Goal: Information Seeking & Learning: Learn about a topic

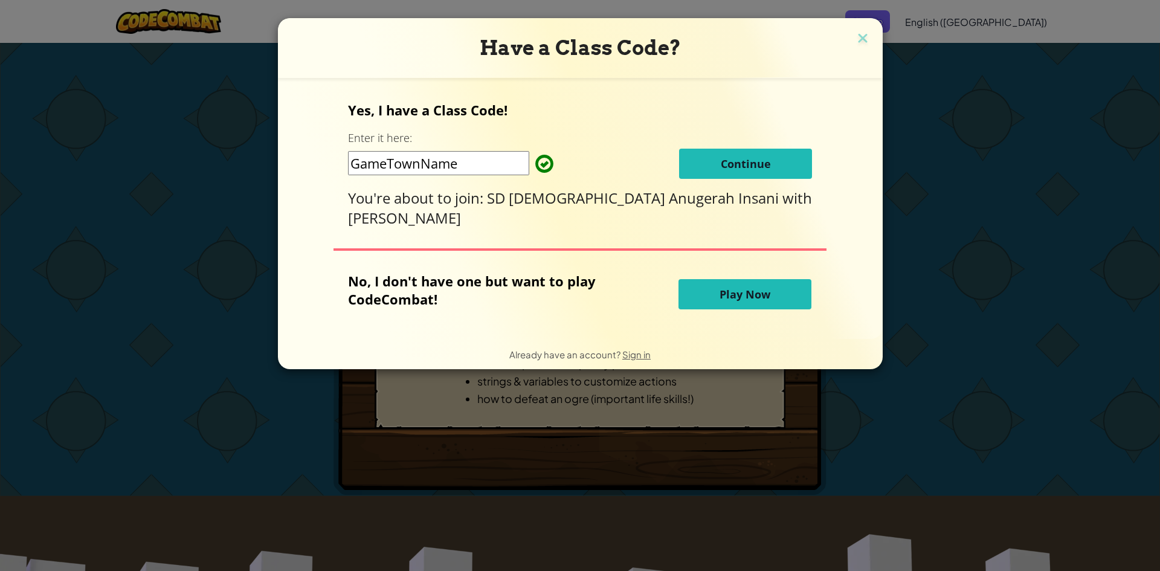
click at [758, 157] on button "Continue" at bounding box center [745, 164] width 133 height 30
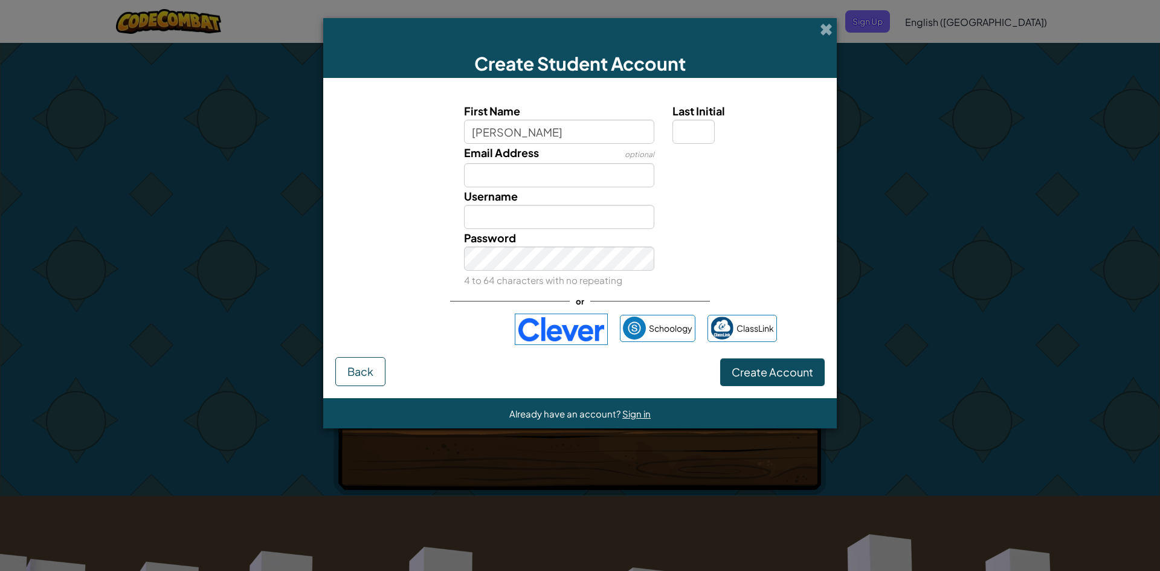
type input "[PERSON_NAME]"
click at [543, 180] on input "Email Address" at bounding box center [559, 175] width 191 height 24
type input "."
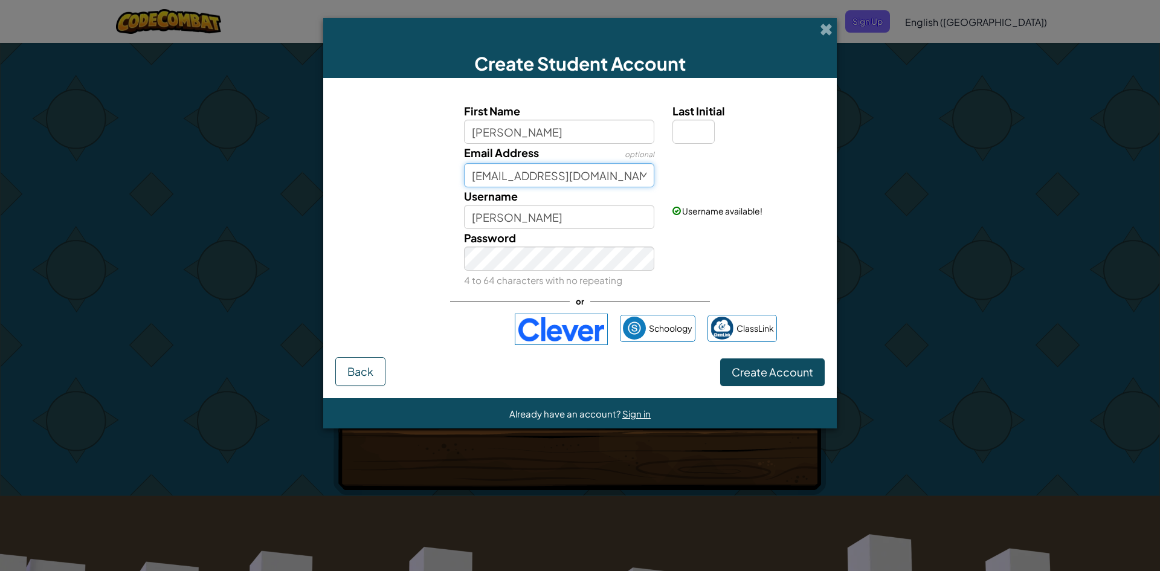
type input "abrarepep3@gmail.com"
click at [548, 216] on input "bin tang" at bounding box center [559, 217] width 191 height 24
click at [806, 369] on span "Create Account" at bounding box center [773, 372] width 82 height 14
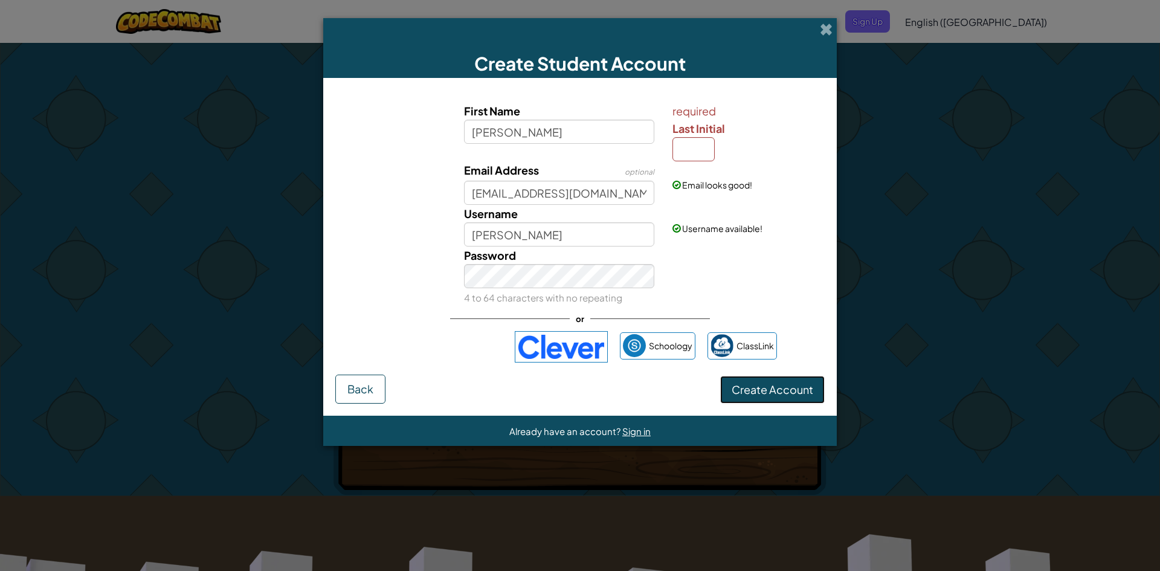
click at [782, 392] on span "Create Account" at bounding box center [773, 390] width 82 height 14
click at [702, 147] on input "Last Initial" at bounding box center [694, 149] width 42 height 24
type input "1"
type input "bin tang1"
click at [767, 391] on span "Create Account" at bounding box center [773, 390] width 82 height 14
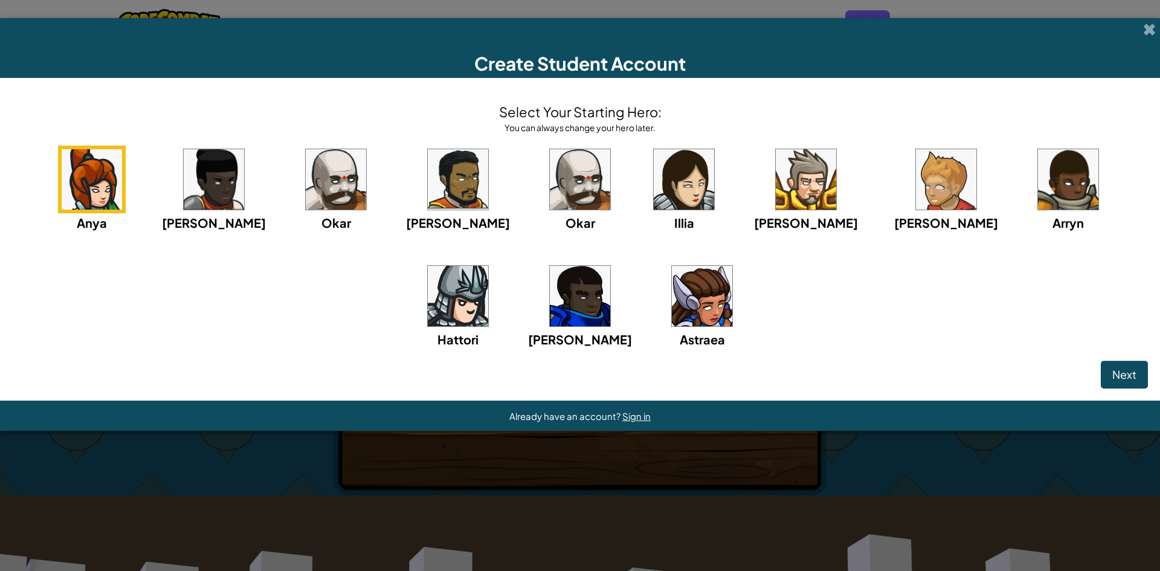
click at [488, 266] on img at bounding box center [458, 296] width 60 height 60
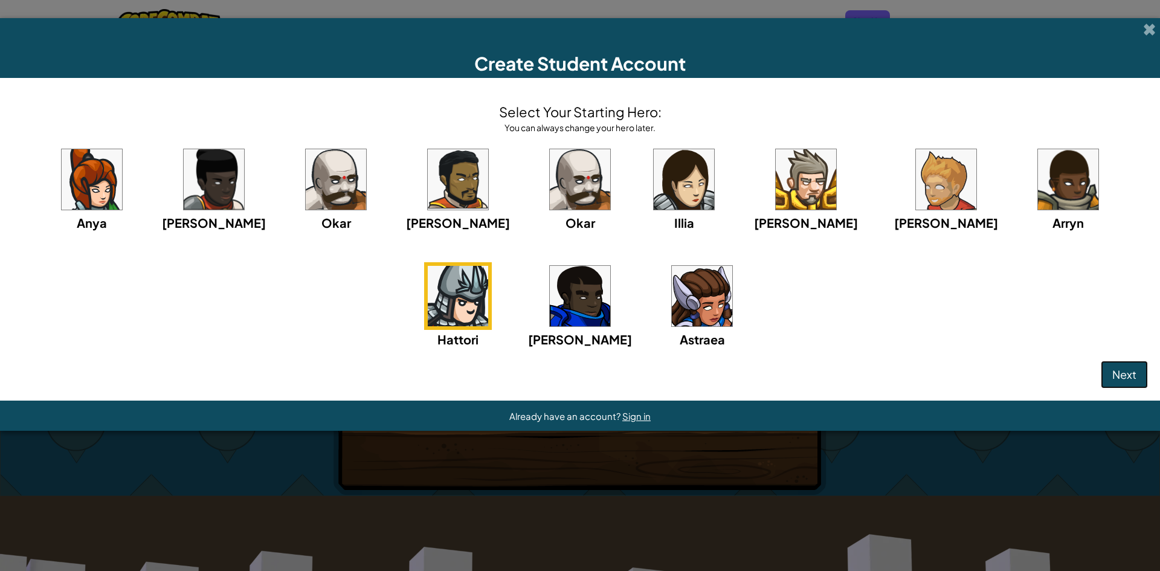
click at [1126, 369] on span "Next" at bounding box center [1125, 374] width 24 height 14
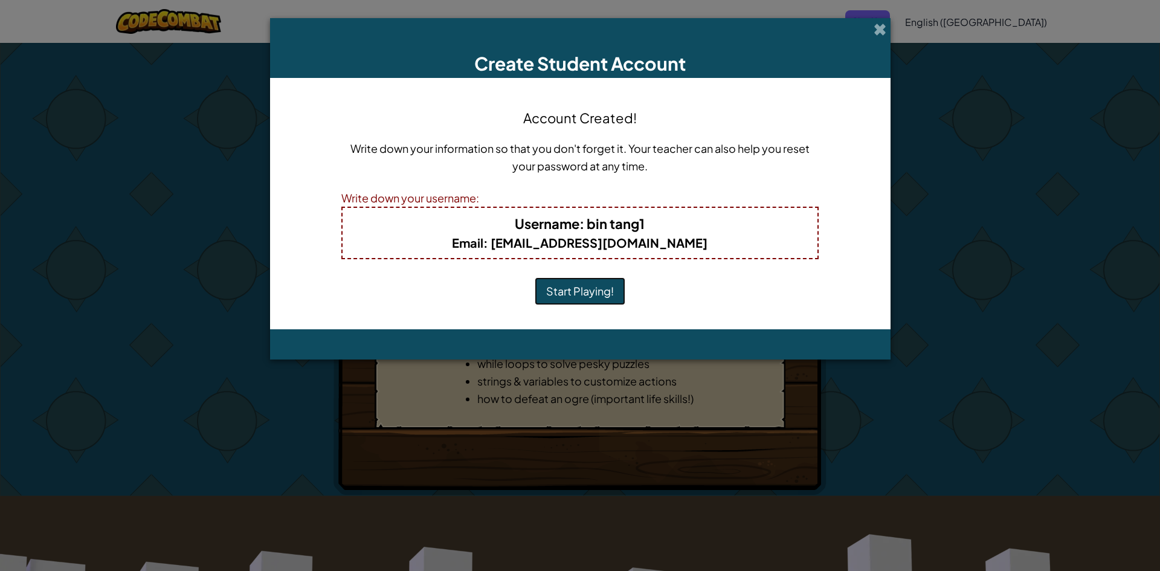
click at [599, 283] on button "Start Playing!" at bounding box center [580, 291] width 91 height 28
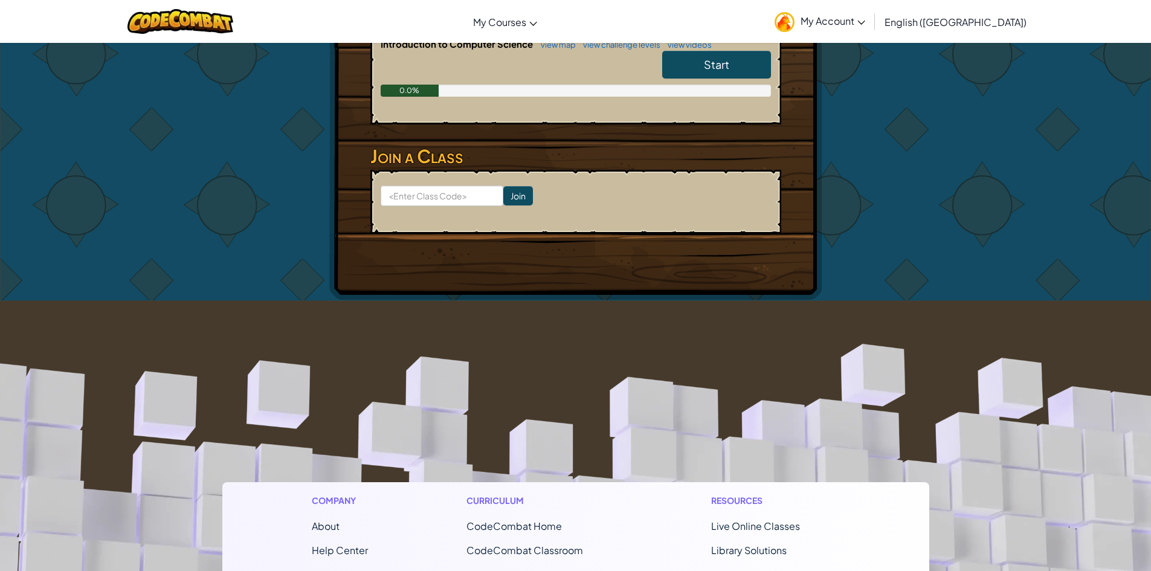
scroll to position [181, 0]
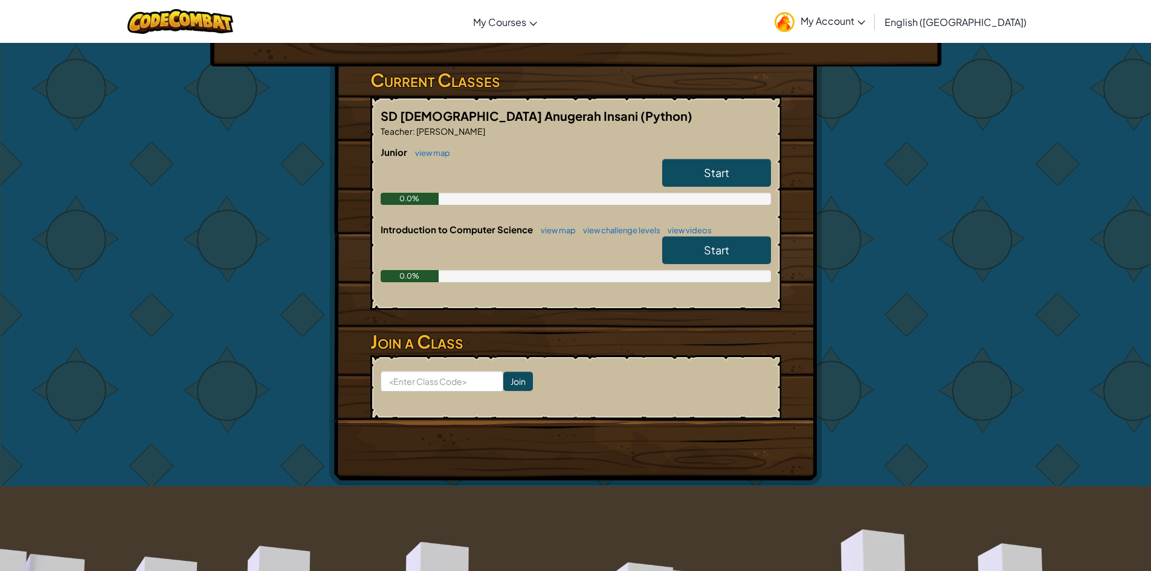
click at [701, 176] on link "Start" at bounding box center [716, 173] width 109 height 28
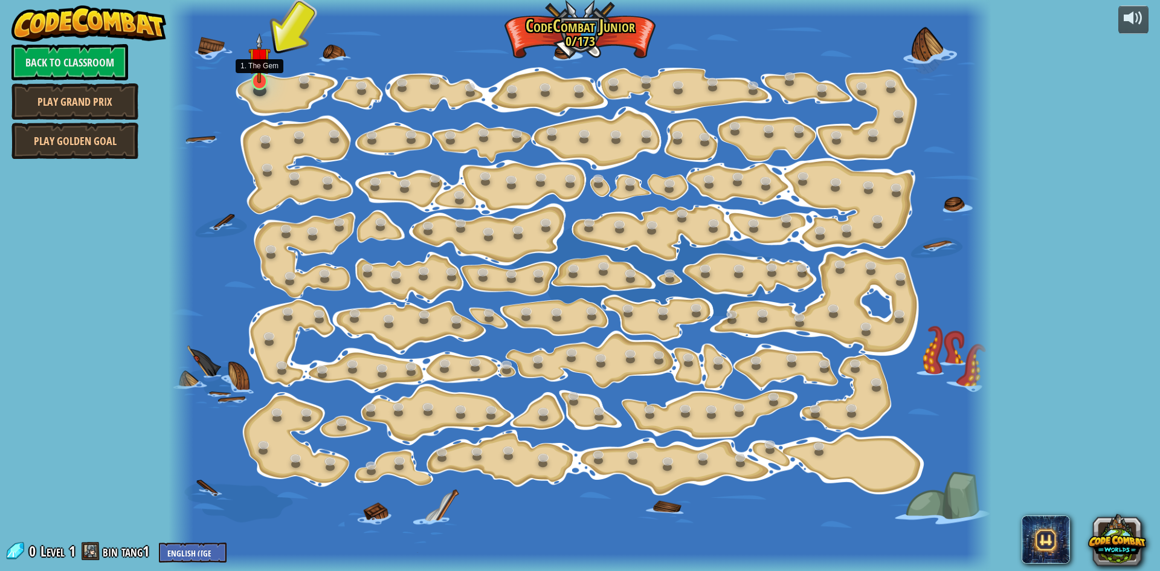
click at [256, 71] on img at bounding box center [259, 58] width 22 height 50
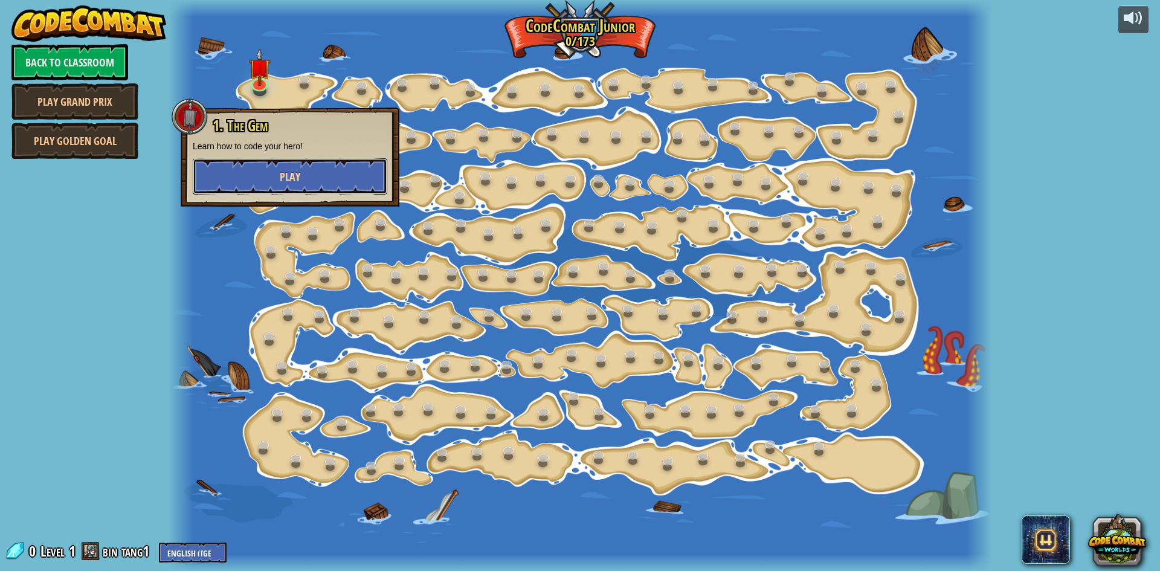
click at [293, 172] on span "Play" at bounding box center [290, 176] width 21 height 15
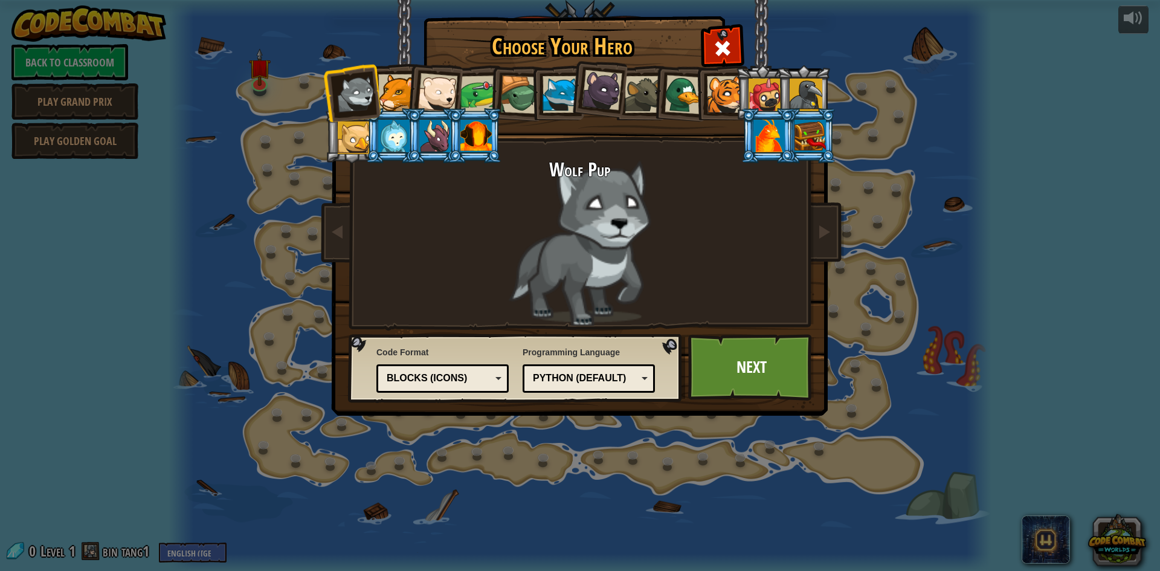
drag, startPoint x: 629, startPoint y: 95, endPoint x: 649, endPoint y: 108, distance: 24.0
click at [629, 97] on div at bounding box center [643, 94] width 37 height 37
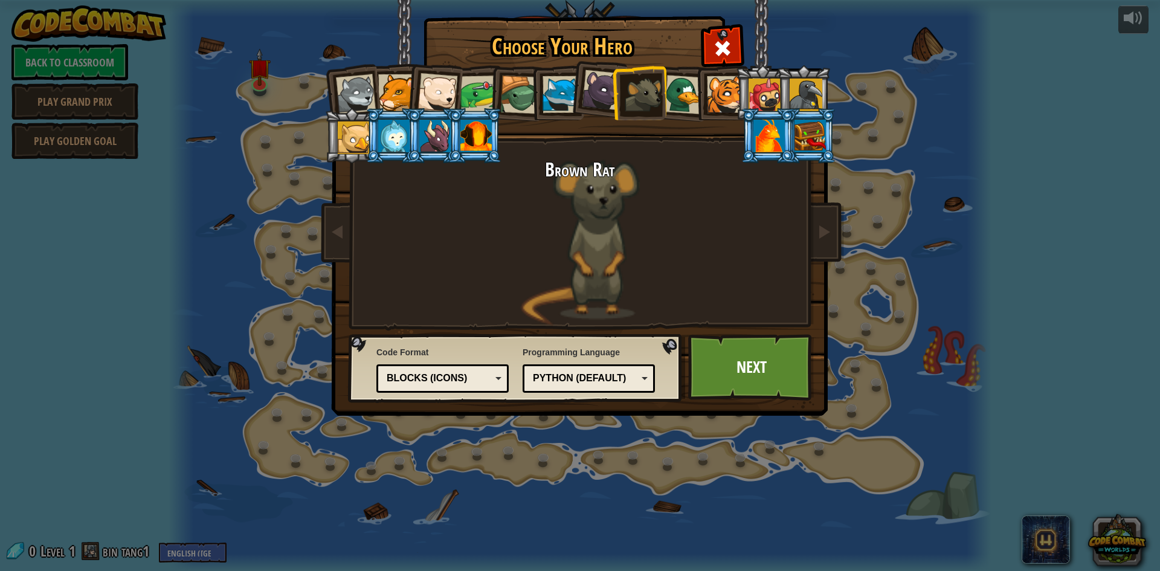
drag, startPoint x: 674, startPoint y: 103, endPoint x: 702, endPoint y: 99, distance: 28.2
click at [681, 102] on div at bounding box center [684, 94] width 39 height 39
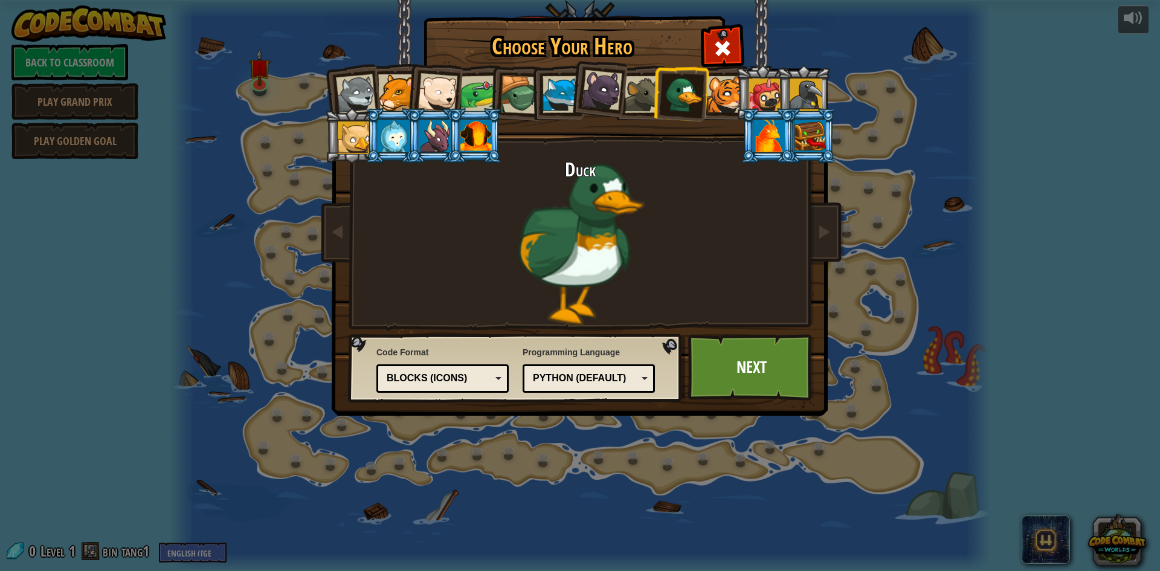
drag, startPoint x: 711, startPoint y: 97, endPoint x: 767, endPoint y: 94, distance: 55.7
click at [717, 96] on div at bounding box center [725, 94] width 37 height 37
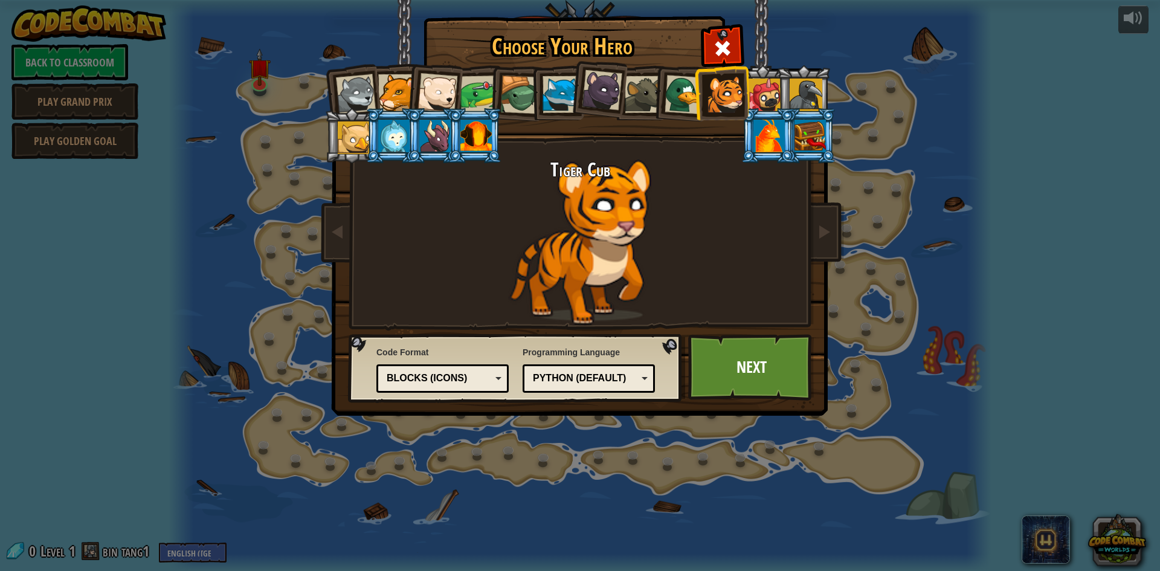
click at [760, 110] on li at bounding box center [768, 135] width 54 height 55
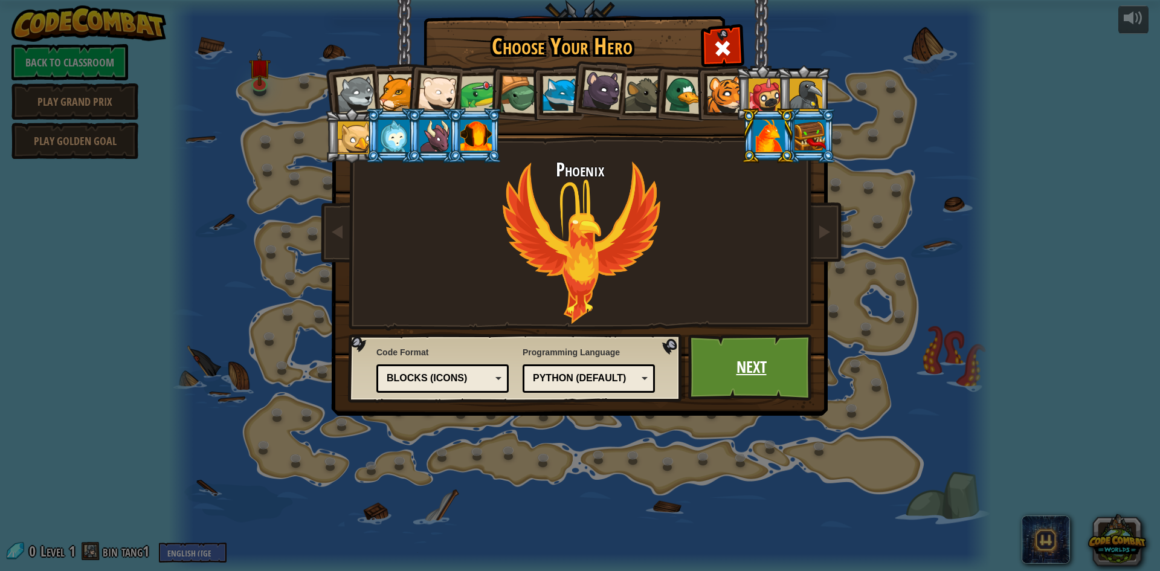
click at [723, 378] on link "Next" at bounding box center [751, 367] width 126 height 66
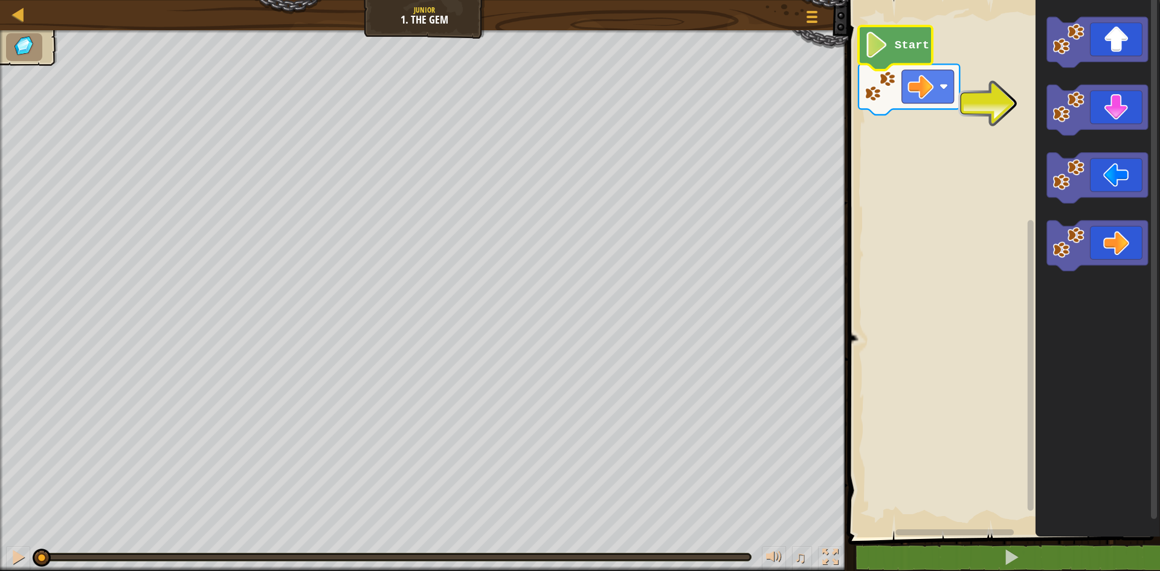
click at [887, 52] on image "Blockly Workspace" at bounding box center [877, 45] width 25 height 26
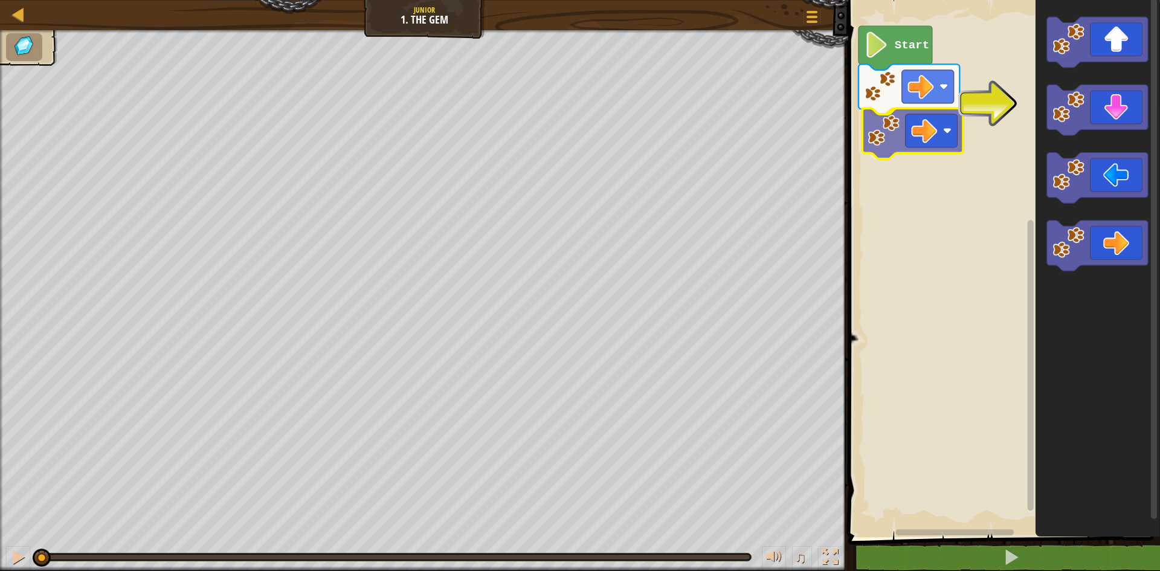
click at [893, 142] on div "Start" at bounding box center [1002, 265] width 315 height 543
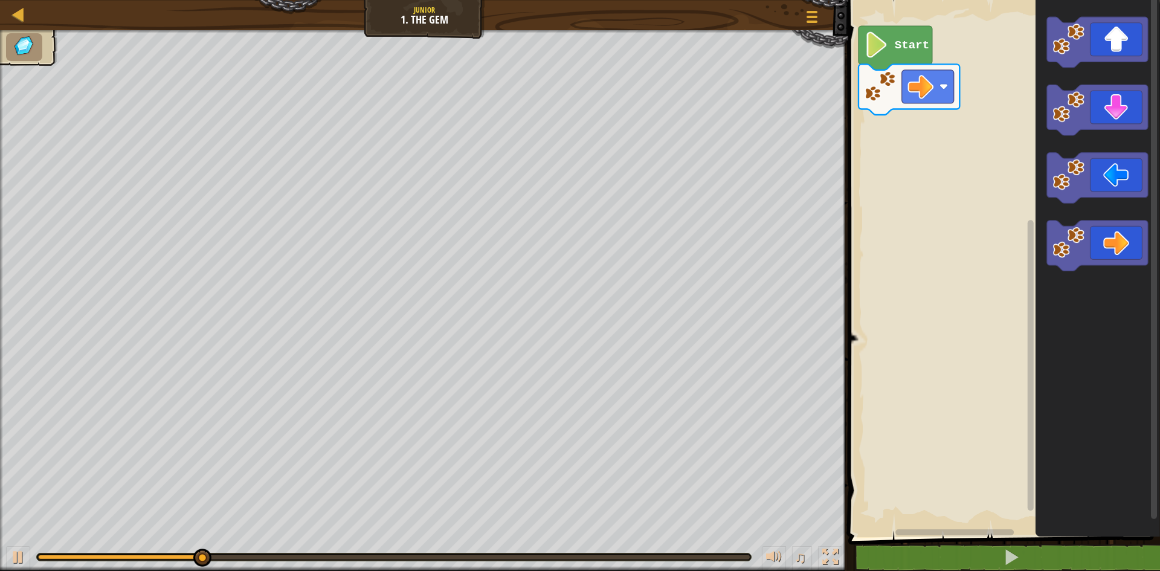
click at [1000, 130] on div "Start" at bounding box center [1002, 265] width 315 height 543
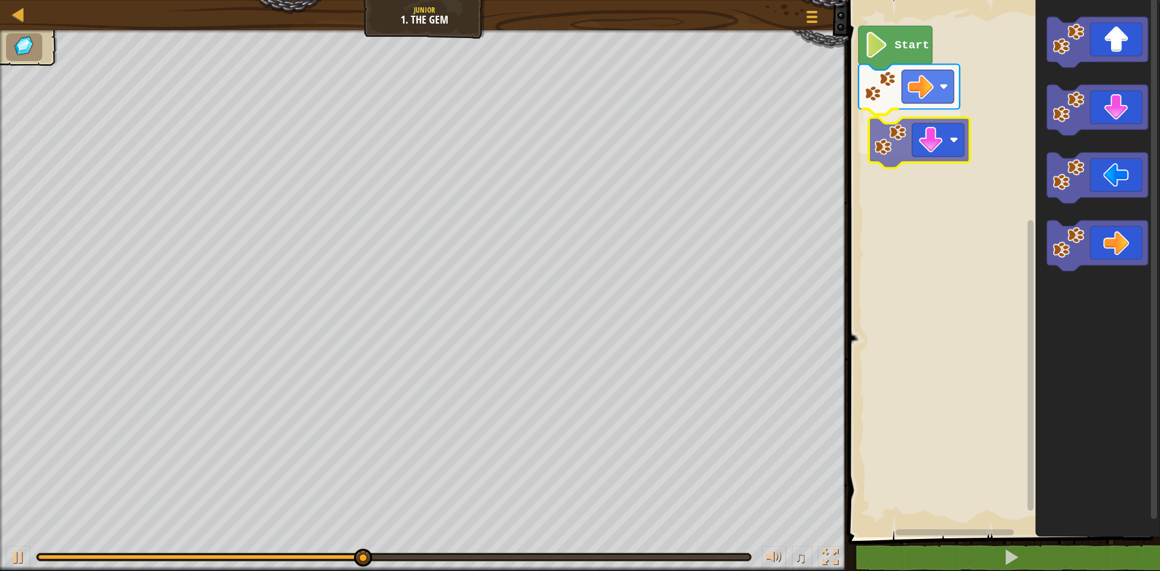
click at [894, 148] on div "Start" at bounding box center [1002, 265] width 315 height 543
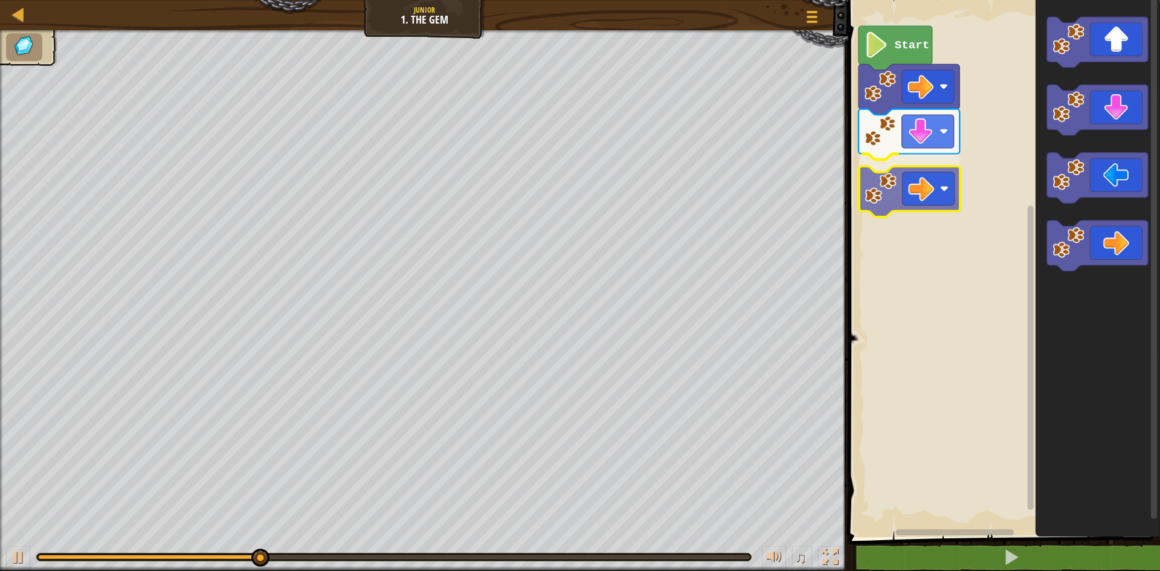
click at [884, 193] on div "Start" at bounding box center [1002, 265] width 315 height 543
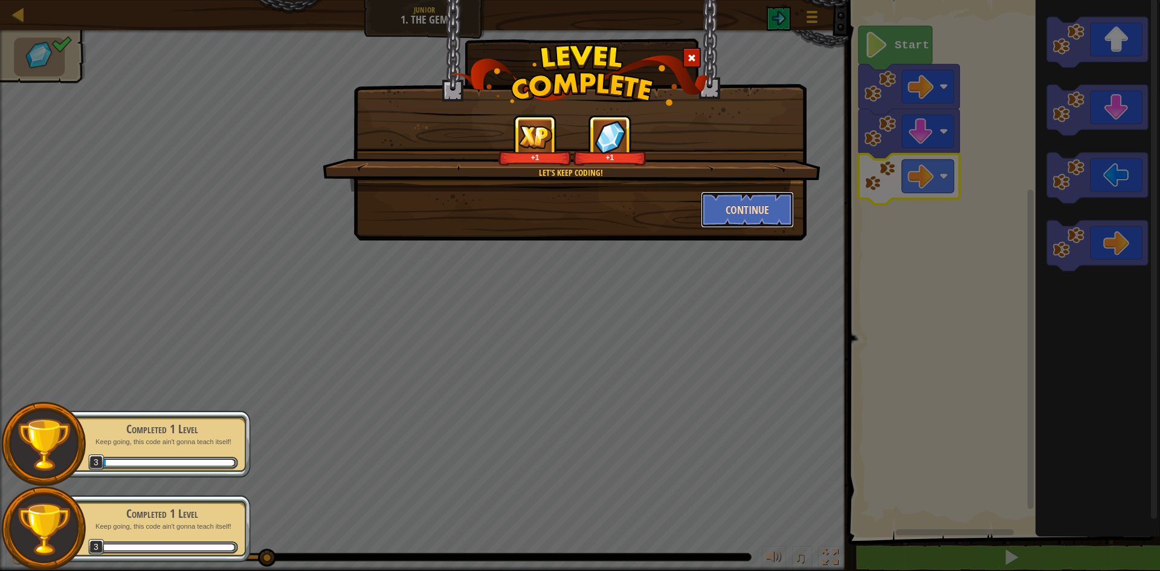
click at [746, 203] on button "Continue" at bounding box center [748, 210] width 94 height 36
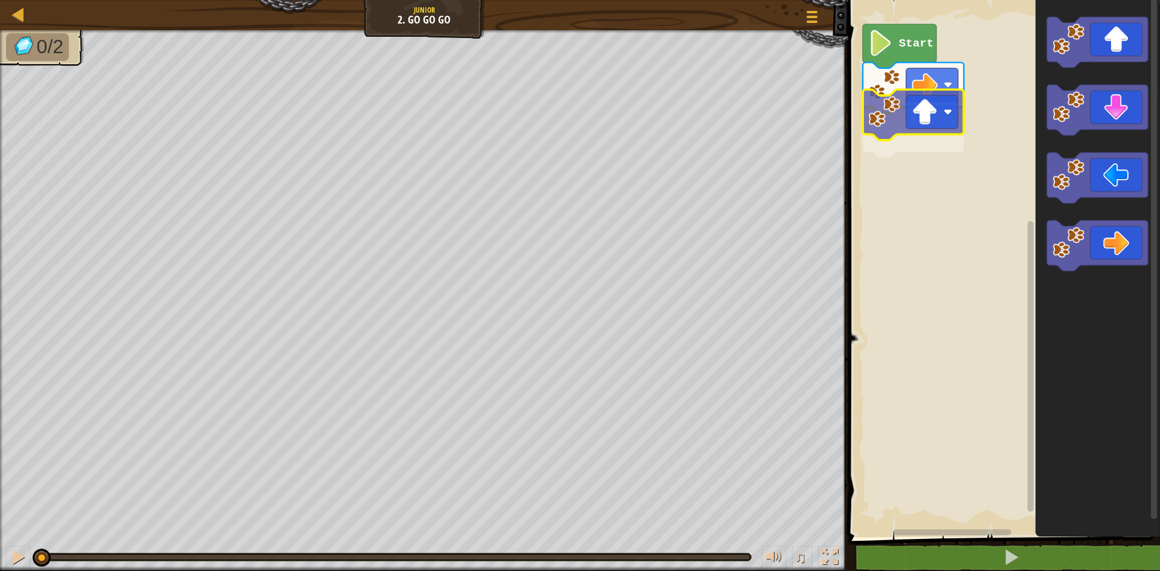
click at [888, 129] on div "Start" at bounding box center [1002, 265] width 315 height 543
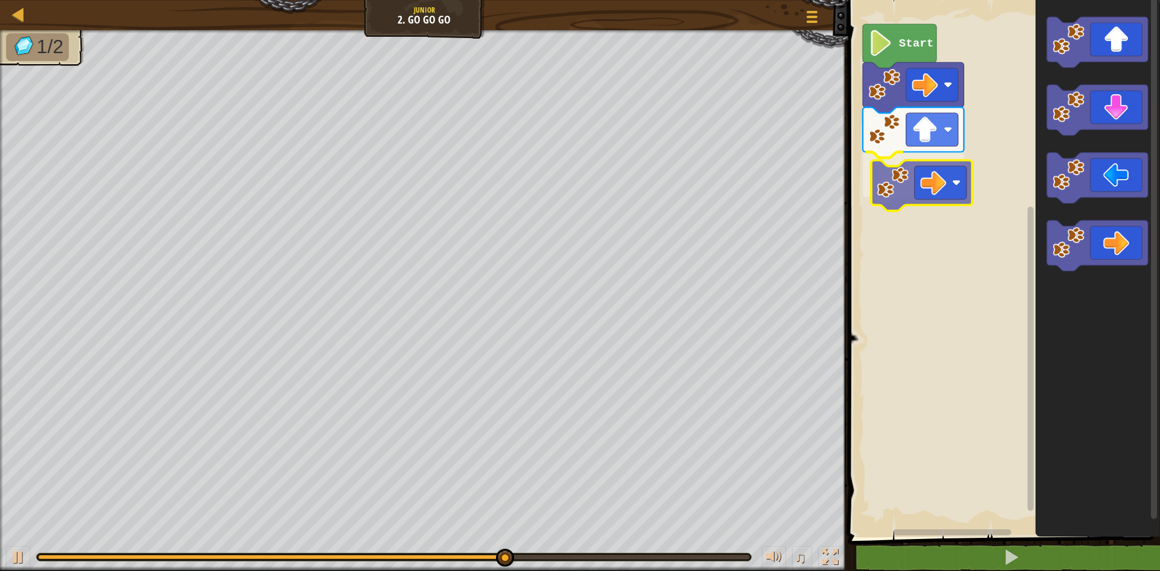
click at [888, 164] on div "Start" at bounding box center [1002, 265] width 315 height 543
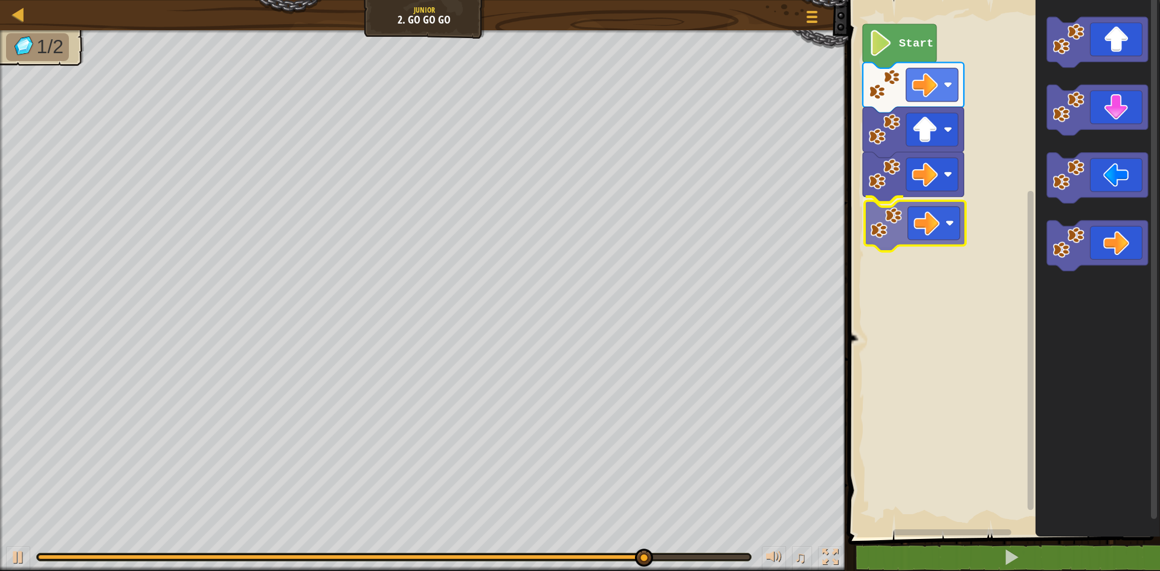
click at [909, 238] on div "Start" at bounding box center [1002, 265] width 315 height 543
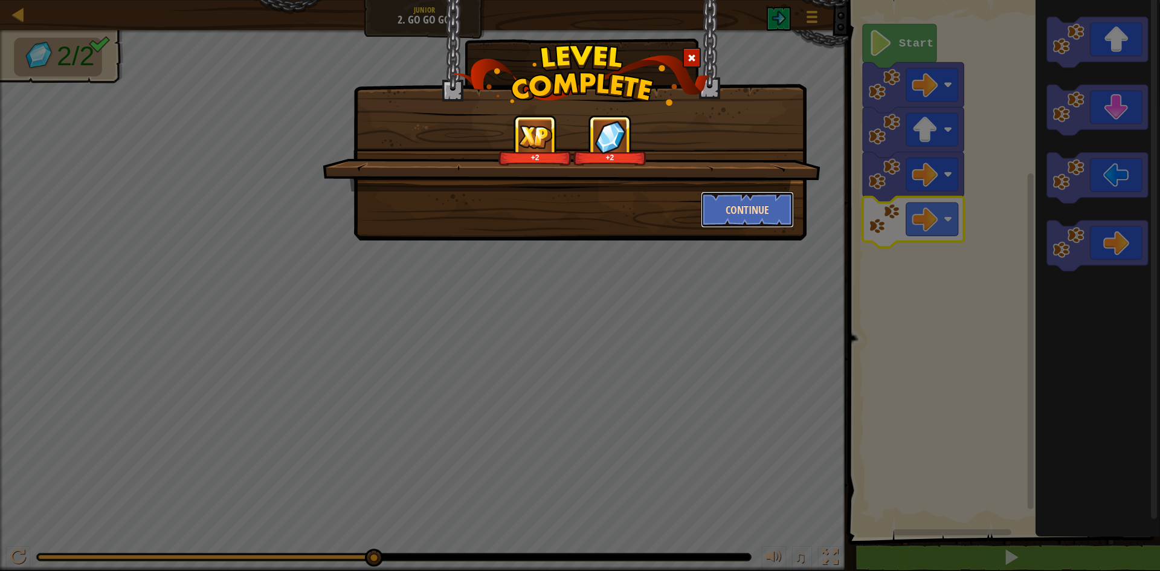
click at [776, 199] on button "Continue" at bounding box center [748, 210] width 94 height 36
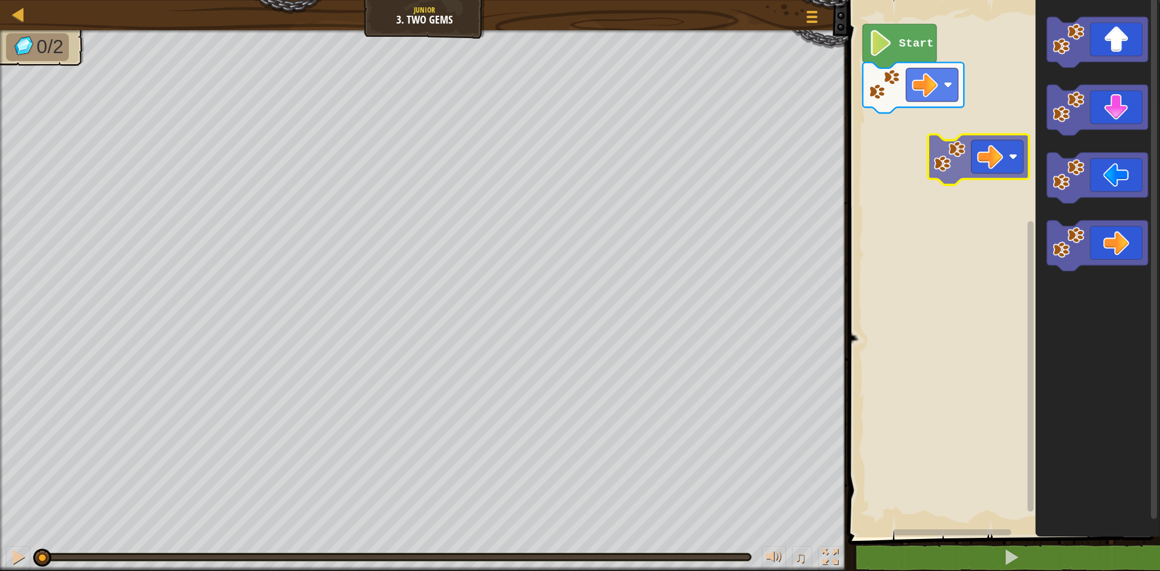
click at [931, 160] on div "Start" at bounding box center [1002, 265] width 315 height 543
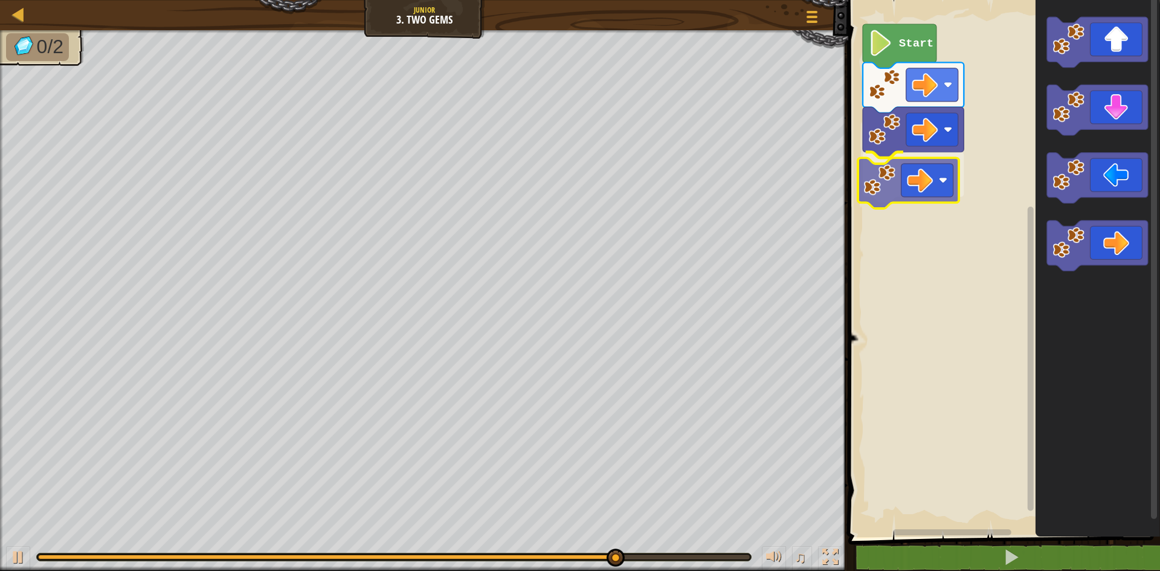
click at [877, 174] on div "Start" at bounding box center [1002, 265] width 315 height 543
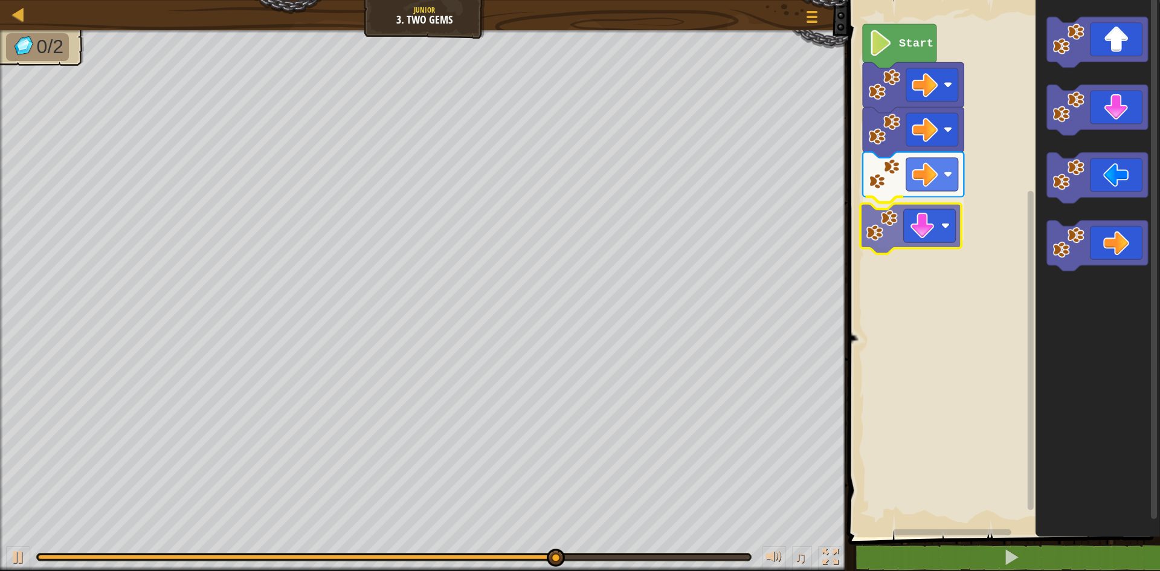
click at [885, 228] on div "Start" at bounding box center [1002, 265] width 315 height 543
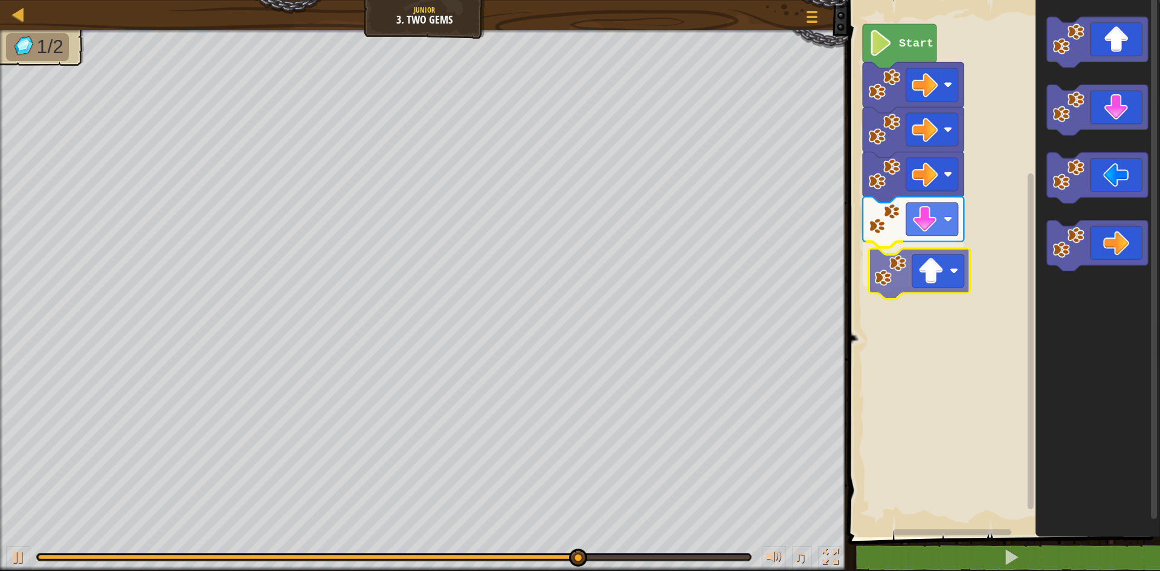
click at [902, 282] on div "Start" at bounding box center [1002, 265] width 315 height 543
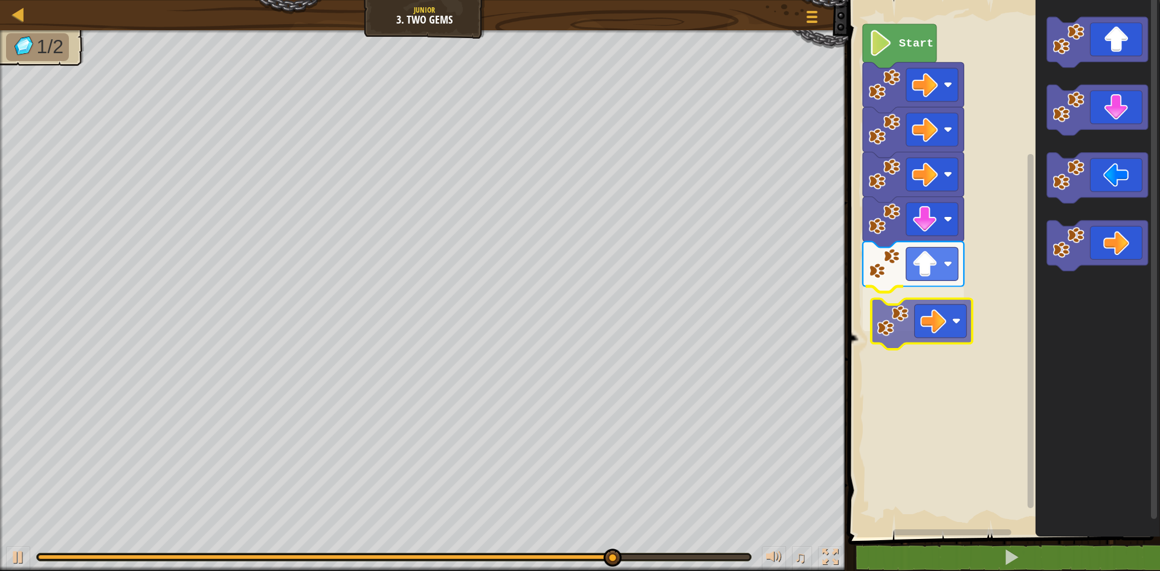
click at [888, 320] on div "Start" at bounding box center [1002, 265] width 315 height 543
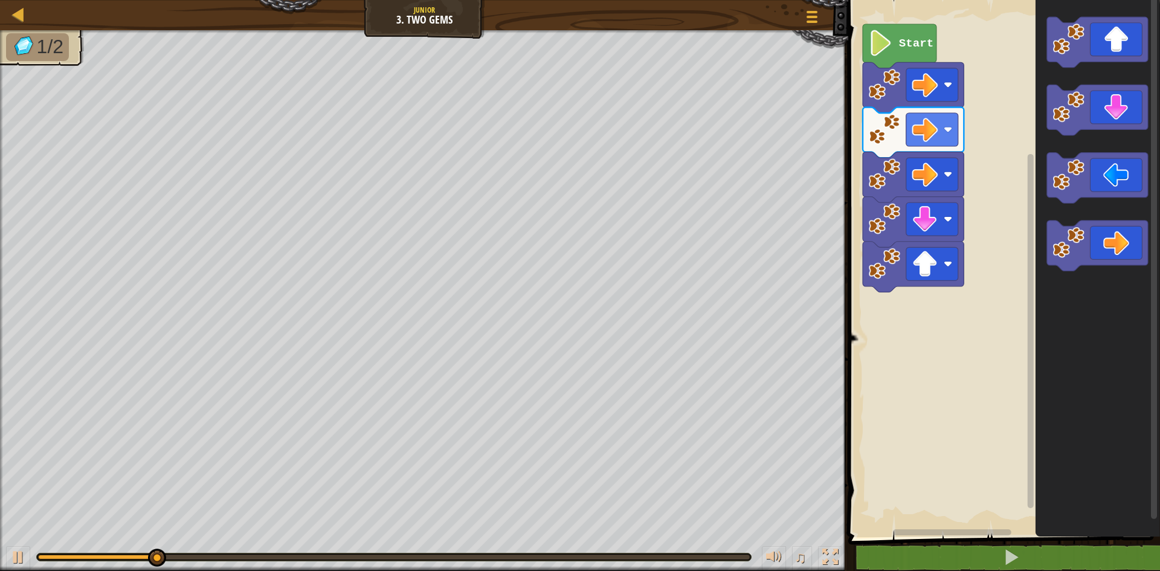
click at [1020, 205] on div "Start" at bounding box center [1002, 265] width 315 height 543
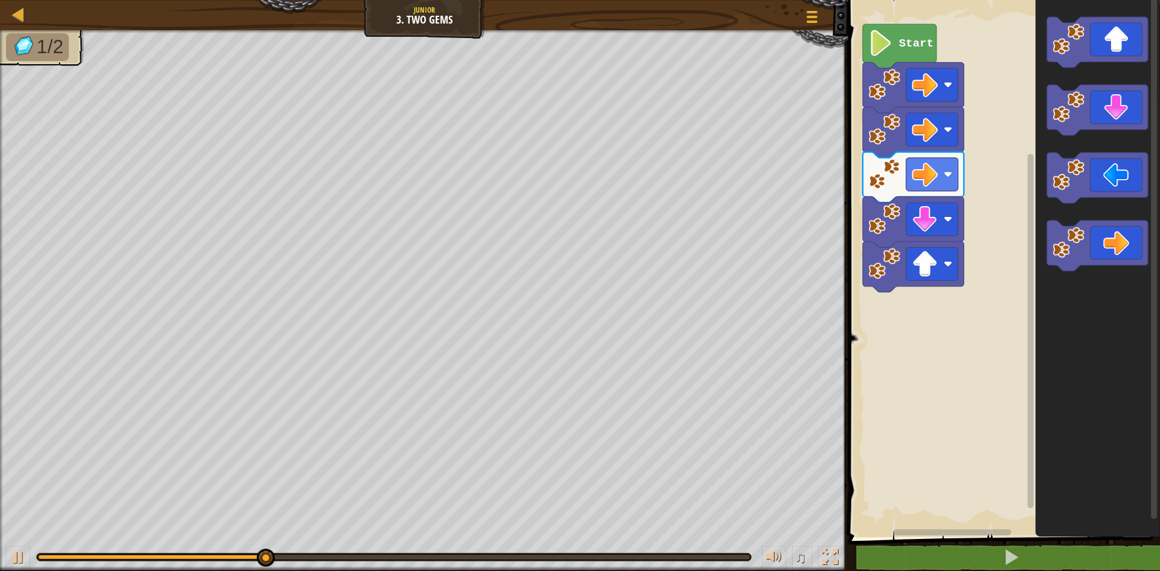
click at [1040, 77] on icon "Blockly Workspace" at bounding box center [1098, 265] width 125 height 543
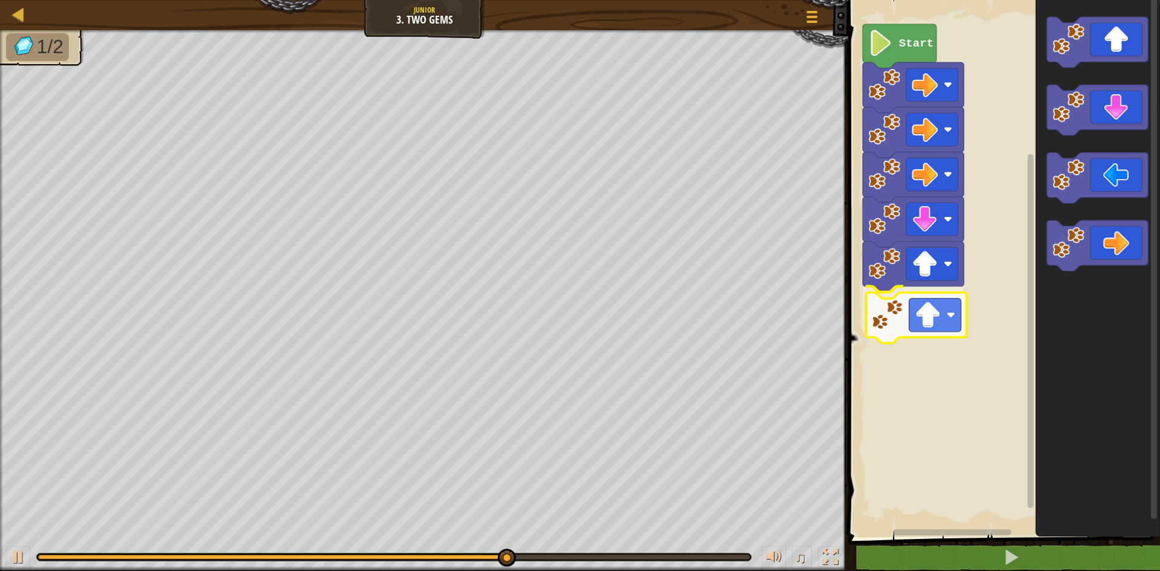
click at [879, 324] on div "Start" at bounding box center [1002, 265] width 315 height 543
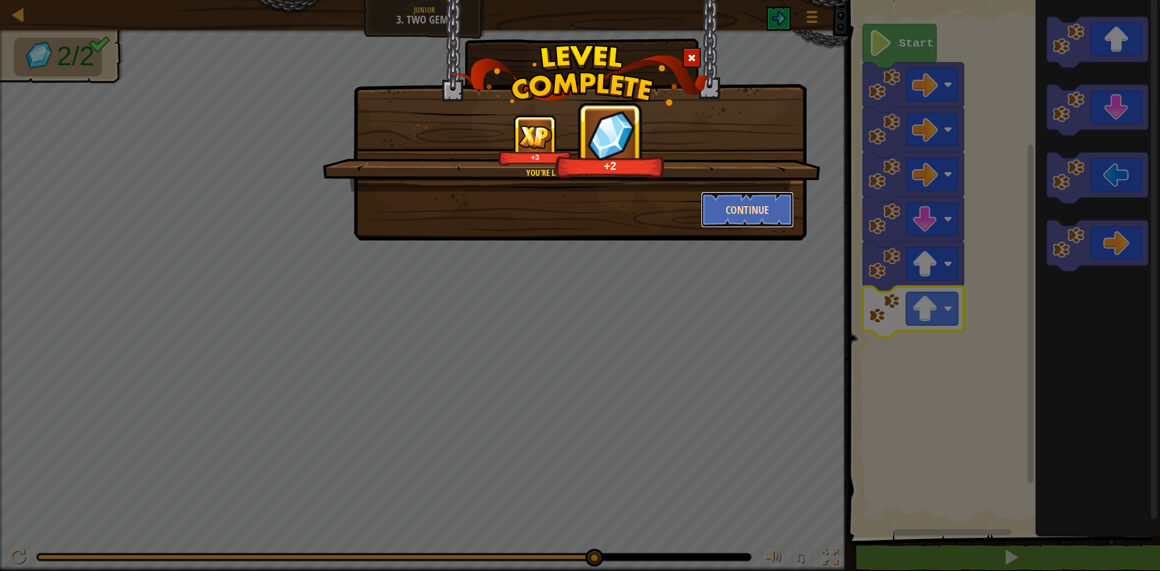
click at [743, 214] on button "Continue" at bounding box center [748, 210] width 94 height 36
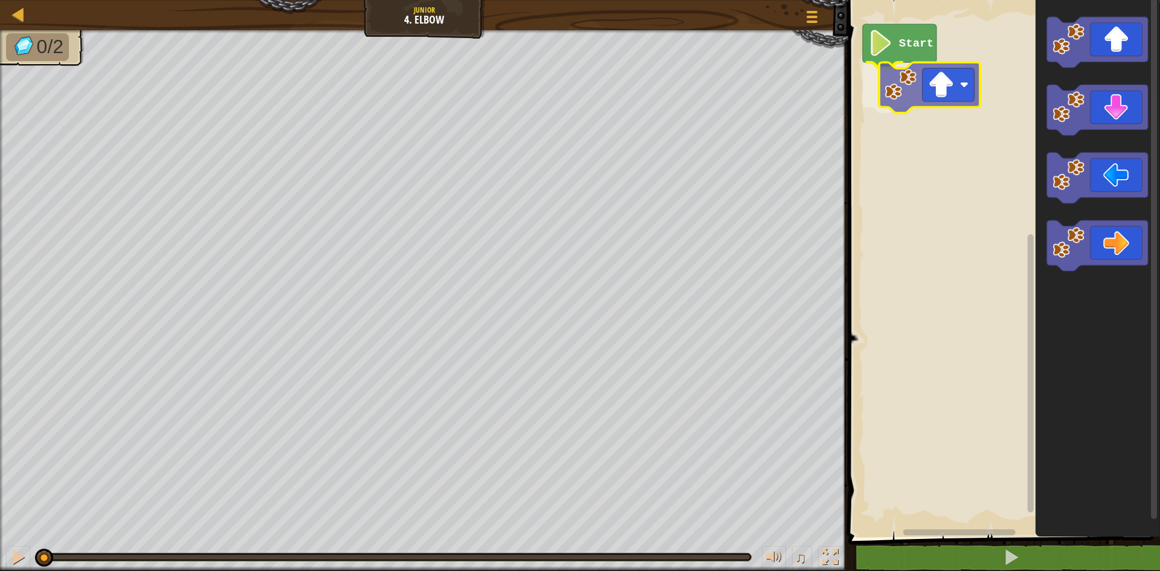
click at [902, 103] on div "Start" at bounding box center [1002, 265] width 315 height 543
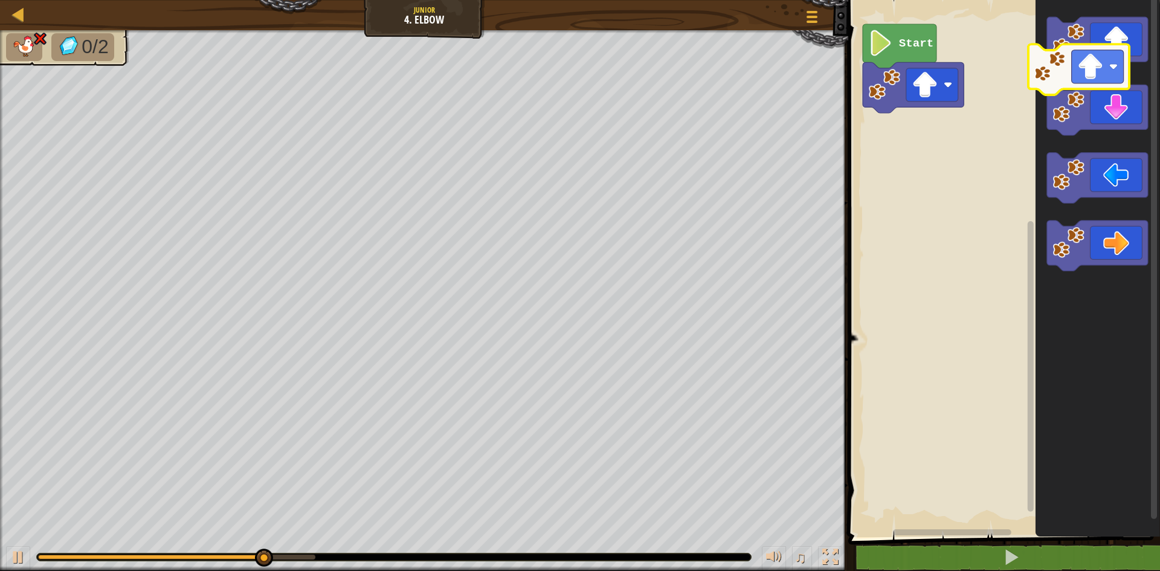
click at [1064, 74] on icon "Blockly Workspace" at bounding box center [1098, 265] width 125 height 543
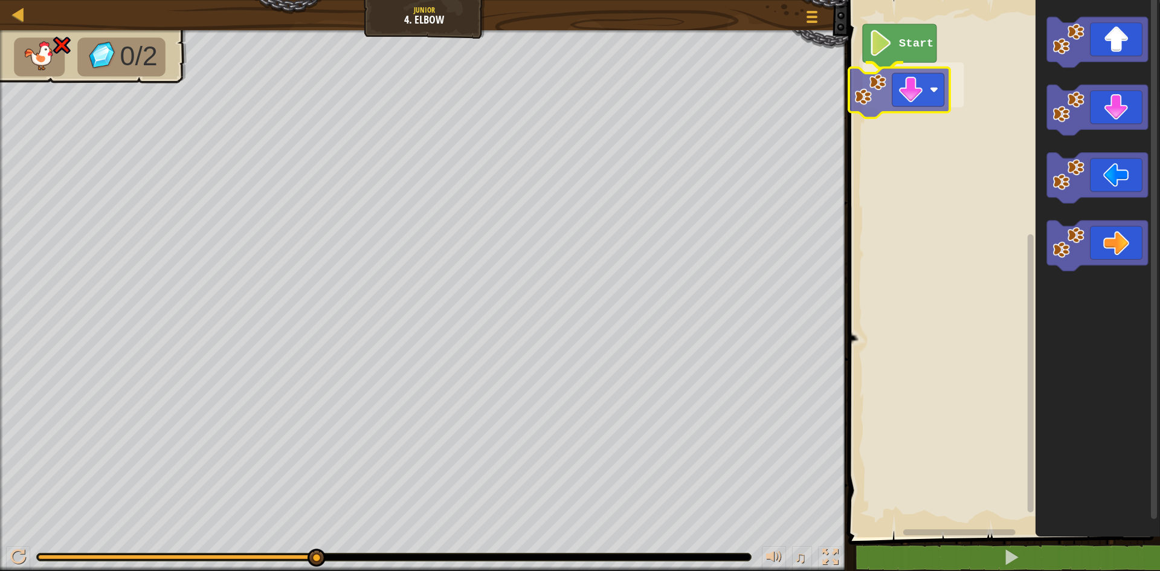
click at [864, 89] on div "Start" at bounding box center [1002, 265] width 315 height 543
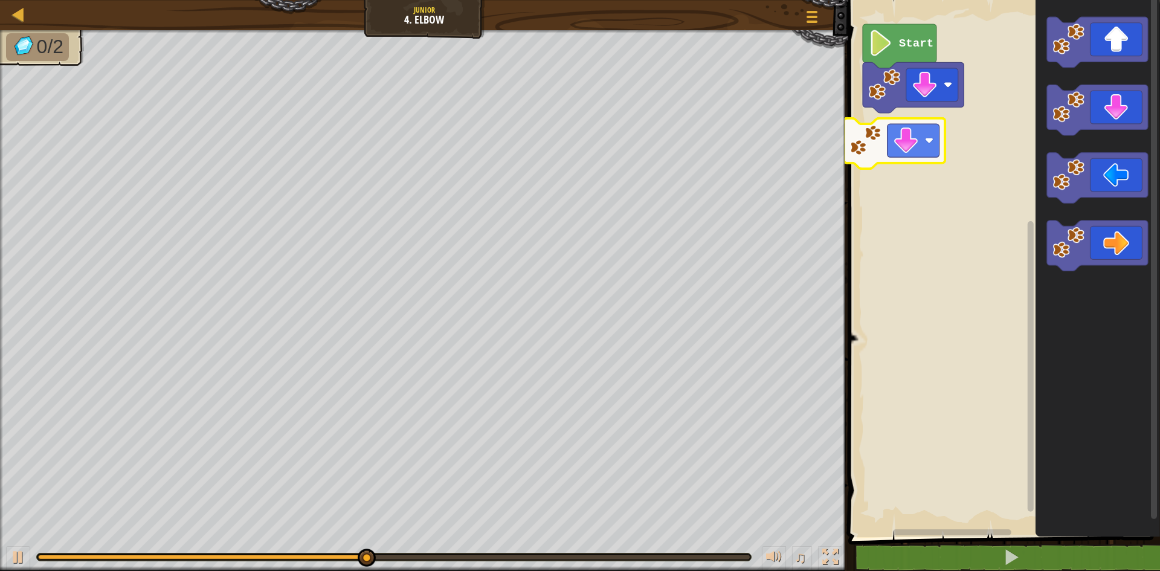
click at [875, 129] on div "Start" at bounding box center [1002, 265] width 315 height 543
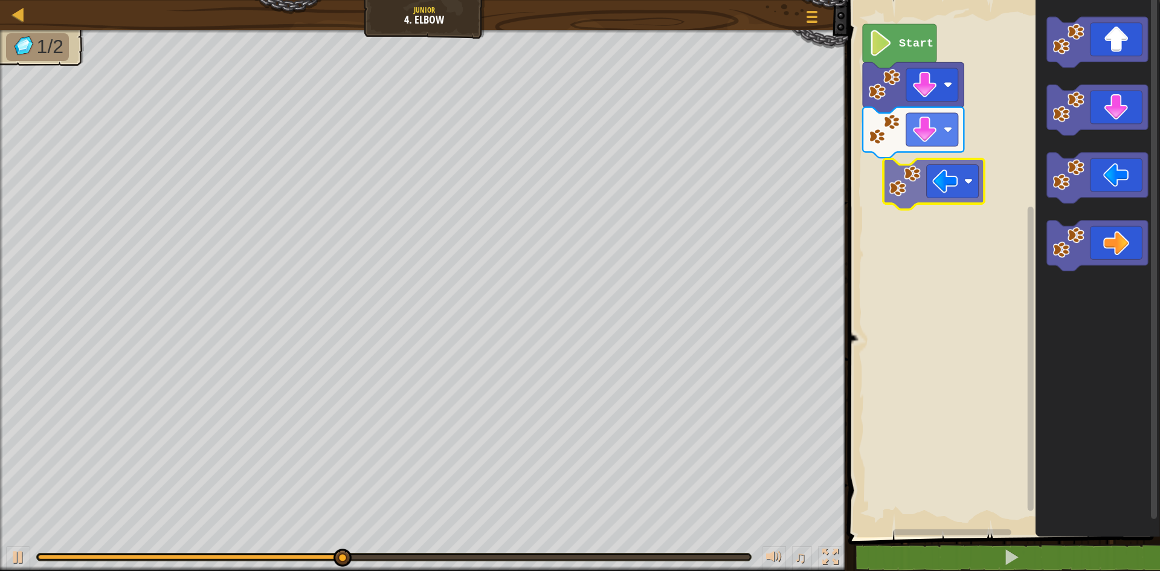
click at [887, 178] on div "Start" at bounding box center [1002, 265] width 315 height 543
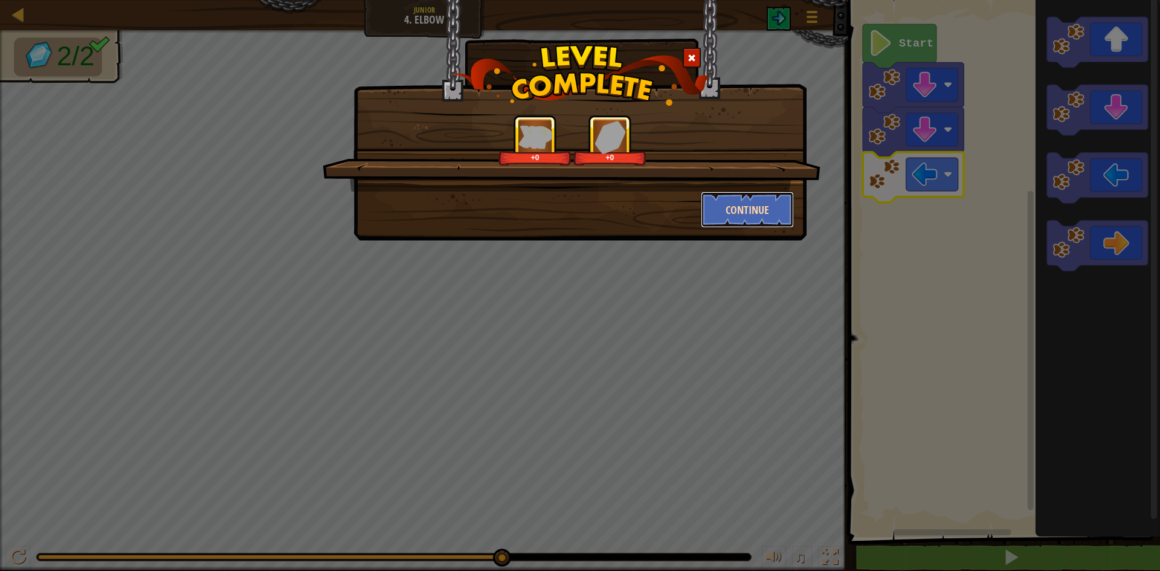
click at [730, 207] on button "Continue" at bounding box center [748, 210] width 94 height 36
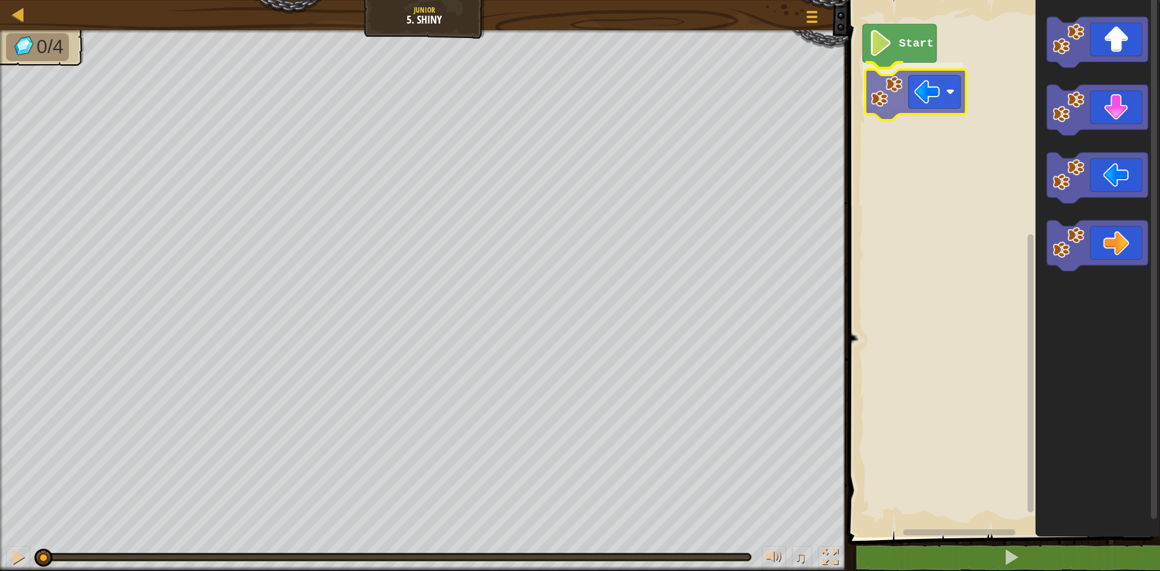
click at [901, 106] on div "Start" at bounding box center [1002, 265] width 315 height 543
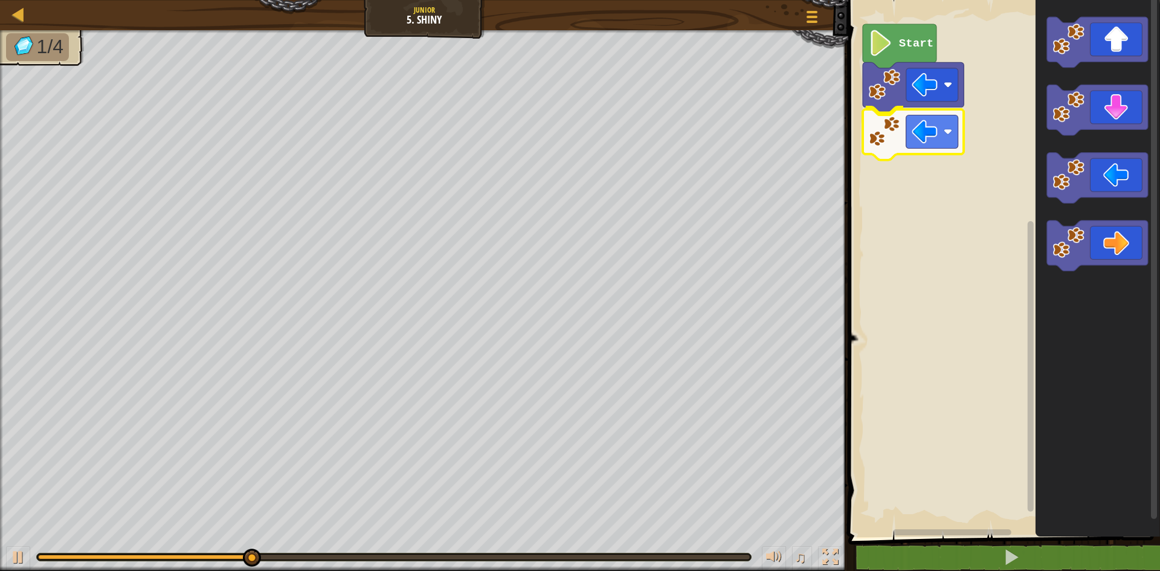
click at [911, 135] on div "Start" at bounding box center [1002, 265] width 315 height 543
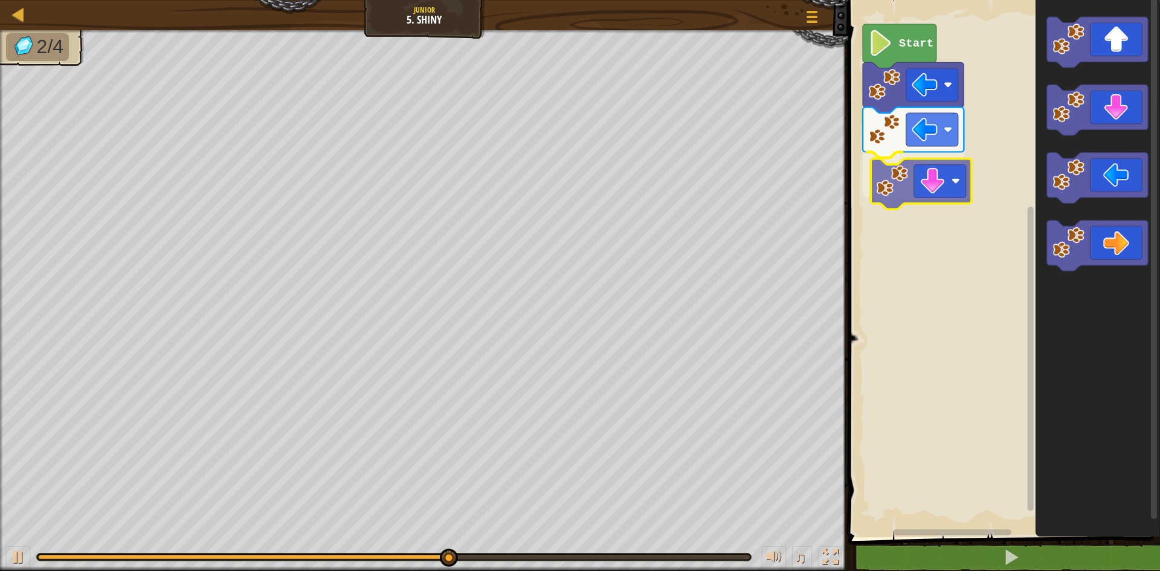
click at [900, 192] on div "Start" at bounding box center [1002, 265] width 315 height 543
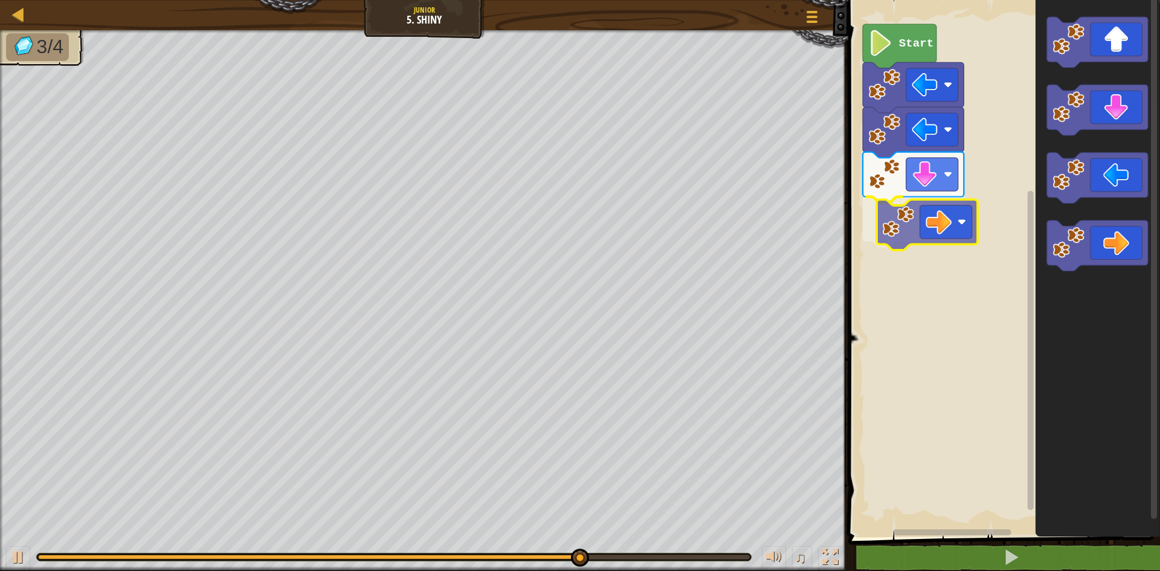
click at [909, 225] on div "Start" at bounding box center [1002, 265] width 315 height 543
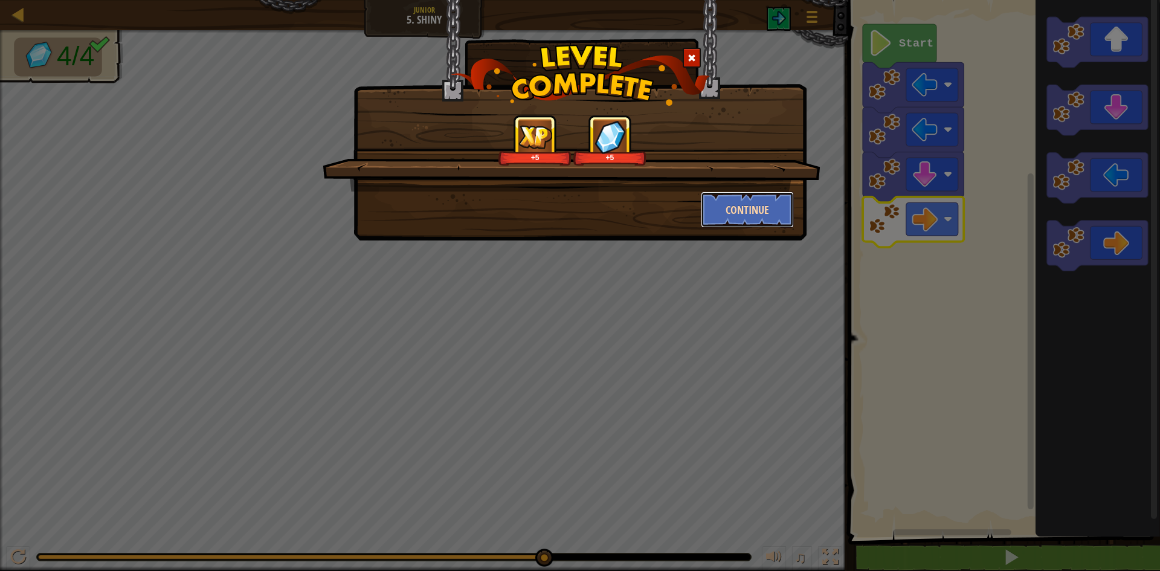
click at [776, 212] on button "Continue" at bounding box center [748, 210] width 94 height 36
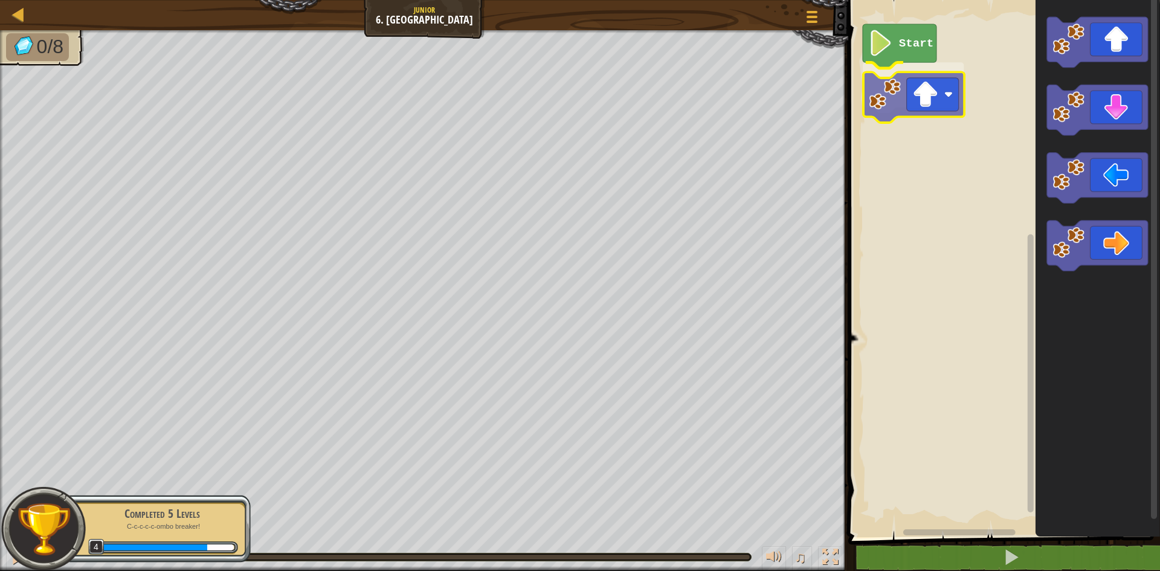
click at [888, 95] on div "Start" at bounding box center [1002, 265] width 315 height 543
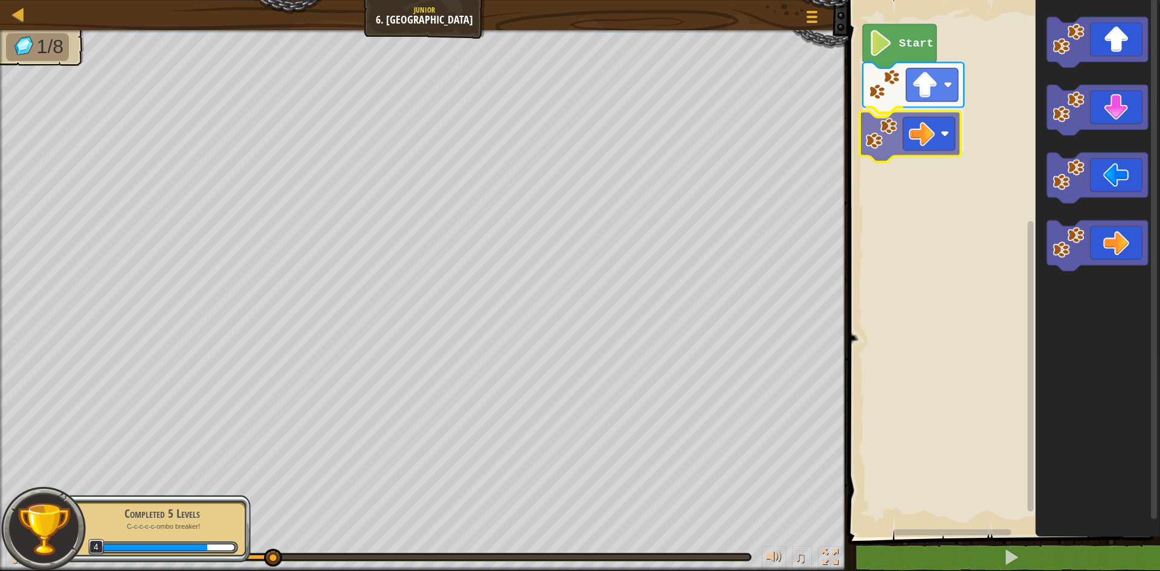
click at [890, 125] on div "Start" at bounding box center [1002, 265] width 315 height 543
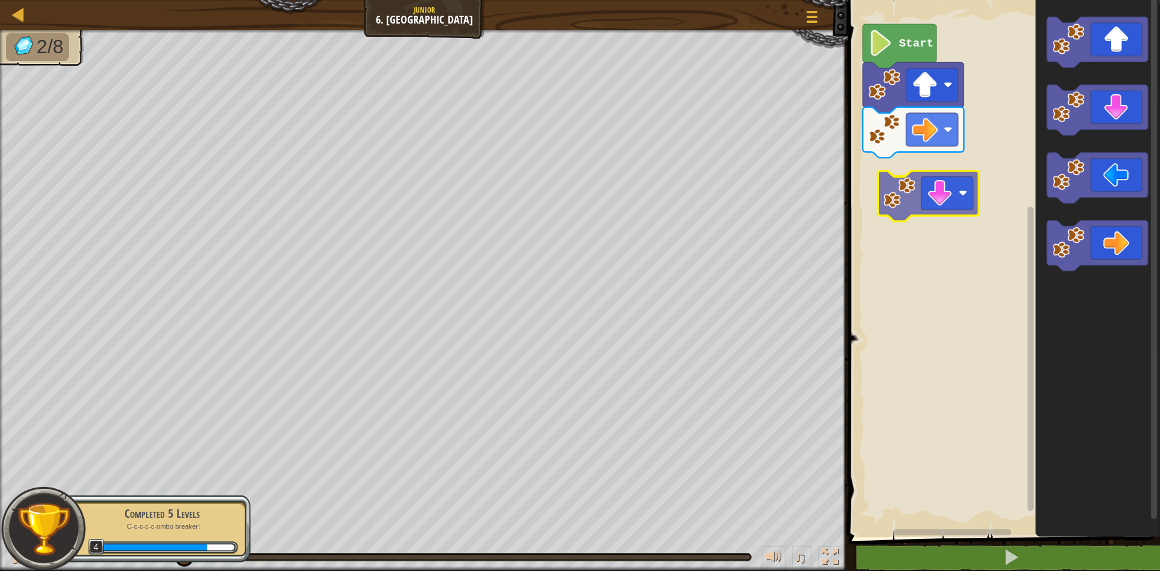
click at [902, 187] on div "Start" at bounding box center [1002, 265] width 315 height 543
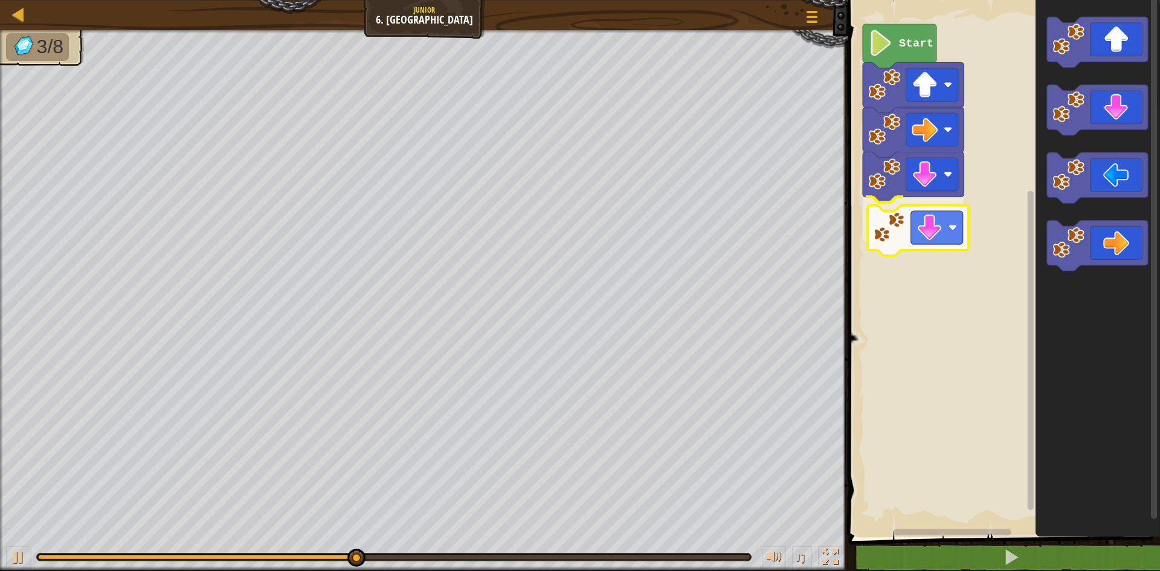
click at [888, 233] on div "Start" at bounding box center [1002, 265] width 315 height 543
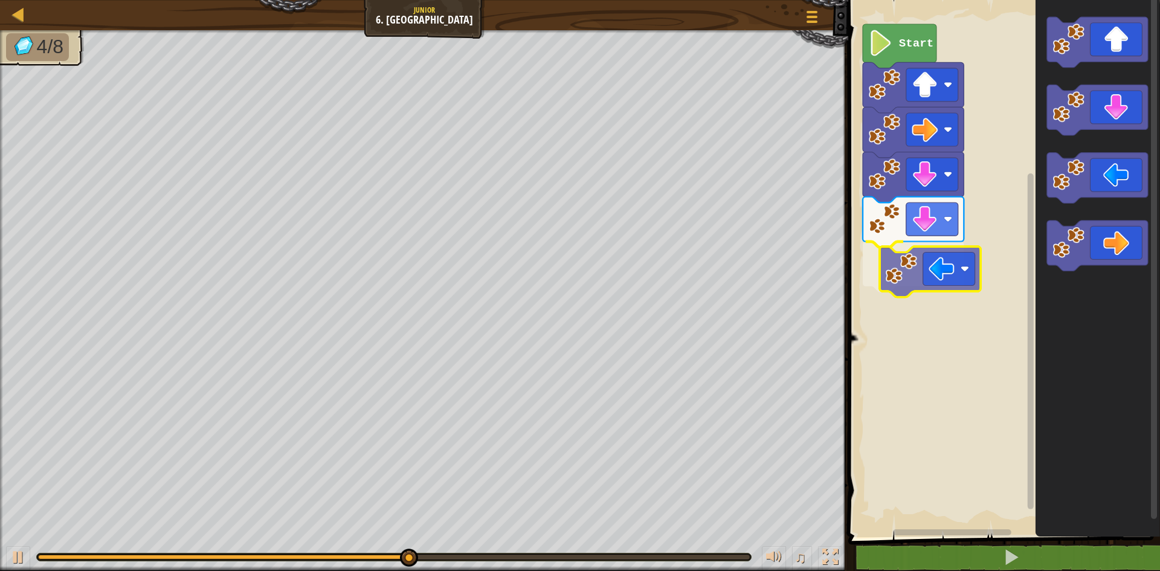
click at [899, 270] on div "Start" at bounding box center [1002, 265] width 315 height 543
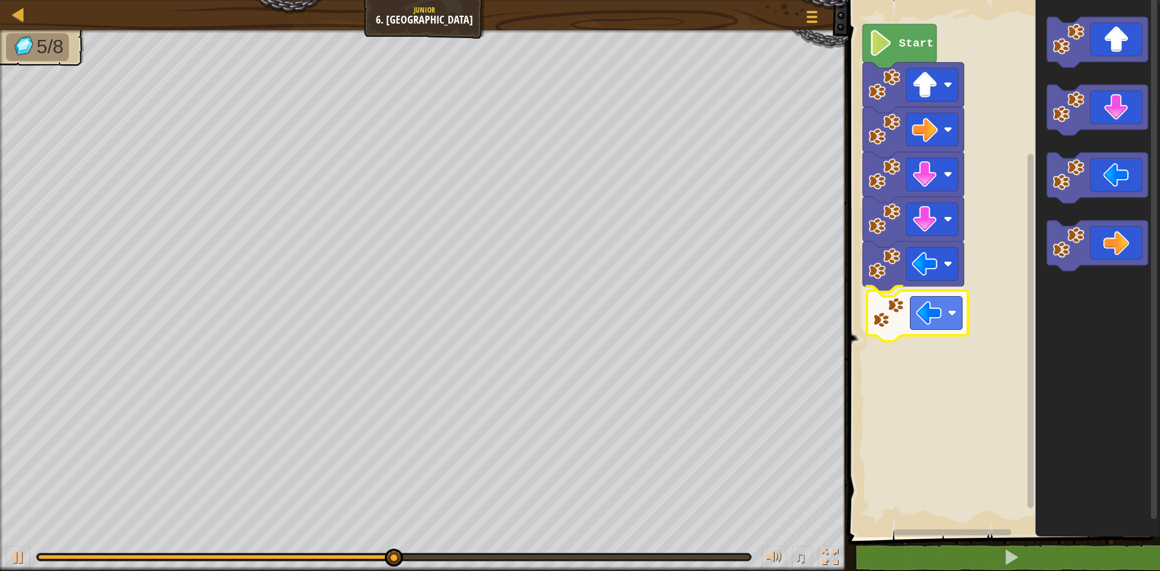
click at [921, 319] on div "Start" at bounding box center [1002, 265] width 315 height 543
click at [972, 282] on div "Start" at bounding box center [1002, 265] width 315 height 543
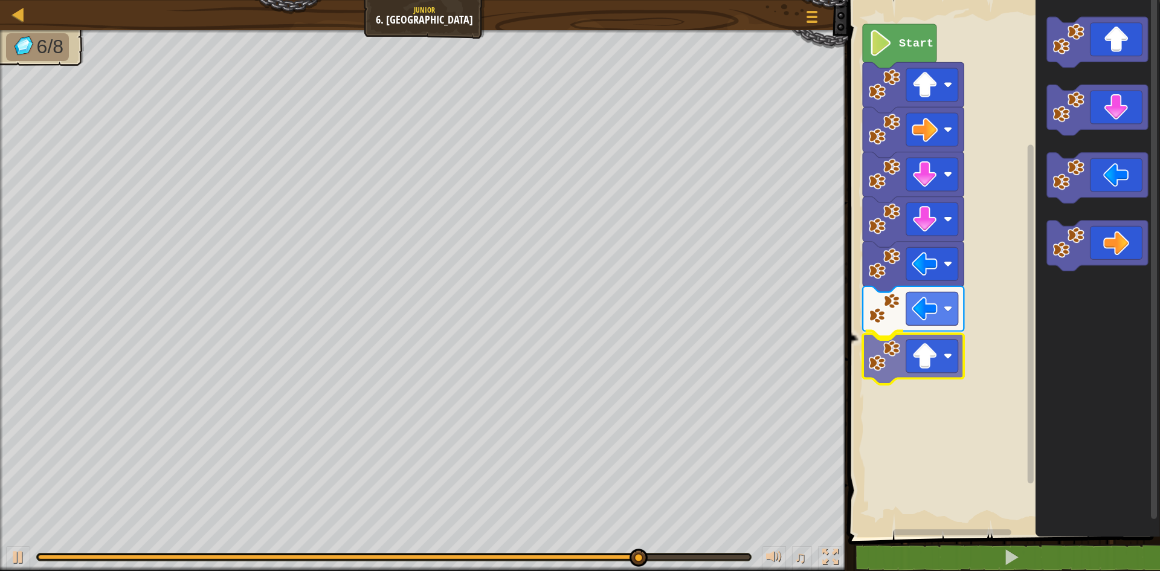
click at [870, 371] on div "Start" at bounding box center [1002, 265] width 315 height 543
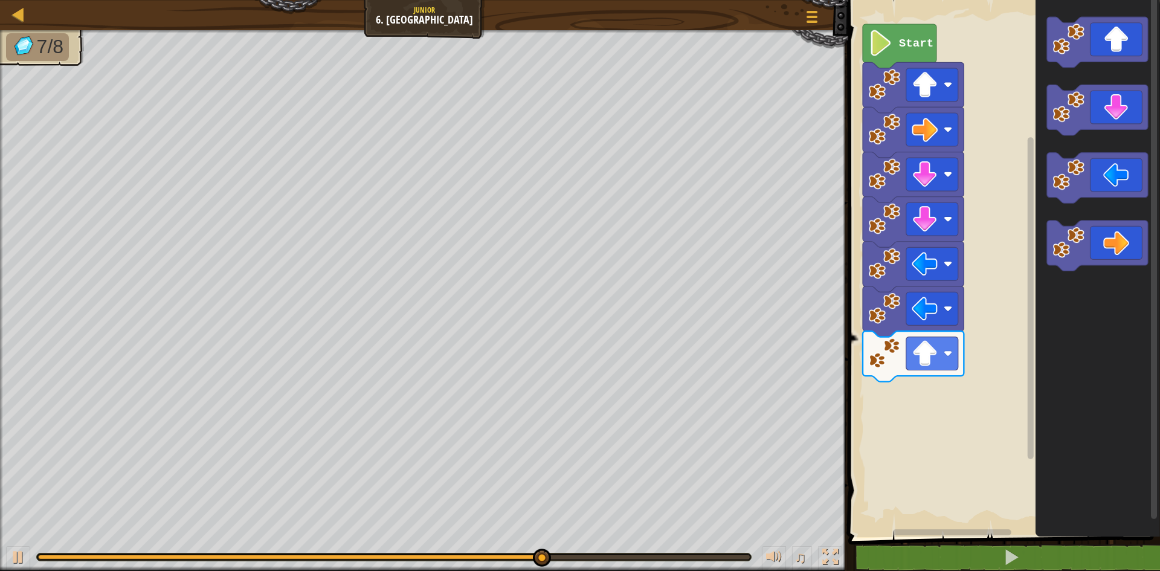
click at [965, 311] on div "Start" at bounding box center [1002, 265] width 315 height 543
click at [1017, 84] on div "Start" at bounding box center [1002, 265] width 315 height 543
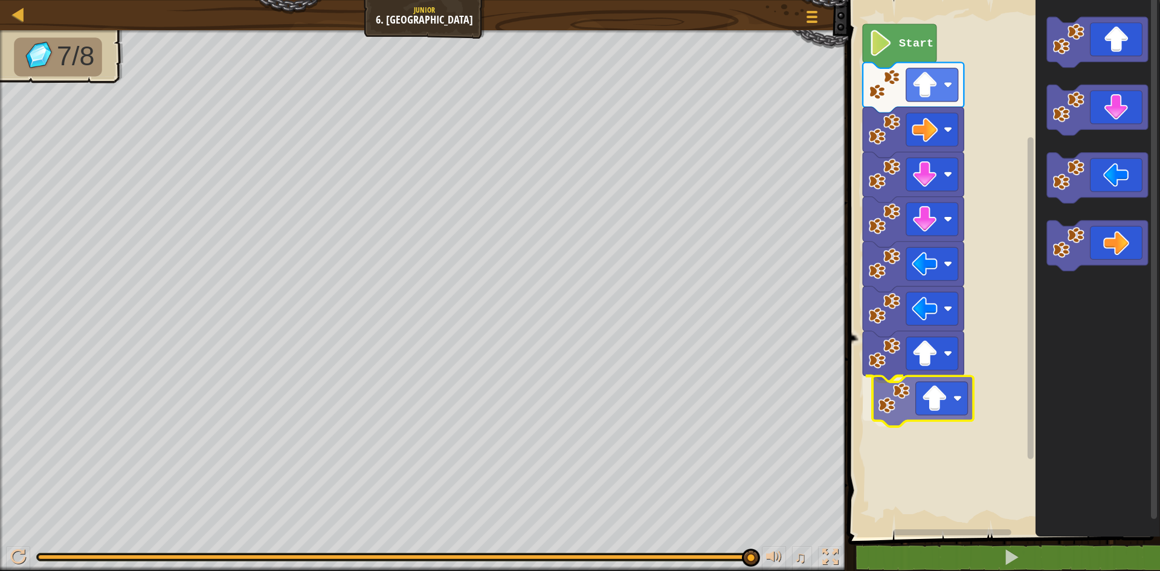
click at [892, 395] on div "Start" at bounding box center [1002, 265] width 315 height 543
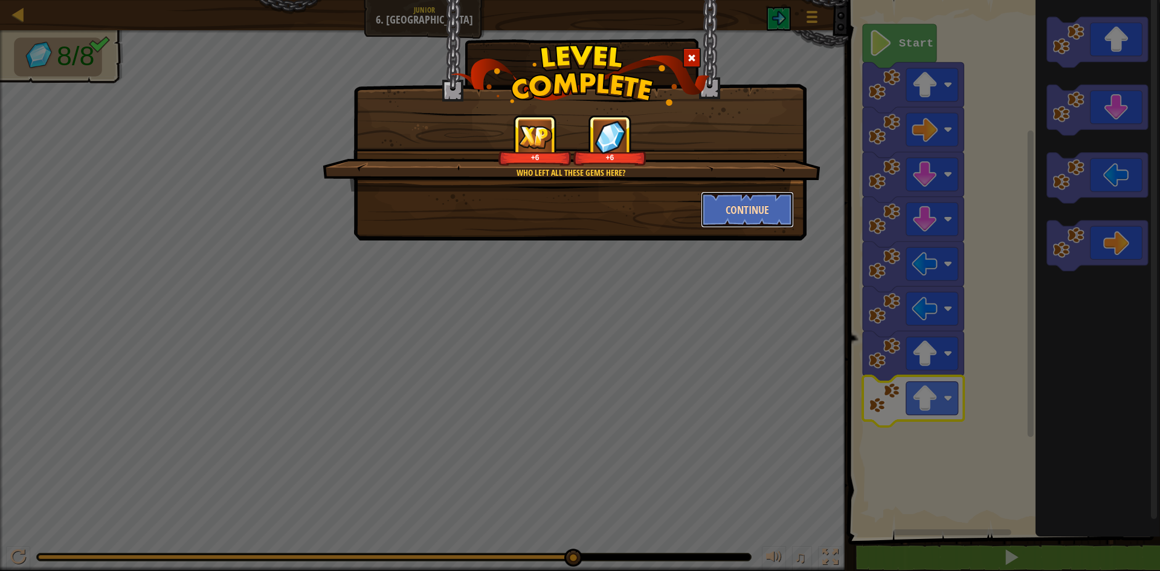
click at [749, 212] on button "Continue" at bounding box center [748, 210] width 94 height 36
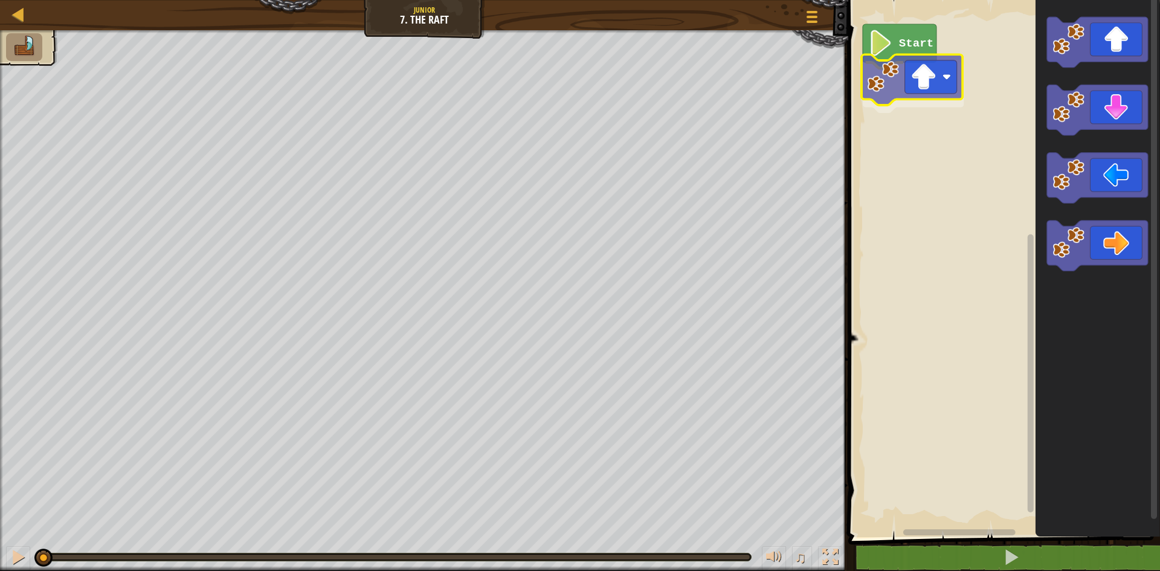
click at [895, 87] on div "Start" at bounding box center [1002, 265] width 315 height 543
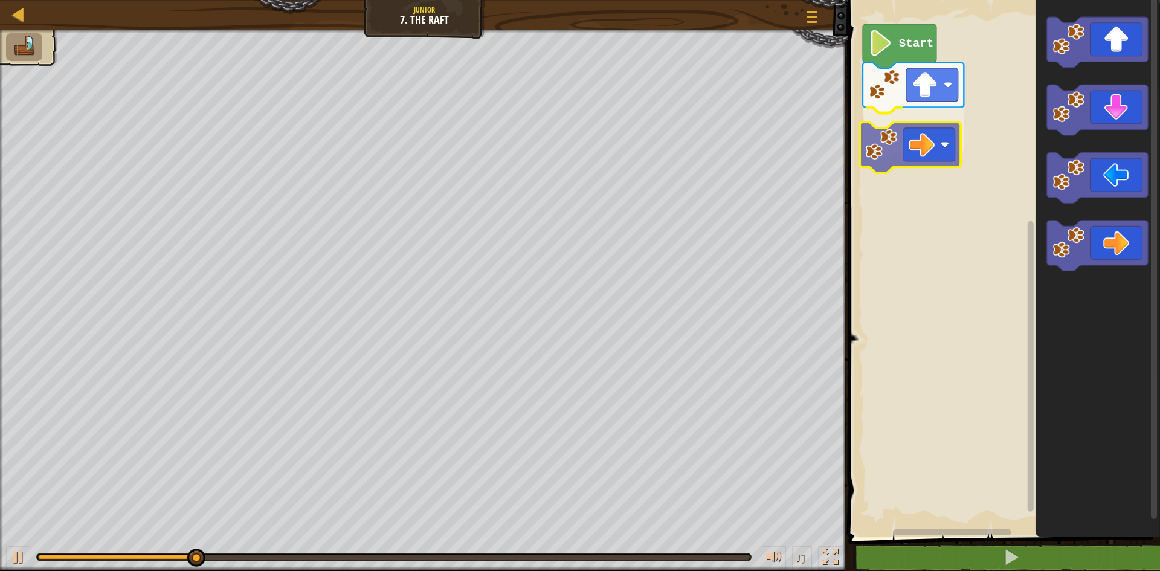
click at [898, 143] on div "Start" at bounding box center [1002, 265] width 315 height 543
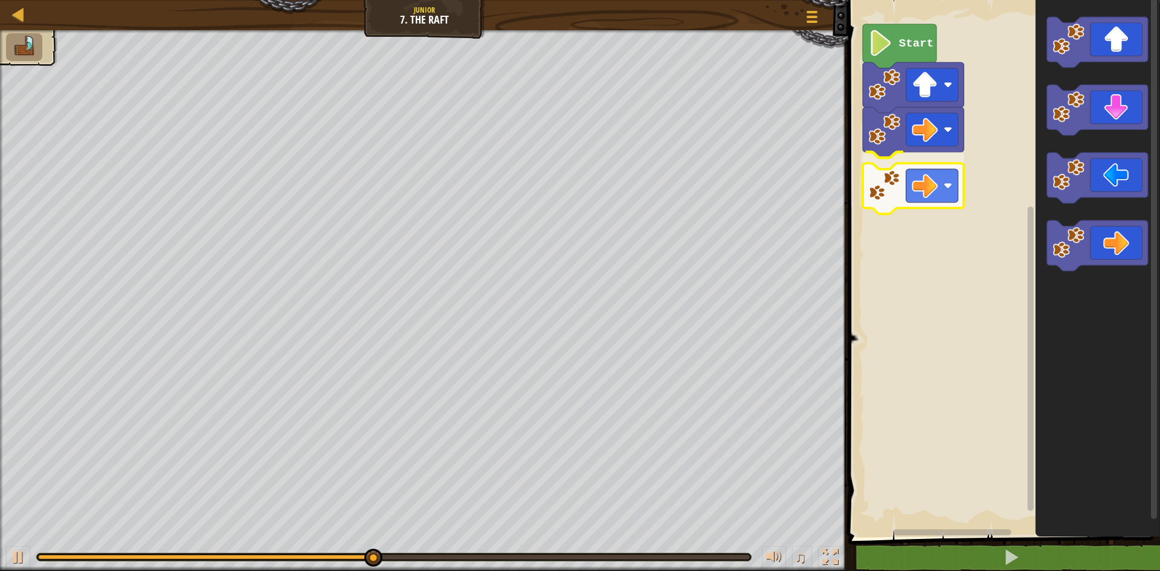
click at [897, 198] on div "Start" at bounding box center [1002, 265] width 315 height 543
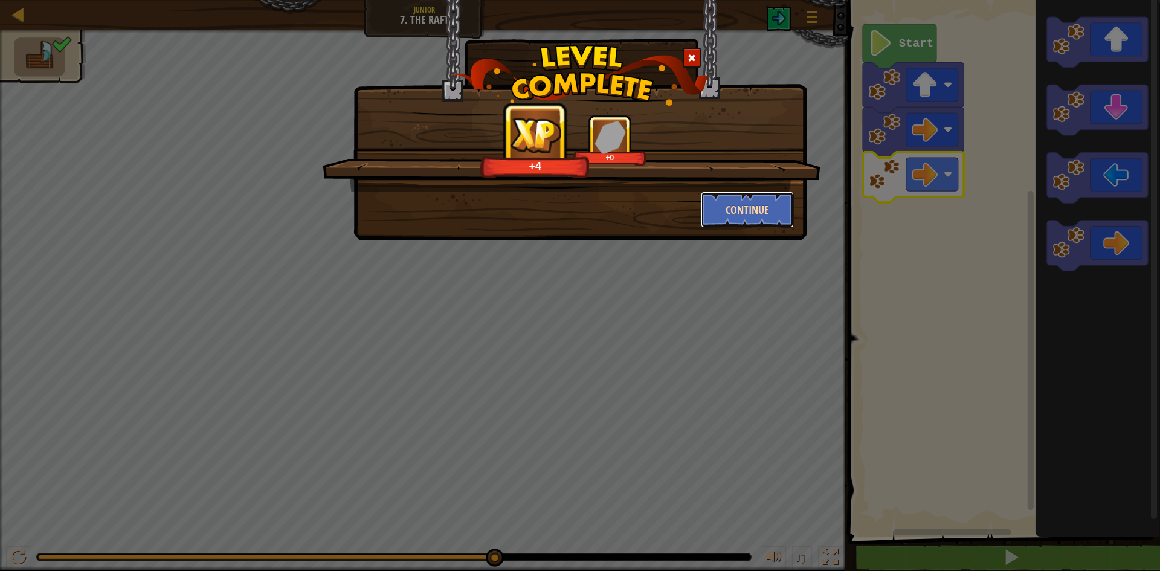
drag, startPoint x: 762, startPoint y: 210, endPoint x: 765, endPoint y: 217, distance: 7.3
click at [765, 217] on button "Continue" at bounding box center [748, 210] width 94 height 36
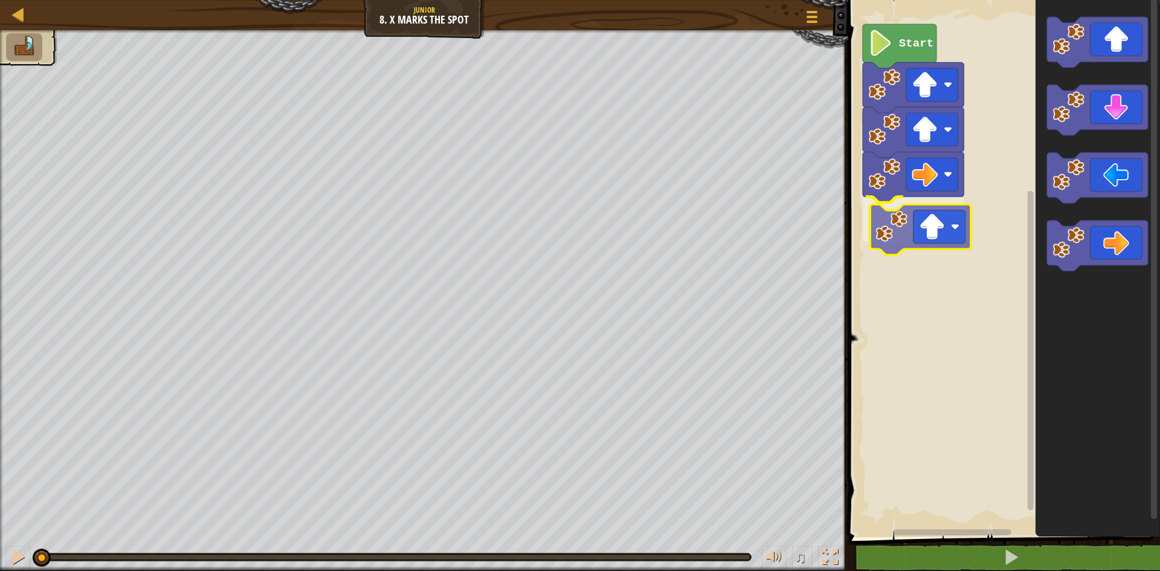
click at [908, 224] on div "Start" at bounding box center [1002, 265] width 315 height 543
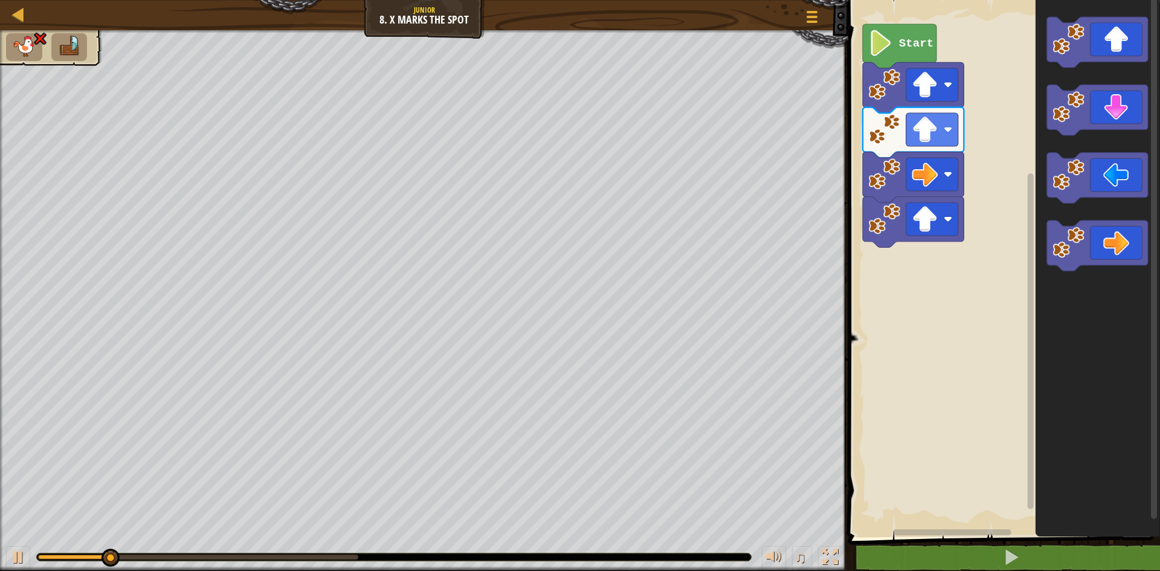
click at [974, 193] on div "Start" at bounding box center [1002, 265] width 315 height 543
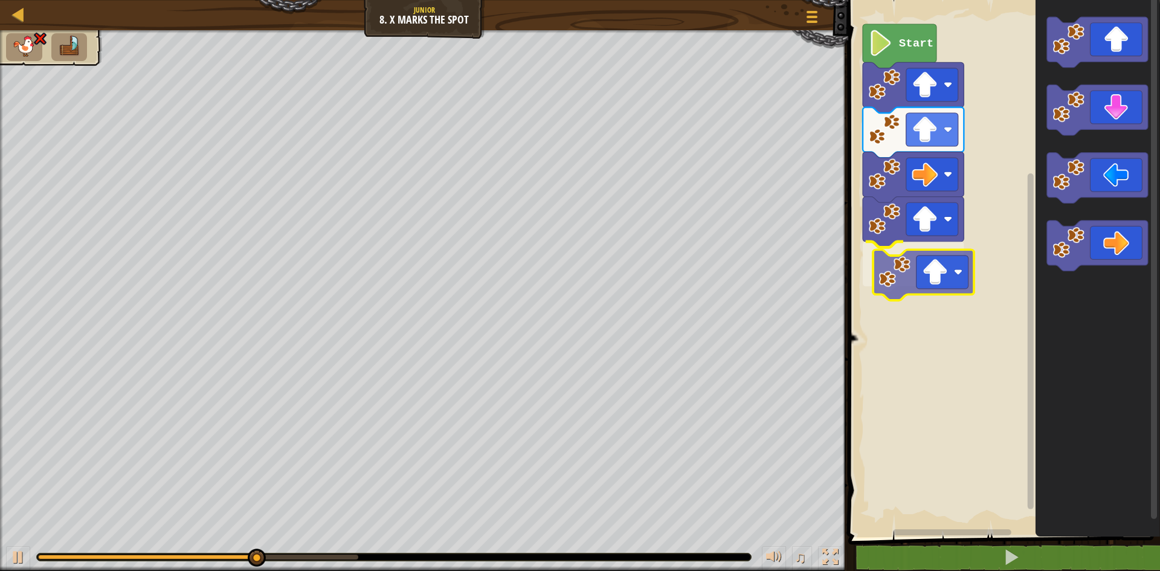
click at [888, 275] on div "Start" at bounding box center [1002, 265] width 315 height 543
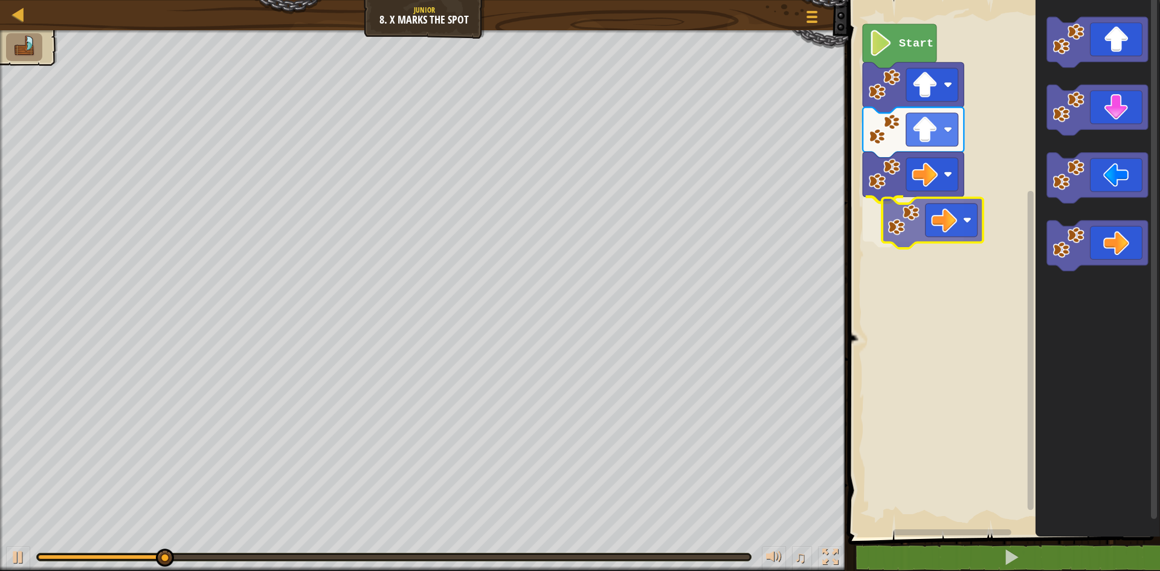
click at [931, 221] on div "Start" at bounding box center [1002, 265] width 315 height 543
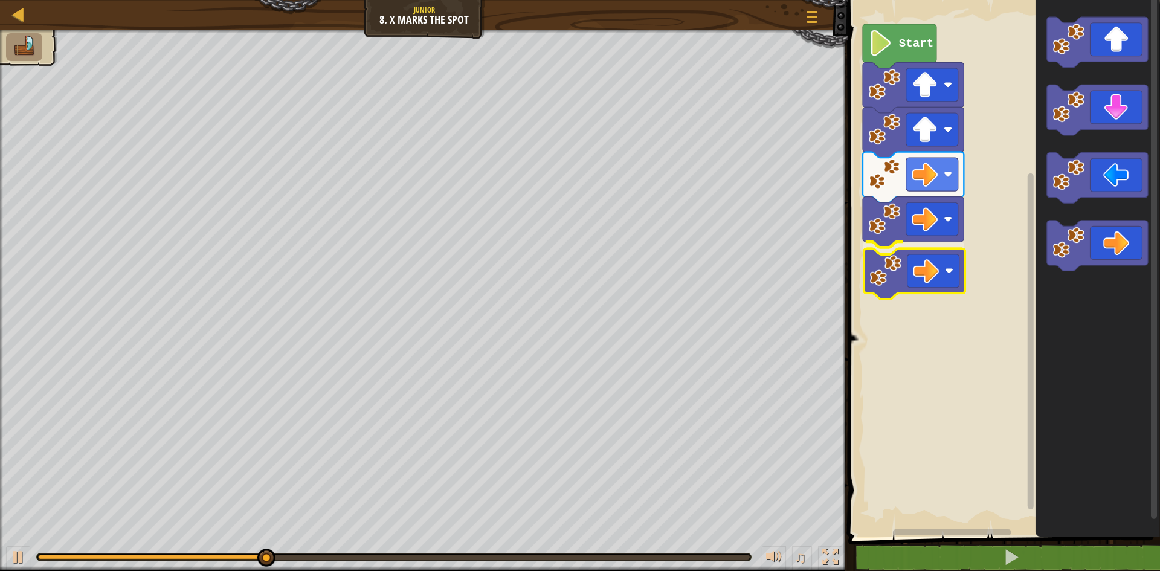
click at [910, 279] on div "Start" at bounding box center [1002, 265] width 315 height 543
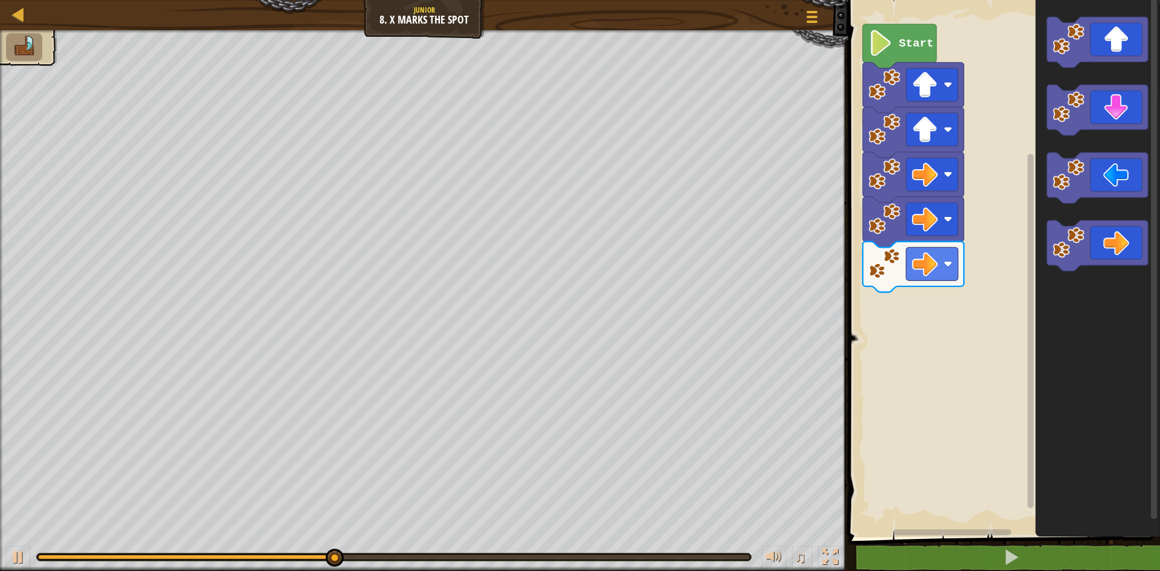
click at [964, 300] on div "Start" at bounding box center [1002, 265] width 315 height 543
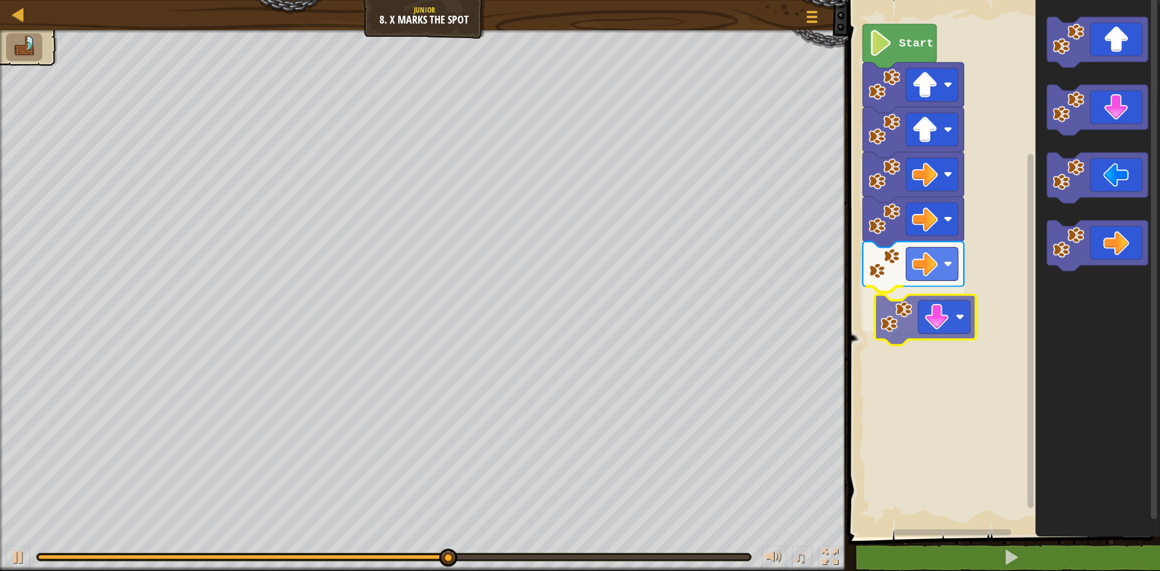
click at [891, 322] on div "Start" at bounding box center [1002, 265] width 315 height 543
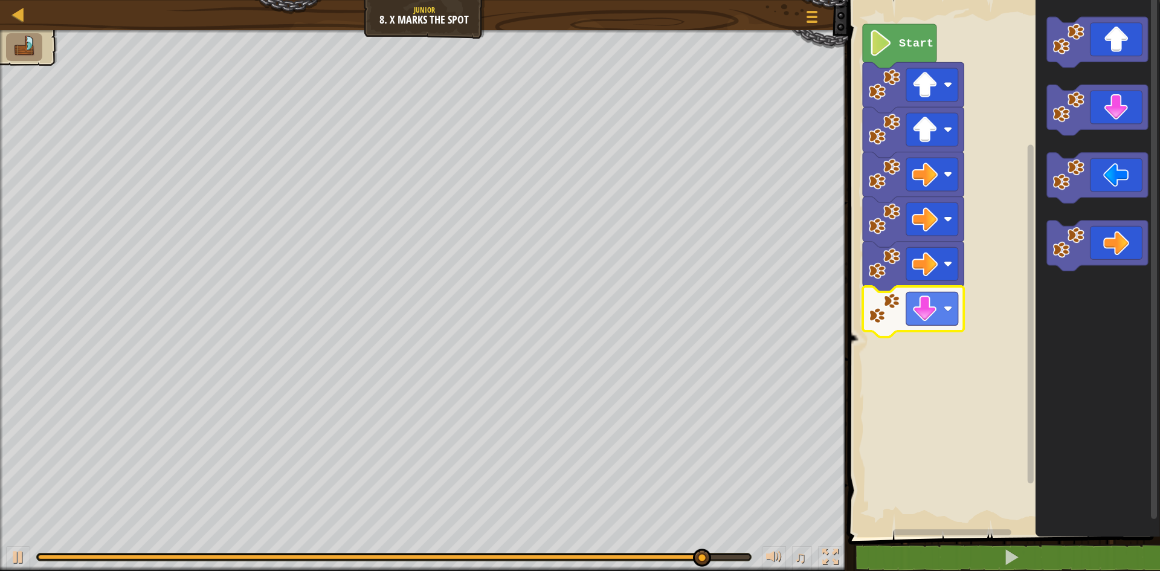
click at [992, 269] on rect "Blockly Workspace" at bounding box center [1002, 265] width 315 height 543
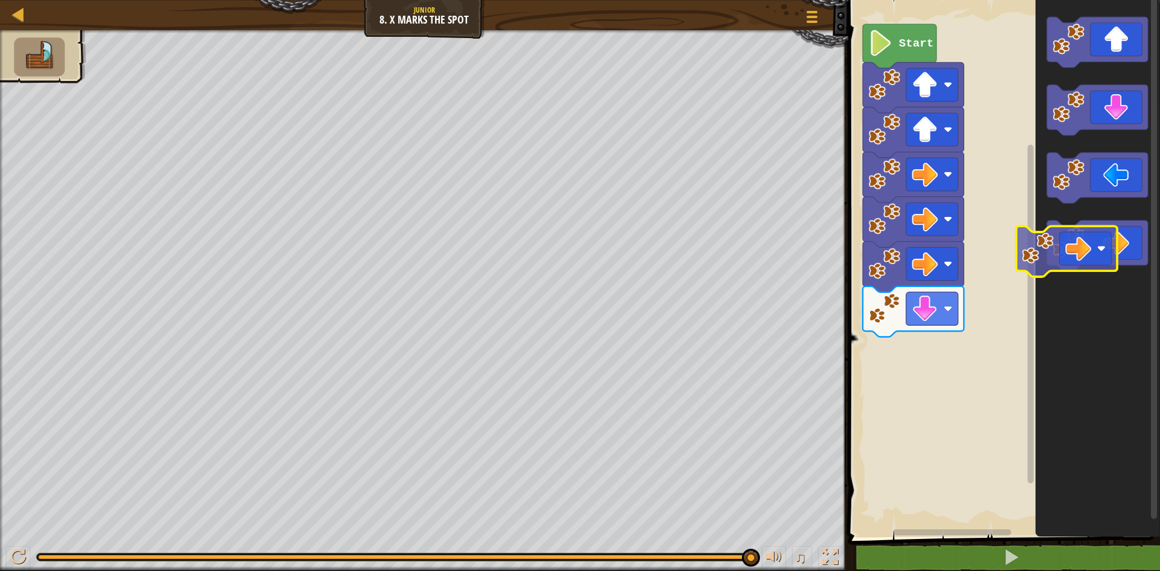
click at [1037, 241] on icon "Blockly Workspace" at bounding box center [1098, 265] width 125 height 543
click at [963, 279] on div "Start" at bounding box center [1002, 265] width 315 height 543
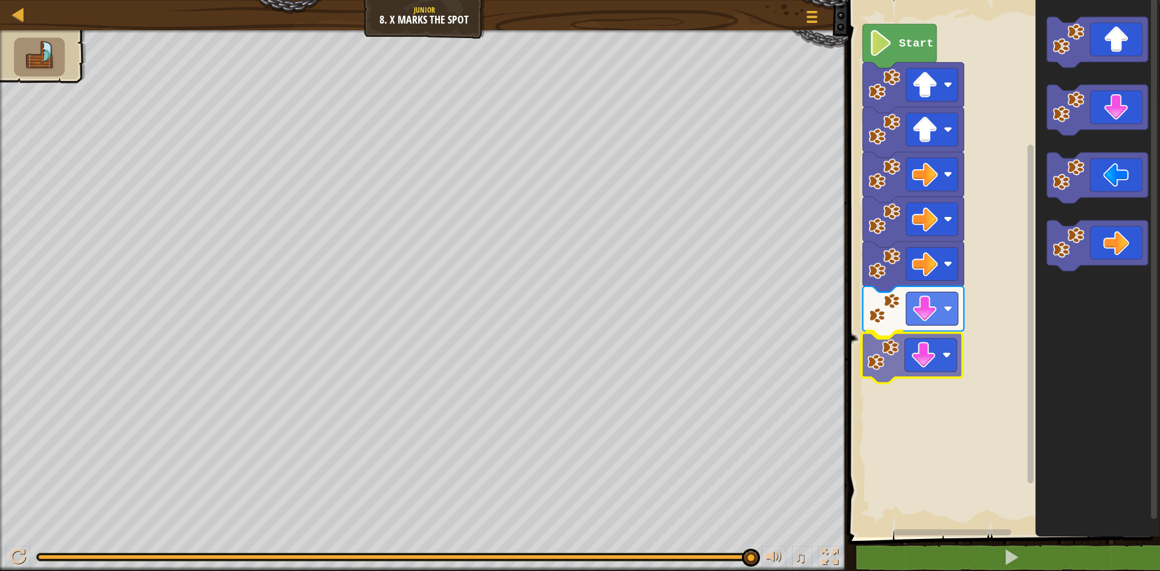
click at [879, 375] on div "Start" at bounding box center [1002, 265] width 315 height 543
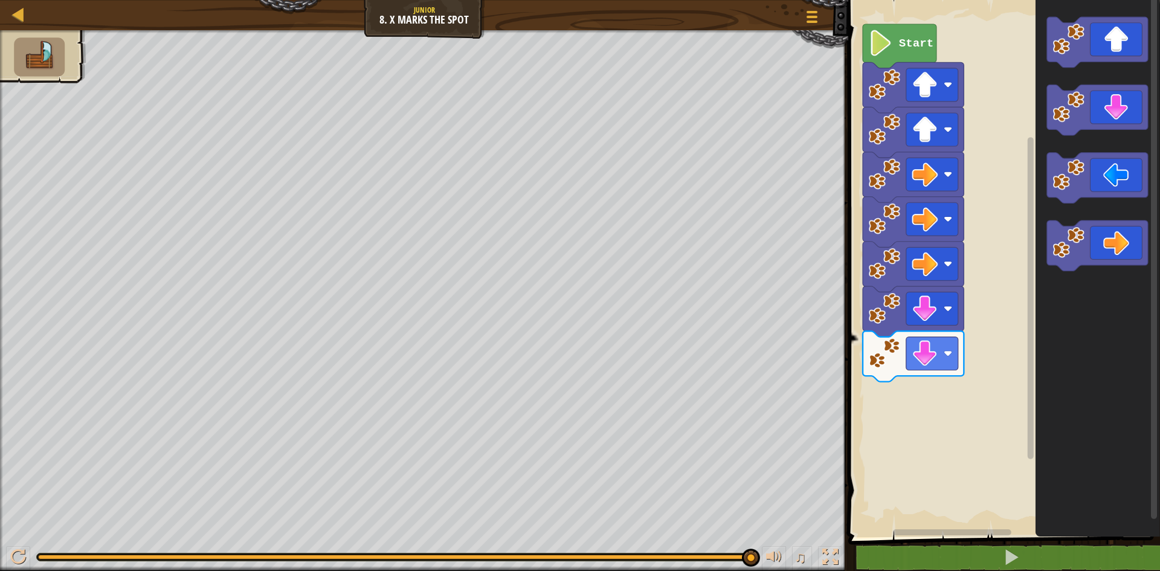
click at [954, 384] on div "Start" at bounding box center [1002, 265] width 315 height 543
click at [901, 421] on div "Start" at bounding box center [1002, 265] width 315 height 543
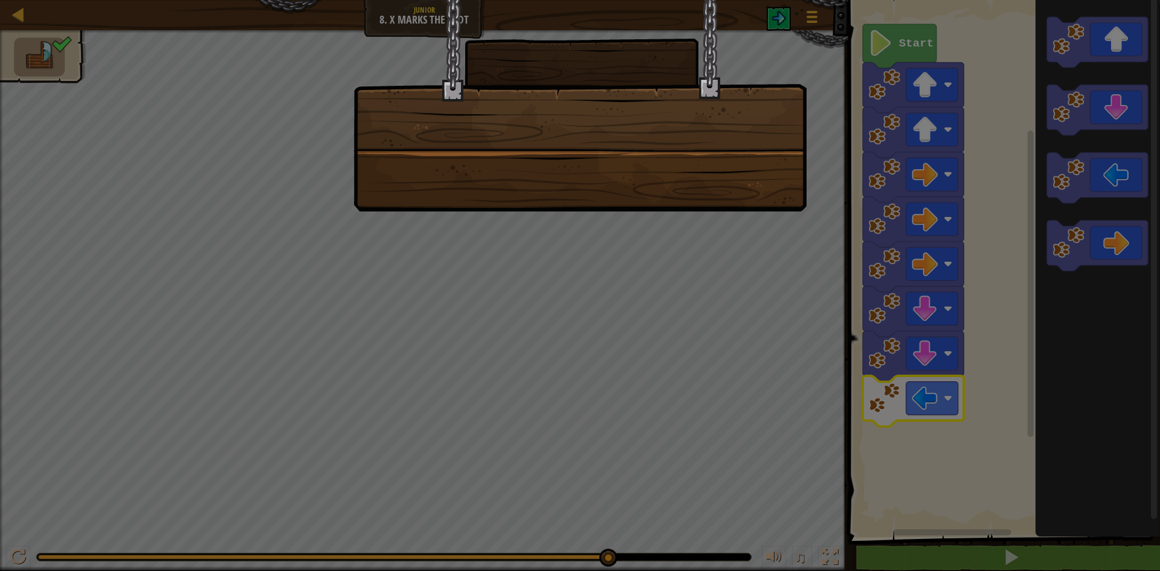
click at [732, 180] on div at bounding box center [580, 106] width 453 height 212
click at [737, 179] on div at bounding box center [580, 106] width 453 height 212
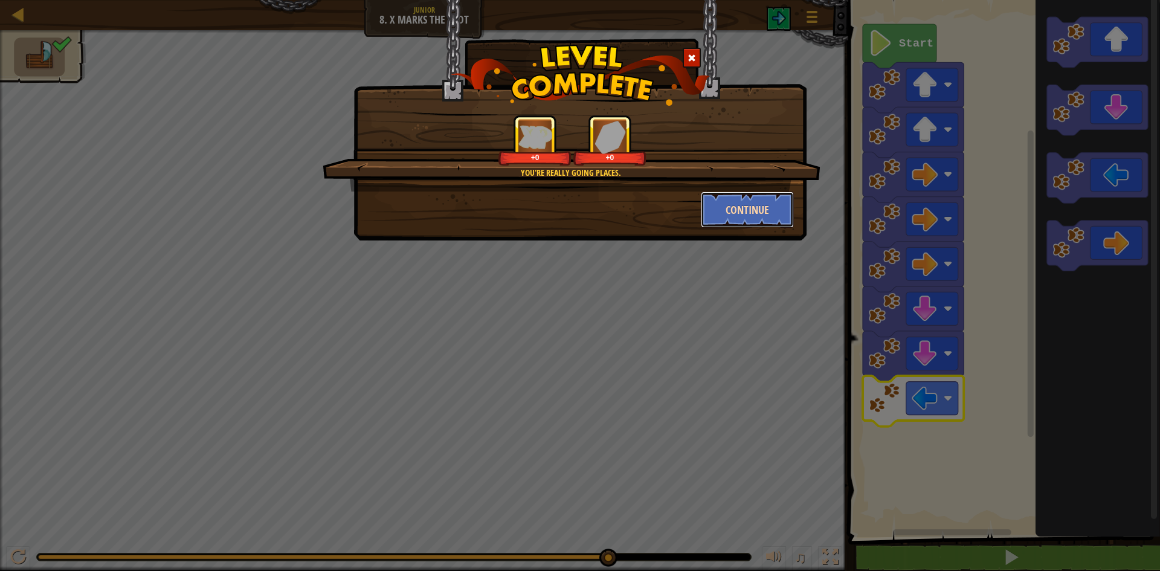
click at [740, 212] on button "Continue" at bounding box center [748, 210] width 94 height 36
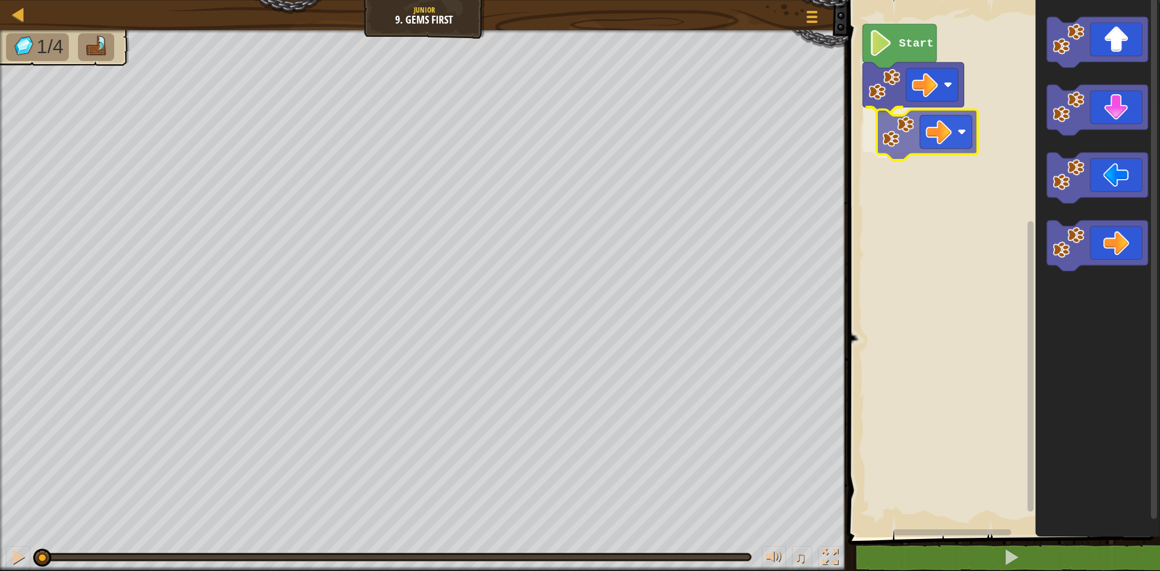
click at [908, 151] on div "Start" at bounding box center [1002, 265] width 315 height 543
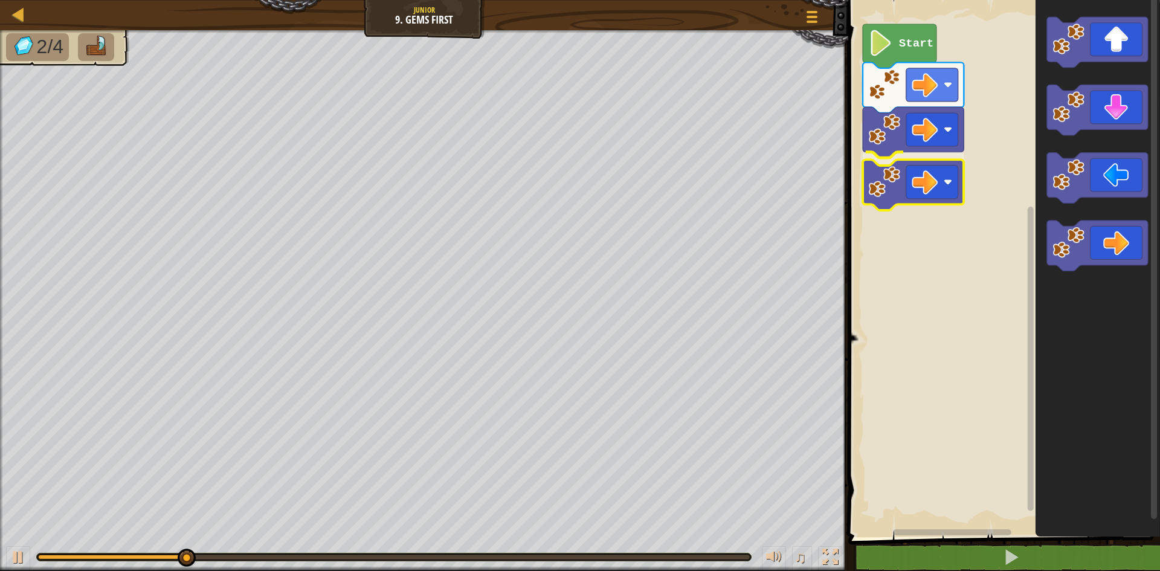
click at [891, 190] on div "Start" at bounding box center [1002, 265] width 315 height 543
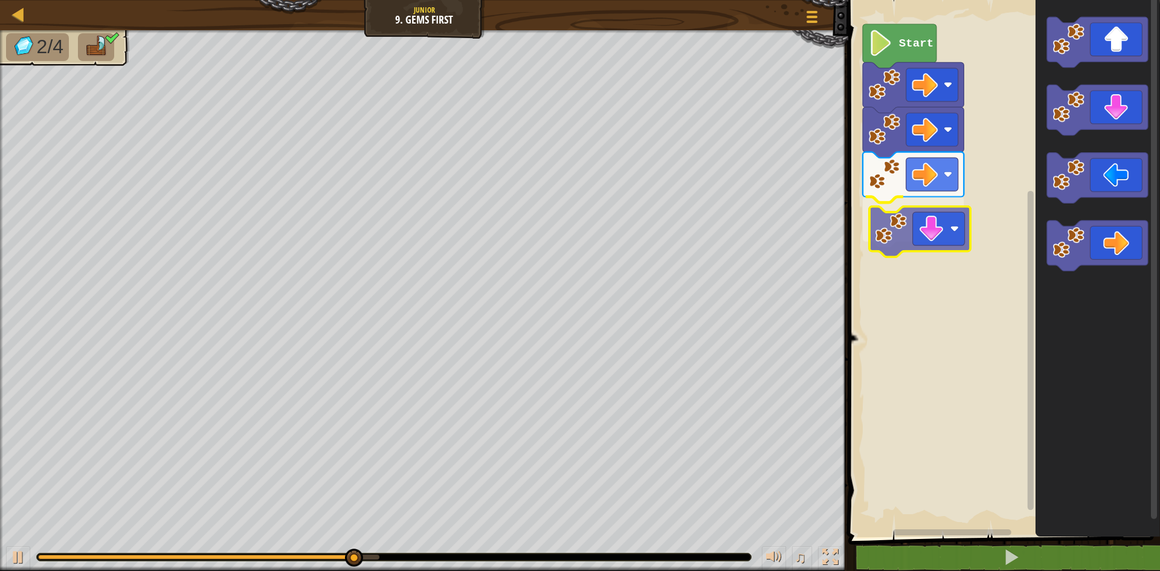
click at [885, 220] on div "Start" at bounding box center [1002, 265] width 315 height 543
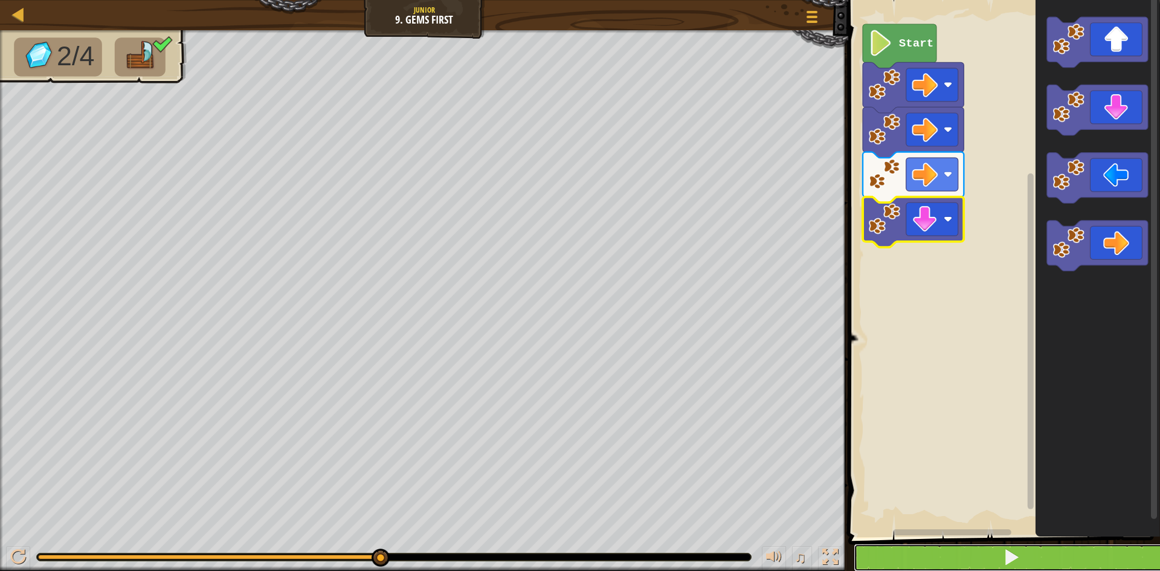
click at [939, 548] on button at bounding box center [1011, 558] width 315 height 28
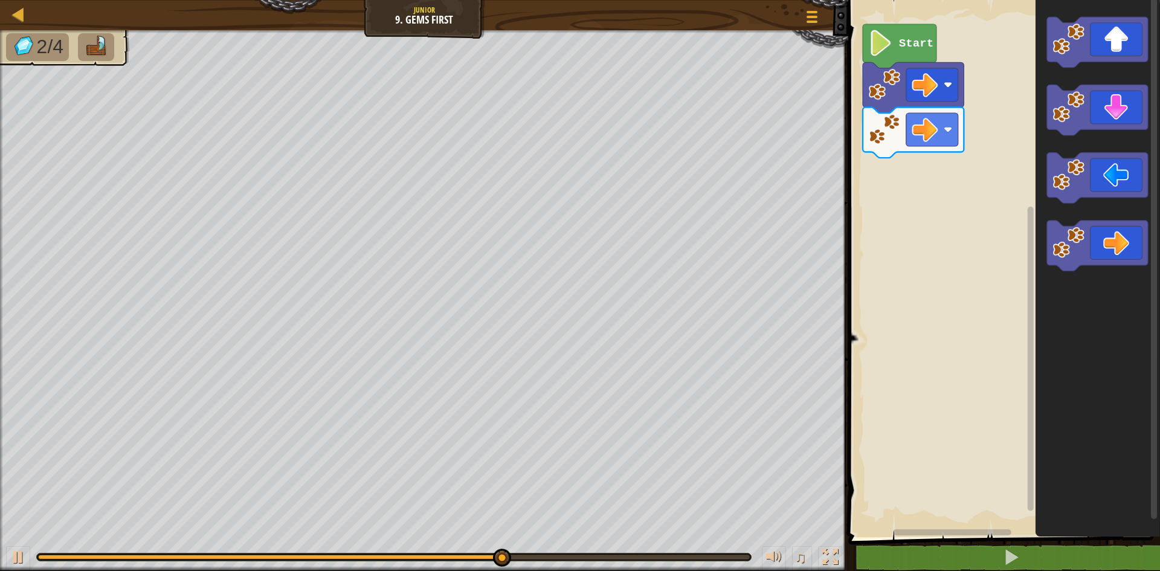
click at [965, 138] on div "Start" at bounding box center [1002, 265] width 315 height 543
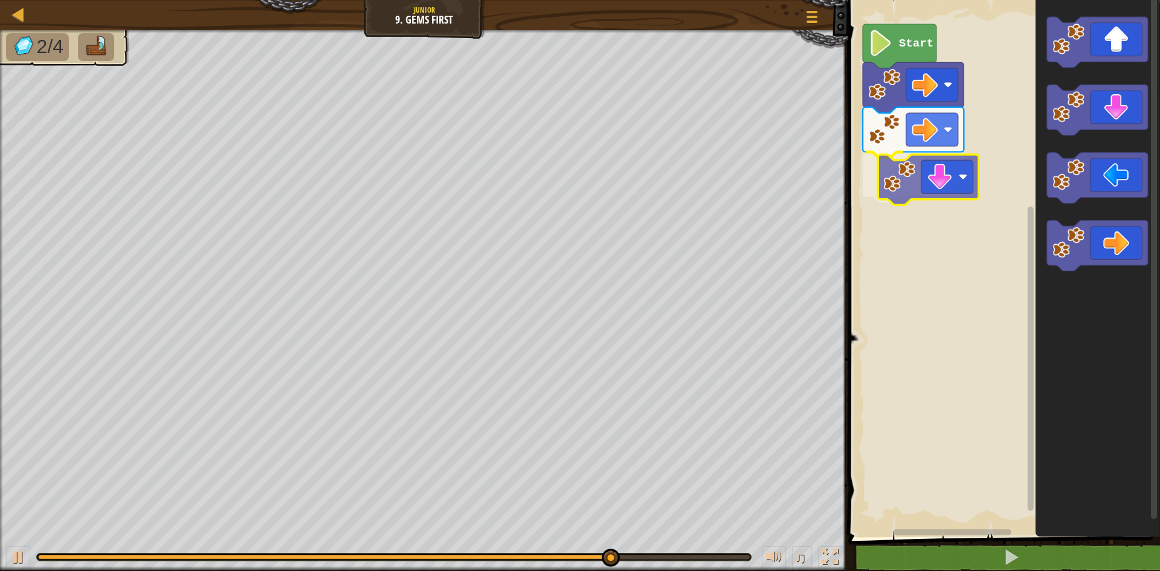
click at [897, 172] on div "Start" at bounding box center [1002, 265] width 315 height 543
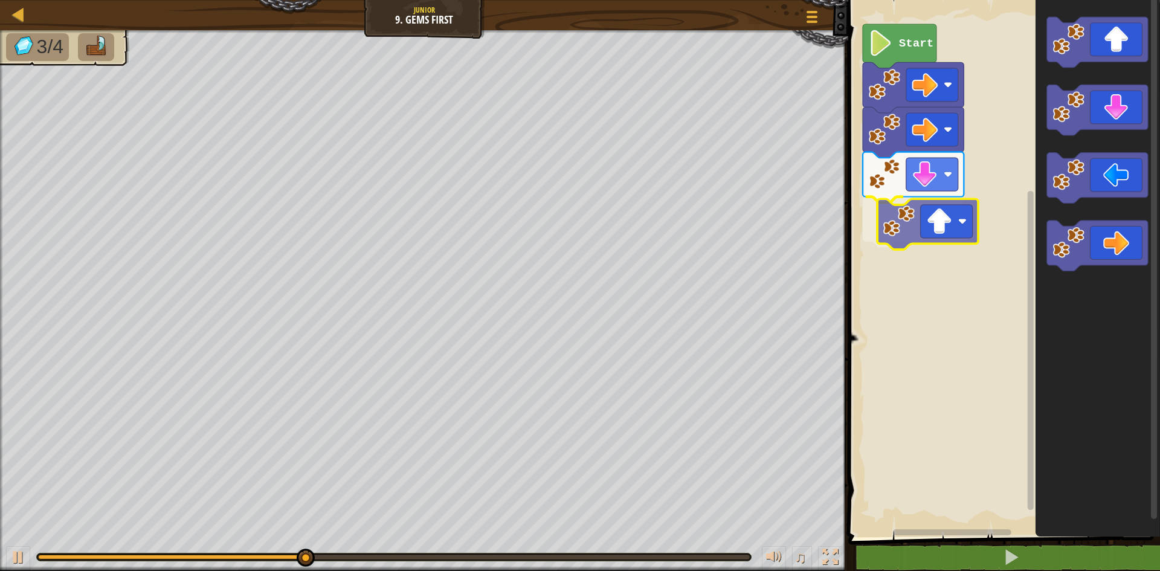
click at [909, 227] on div "Start" at bounding box center [1002, 265] width 315 height 543
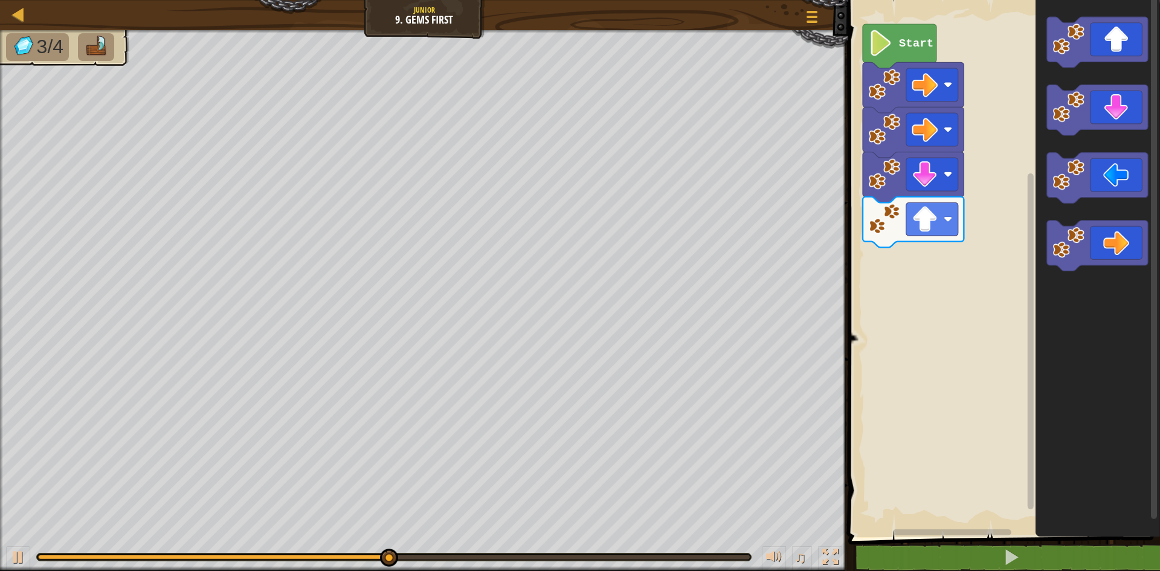
click at [1020, 127] on div "Start" at bounding box center [1002, 265] width 315 height 543
click at [998, 171] on div "Start" at bounding box center [1002, 265] width 315 height 543
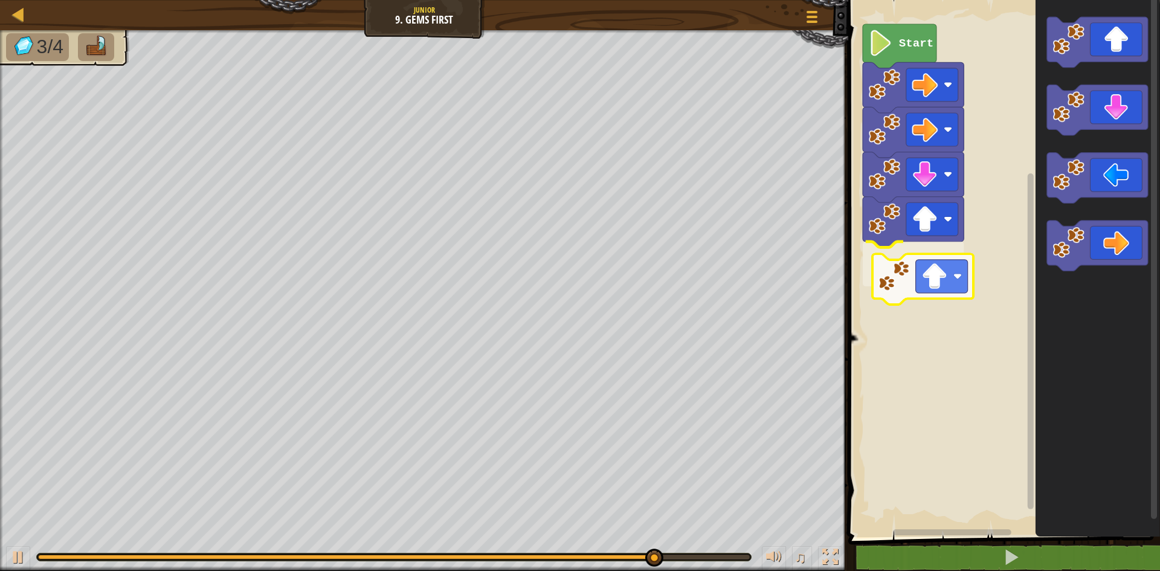
click at [890, 286] on div "Start" at bounding box center [1002, 265] width 315 height 543
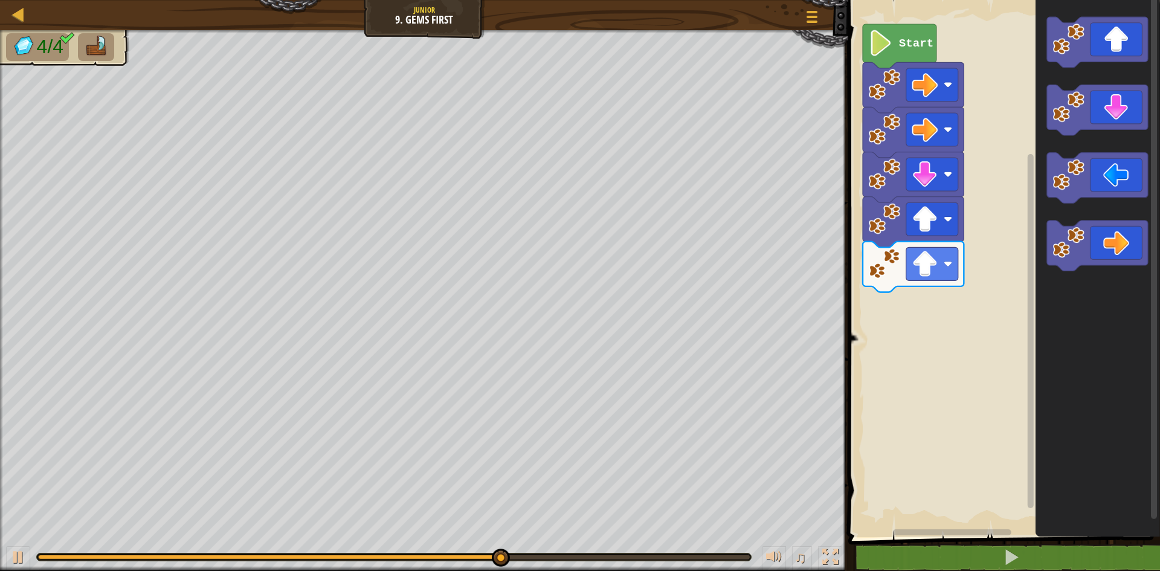
click at [1047, 188] on icon "Blockly Workspace" at bounding box center [1098, 265] width 125 height 543
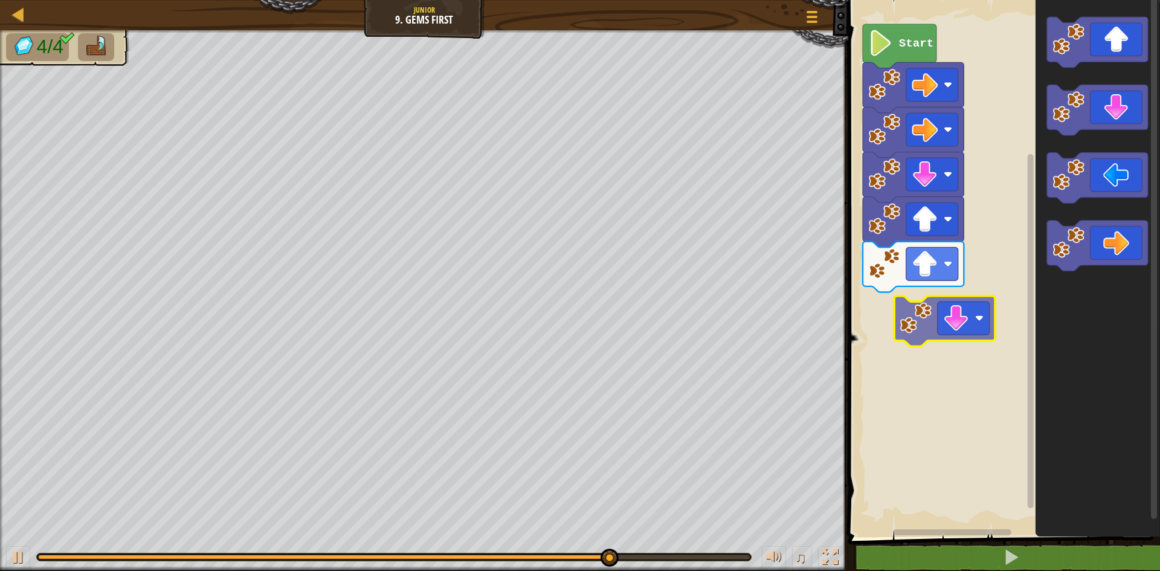
click at [904, 328] on div "Start" at bounding box center [1002, 265] width 315 height 543
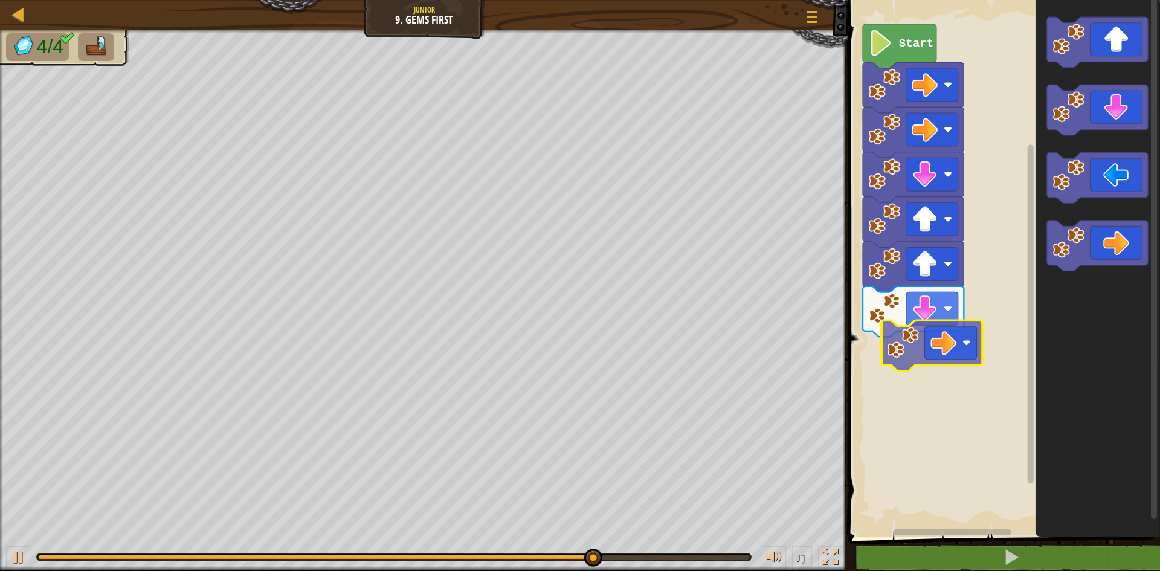
click at [901, 364] on div "Start" at bounding box center [1002, 265] width 315 height 543
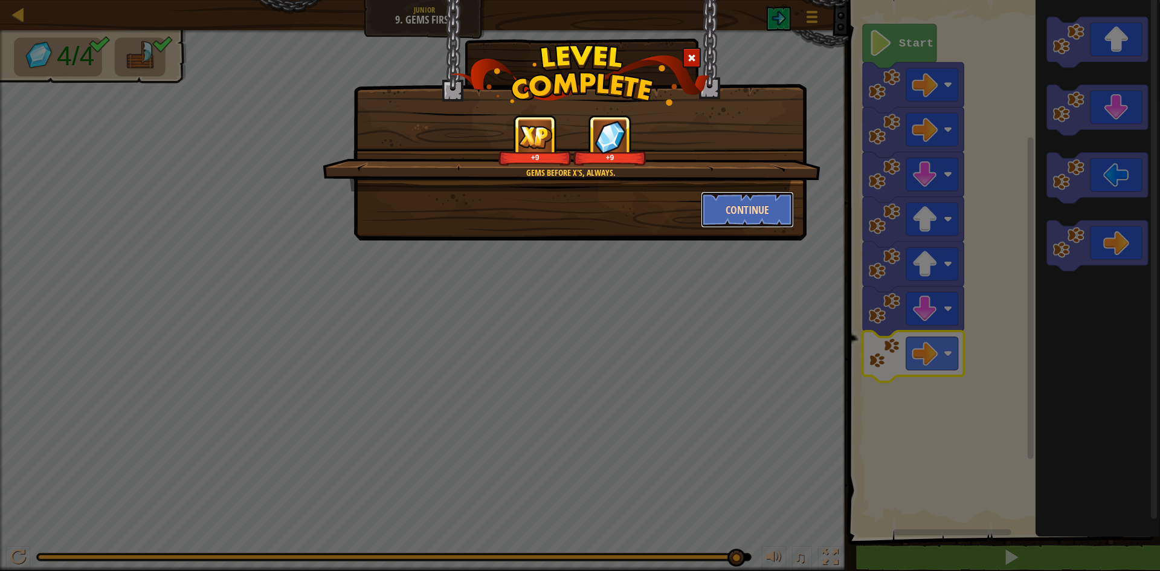
click at [708, 208] on button "Continue" at bounding box center [748, 210] width 94 height 36
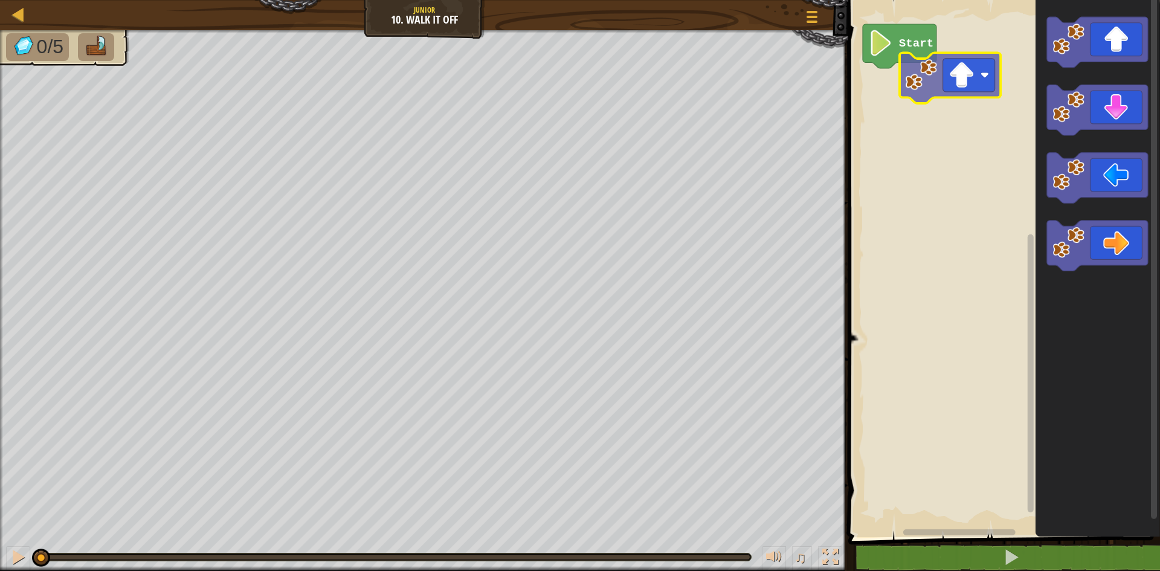
click at [929, 85] on div "Start" at bounding box center [1002, 265] width 315 height 543
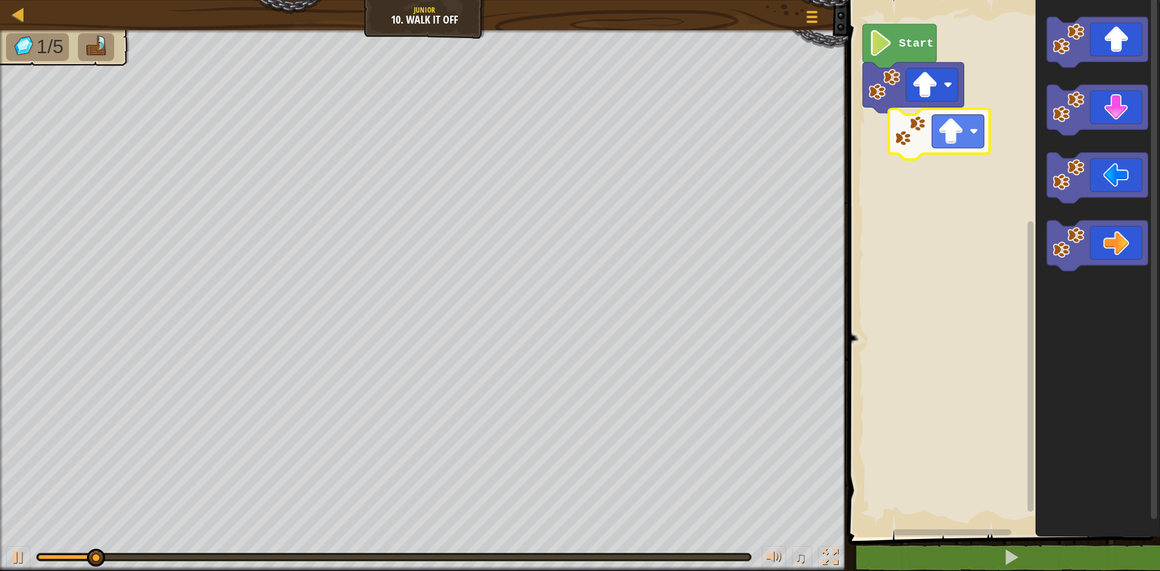
click at [904, 143] on div "Start" at bounding box center [1002, 265] width 315 height 543
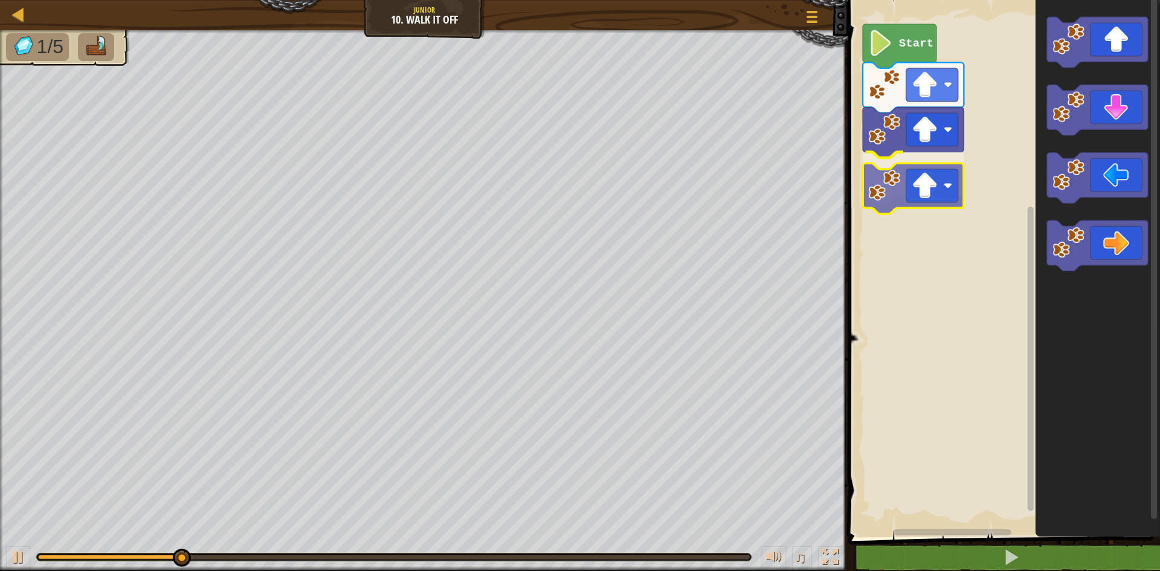
click at [891, 198] on div "Start" at bounding box center [1002, 265] width 315 height 543
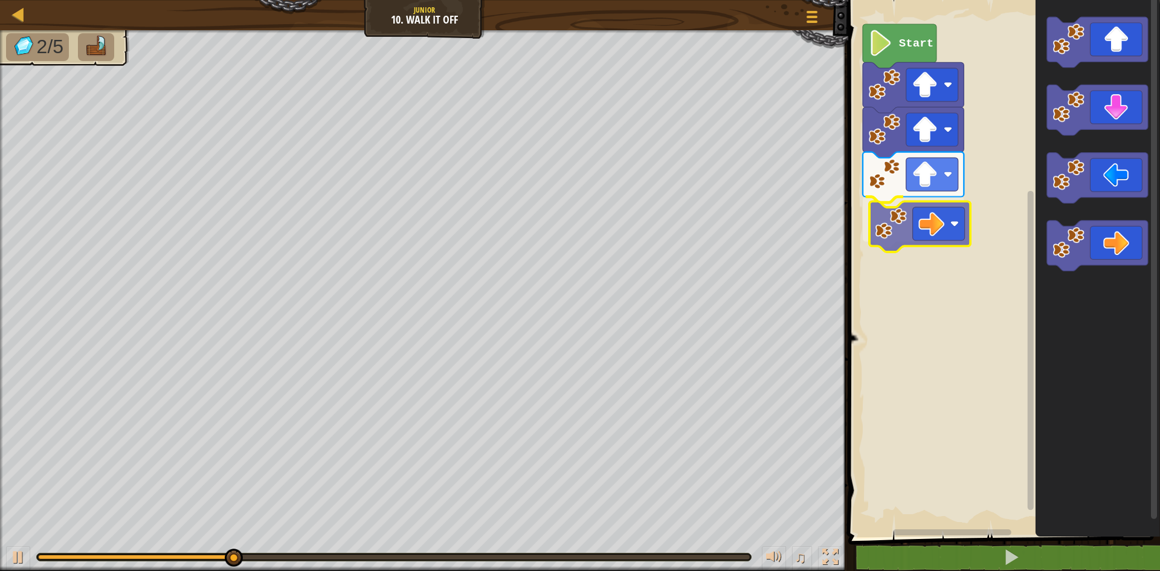
click at [878, 236] on div "Start" at bounding box center [1002, 265] width 315 height 543
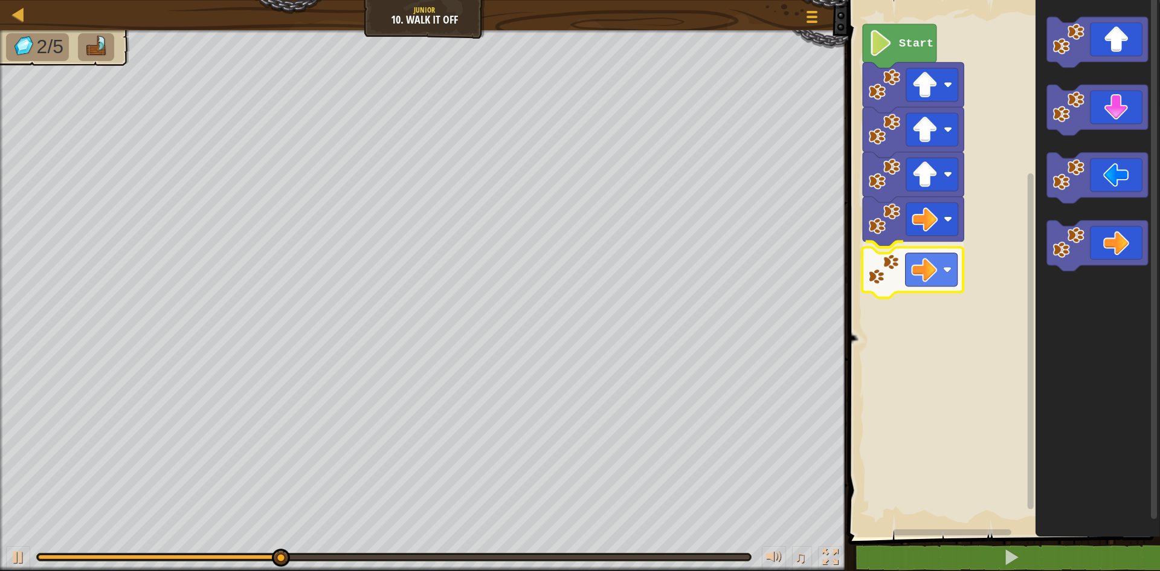
click at [888, 289] on div "Start" at bounding box center [1002, 265] width 315 height 543
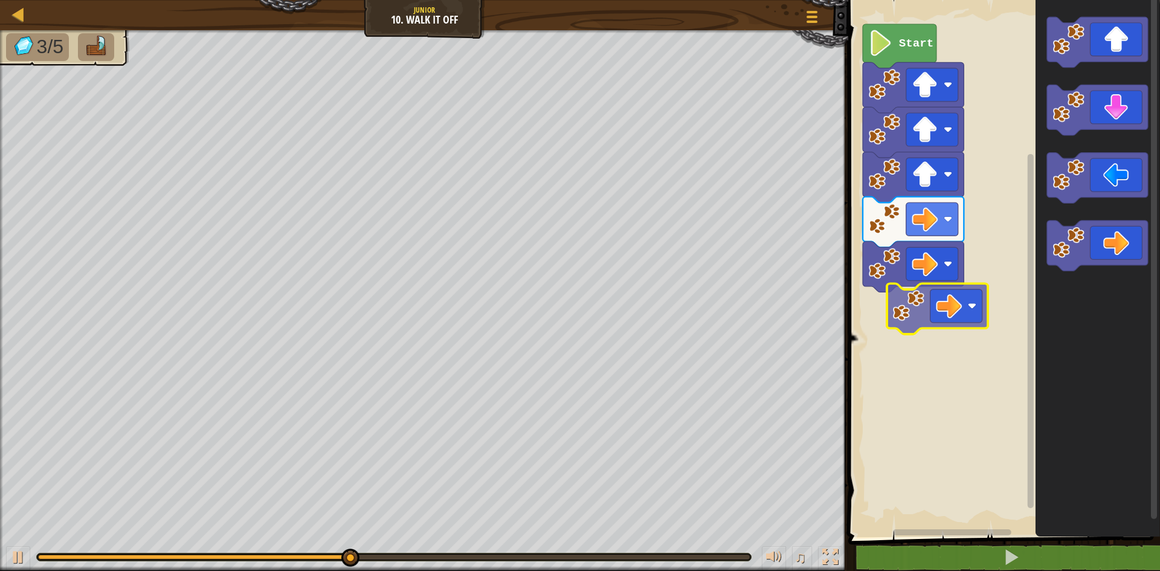
click at [897, 321] on div "Start" at bounding box center [1002, 265] width 315 height 543
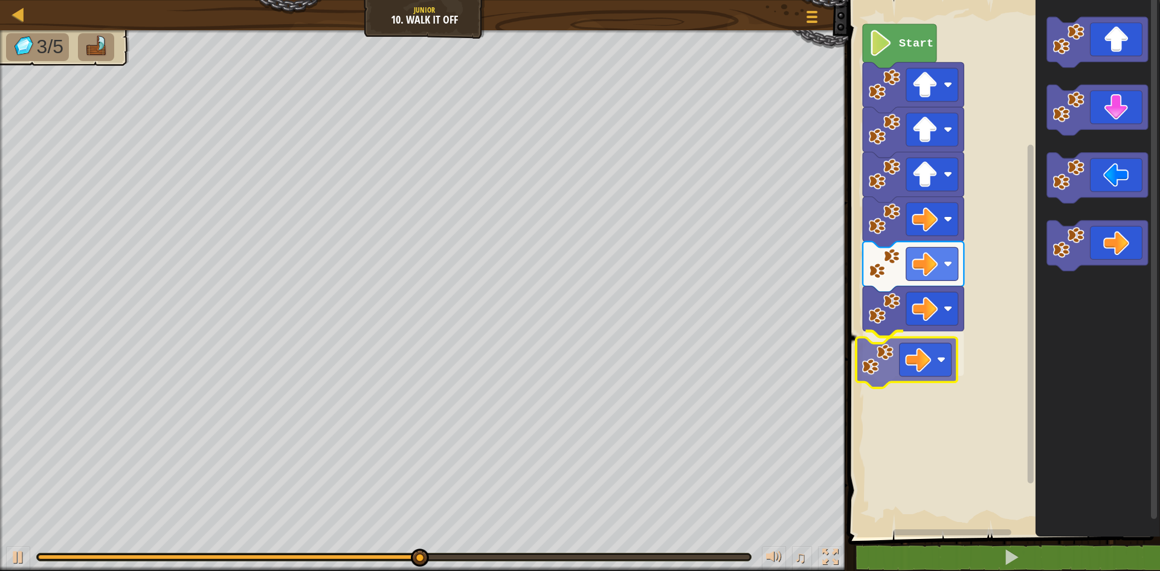
click at [873, 367] on div "Start" at bounding box center [1002, 265] width 315 height 543
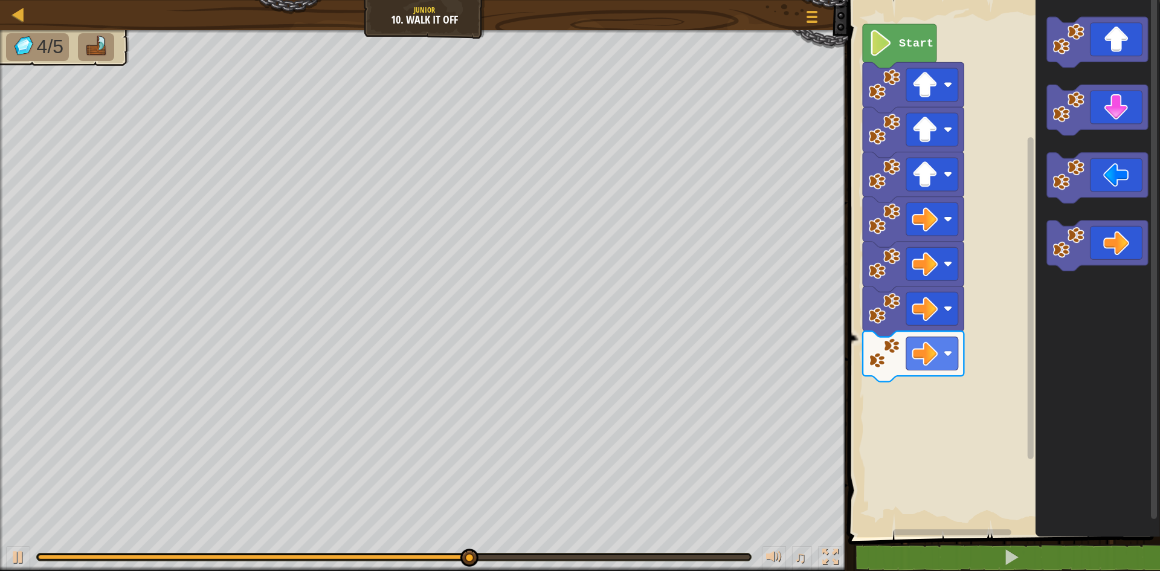
click at [1027, 224] on div "Start" at bounding box center [1002, 265] width 315 height 543
click at [1011, 260] on div "Start" at bounding box center [1002, 265] width 315 height 543
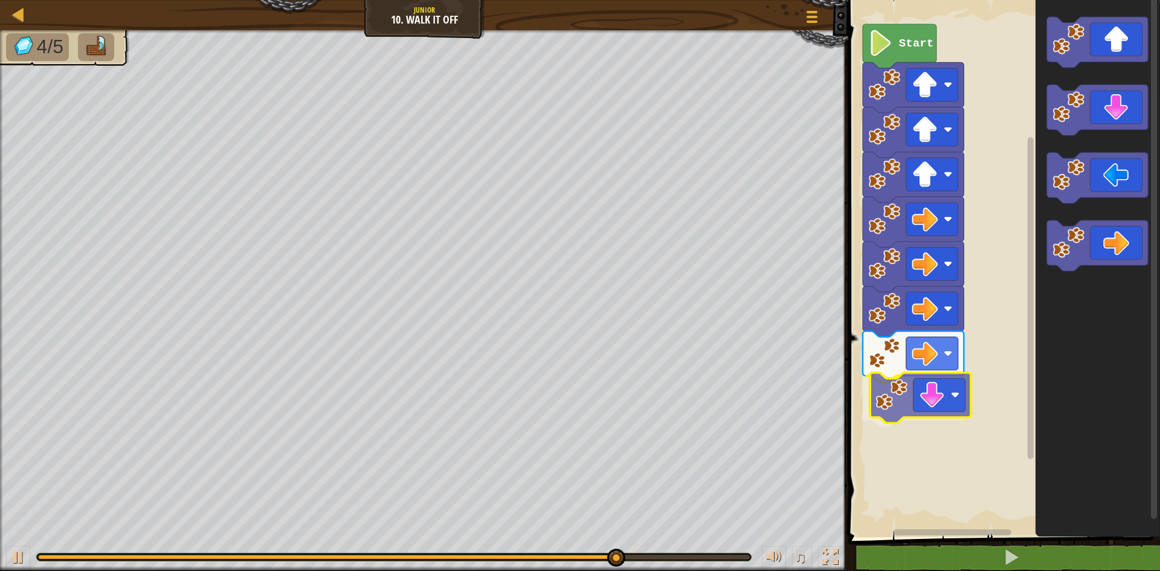
click at [908, 390] on div "Start" at bounding box center [1002, 265] width 315 height 543
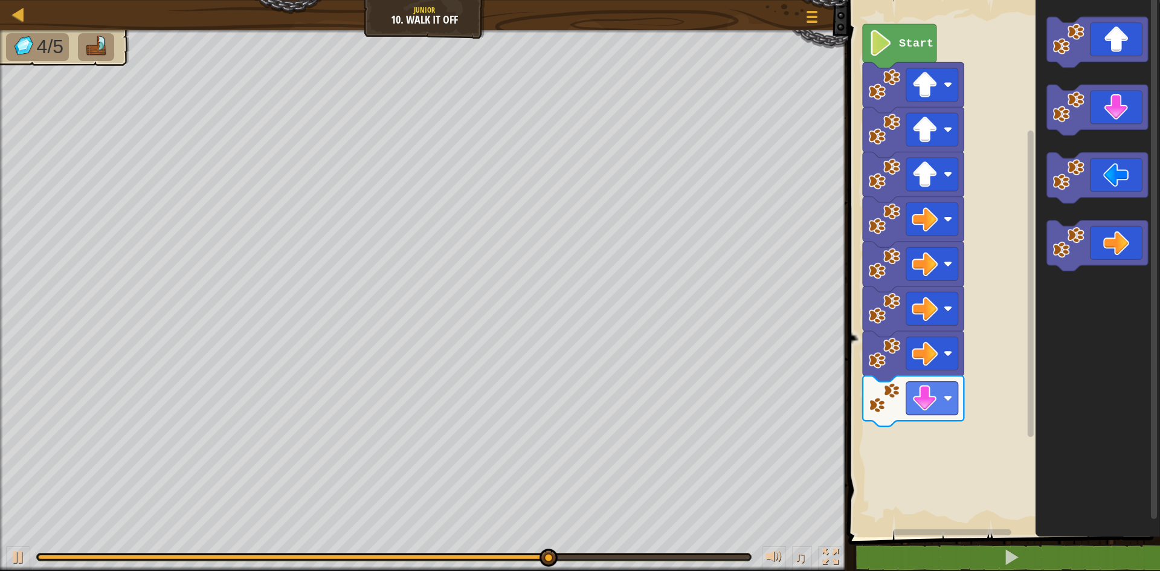
click at [954, 405] on div "Start" at bounding box center [1002, 265] width 315 height 543
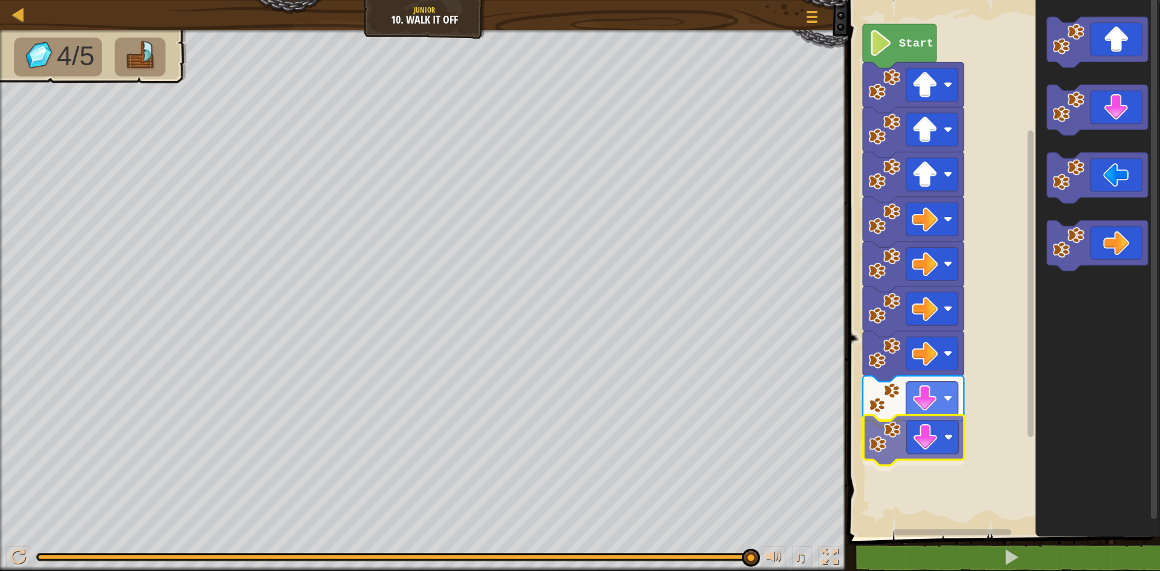
click at [894, 451] on div "Start" at bounding box center [1002, 265] width 315 height 543
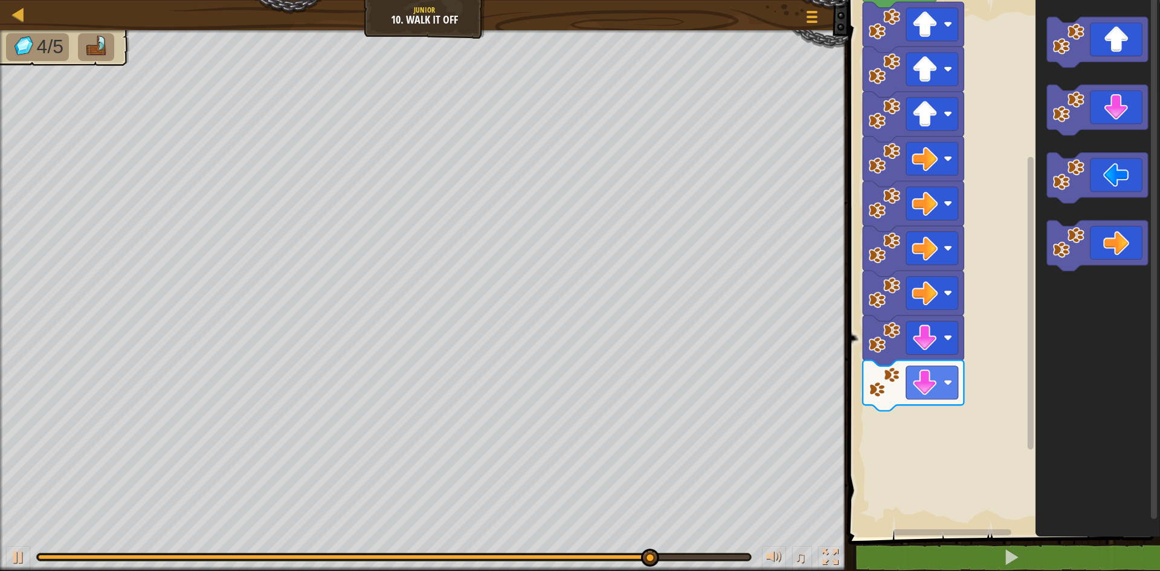
click at [991, 404] on div "Start" at bounding box center [1002, 265] width 315 height 543
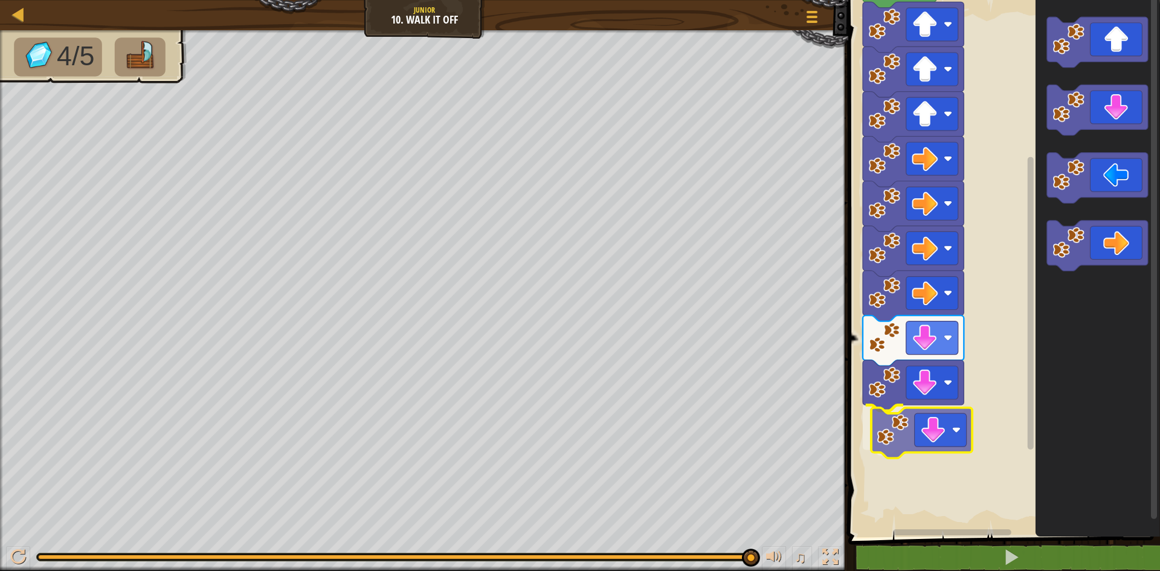
click at [908, 446] on div "Start" at bounding box center [1002, 265] width 315 height 543
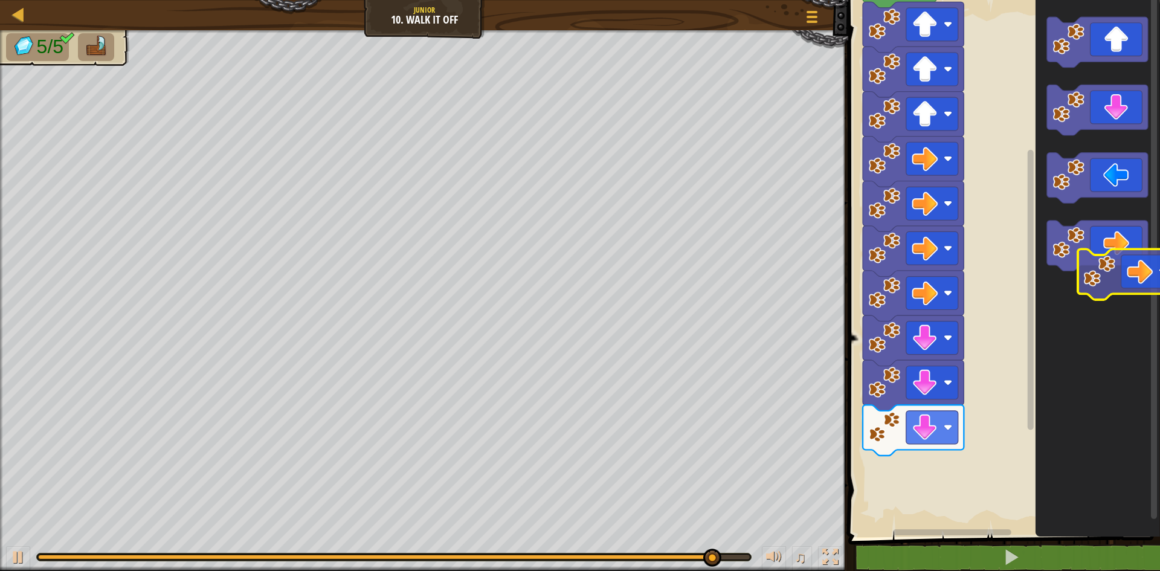
click at [1087, 284] on icon "Blockly Workspace" at bounding box center [1098, 265] width 125 height 543
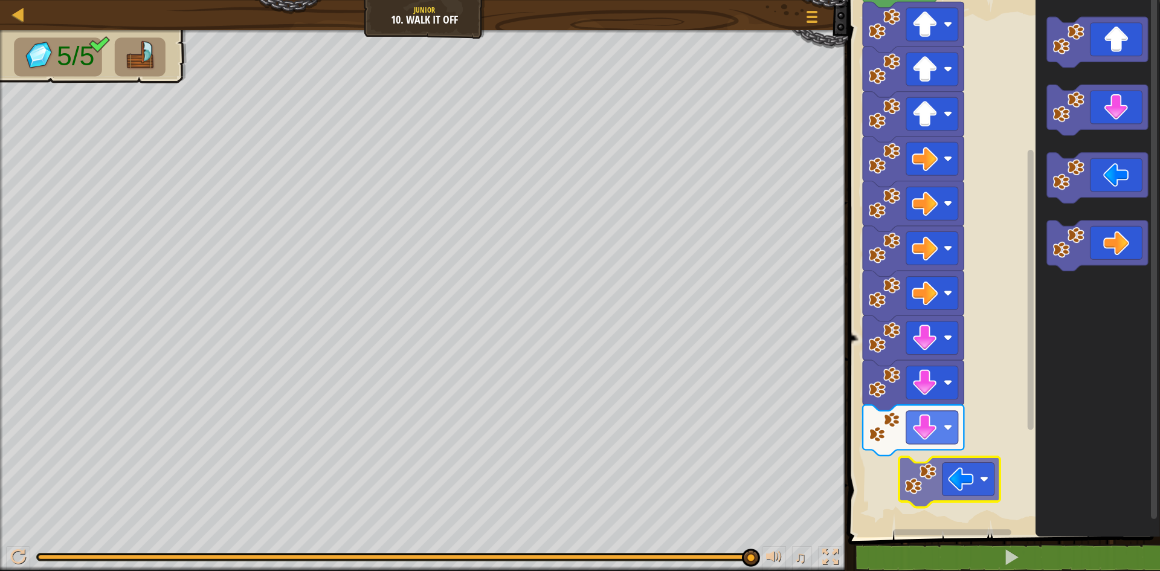
click at [920, 485] on div "Start" at bounding box center [1002, 265] width 315 height 543
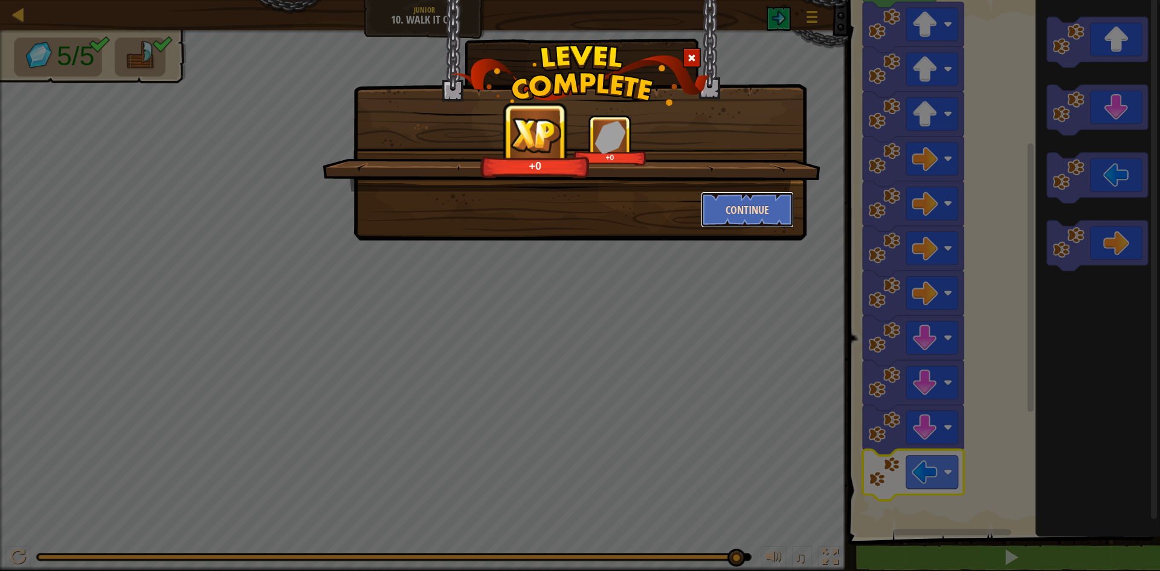
click at [731, 214] on button "Continue" at bounding box center [748, 210] width 94 height 36
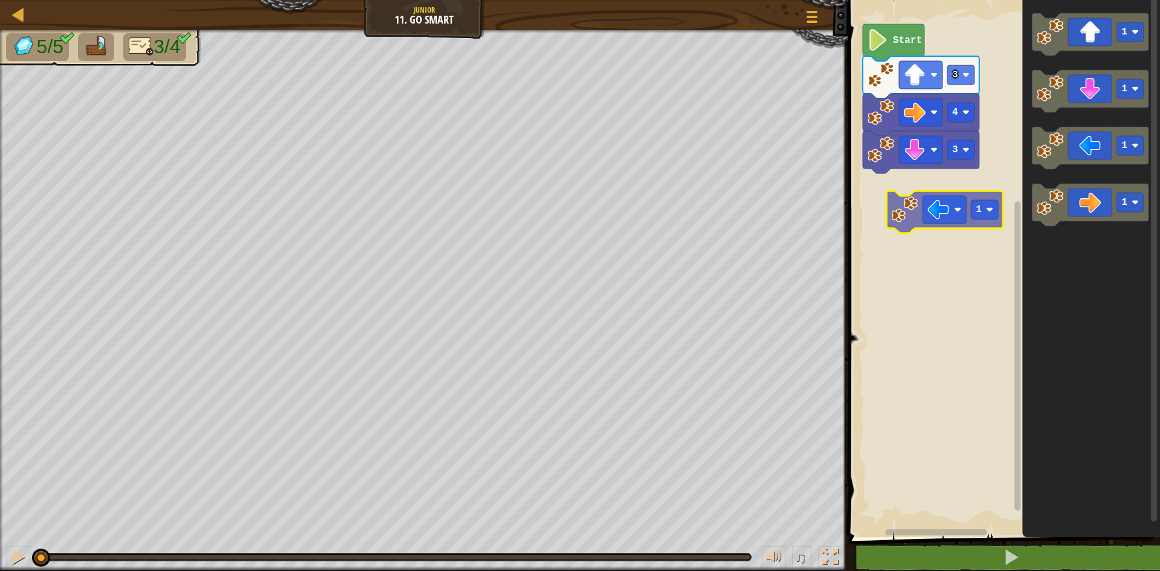
click at [887, 205] on div "3 4 3 Start 1 1 1 1 1" at bounding box center [1002, 265] width 315 height 543
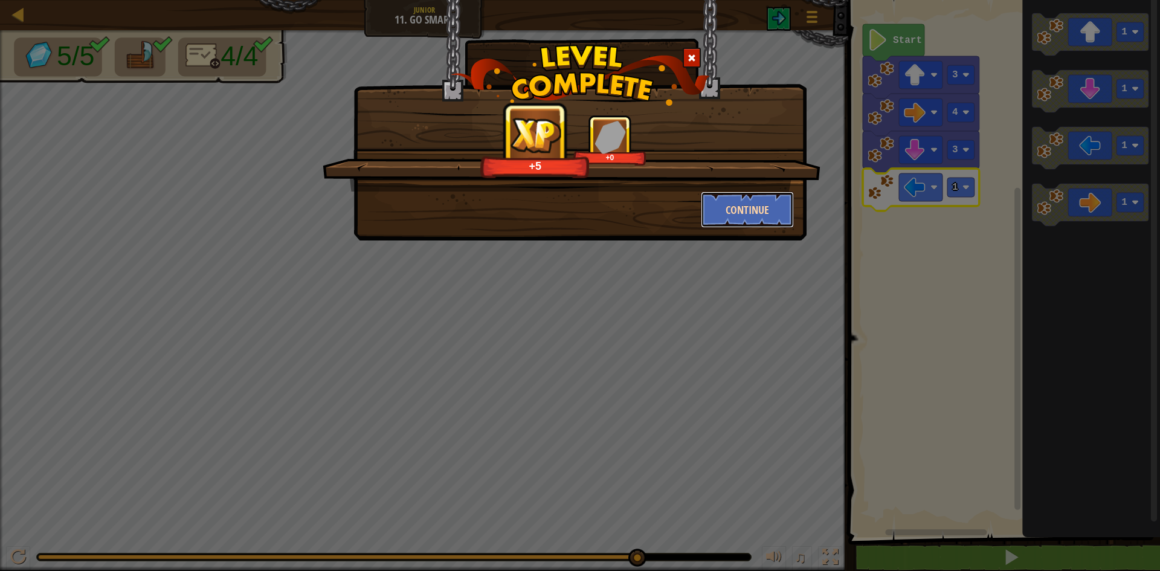
click at [780, 205] on button "Continue" at bounding box center [748, 210] width 94 height 36
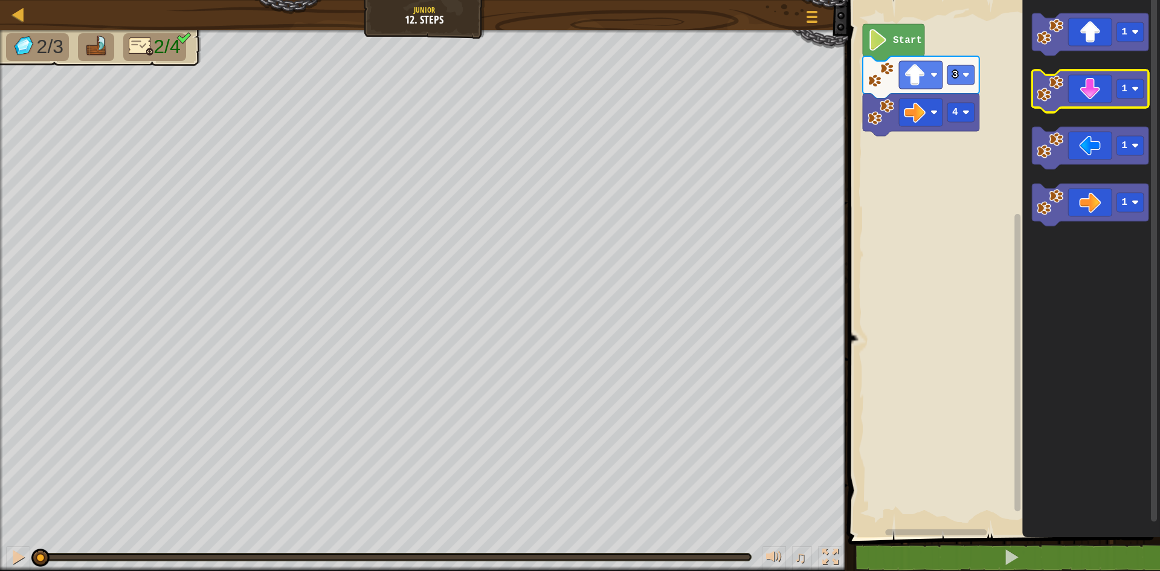
click at [1046, 88] on image "Blockly Workspace" at bounding box center [1050, 89] width 27 height 27
click at [1050, 92] on image "Blockly Workspace" at bounding box center [1050, 89] width 27 height 27
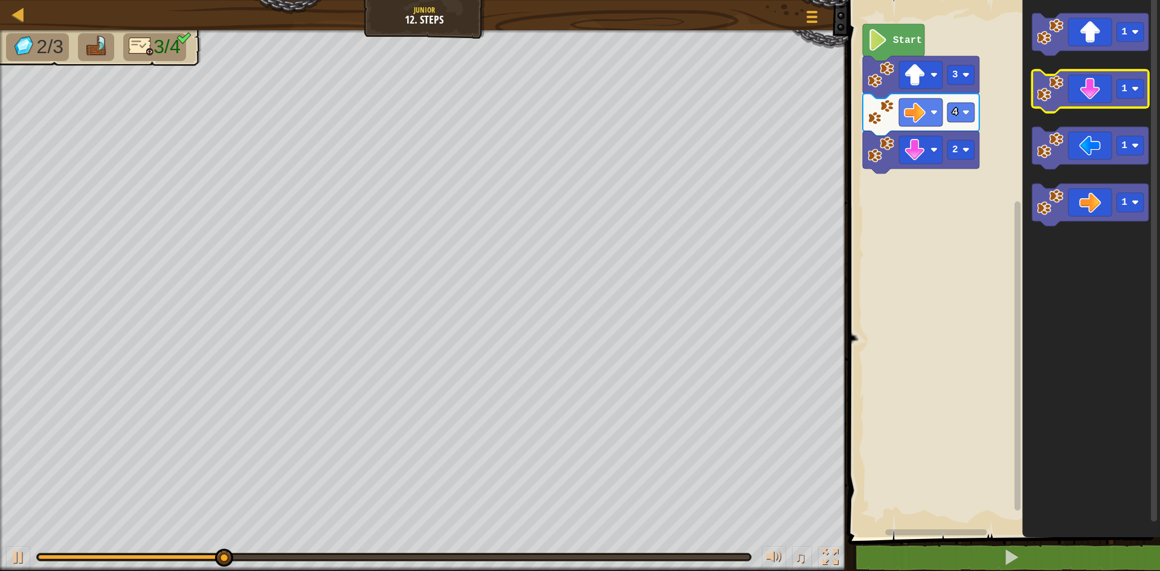
click at [1053, 100] on image "Blockly Workspace" at bounding box center [1050, 89] width 27 height 27
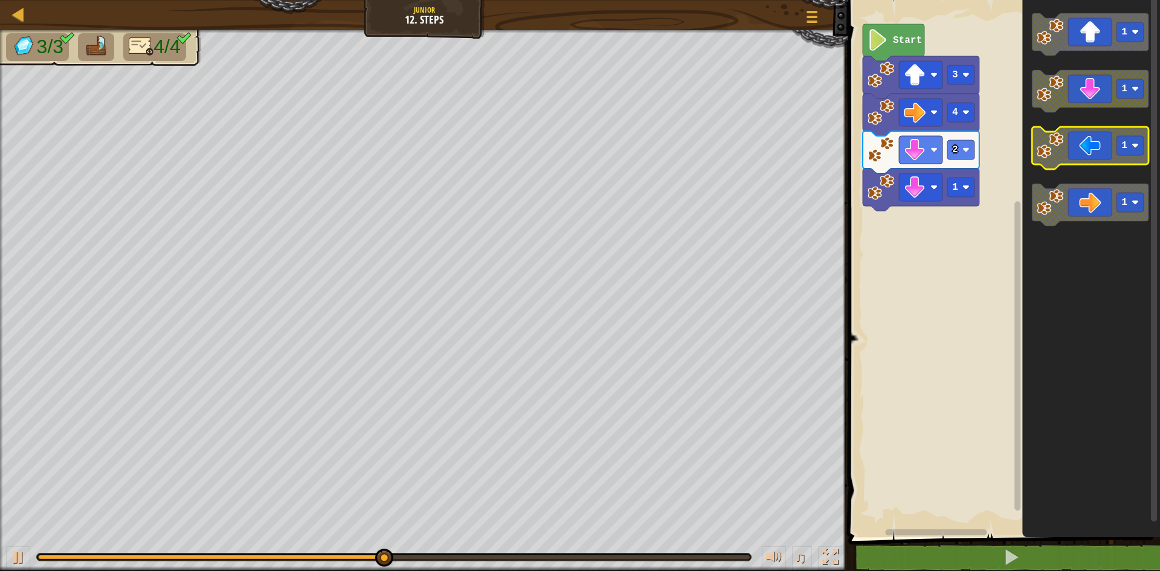
click at [1052, 158] on image "Blockly Workspace" at bounding box center [1050, 145] width 27 height 27
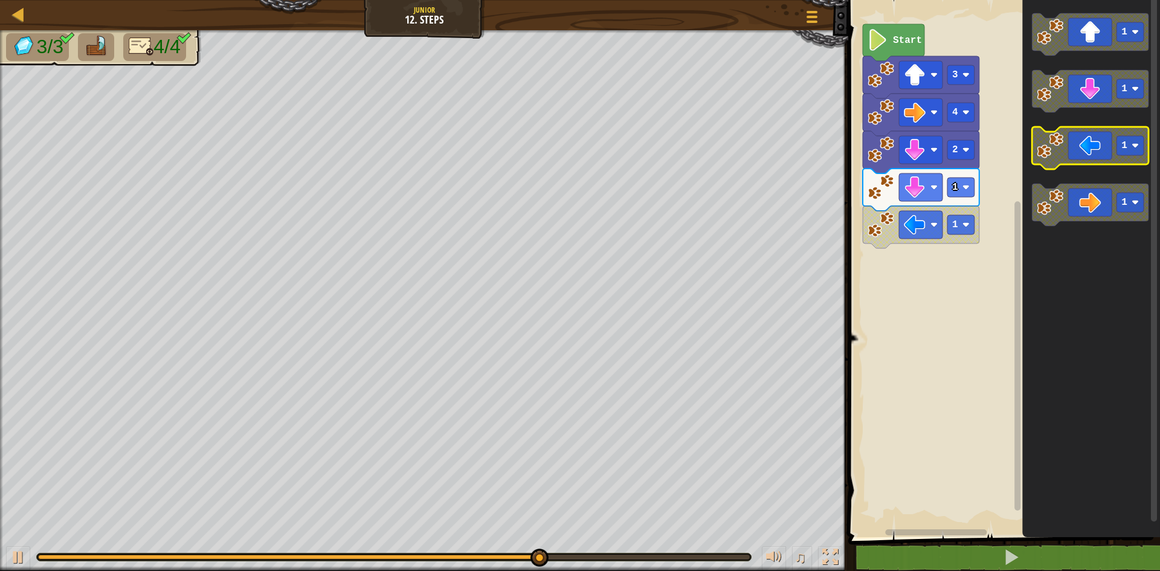
click at [1052, 148] on image "Blockly Workspace" at bounding box center [1050, 145] width 27 height 27
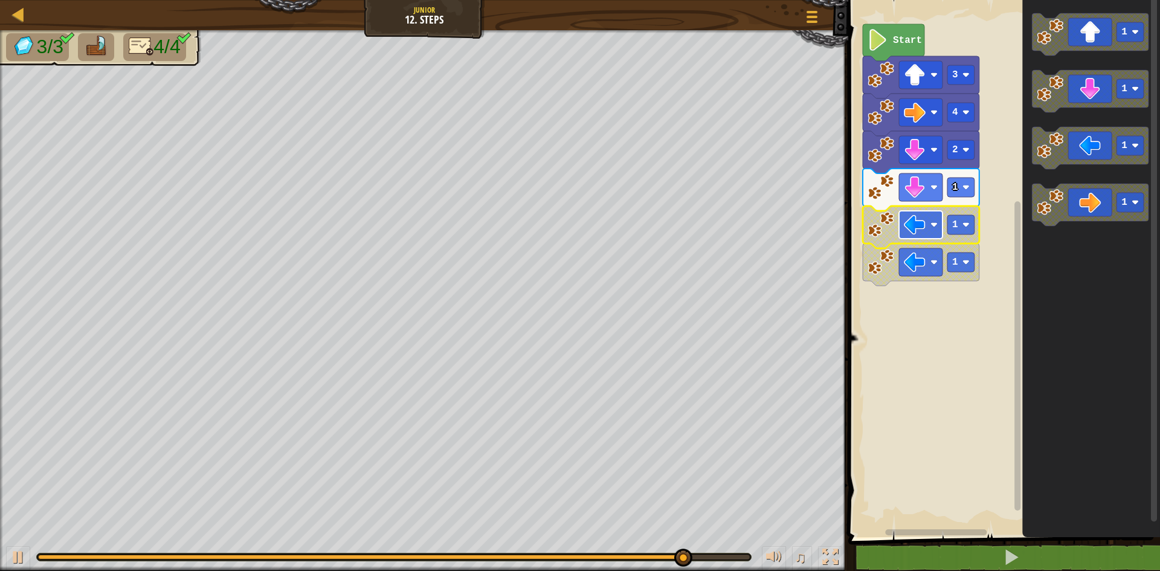
click at [917, 222] on image "Blockly Workspace" at bounding box center [915, 225] width 22 height 22
click at [897, 231] on icon "Blockly Workspace" at bounding box center [921, 227] width 117 height 42
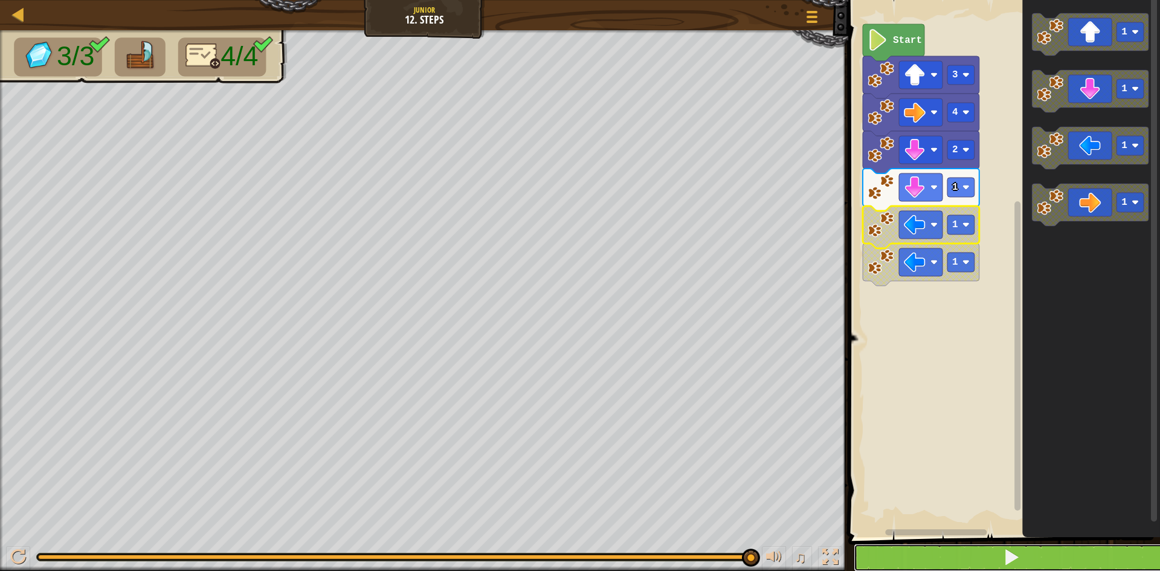
click at [881, 549] on button at bounding box center [1011, 558] width 315 height 28
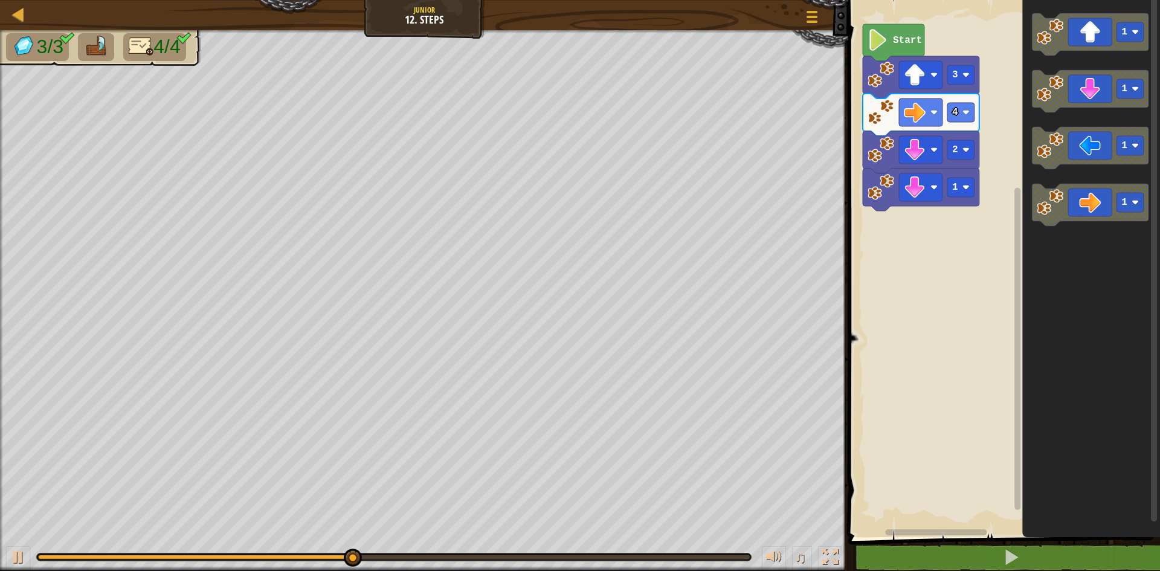
click at [933, 230] on div "Start 3 4 2 1 1 1 1 1" at bounding box center [1002, 265] width 315 height 543
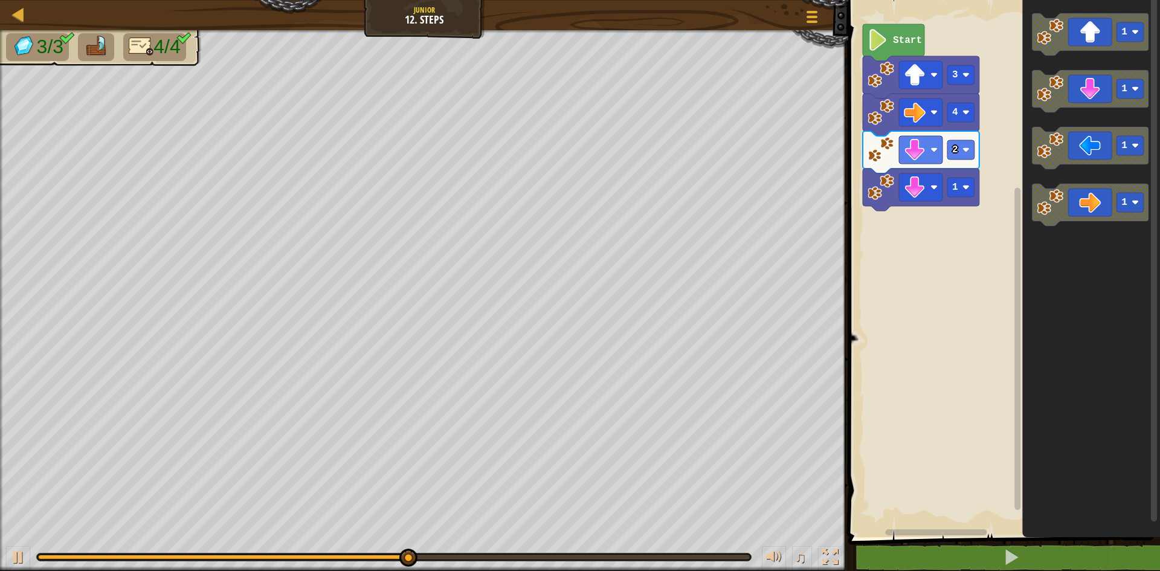
click at [923, 212] on div "Start 3 4 2 1 1 1 1 1" at bounding box center [1002, 265] width 315 height 543
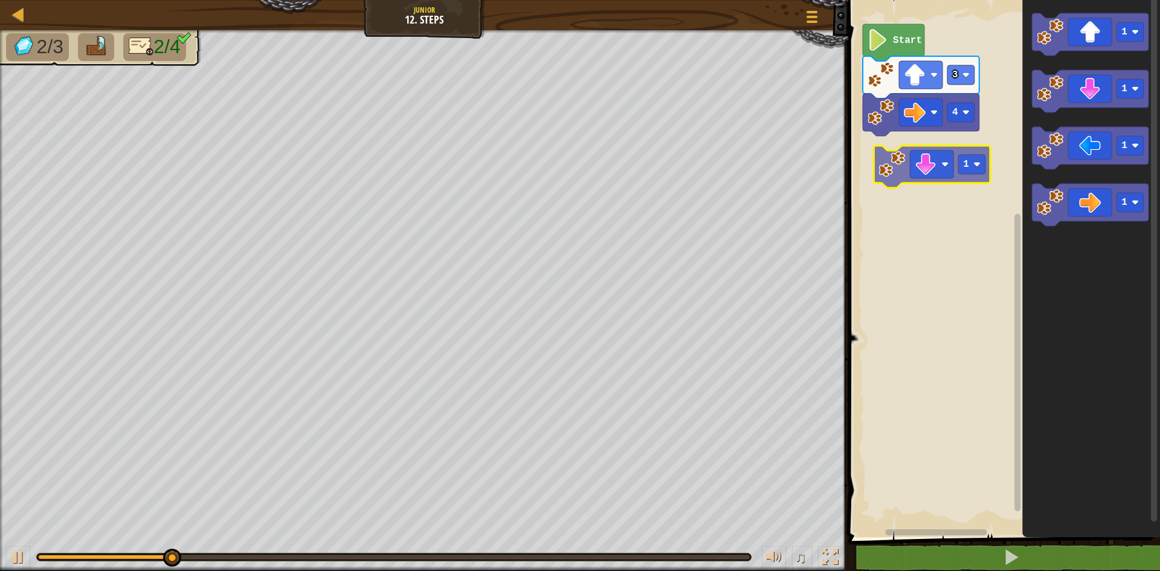
click at [893, 176] on div "Start 3 4 1 1 1 1 1" at bounding box center [1002, 265] width 315 height 543
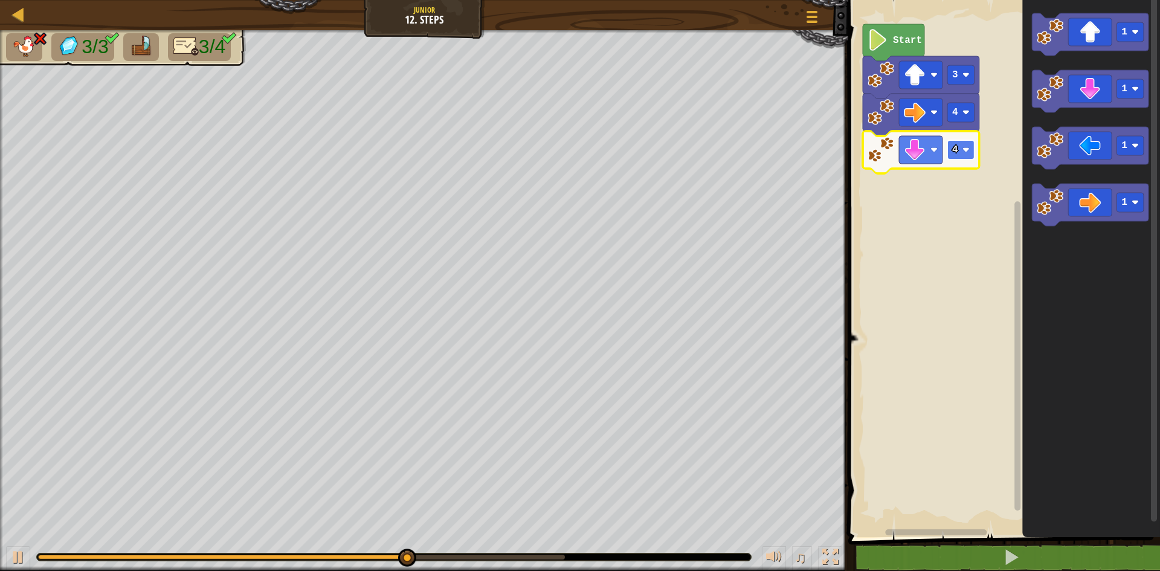
click at [969, 151] on image "Blockly Workspace" at bounding box center [966, 149] width 7 height 7
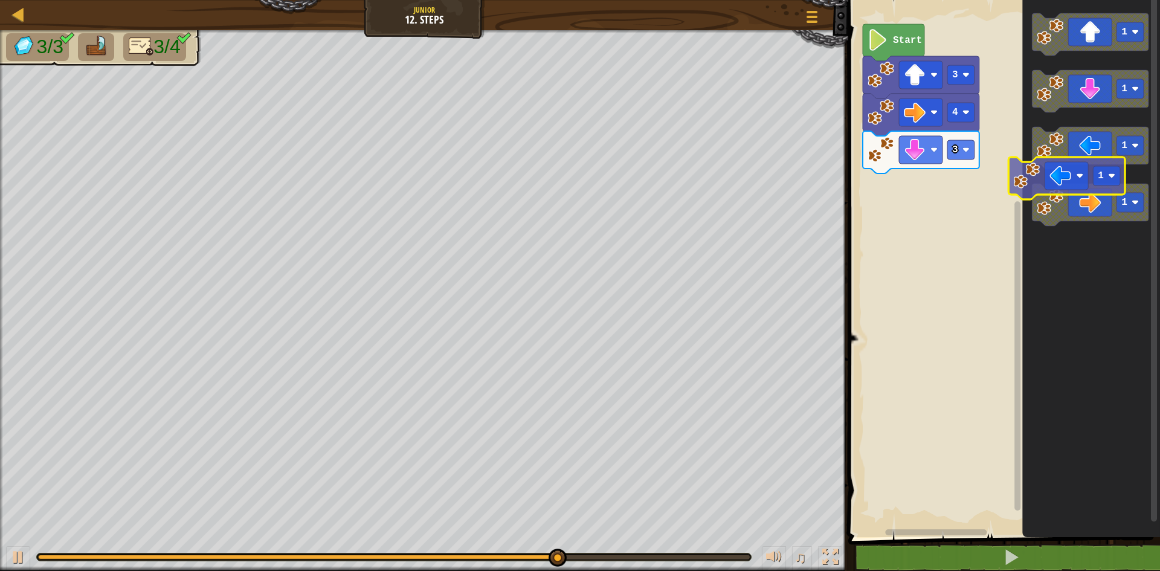
click at [1041, 168] on g "1 1 1 1" at bounding box center [1090, 119] width 117 height 213
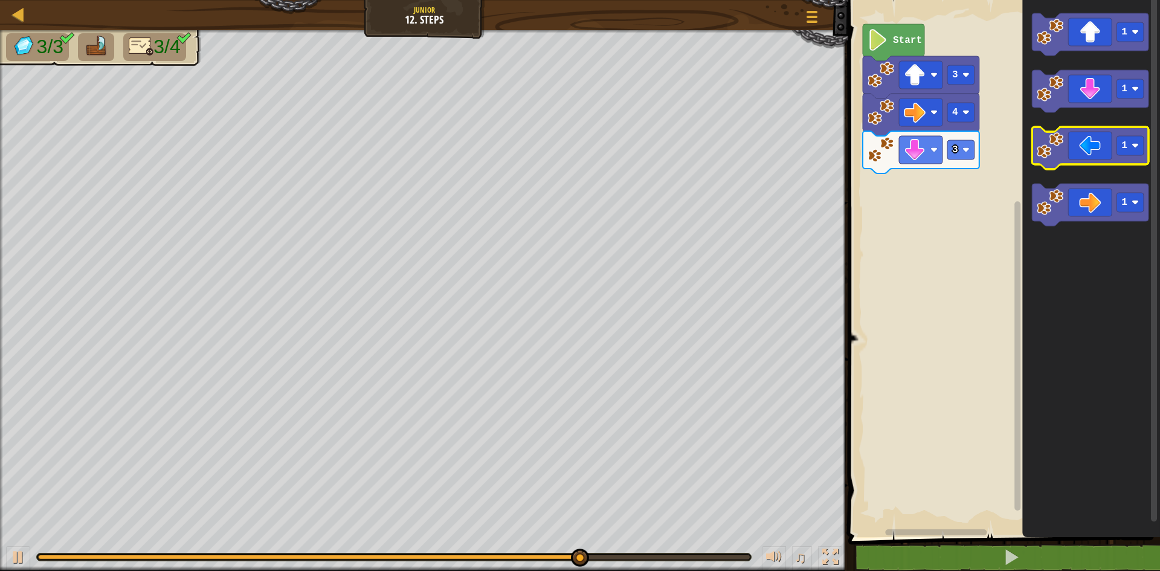
click at [1050, 155] on image "Blockly Workspace" at bounding box center [1050, 145] width 27 height 27
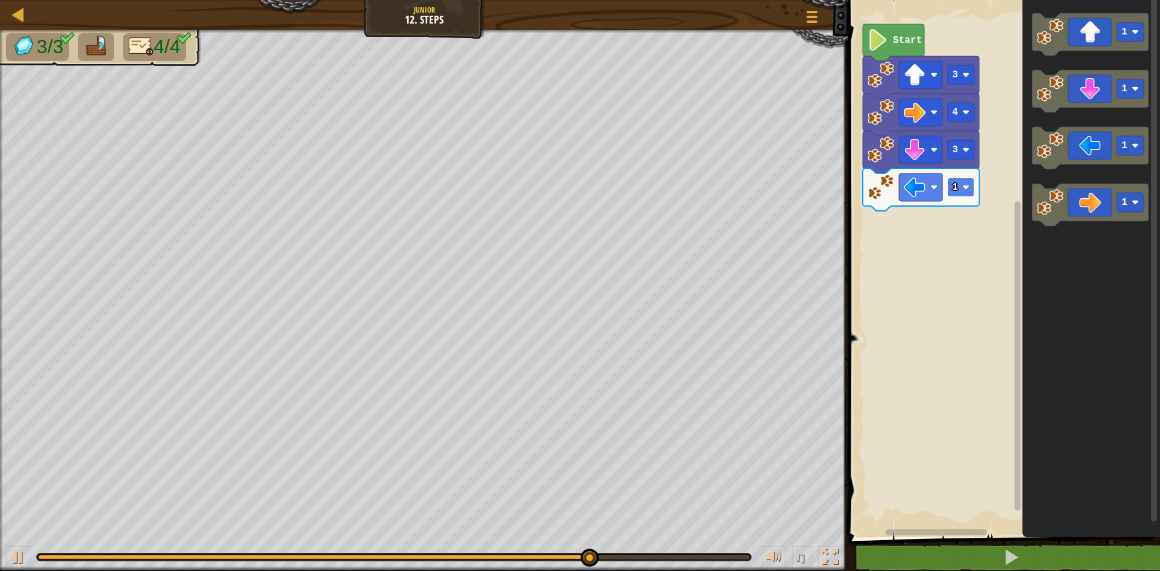
click at [966, 184] on image "Blockly Workspace" at bounding box center [966, 187] width 7 height 7
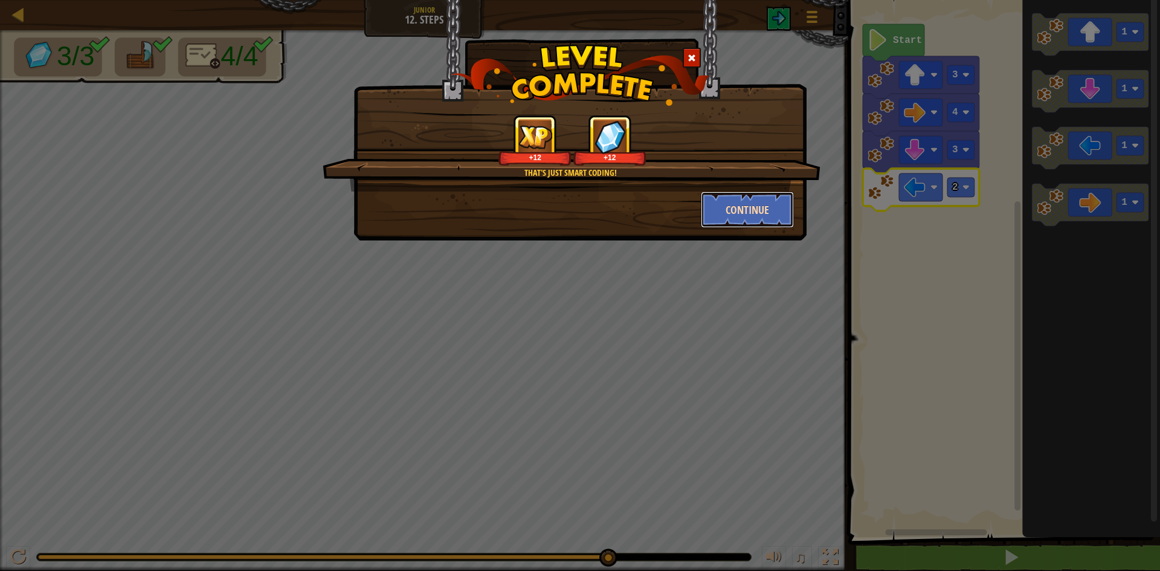
click at [723, 204] on button "Continue" at bounding box center [748, 210] width 94 height 36
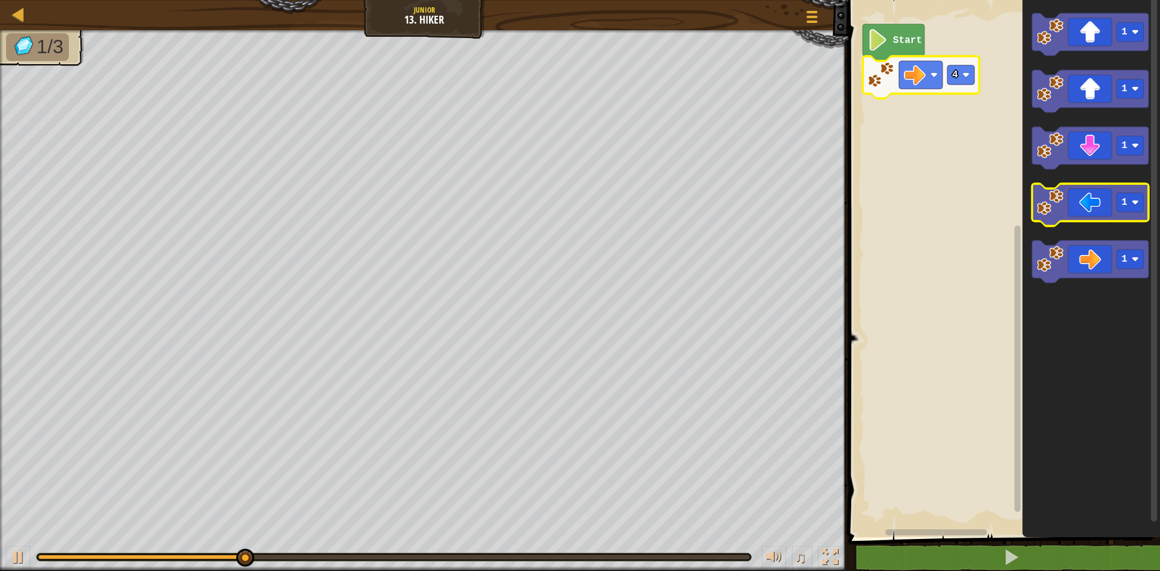
click at [1048, 197] on image "Blockly Workspace" at bounding box center [1050, 202] width 27 height 27
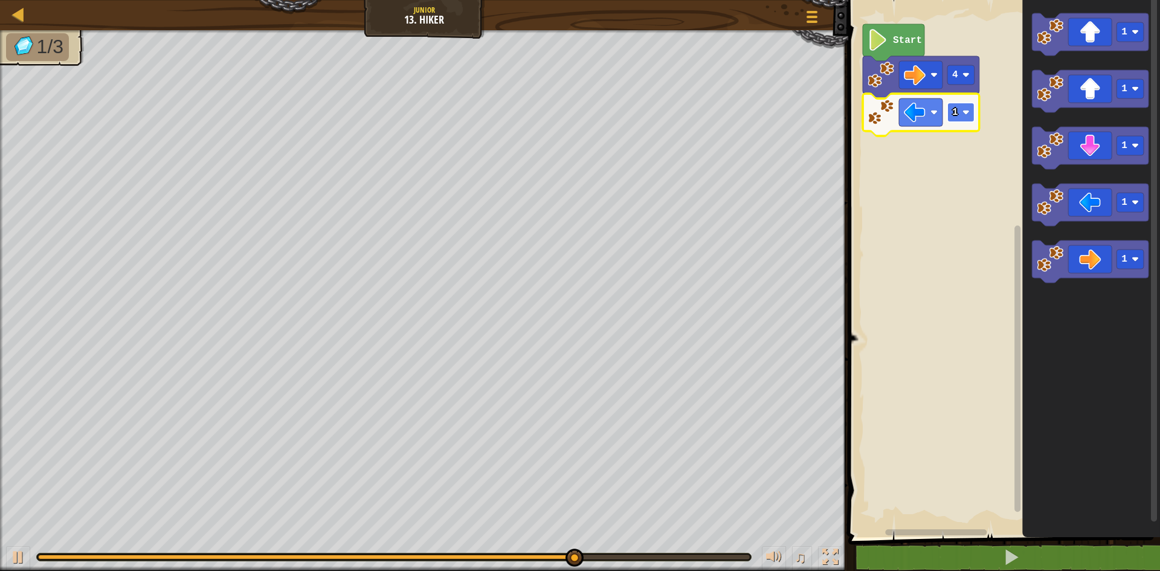
click at [965, 111] on image "Blockly Workspace" at bounding box center [966, 112] width 7 height 7
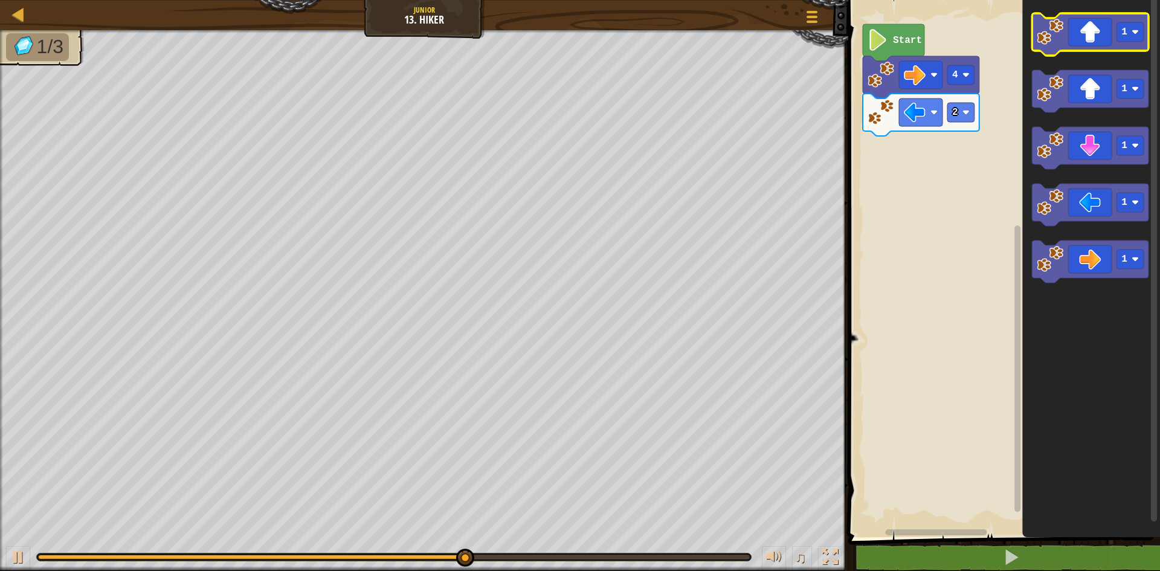
click at [1044, 40] on image "Blockly Workspace" at bounding box center [1050, 32] width 27 height 27
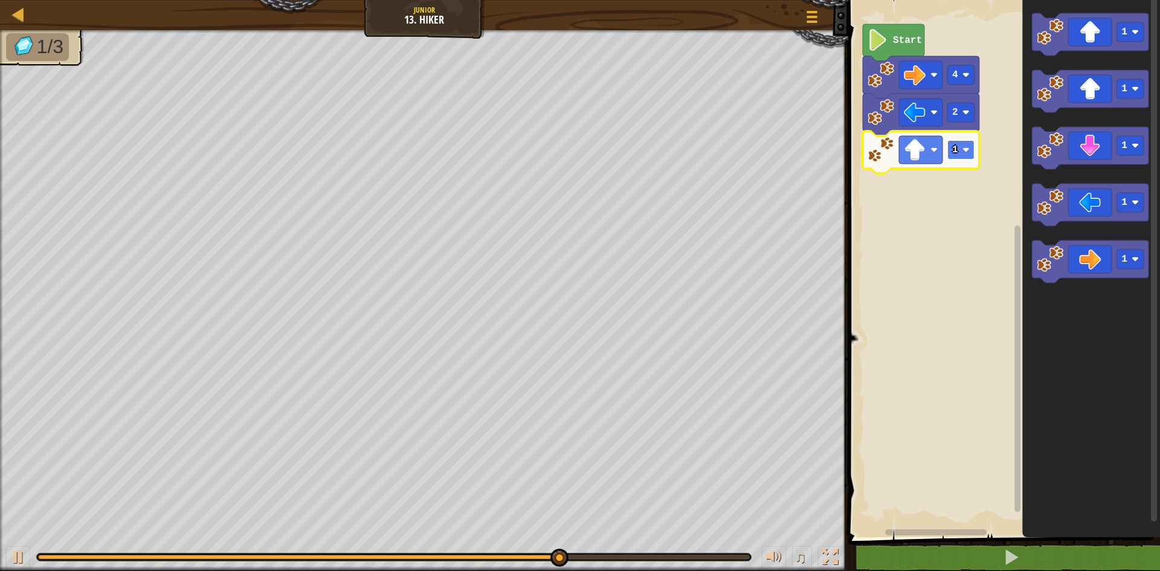
click at [967, 148] on image "Blockly Workspace" at bounding box center [966, 149] width 7 height 7
click at [1044, 212] on image "Blockly Workspace" at bounding box center [1050, 202] width 27 height 27
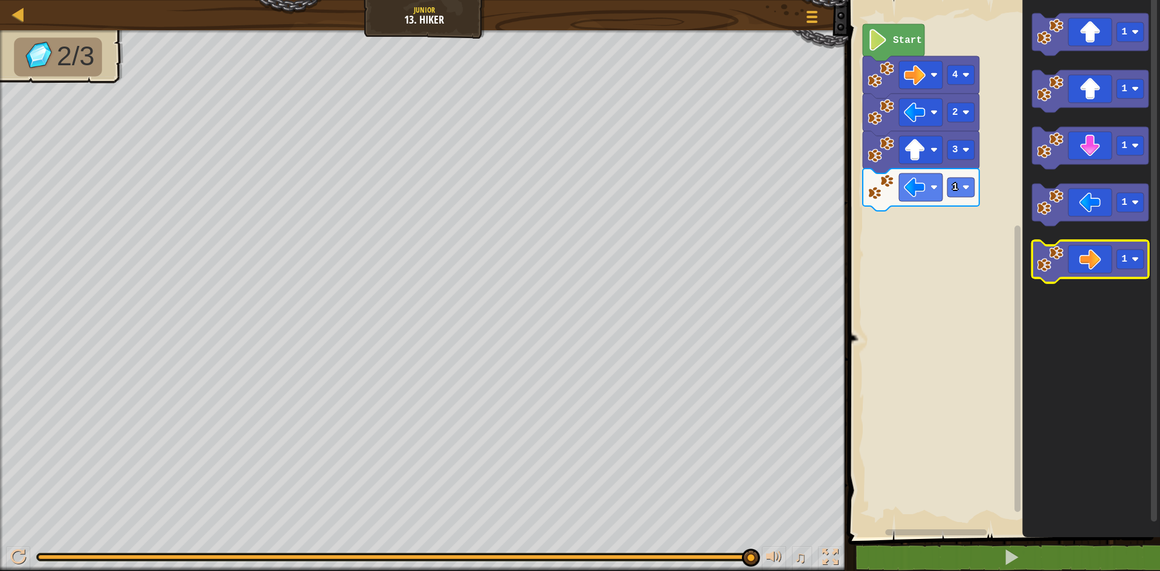
click at [1050, 248] on image "Blockly Workspace" at bounding box center [1050, 259] width 27 height 27
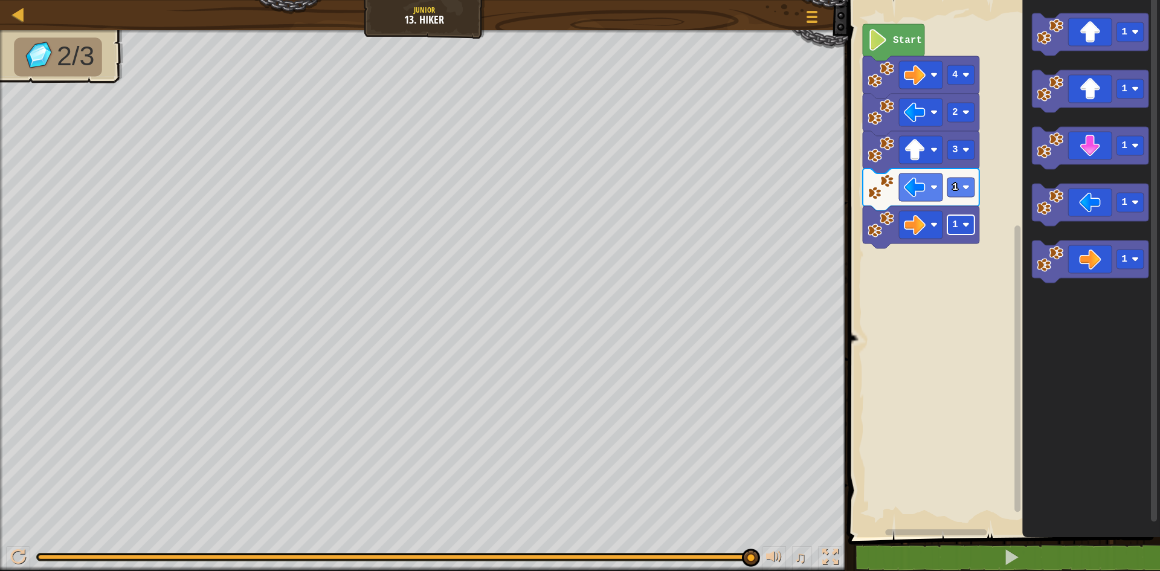
click at [967, 221] on rect "Blockly Workspace" at bounding box center [961, 224] width 27 height 19
click at [967, 222] on image "Blockly Workspace" at bounding box center [966, 224] width 7 height 7
click at [888, 39] on image "Blockly Workspace" at bounding box center [878, 40] width 21 height 22
click at [895, 50] on icon "Blockly Workspace" at bounding box center [894, 42] width 62 height 37
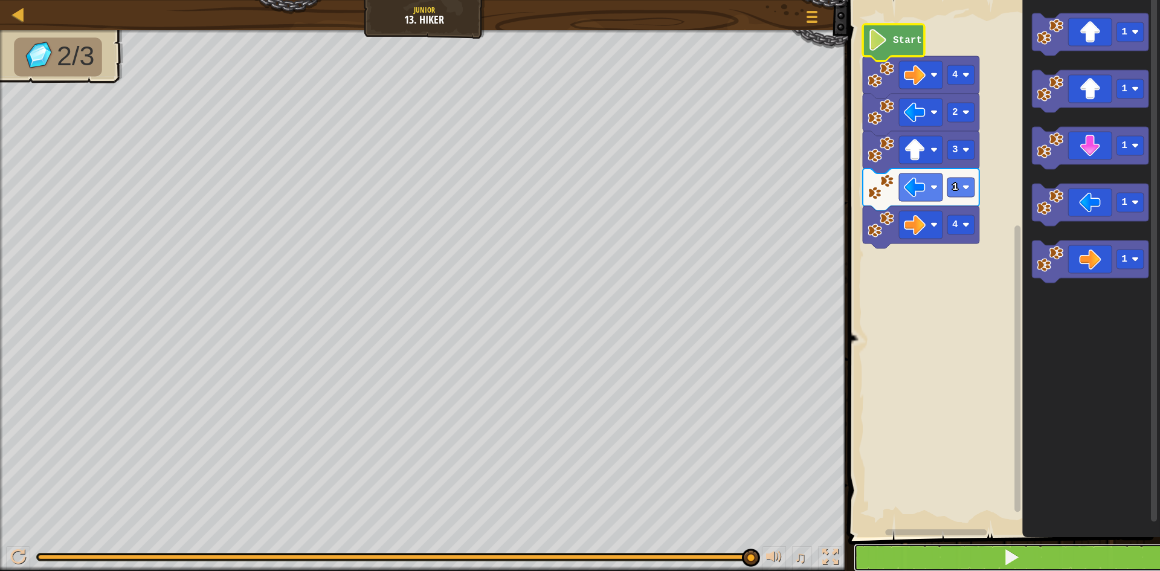
click at [999, 552] on button at bounding box center [1011, 558] width 315 height 28
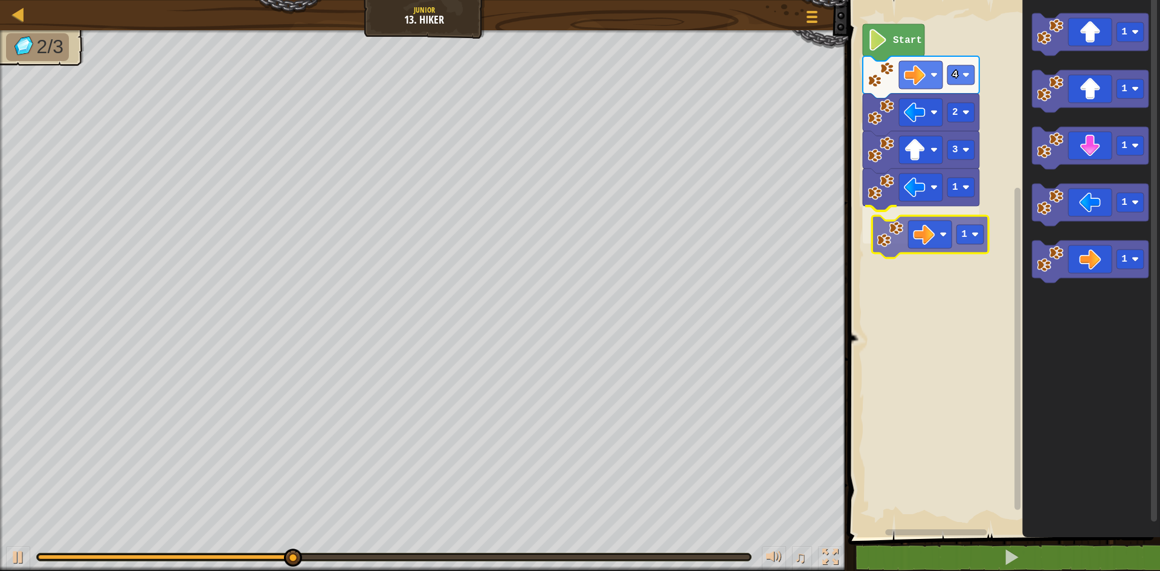
click at [902, 227] on div "Start 4 2 3 1 1 1 1 1 1 1 1" at bounding box center [1002, 265] width 315 height 543
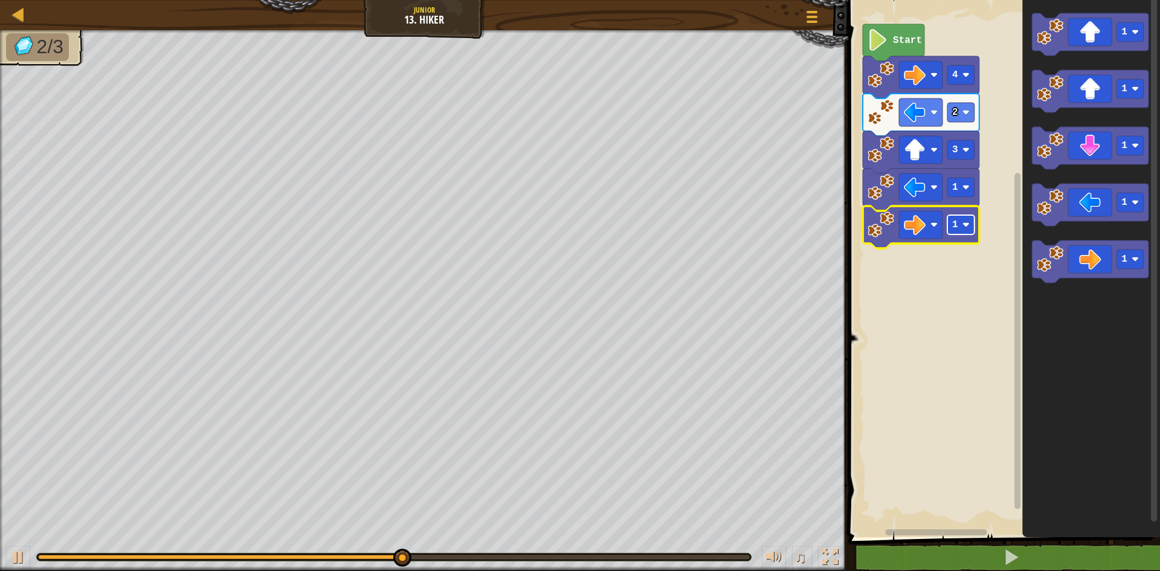
click at [968, 222] on image "Blockly Workspace" at bounding box center [966, 224] width 7 height 7
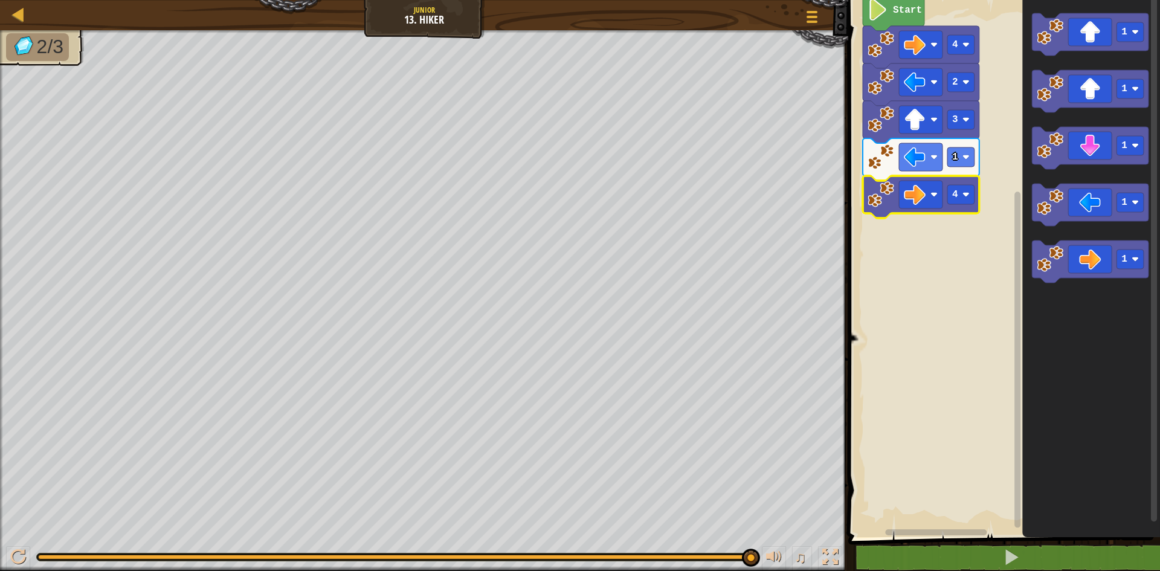
click at [892, 19] on icon "Blockly Workspace" at bounding box center [894, 12] width 62 height 37
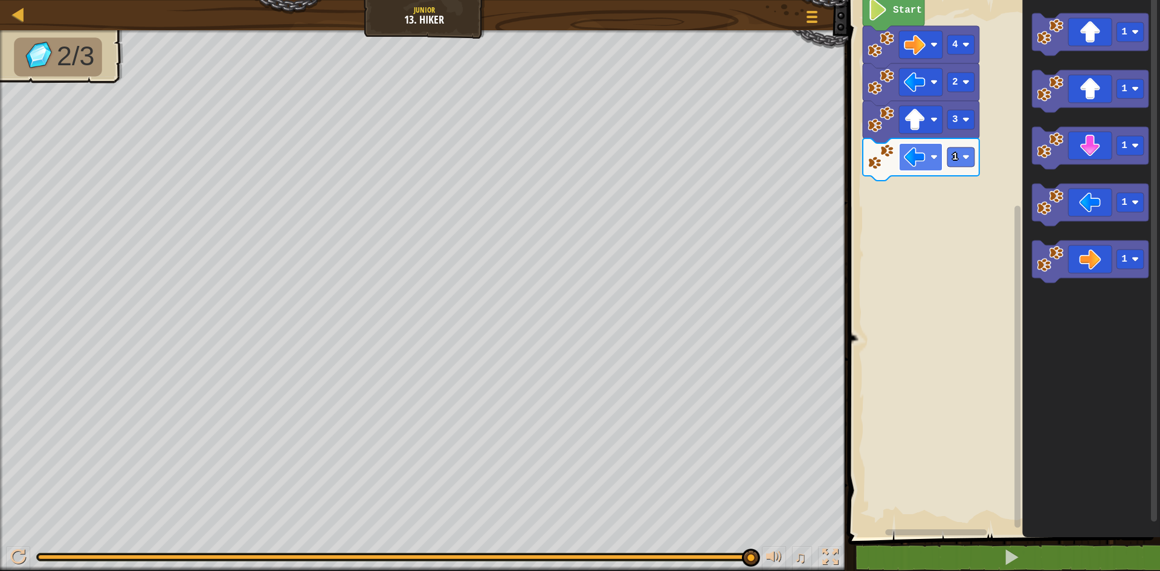
click at [918, 164] on image "Blockly Workspace" at bounding box center [915, 157] width 22 height 22
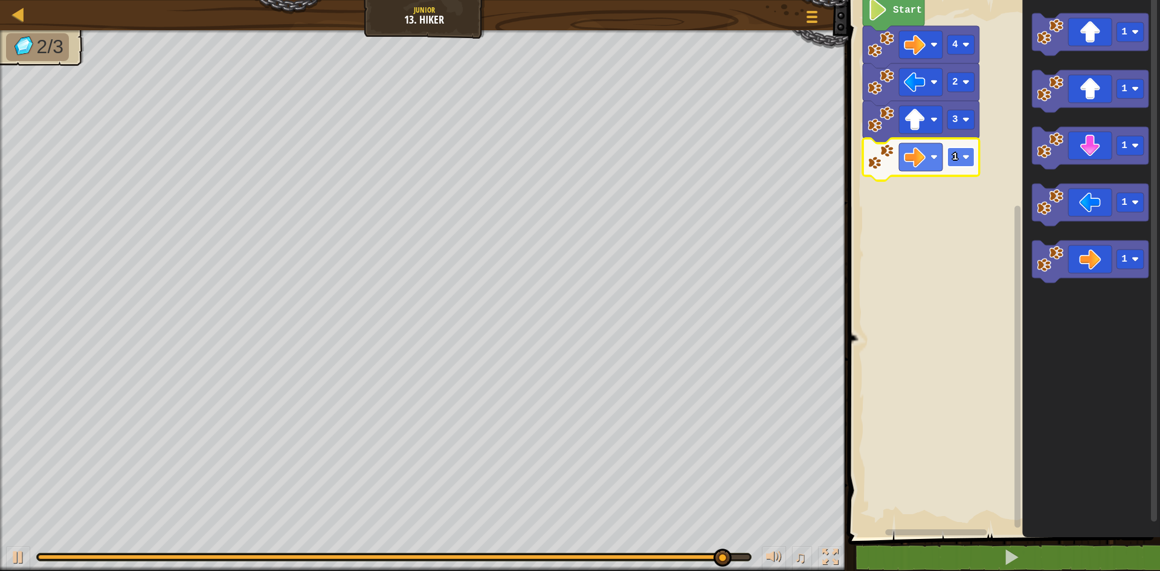
click at [957, 157] on text "1" at bounding box center [955, 157] width 6 height 11
click at [959, 163] on rect "Blockly Workspace" at bounding box center [961, 156] width 27 height 19
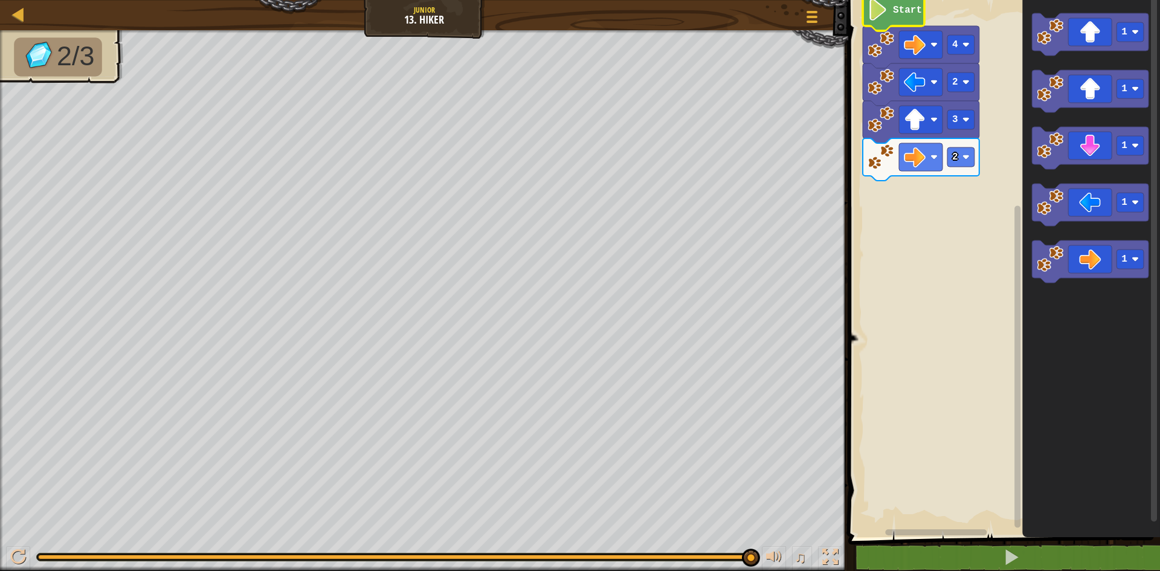
click at [893, 21] on icon "Blockly Workspace" at bounding box center [894, 12] width 62 height 37
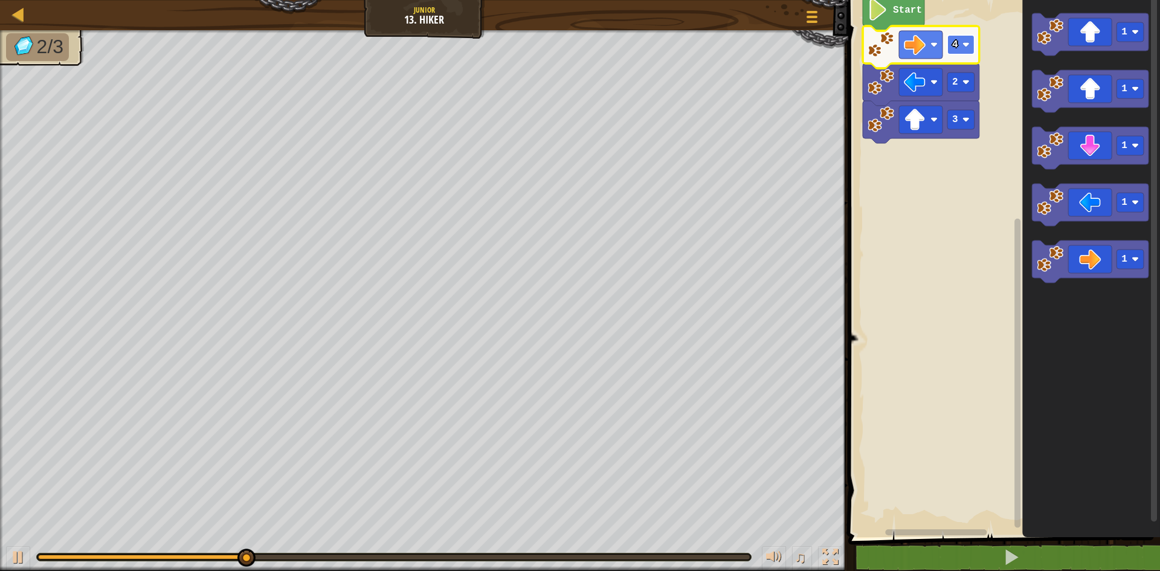
click at [967, 51] on rect "Blockly Workspace" at bounding box center [961, 44] width 27 height 19
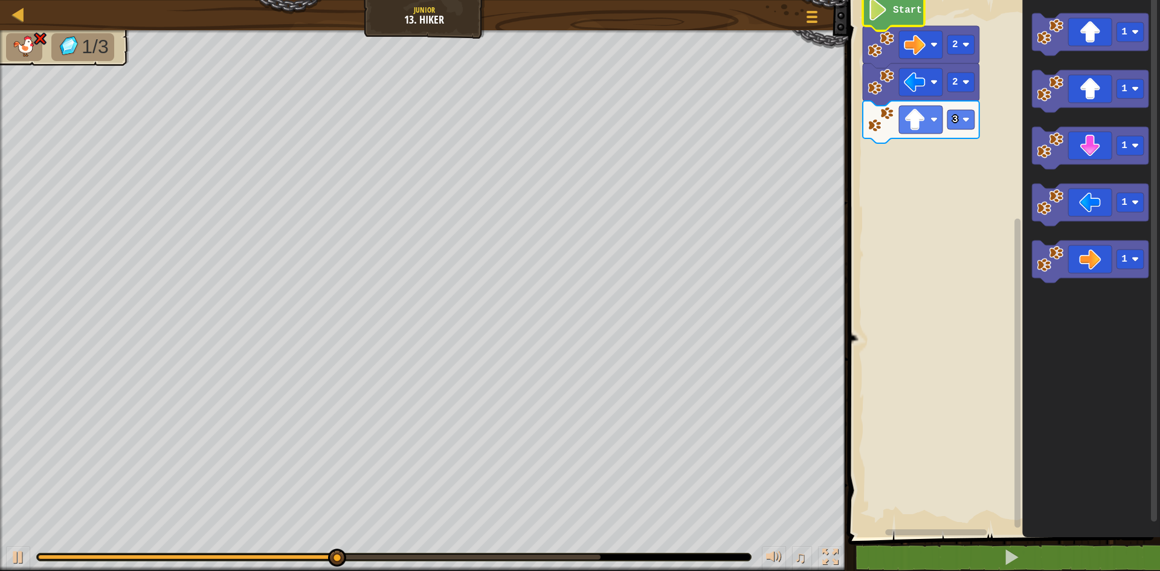
click at [904, 21] on icon "Blockly Workspace" at bounding box center [894, 12] width 62 height 37
click at [898, 18] on icon "Blockly Workspace" at bounding box center [894, 12] width 62 height 37
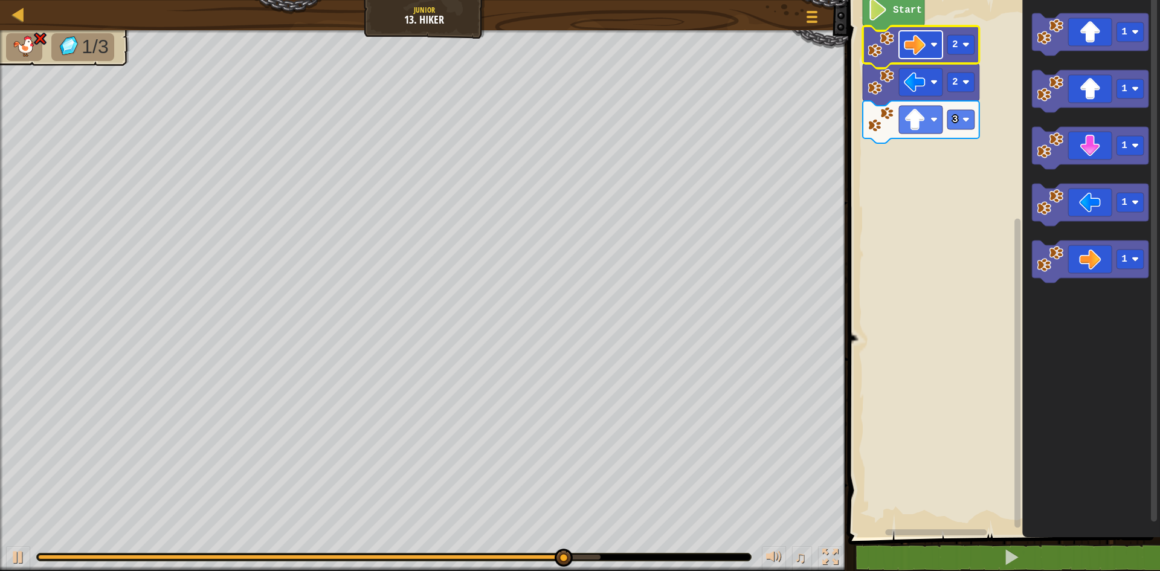
click at [929, 48] on rect "Blockly Workspace" at bounding box center [921, 45] width 44 height 28
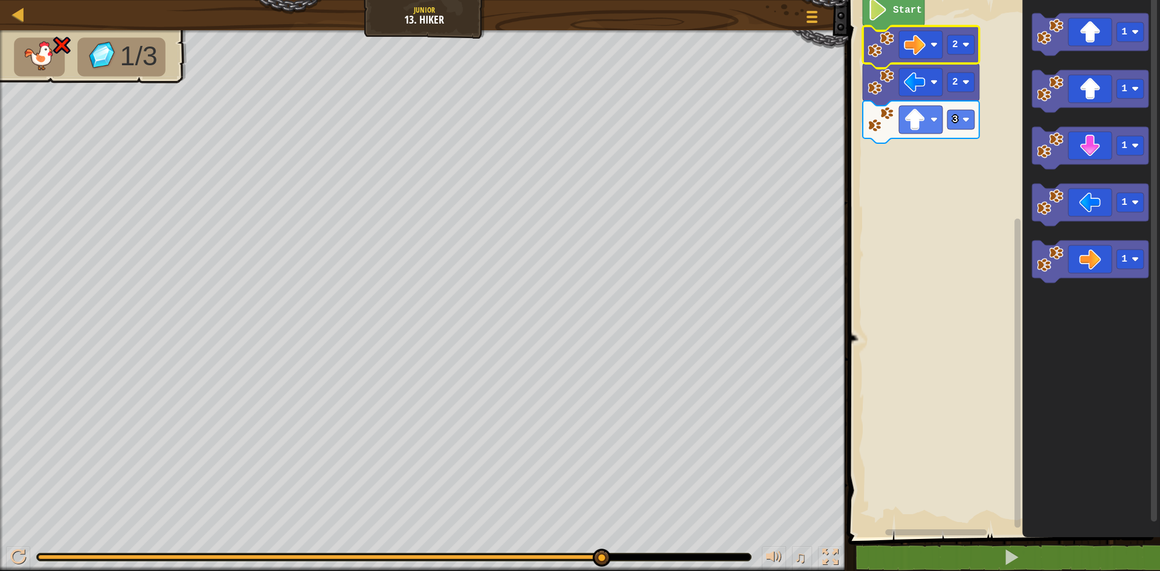
click at [980, 222] on rect "Blockly Workspace" at bounding box center [1002, 265] width 315 height 543
click at [891, 22] on icon "Blockly Workspace" at bounding box center [894, 12] width 62 height 37
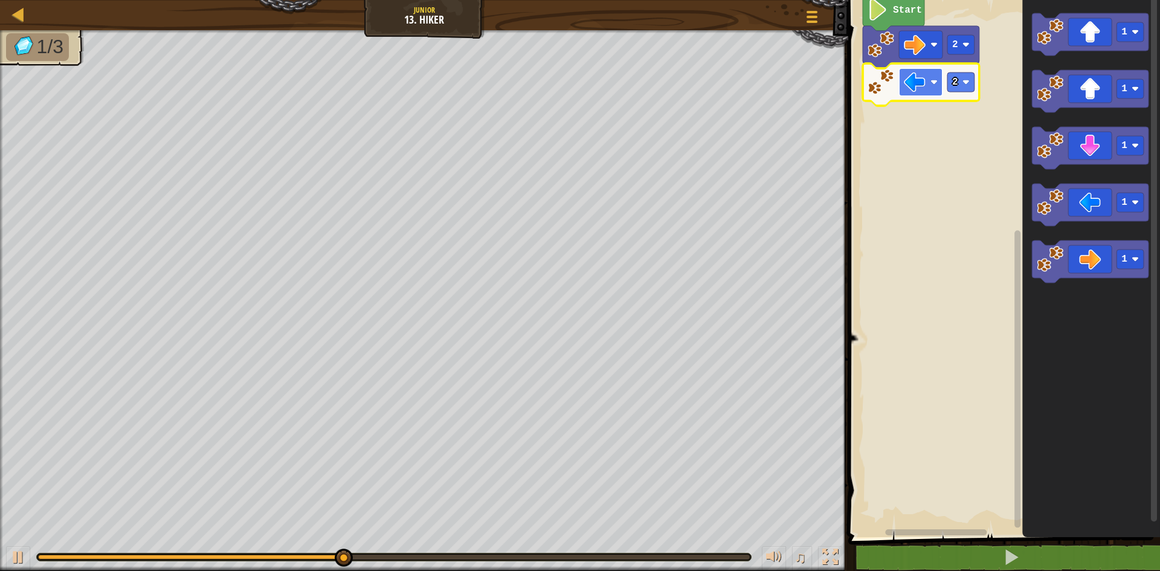
click at [917, 80] on image "Blockly Workspace" at bounding box center [915, 82] width 22 height 22
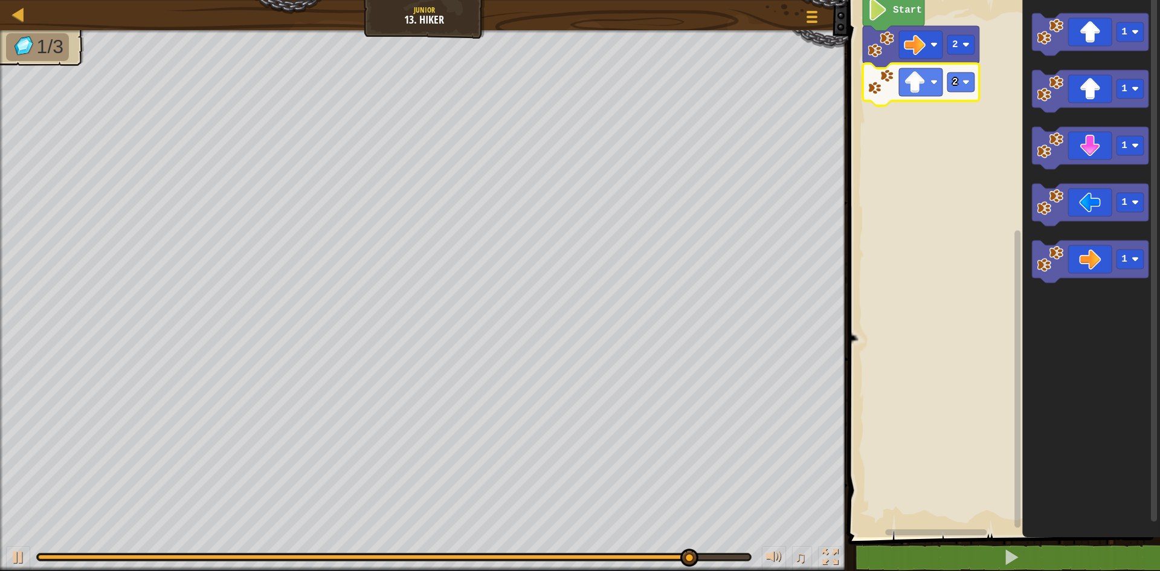
click at [909, 16] on icon "Blockly Workspace" at bounding box center [894, 12] width 62 height 37
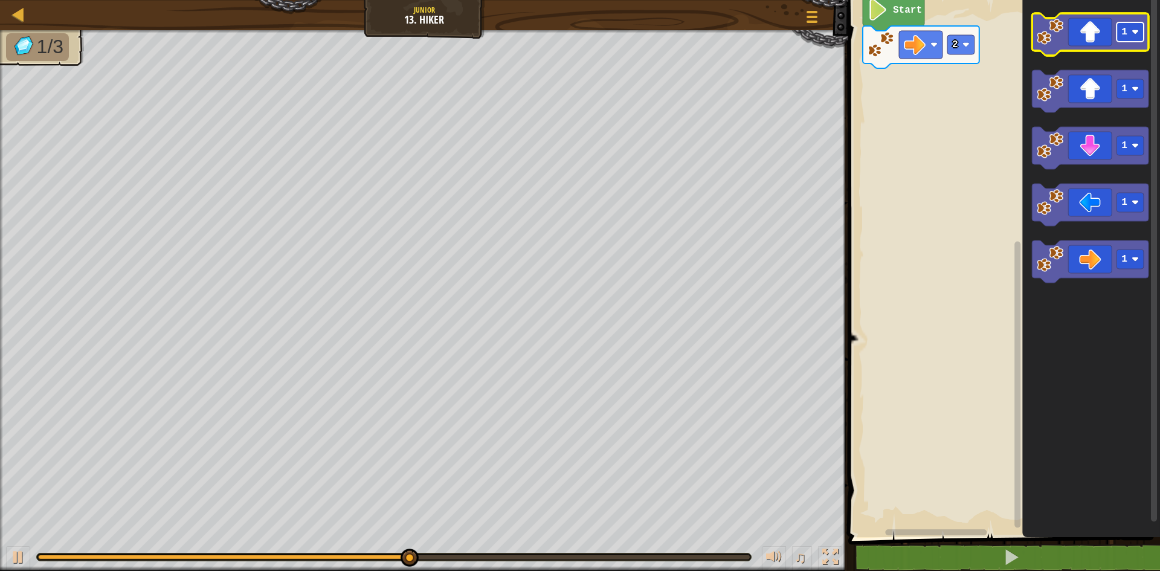
click at [1135, 30] on image "Blockly Workspace" at bounding box center [1135, 31] width 7 height 7
click at [1059, 36] on image "Blockly Workspace" at bounding box center [1050, 32] width 27 height 27
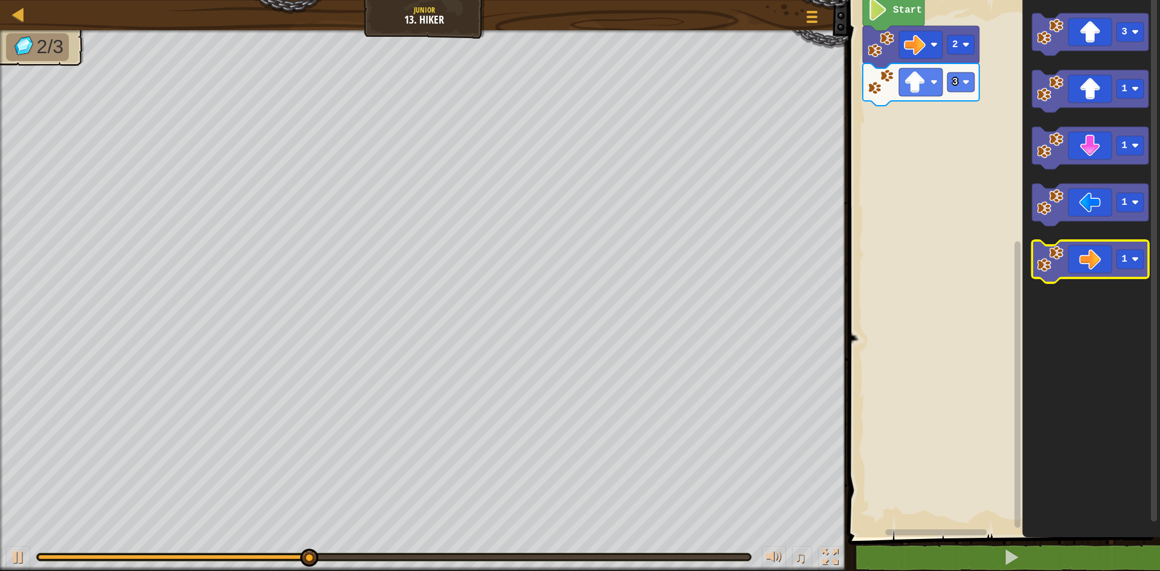
click at [1049, 275] on icon "Blockly Workspace" at bounding box center [1090, 262] width 117 height 42
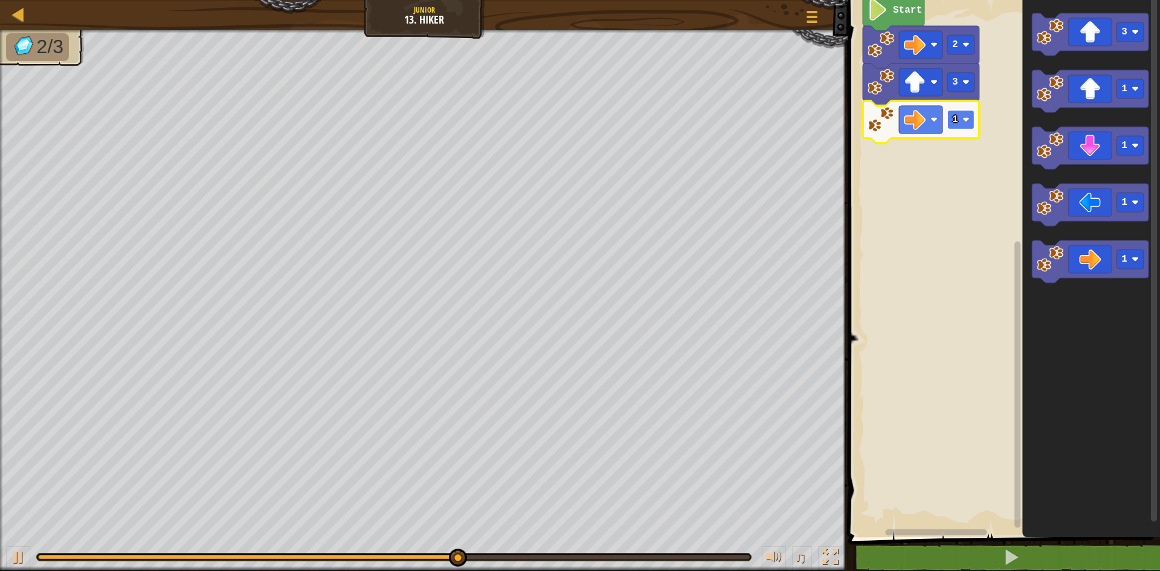
click at [966, 118] on image "Blockly Workspace" at bounding box center [966, 119] width 7 height 7
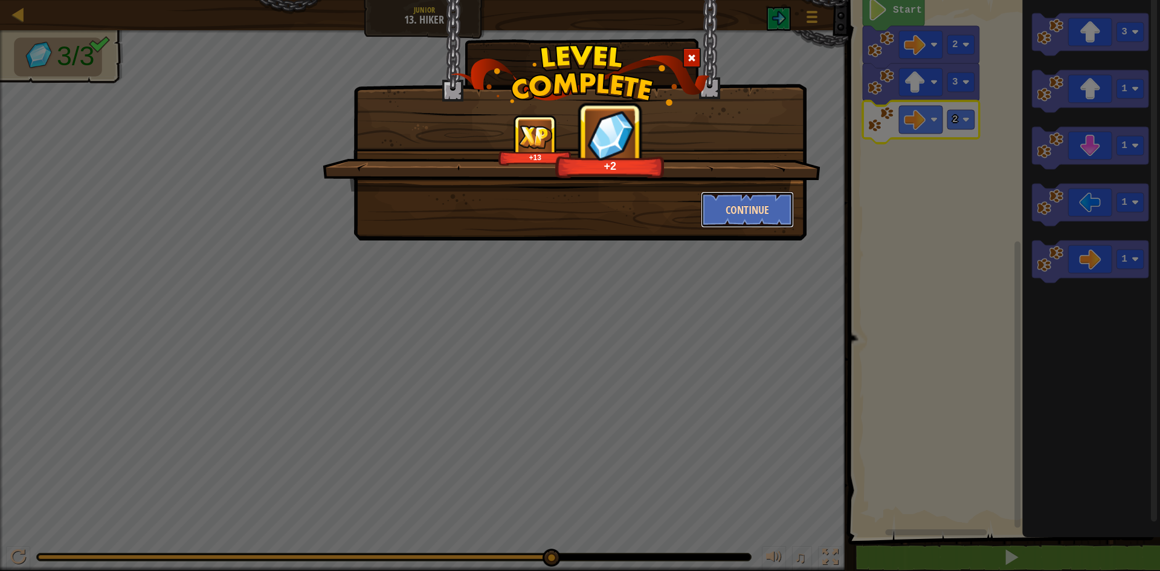
click at [746, 194] on button "Continue" at bounding box center [748, 210] width 94 height 36
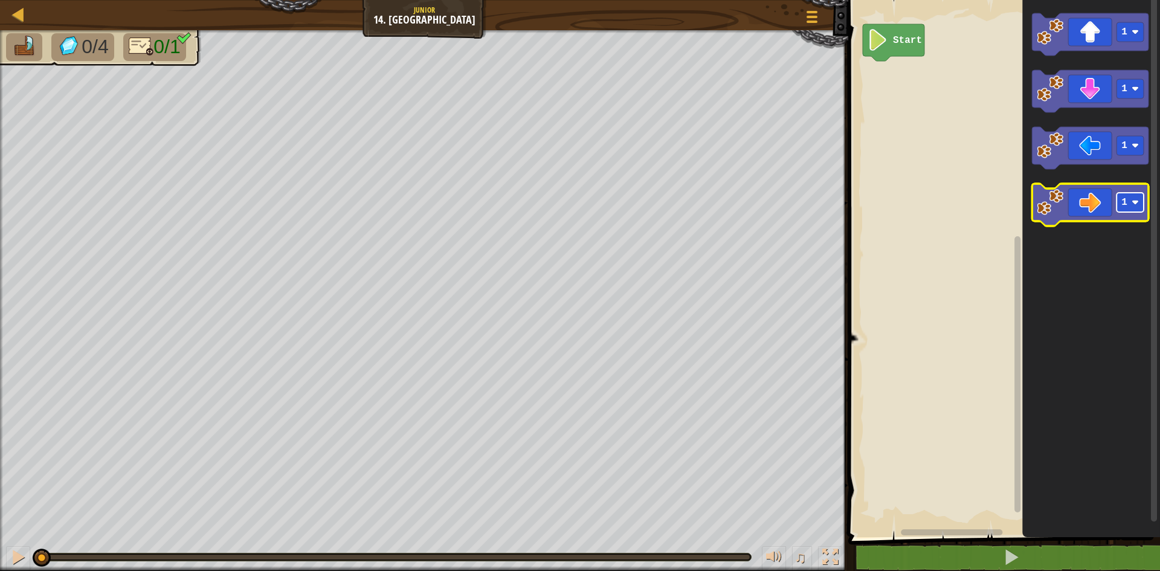
click at [1135, 198] on rect "Blockly Workspace" at bounding box center [1130, 202] width 27 height 19
click at [1062, 210] on image "Blockly Workspace" at bounding box center [1050, 202] width 27 height 27
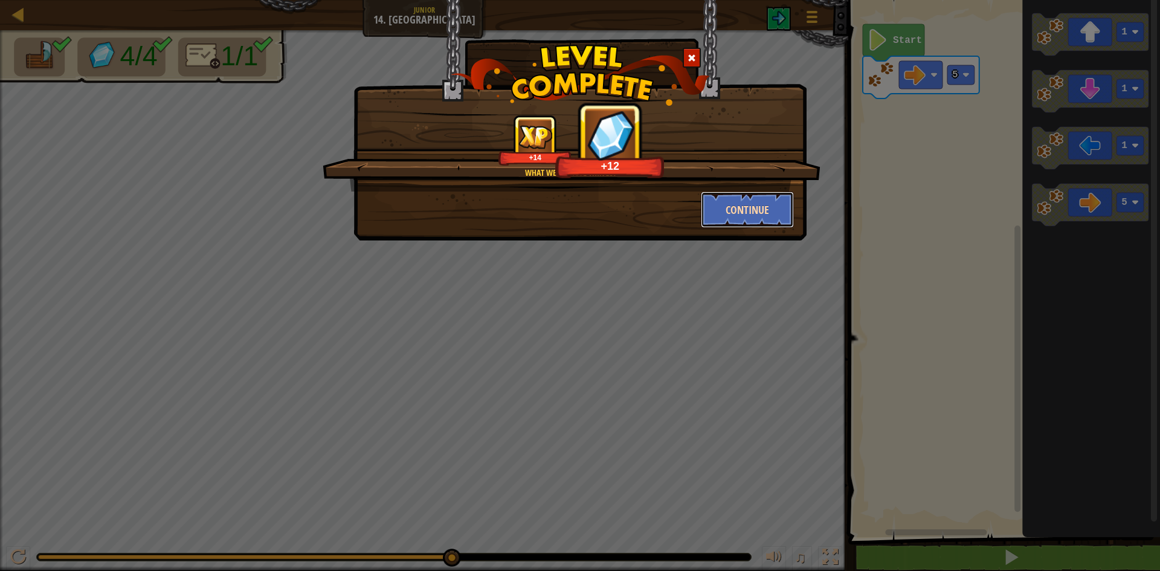
click at [765, 212] on button "Continue" at bounding box center [748, 210] width 94 height 36
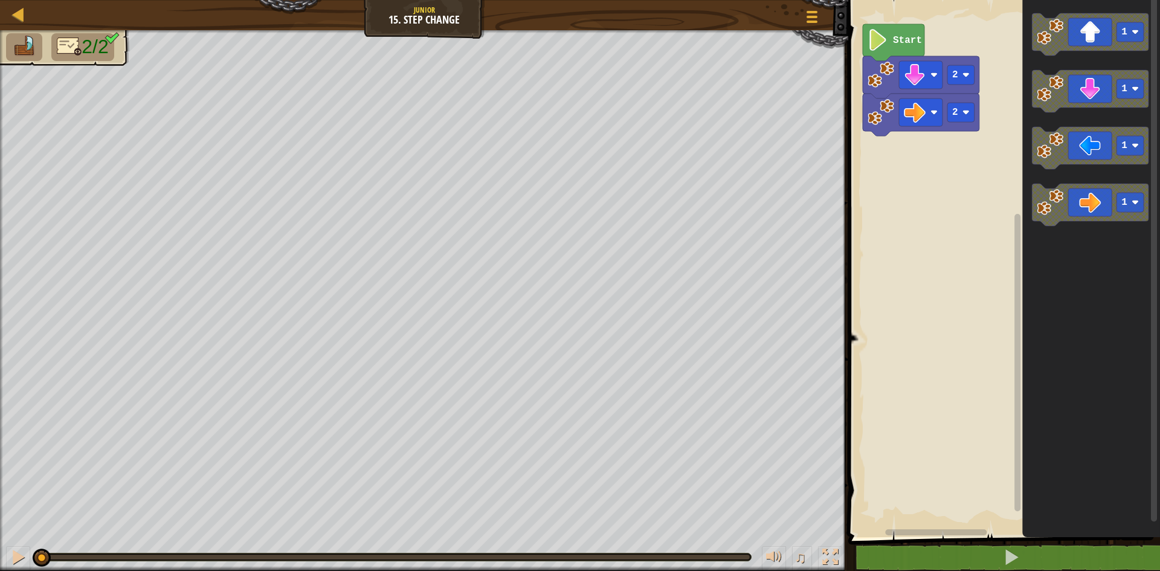
click at [1041, 208] on image "Blockly Workspace" at bounding box center [1050, 202] width 27 height 27
click at [882, 224] on rect "Blockly Workspace" at bounding box center [1002, 265] width 315 height 543
click at [963, 114] on image "Blockly Workspace" at bounding box center [966, 112] width 7 height 7
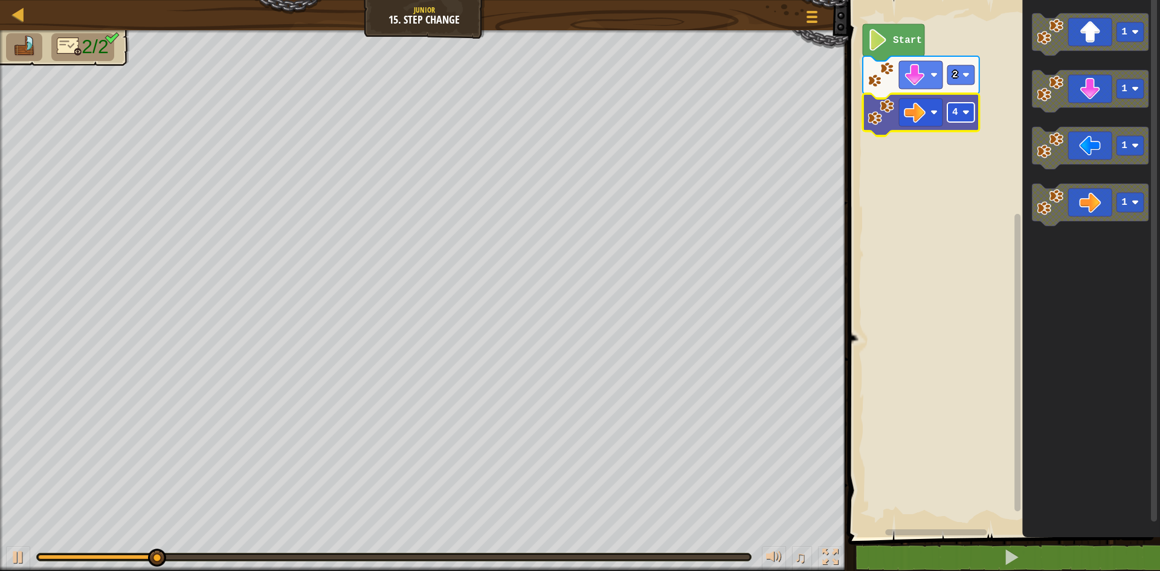
click at [971, 114] on rect "Blockly Workspace" at bounding box center [961, 112] width 27 height 19
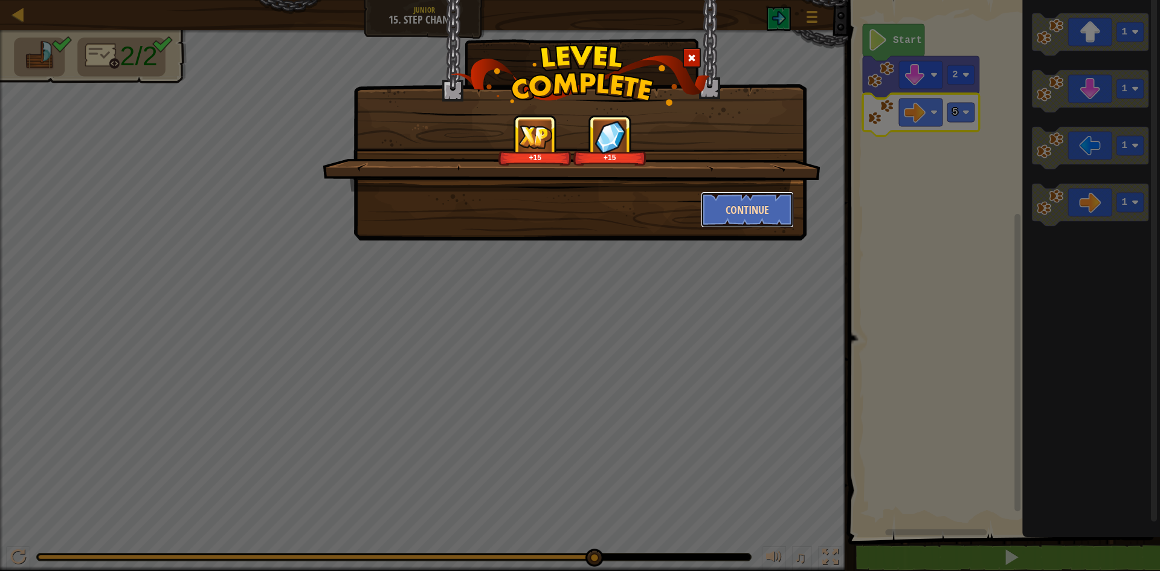
click at [711, 211] on button "Continue" at bounding box center [748, 210] width 94 height 36
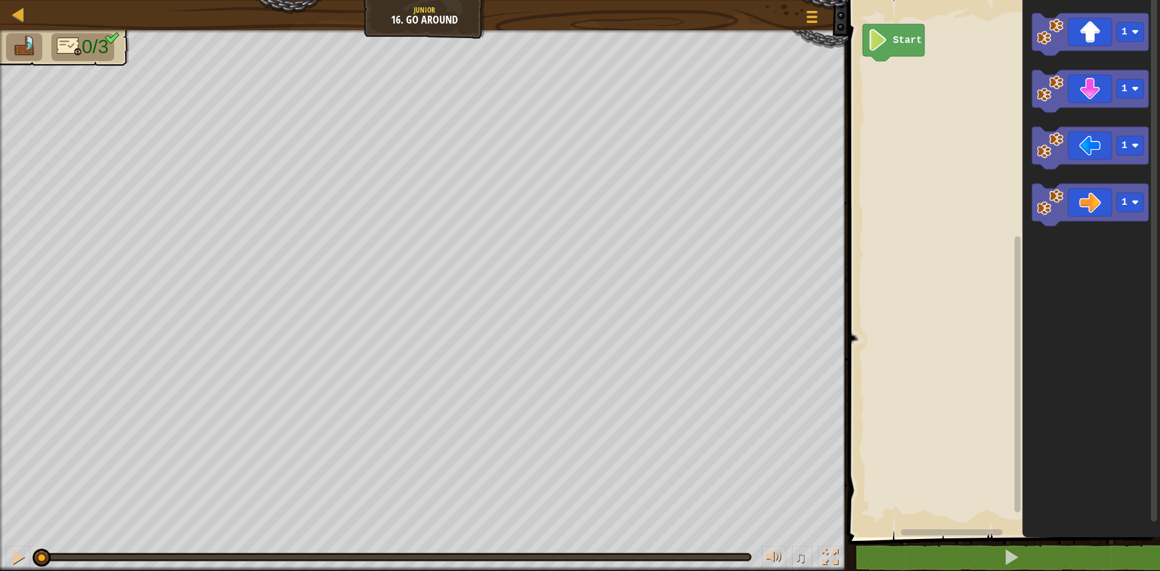
click at [1043, 59] on icon "1 1 1 1" at bounding box center [1092, 265] width 138 height 543
click at [1056, 36] on image "Blockly Workspace" at bounding box center [1050, 32] width 27 height 27
click at [965, 80] on rect "Blockly Workspace" at bounding box center [961, 74] width 27 height 19
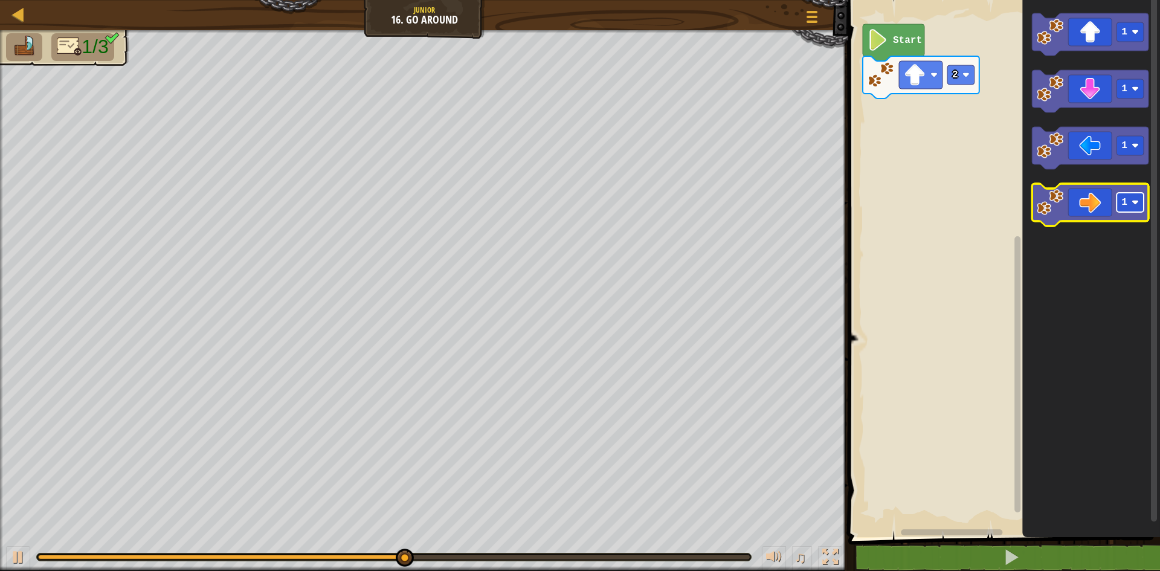
click at [1137, 200] on image "Blockly Workspace" at bounding box center [1135, 202] width 7 height 7
click at [1046, 205] on image "Blockly Workspace" at bounding box center [1050, 202] width 27 height 27
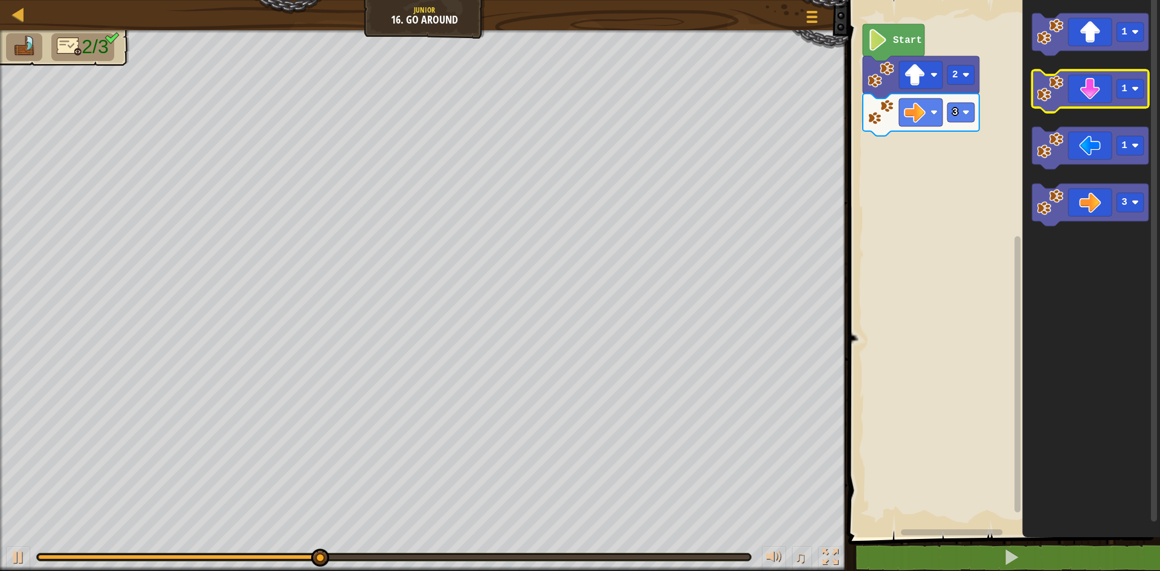
click at [1058, 106] on icon "Blockly Workspace" at bounding box center [1090, 91] width 117 height 42
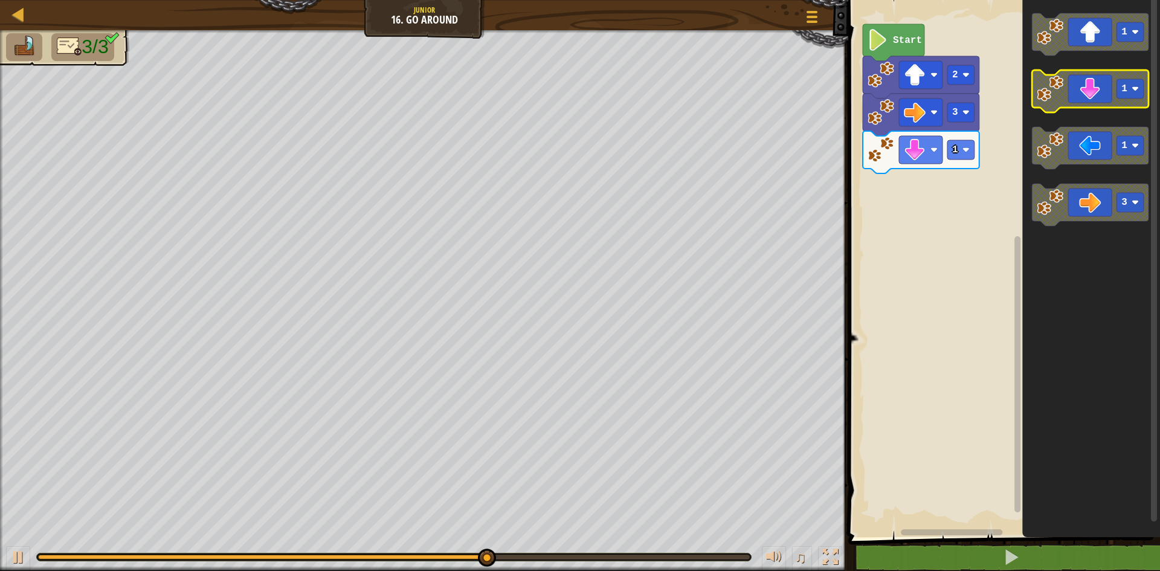
click at [1137, 89] on image "Blockly Workspace" at bounding box center [1135, 88] width 7 height 7
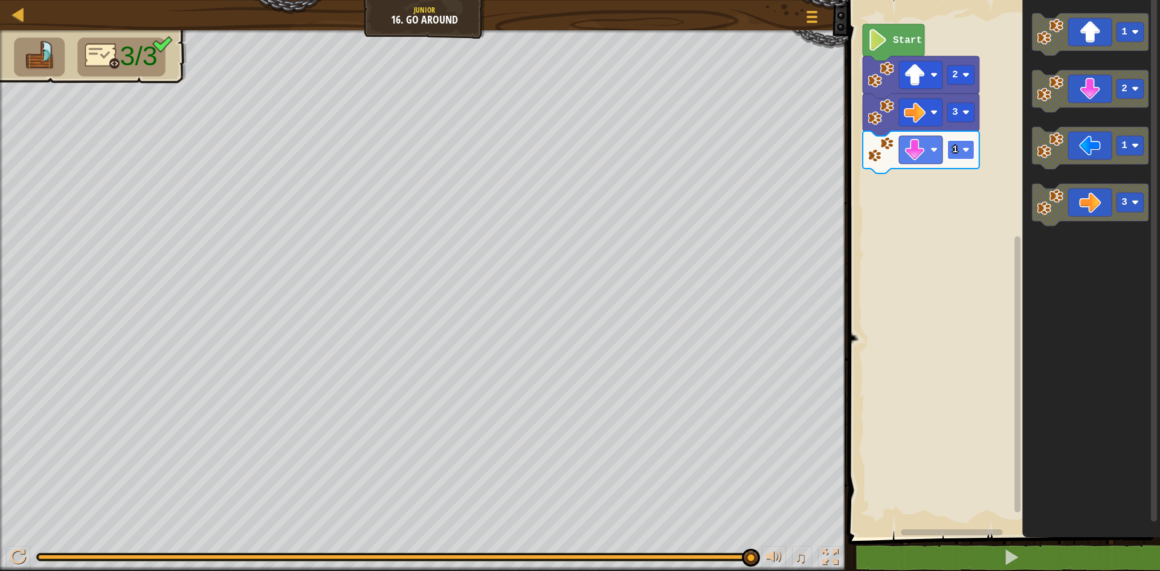
click at [968, 144] on g "1" at bounding box center [961, 149] width 27 height 19
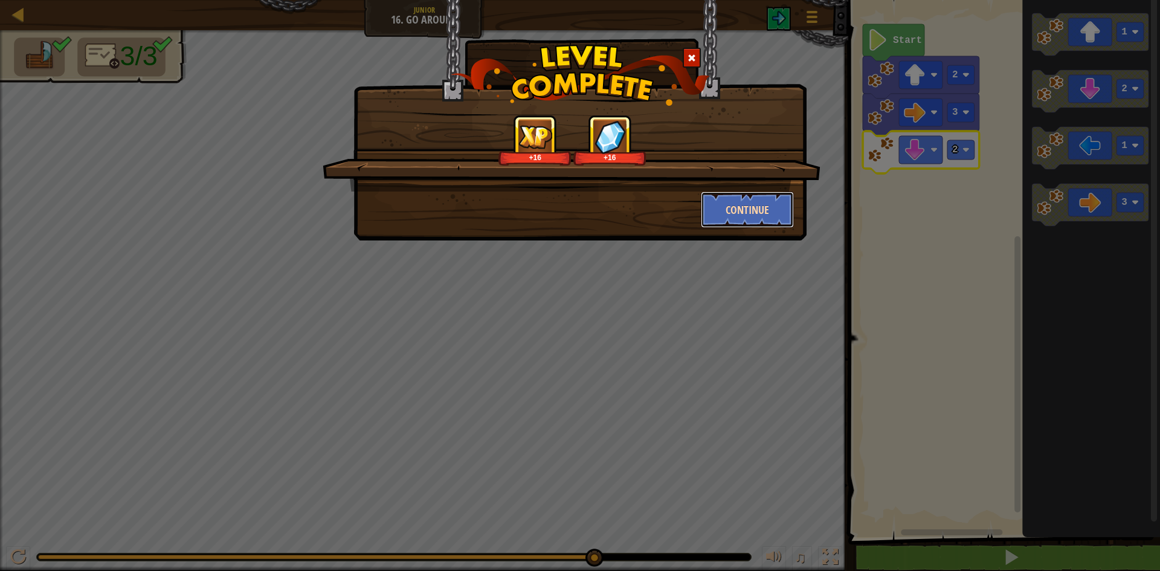
click at [730, 213] on button "Continue" at bounding box center [748, 210] width 94 height 36
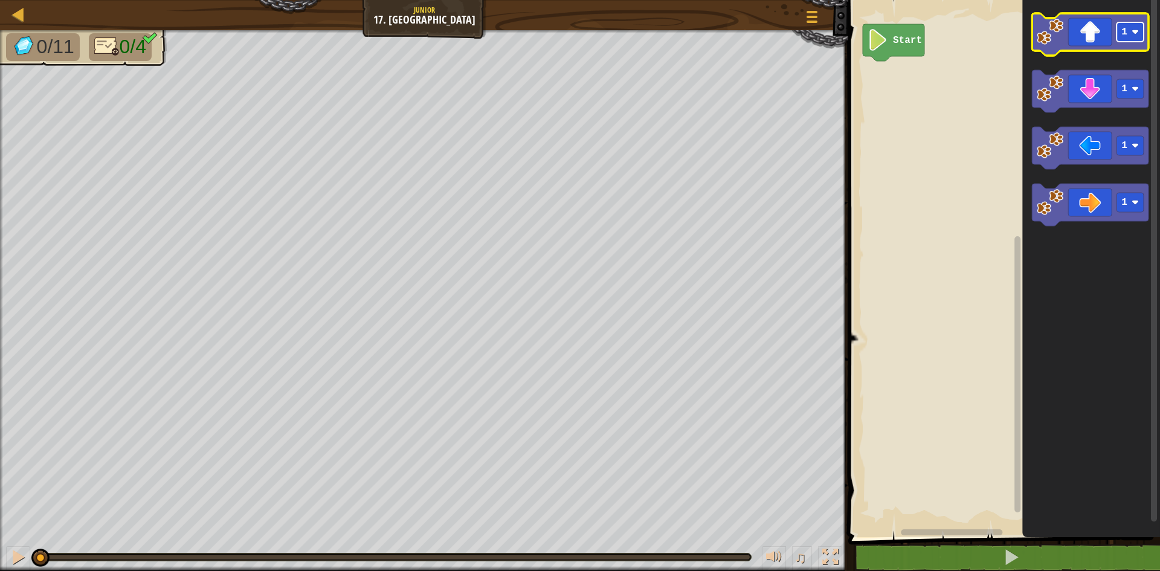
click at [1137, 31] on image "Blockly Workspace" at bounding box center [1135, 31] width 7 height 7
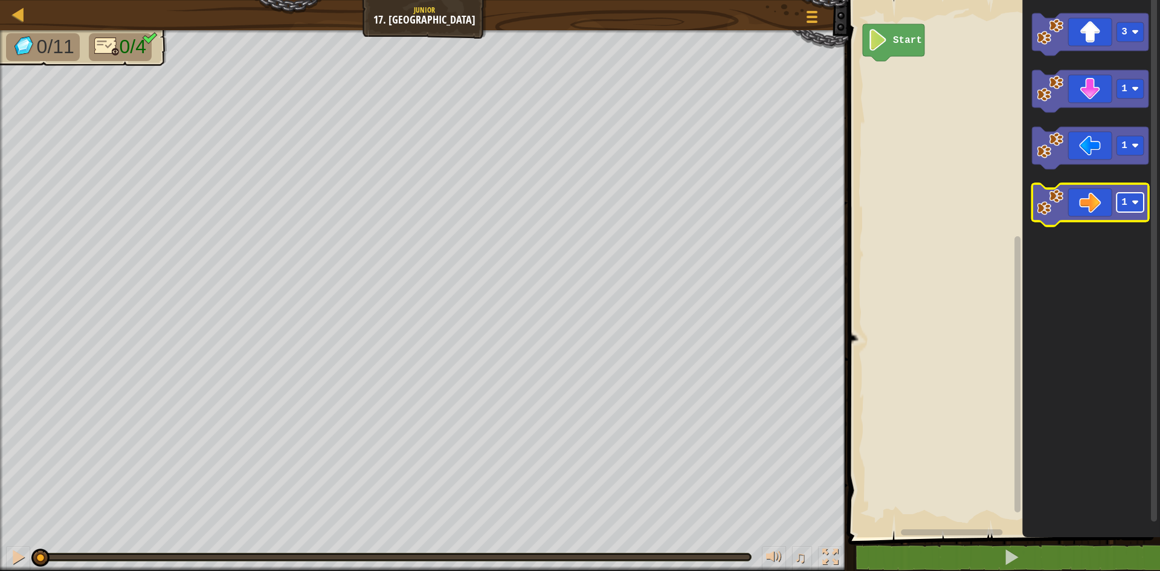
click at [1136, 200] on image "Blockly Workspace" at bounding box center [1135, 202] width 7 height 7
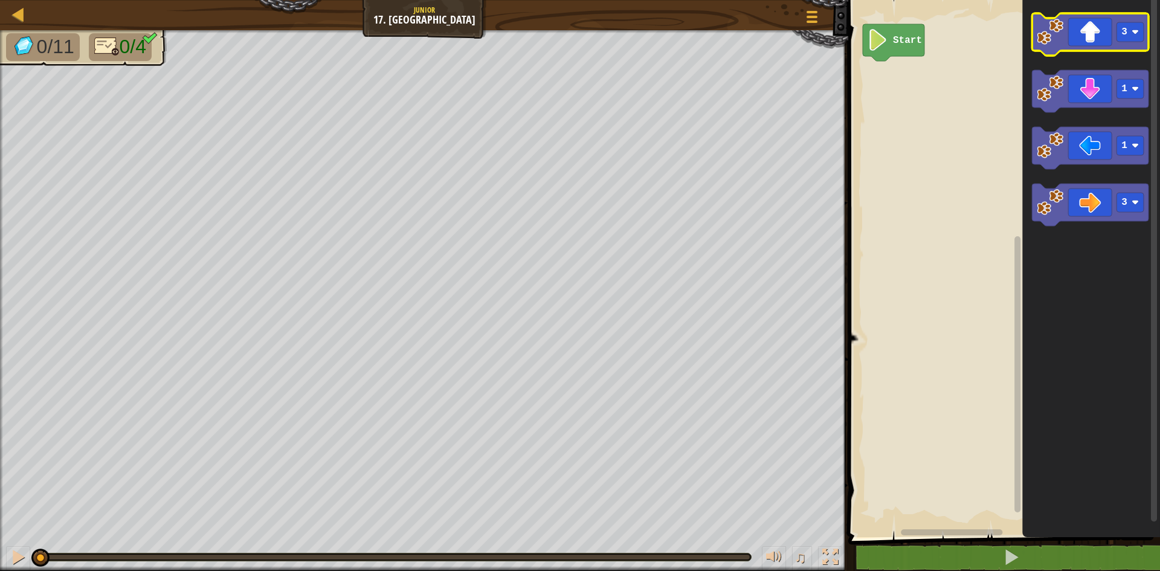
click at [1049, 25] on image "Blockly Workspace" at bounding box center [1050, 32] width 27 height 27
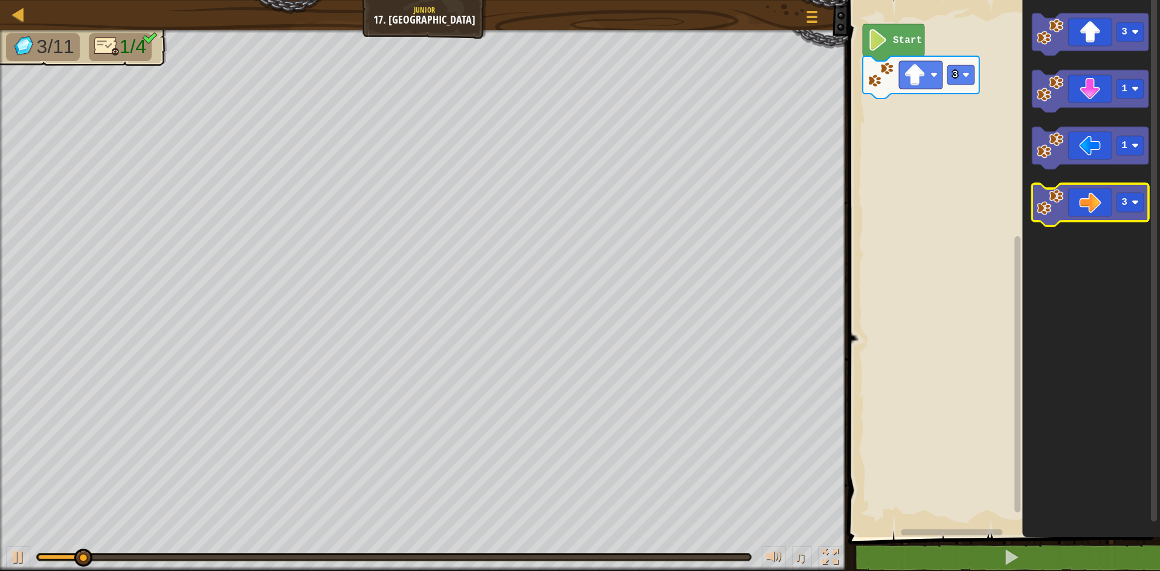
click at [1048, 195] on image "Blockly Workspace" at bounding box center [1050, 202] width 27 height 27
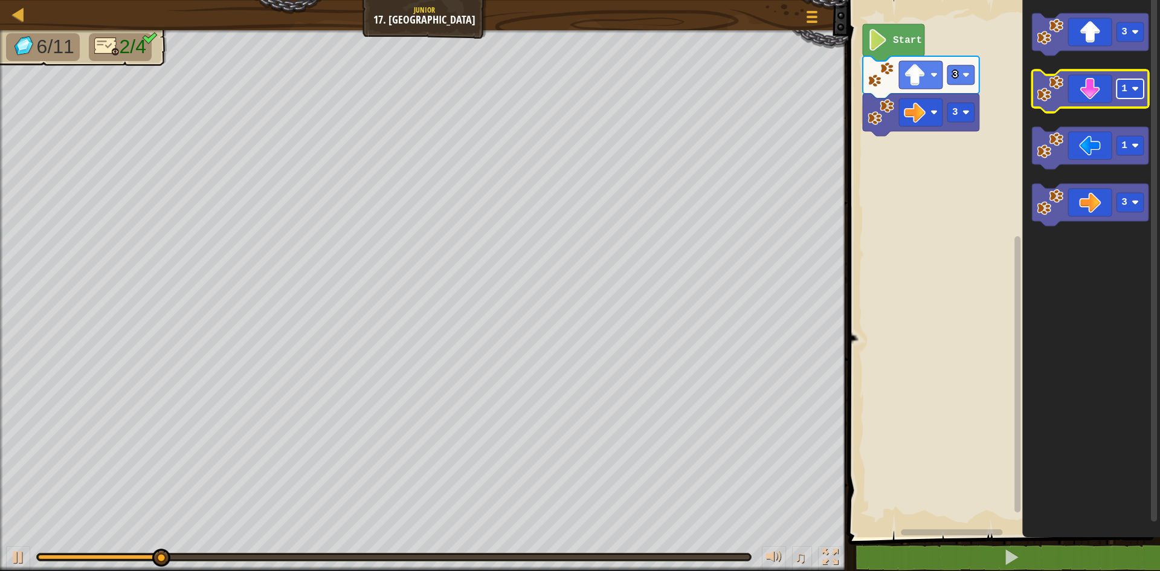
click at [1134, 86] on image "Blockly Workspace" at bounding box center [1135, 88] width 7 height 7
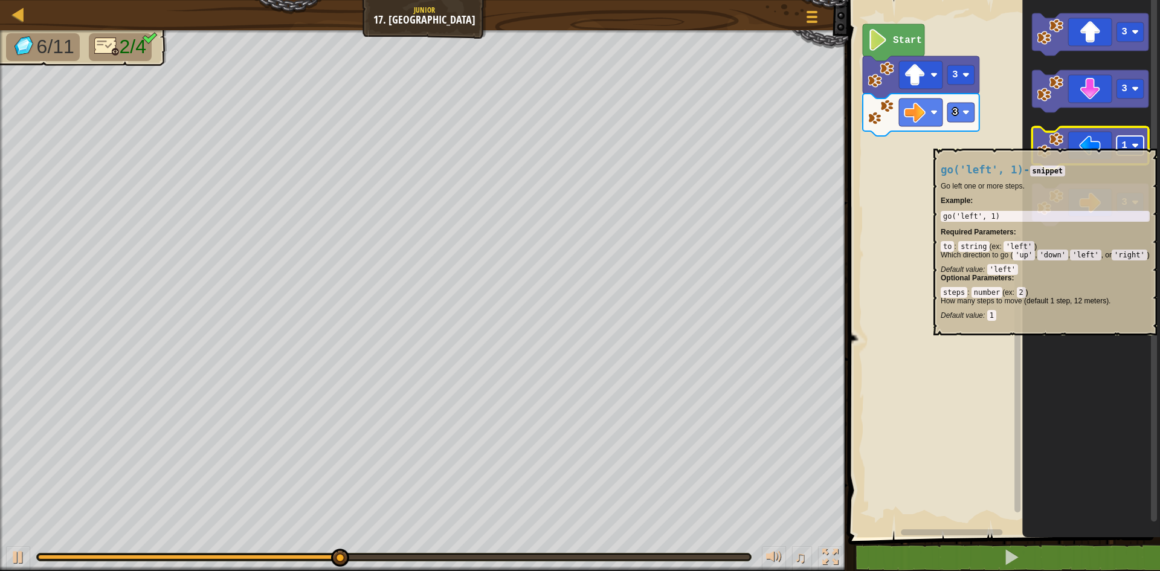
click at [1137, 143] on image "Blockly Workspace" at bounding box center [1135, 145] width 7 height 7
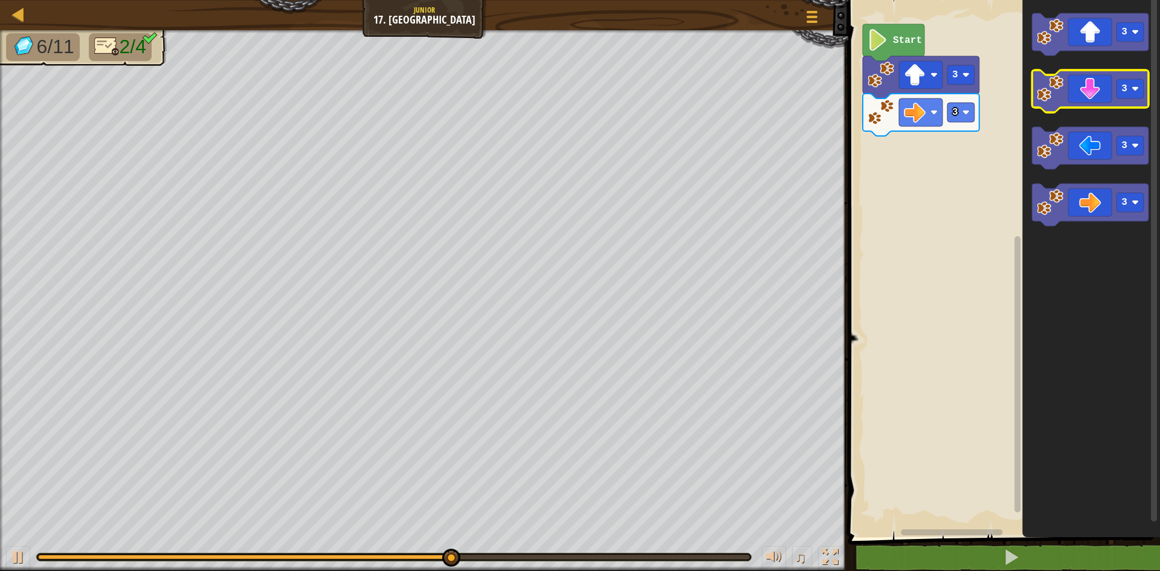
click at [1050, 100] on image "Blockly Workspace" at bounding box center [1050, 89] width 27 height 27
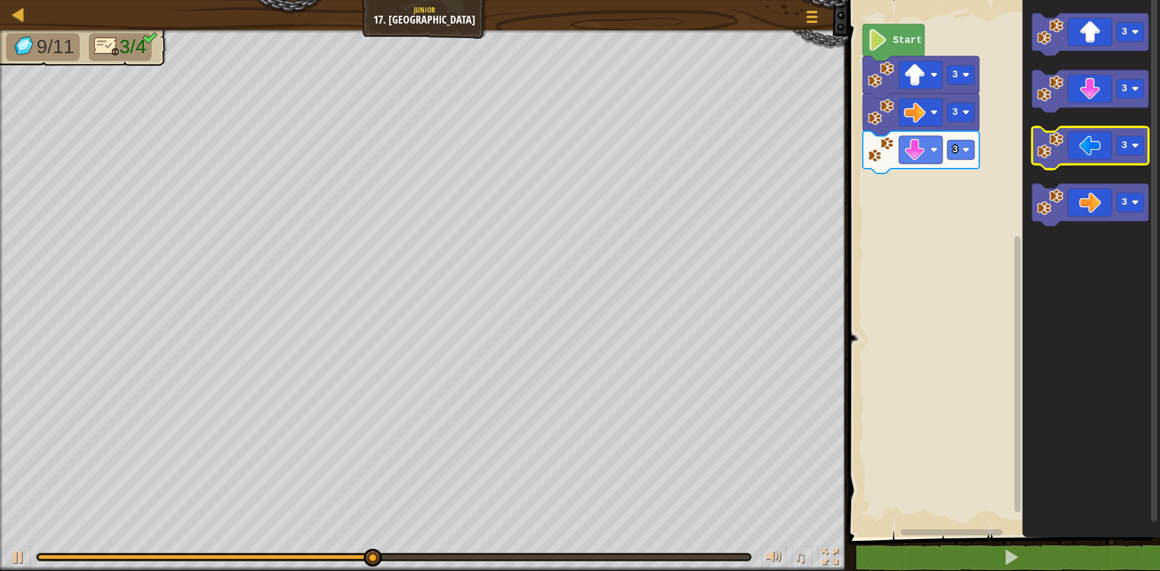
click at [1047, 157] on image "Blockly Workspace" at bounding box center [1050, 145] width 27 height 27
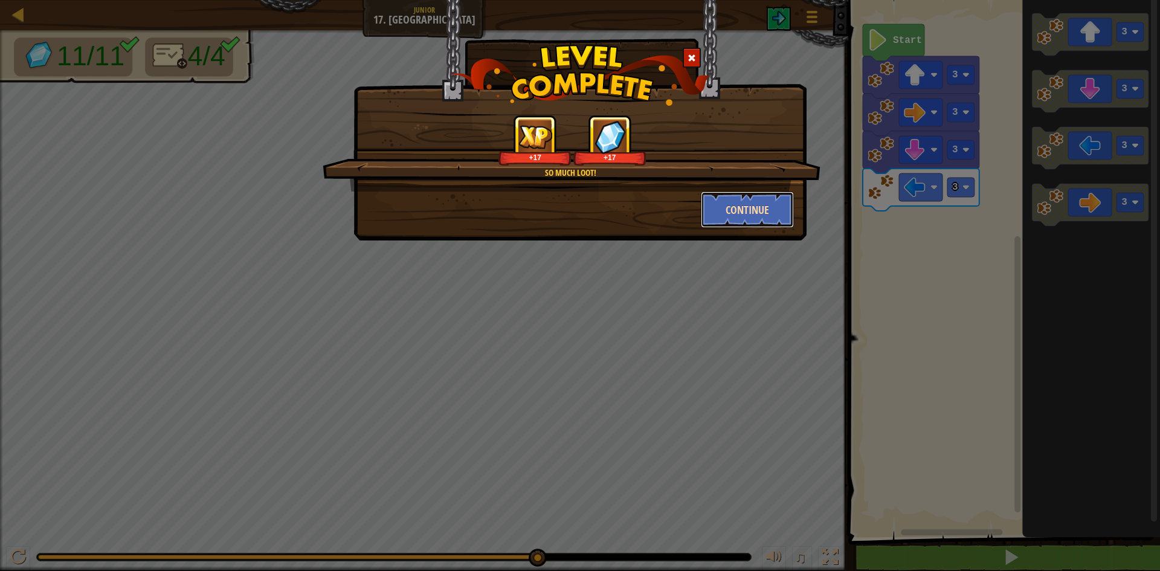
click at [751, 220] on button "Continue" at bounding box center [748, 210] width 94 height 36
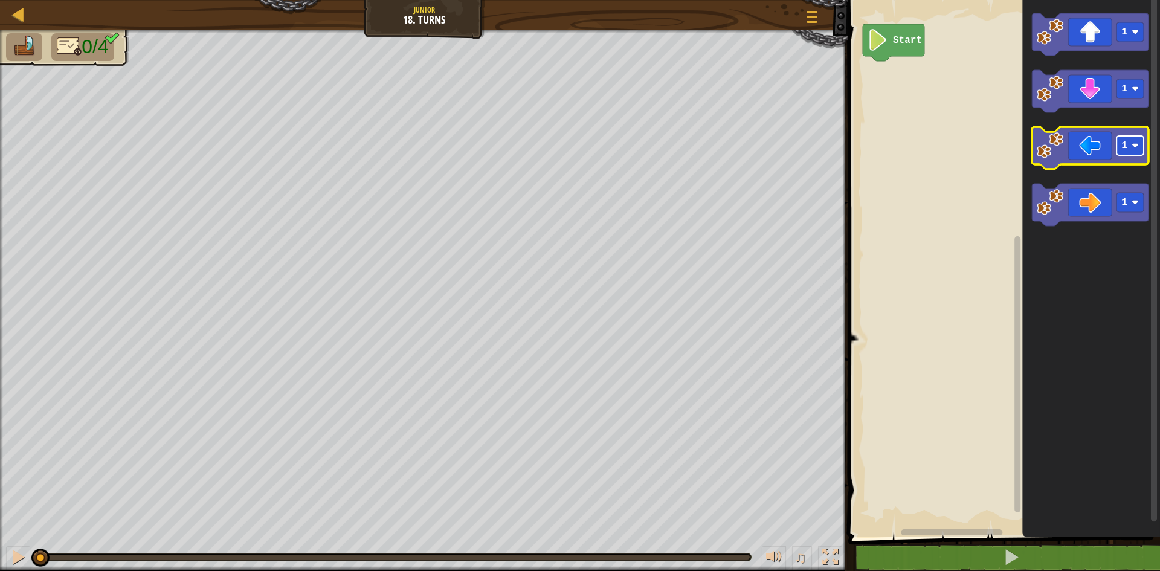
click at [1134, 146] on image "Blockly Workspace" at bounding box center [1135, 145] width 7 height 7
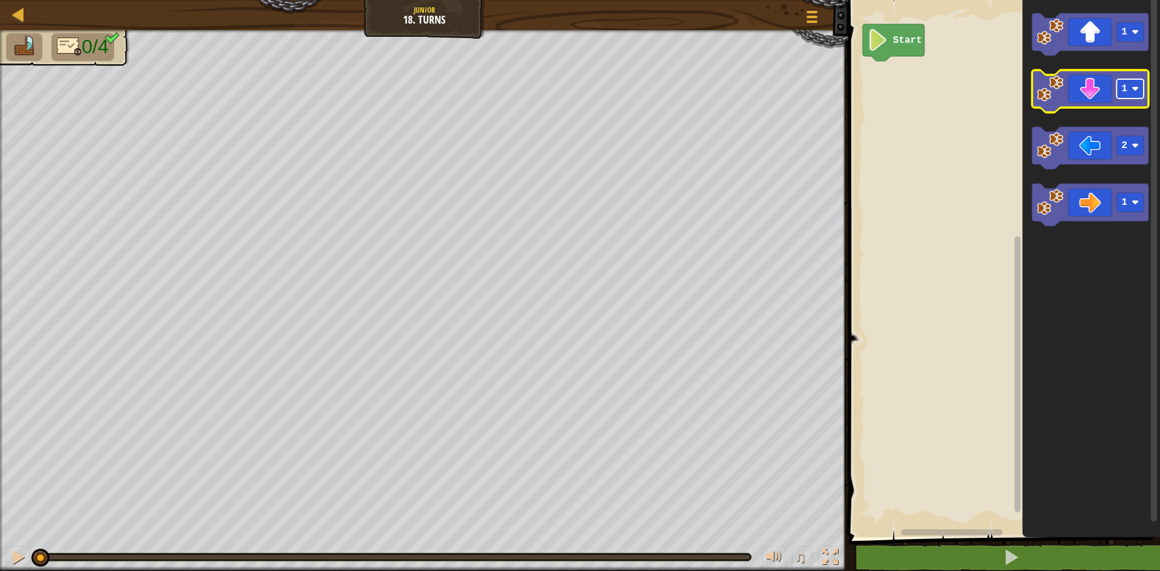
click at [1137, 90] on image "Blockly Workspace" at bounding box center [1135, 88] width 7 height 7
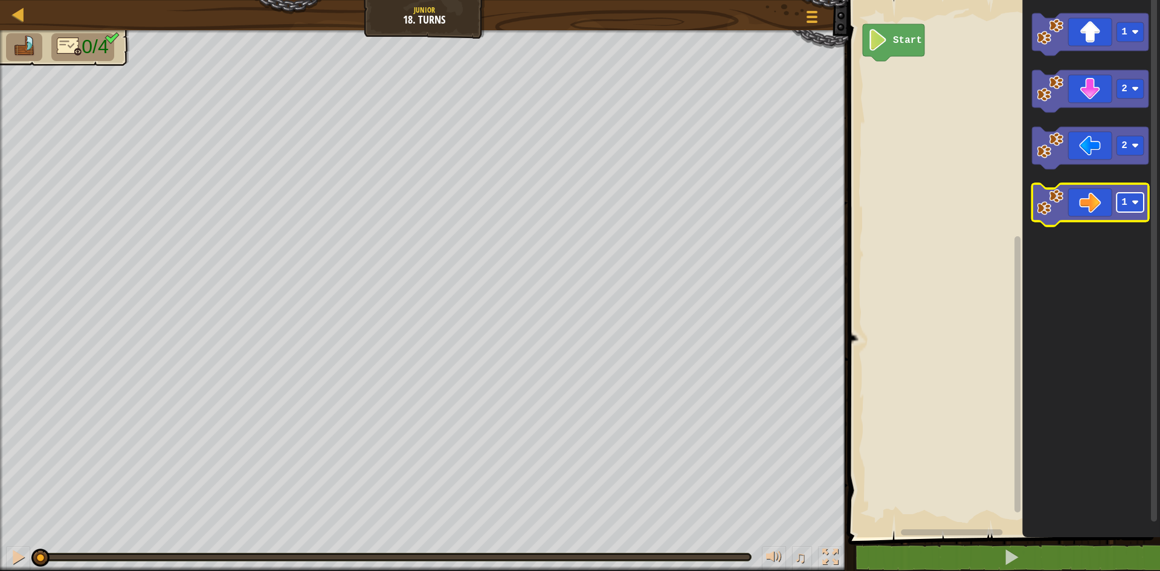
click at [1136, 201] on image "Blockly Workspace" at bounding box center [1135, 202] width 7 height 7
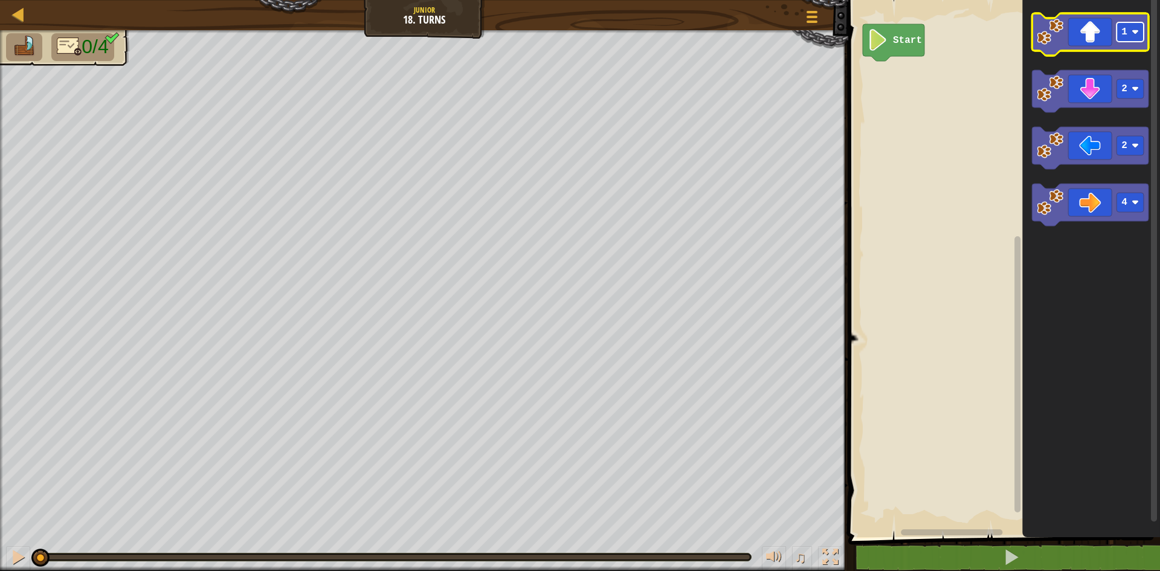
click at [1136, 29] on image "Blockly Workspace" at bounding box center [1135, 31] width 7 height 7
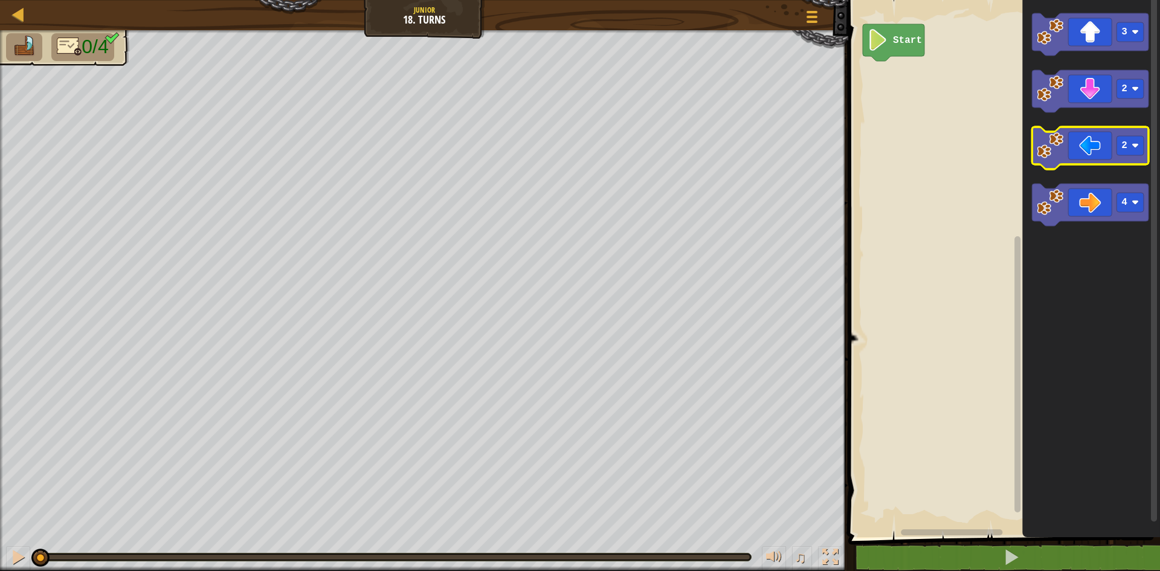
click at [1058, 150] on image "Blockly Workspace" at bounding box center [1050, 145] width 27 height 27
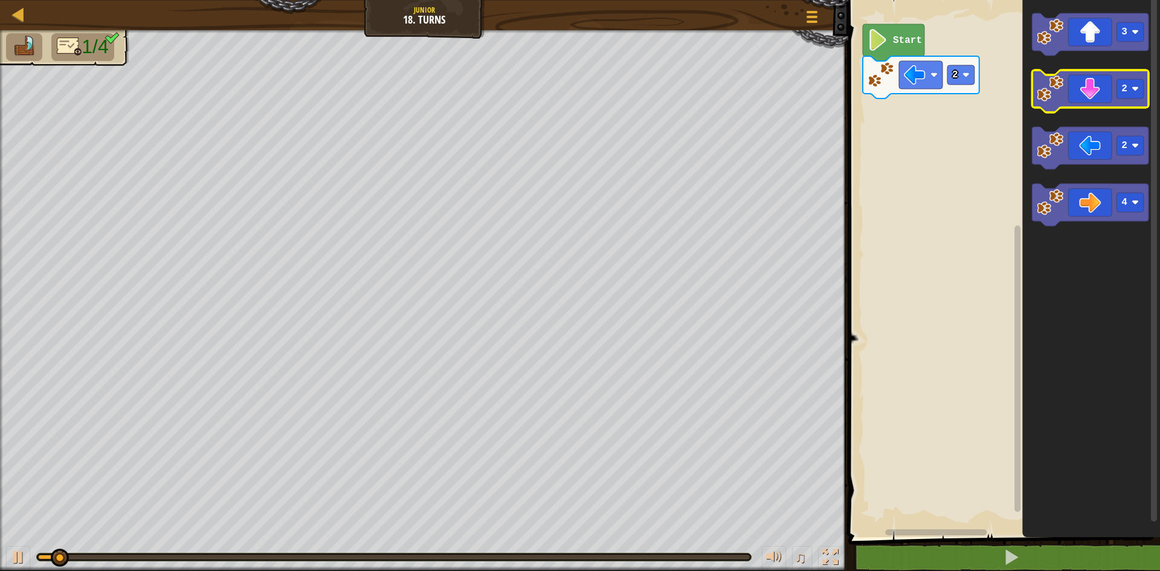
click at [1041, 95] on image "Blockly Workspace" at bounding box center [1050, 89] width 27 height 27
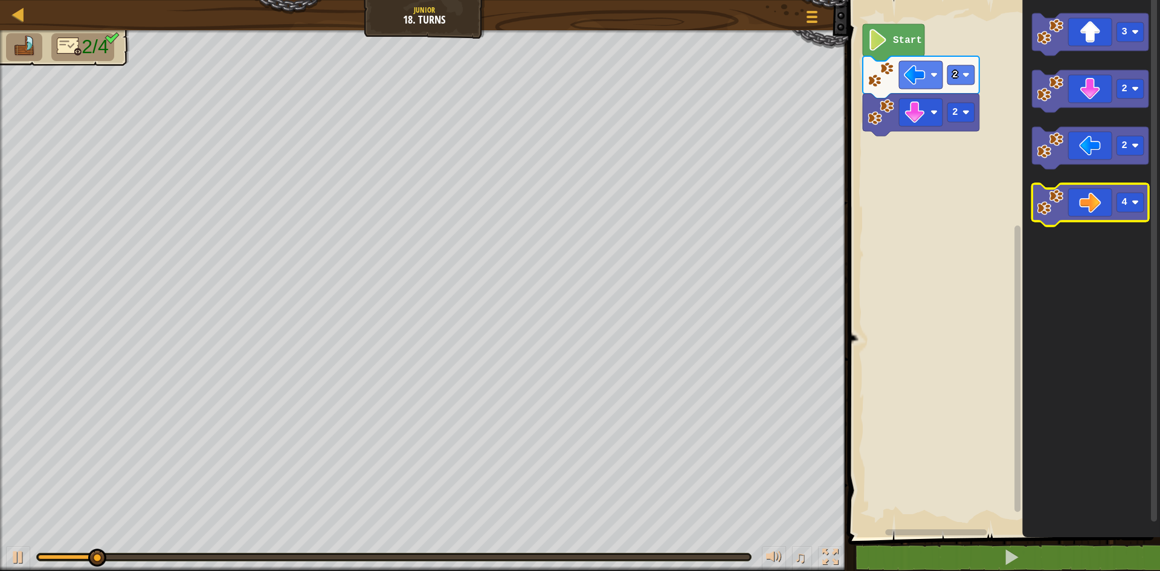
click at [1055, 200] on image "Blockly Workspace" at bounding box center [1050, 202] width 27 height 27
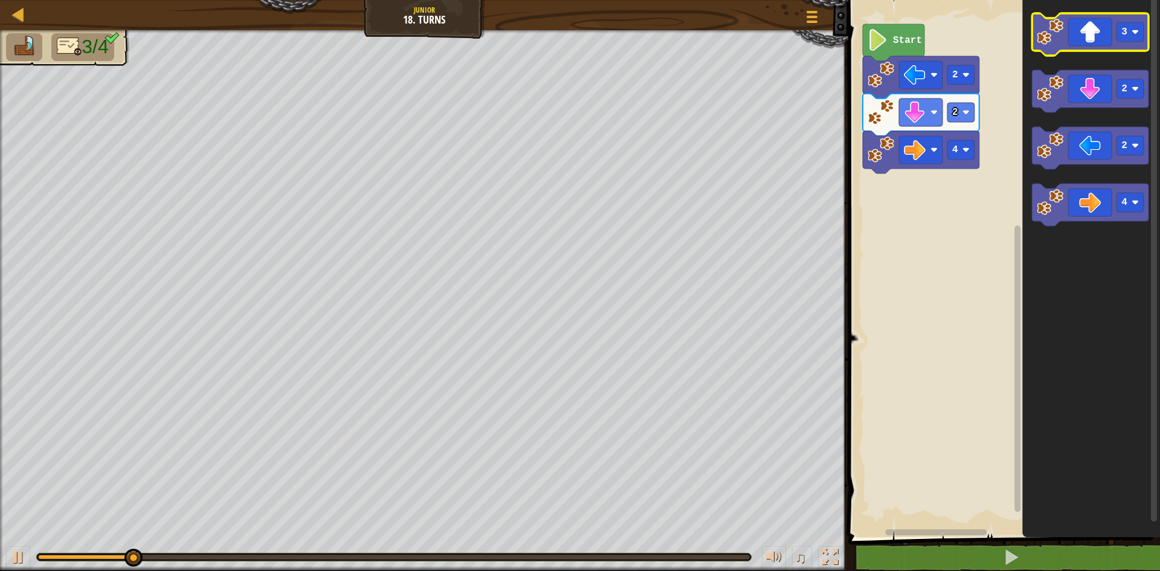
click at [1038, 48] on icon "Blockly Workspace" at bounding box center [1090, 34] width 117 height 42
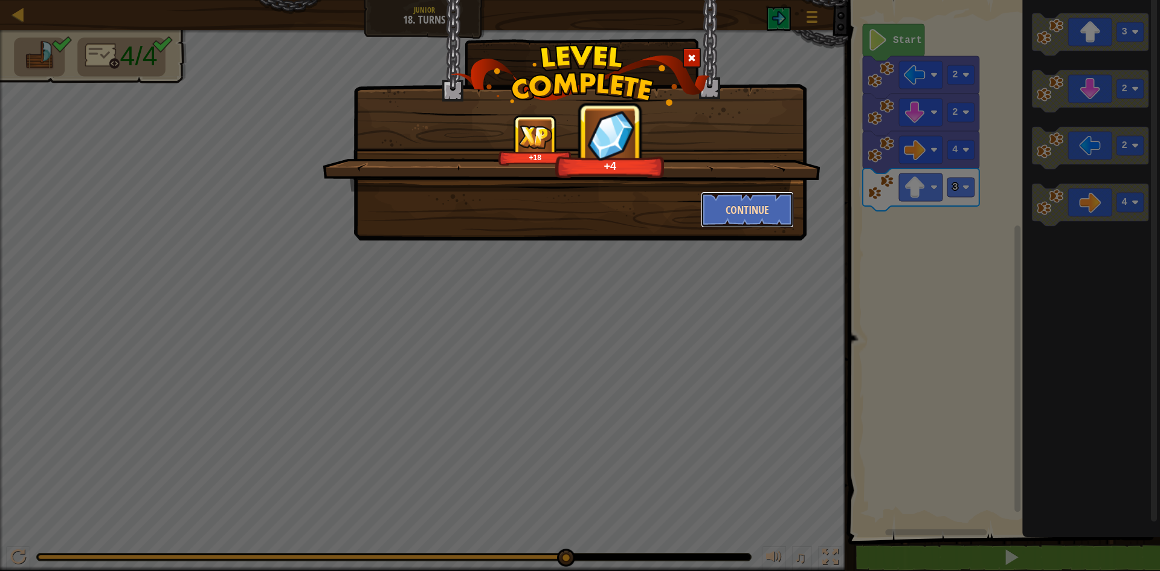
click at [732, 215] on button "Continue" at bounding box center [748, 210] width 94 height 36
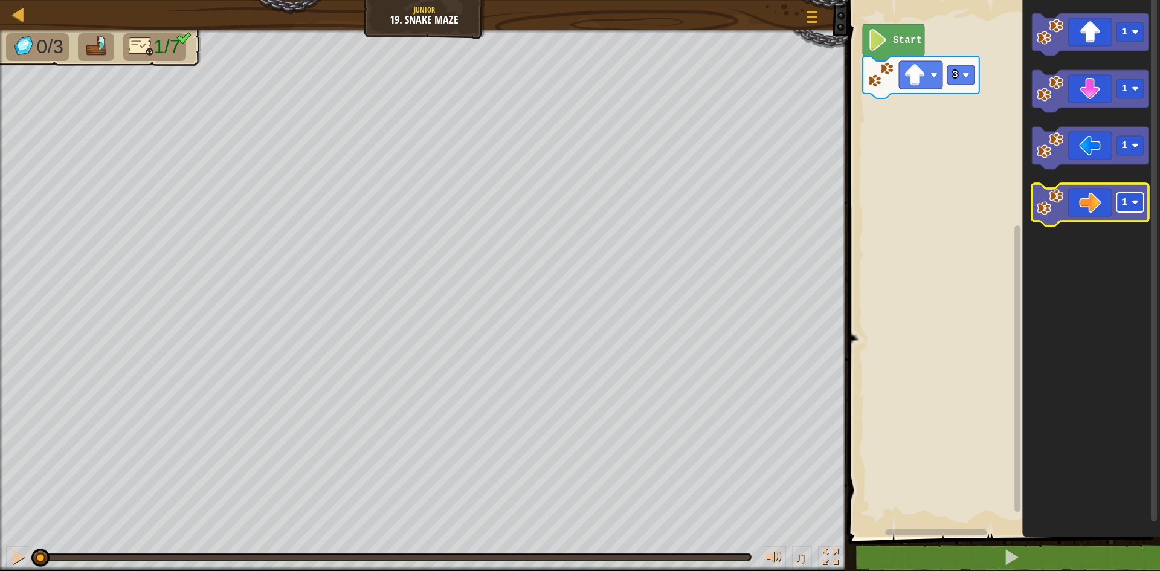
click at [1139, 205] on image "Blockly Workspace" at bounding box center [1135, 202] width 7 height 7
click at [1044, 207] on image "Blockly Workspace" at bounding box center [1050, 202] width 27 height 27
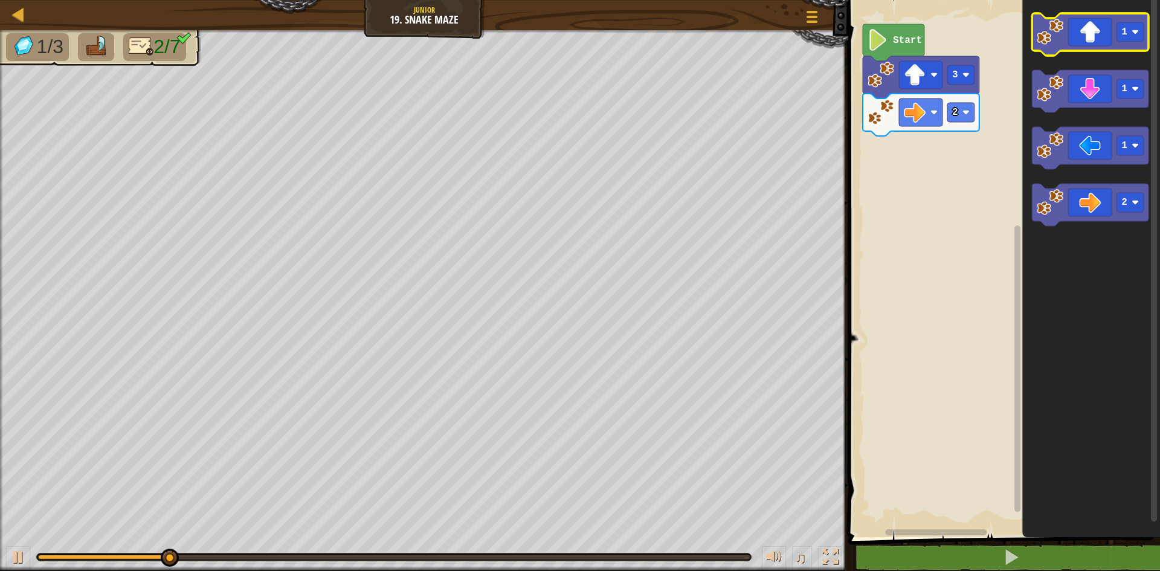
click at [1070, 45] on icon "Blockly Workspace" at bounding box center [1090, 34] width 117 height 42
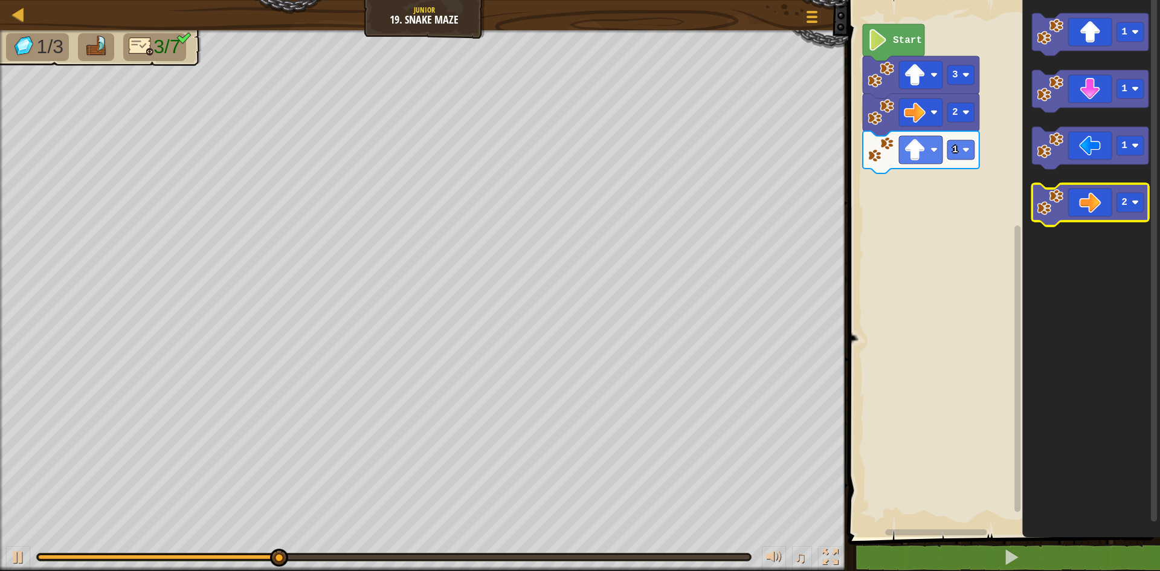
click at [1061, 207] on image "Blockly Workspace" at bounding box center [1050, 202] width 27 height 27
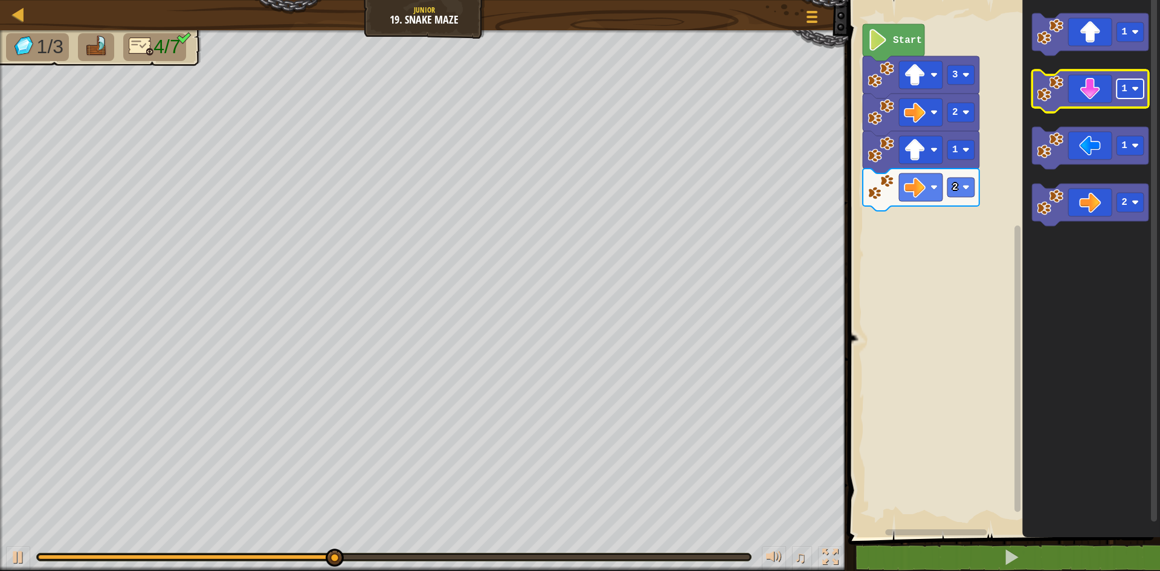
click at [1137, 94] on rect "Blockly Workspace" at bounding box center [1130, 88] width 27 height 19
click at [1061, 95] on image "Blockly Workspace" at bounding box center [1050, 89] width 27 height 27
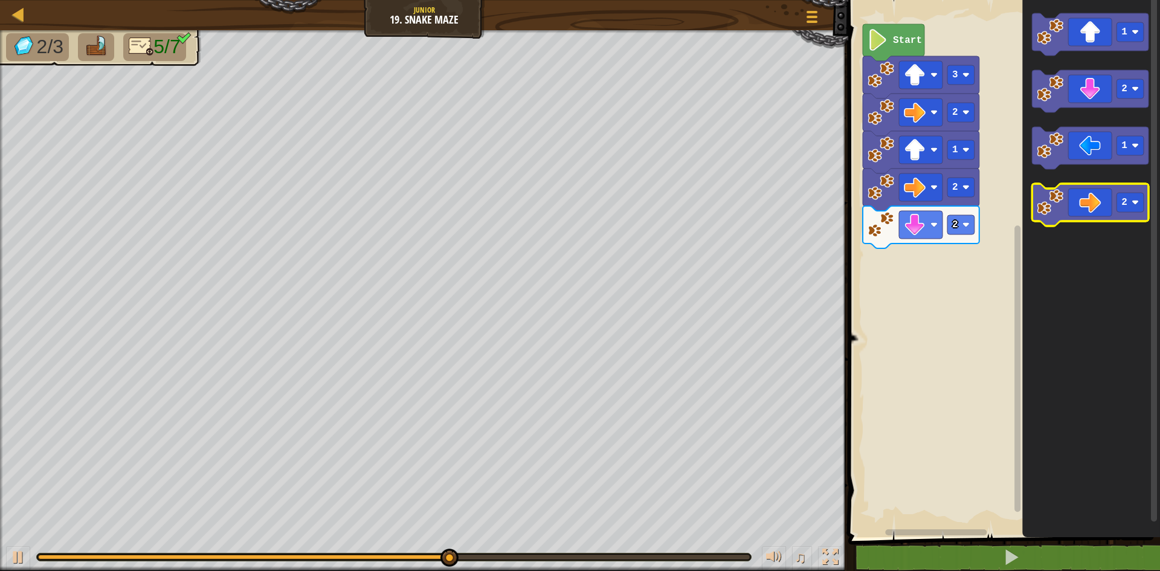
click at [1065, 212] on icon "Blockly Workspace" at bounding box center [1090, 205] width 117 height 42
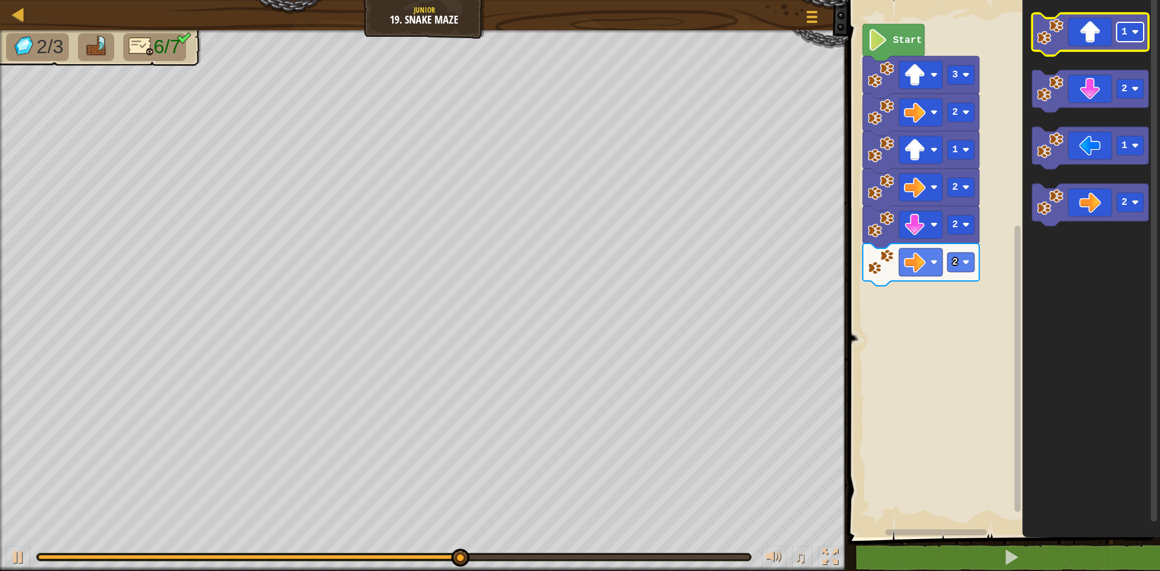
click at [1139, 32] on image "Blockly Workspace" at bounding box center [1135, 31] width 7 height 7
click at [1092, 37] on icon "Blockly Workspace" at bounding box center [1090, 34] width 117 height 42
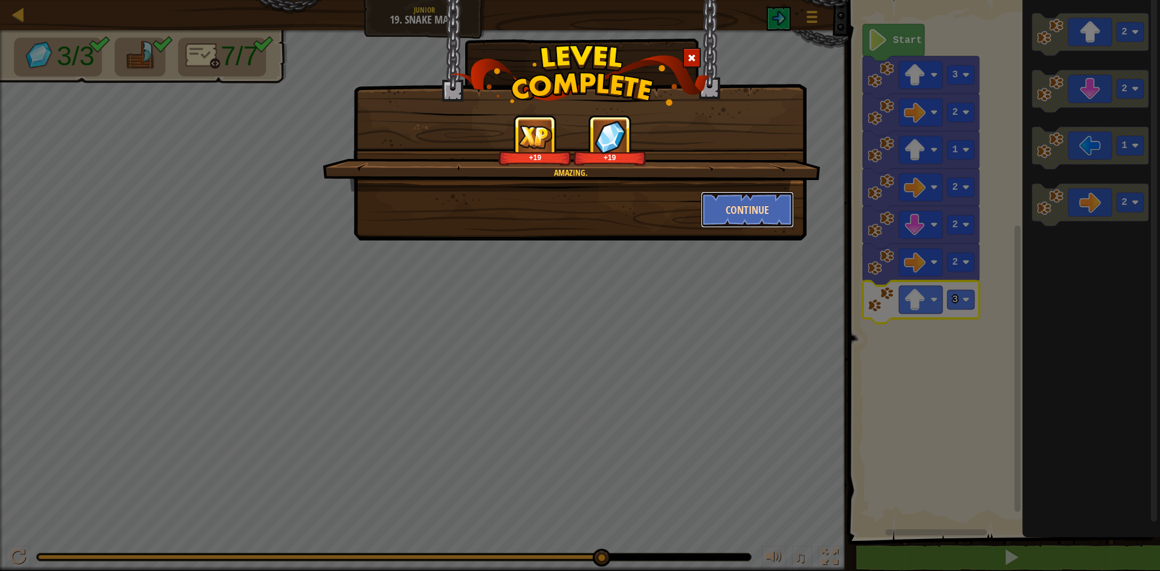
click at [760, 198] on button "Continue" at bounding box center [748, 210] width 94 height 36
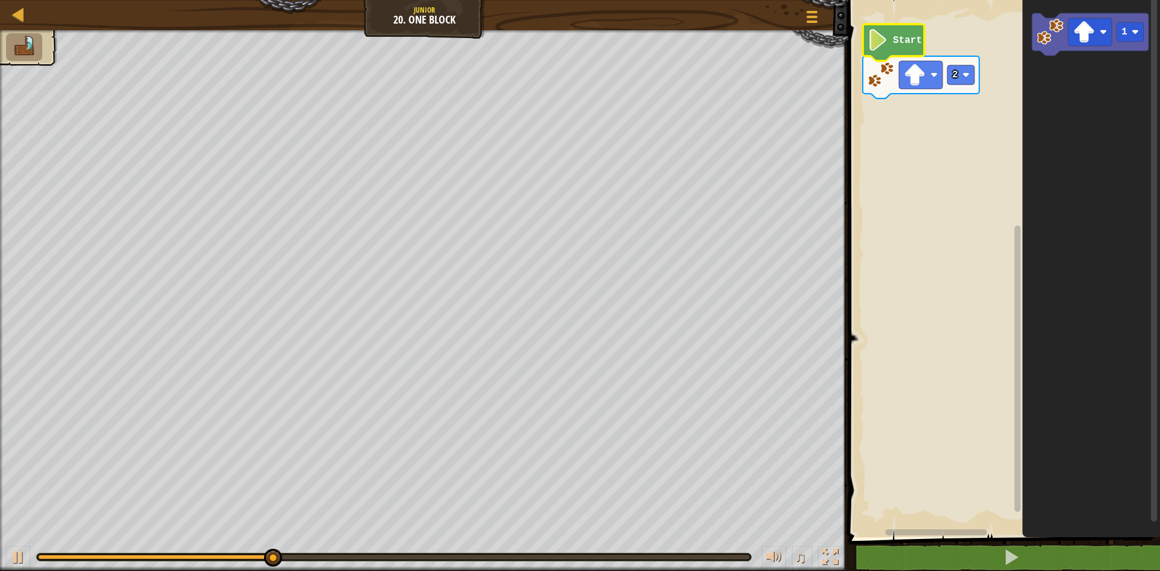
click at [916, 51] on icon "Blockly Workspace" at bounding box center [894, 42] width 62 height 37
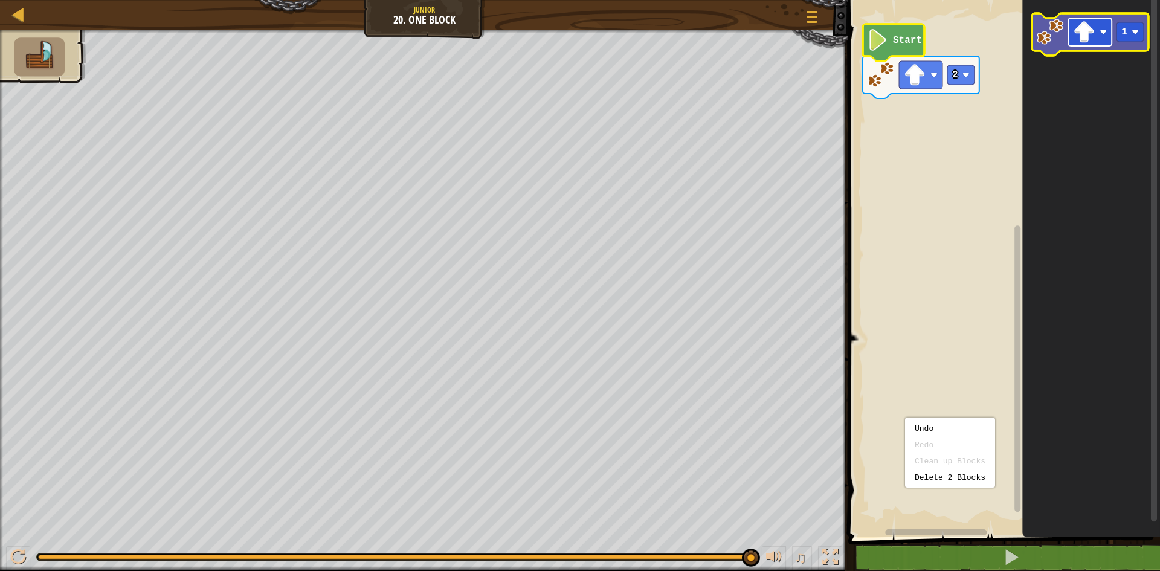
click at [1092, 37] on image "Blockly Workspace" at bounding box center [1084, 32] width 22 height 22
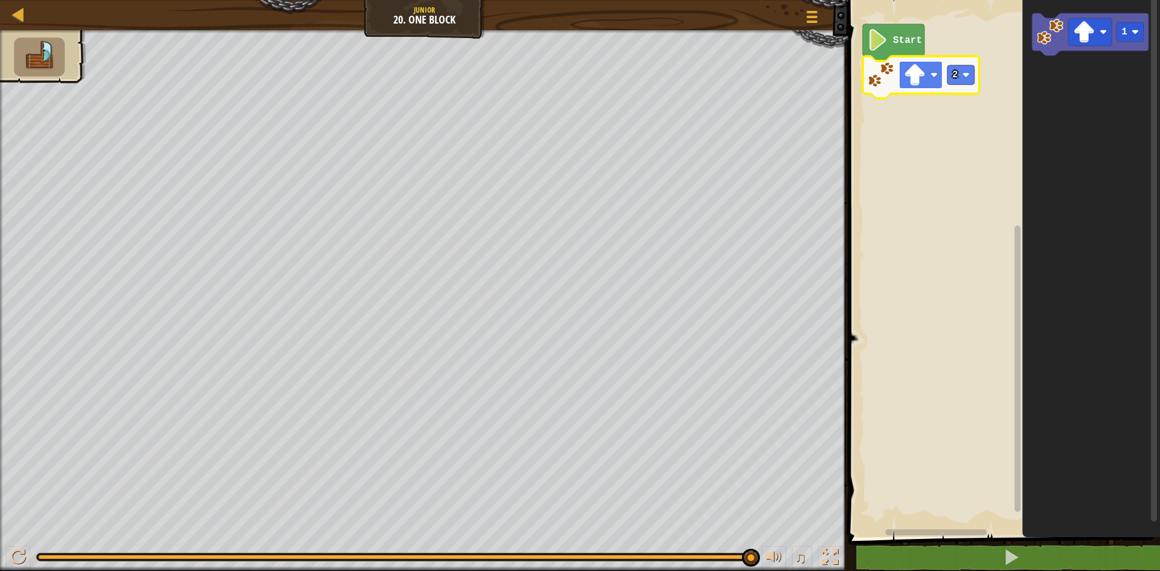
click at [937, 78] on image "Blockly Workspace" at bounding box center [934, 74] width 7 height 7
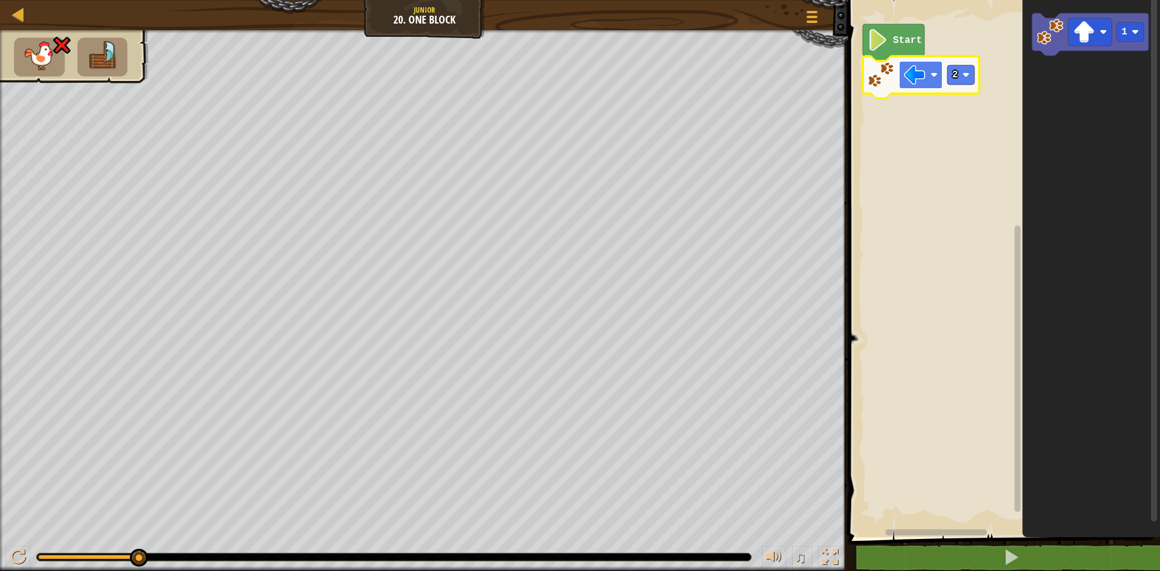
click at [935, 68] on rect "Blockly Workspace" at bounding box center [921, 75] width 44 height 28
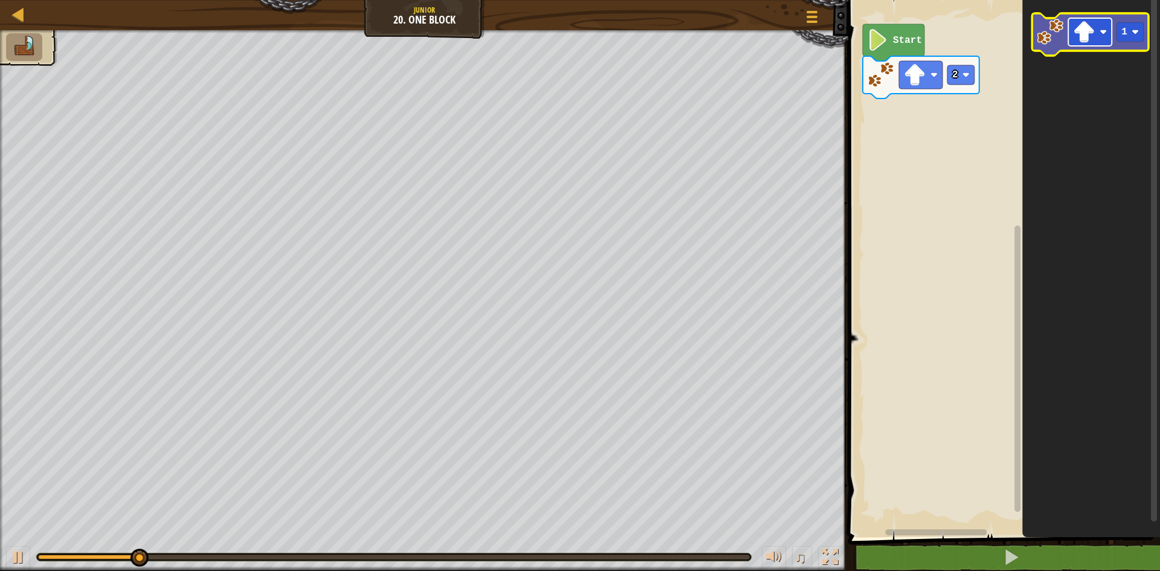
click at [1095, 39] on image "Blockly Workspace" at bounding box center [1084, 32] width 22 height 22
click at [1135, 32] on image "Blockly Workspace" at bounding box center [1135, 31] width 7 height 7
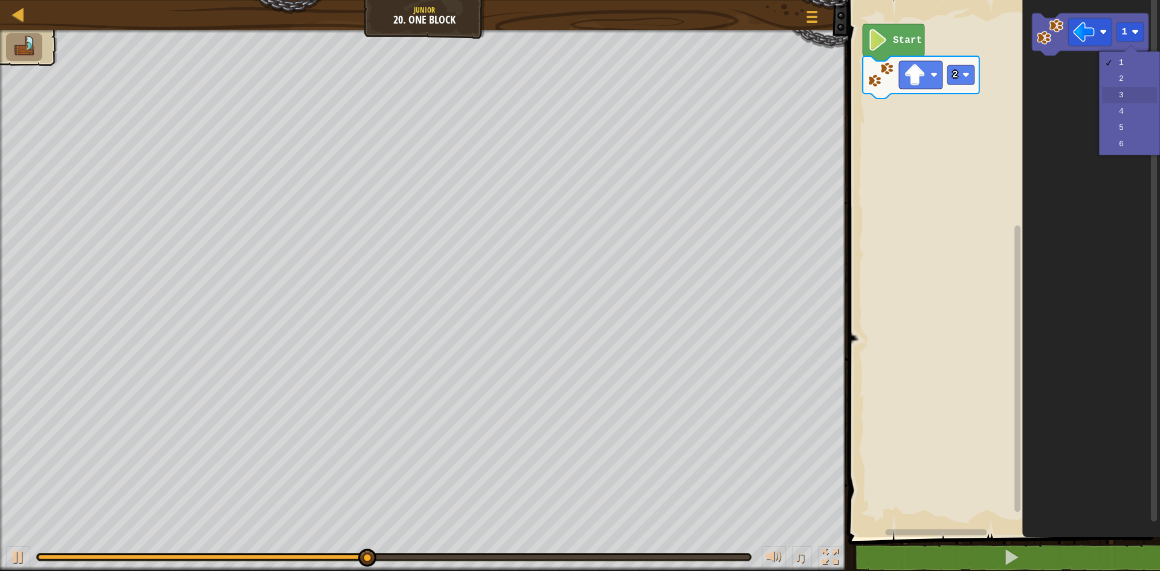
drag, startPoint x: 1121, startPoint y: 95, endPoint x: 1131, endPoint y: 81, distance: 17.8
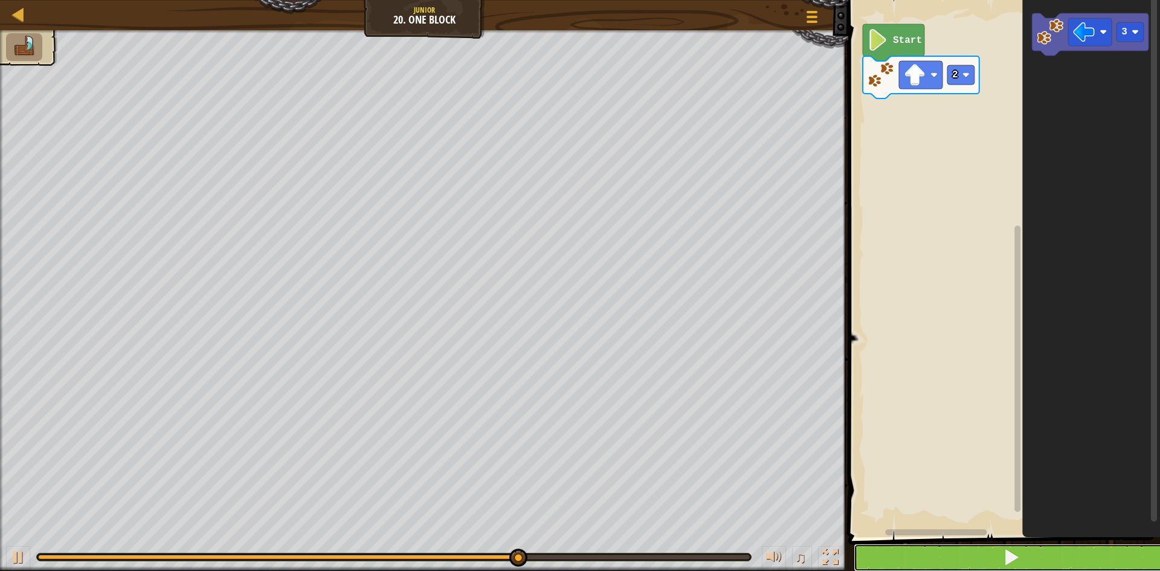
click at [945, 560] on button at bounding box center [1011, 558] width 315 height 28
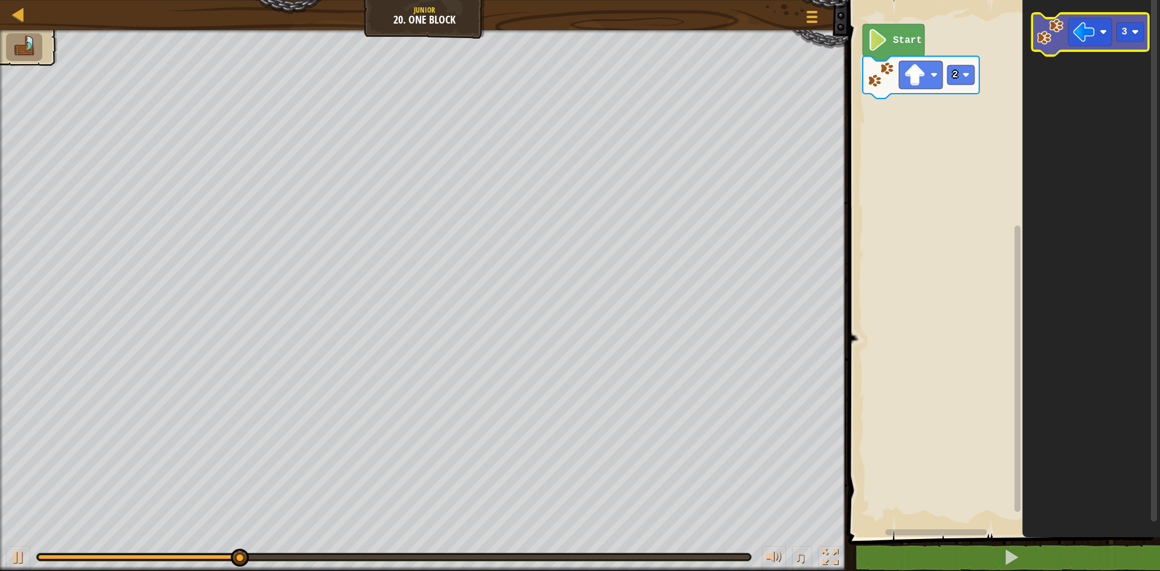
click at [1066, 44] on icon "Blockly Workspace" at bounding box center [1090, 34] width 117 height 42
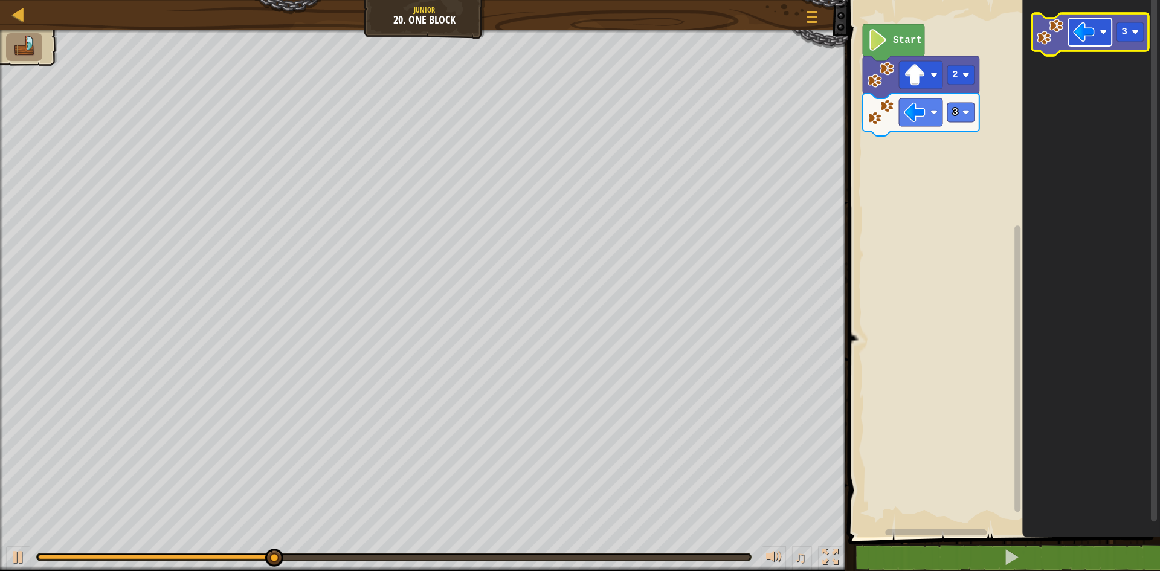
click at [1108, 27] on rect "Blockly Workspace" at bounding box center [1091, 32] width 44 height 28
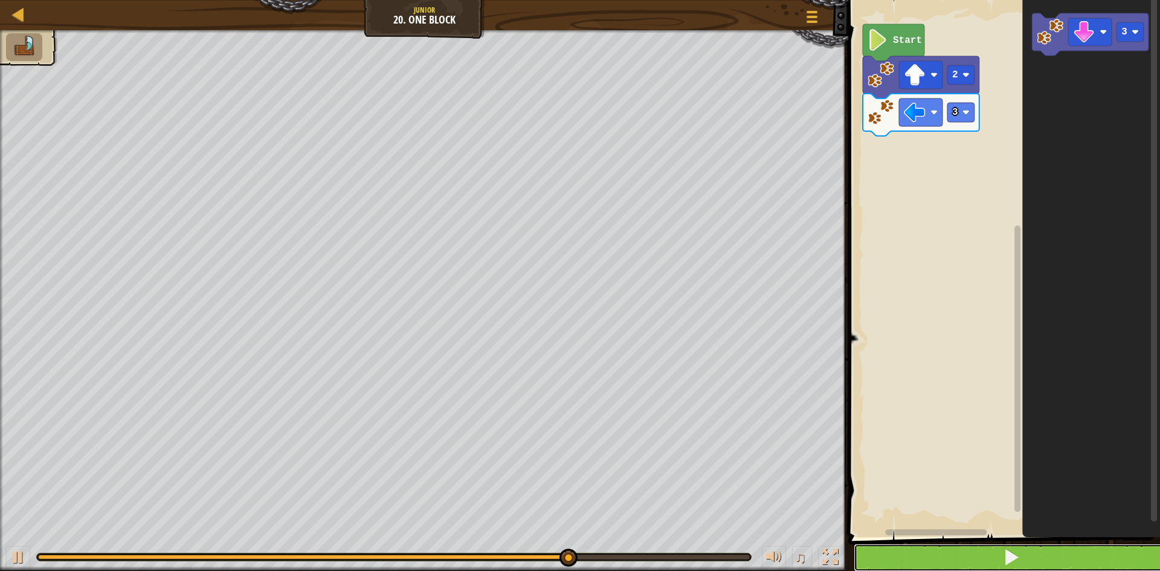
click at [1016, 553] on span at bounding box center [1011, 557] width 17 height 17
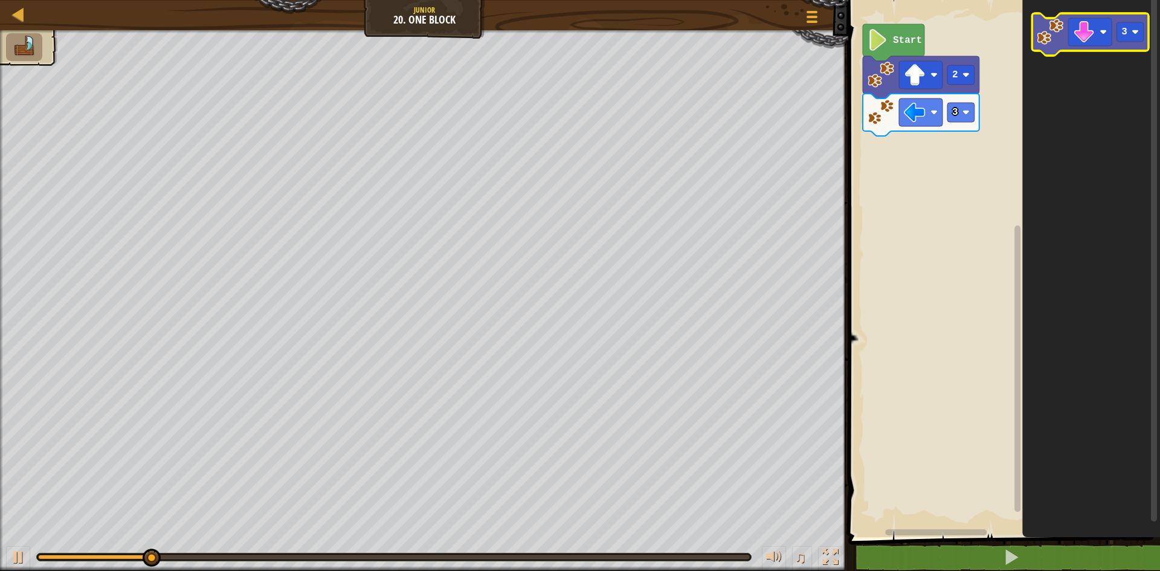
click at [1042, 32] on image "Blockly Workspace" at bounding box center [1050, 32] width 27 height 27
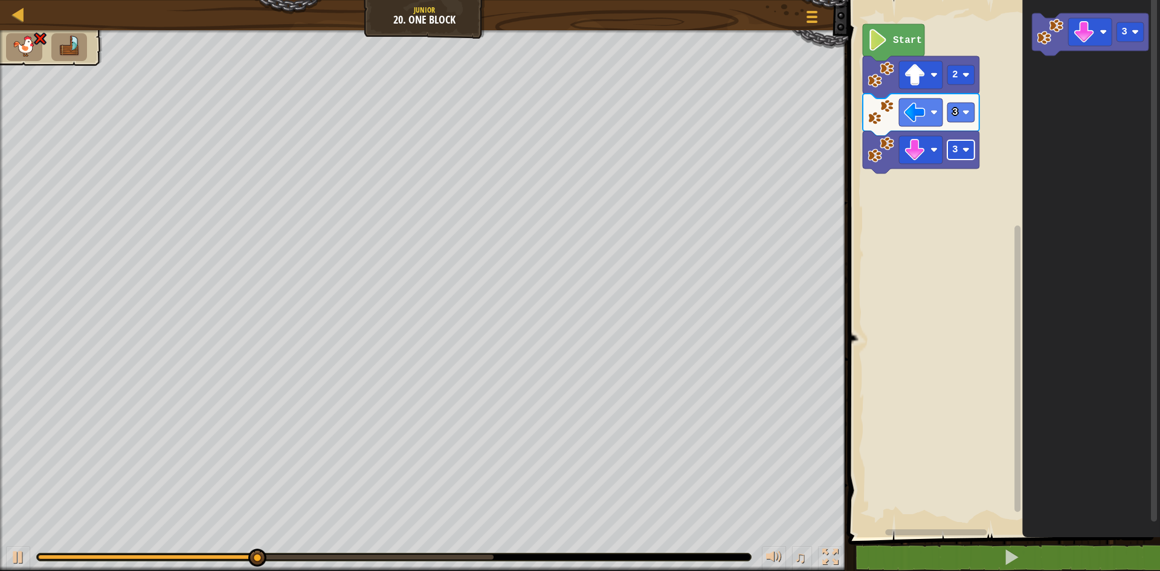
click at [968, 154] on image "Blockly Workspace" at bounding box center [966, 149] width 7 height 7
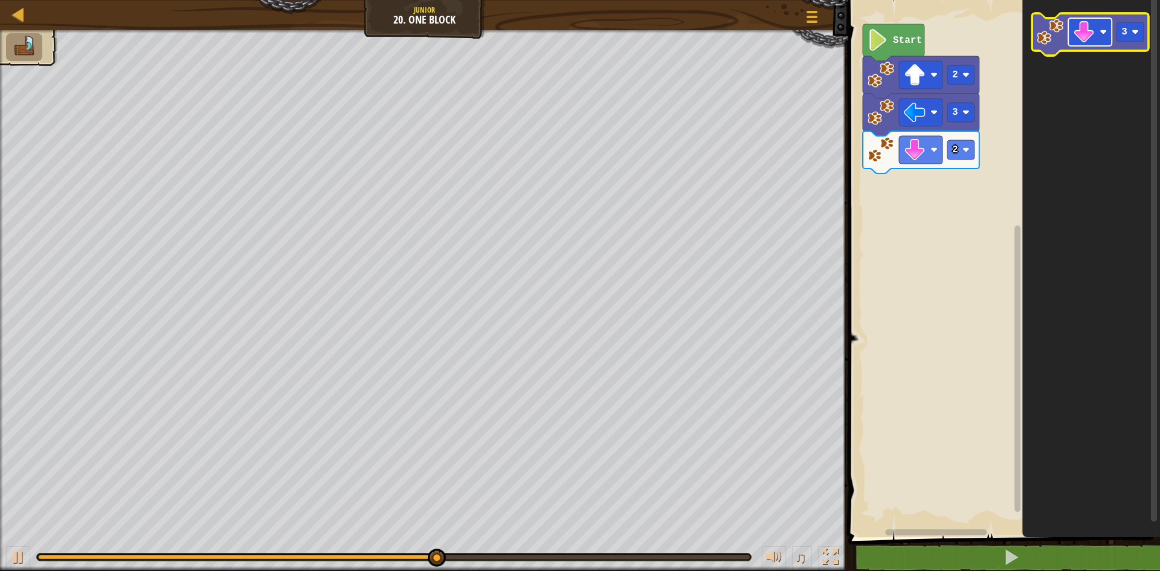
click at [1101, 28] on rect "Blockly Workspace" at bounding box center [1091, 32] width 44 height 28
click at [1130, 36] on rect "Blockly Workspace" at bounding box center [1130, 31] width 27 height 19
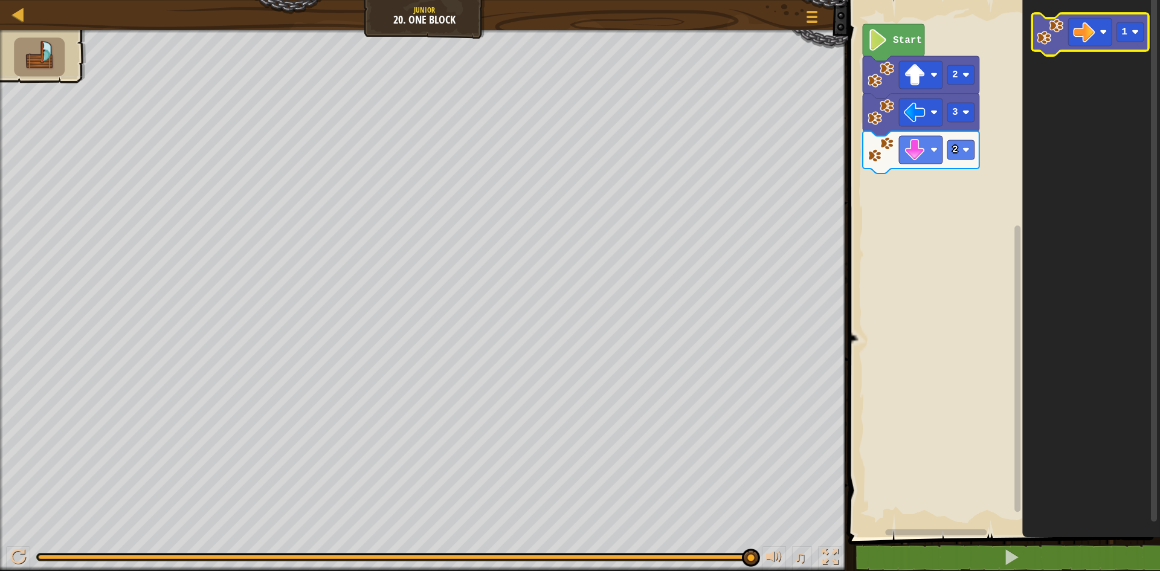
click at [1056, 38] on image "Blockly Workspace" at bounding box center [1050, 32] width 27 height 27
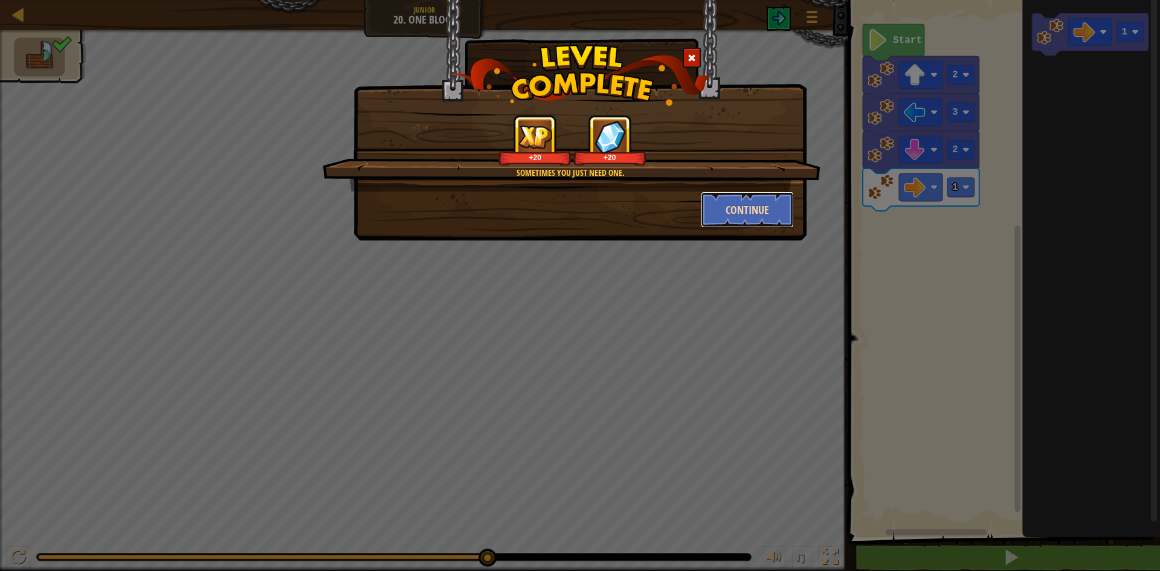
click at [716, 207] on button "Continue" at bounding box center [748, 210] width 94 height 36
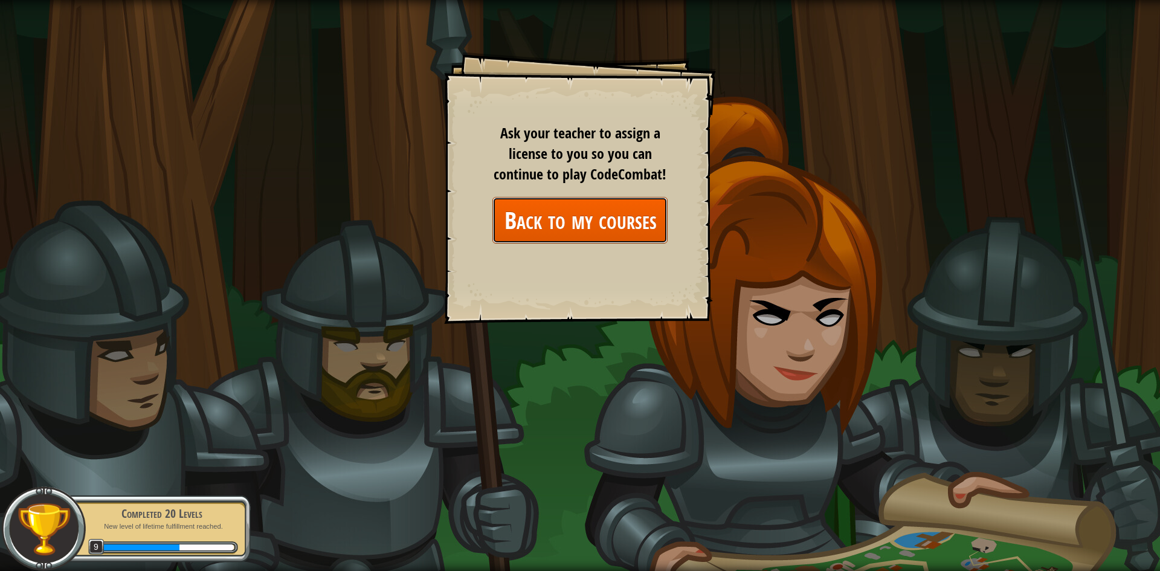
click at [606, 216] on link "Back to my courses" at bounding box center [580, 220] width 175 height 47
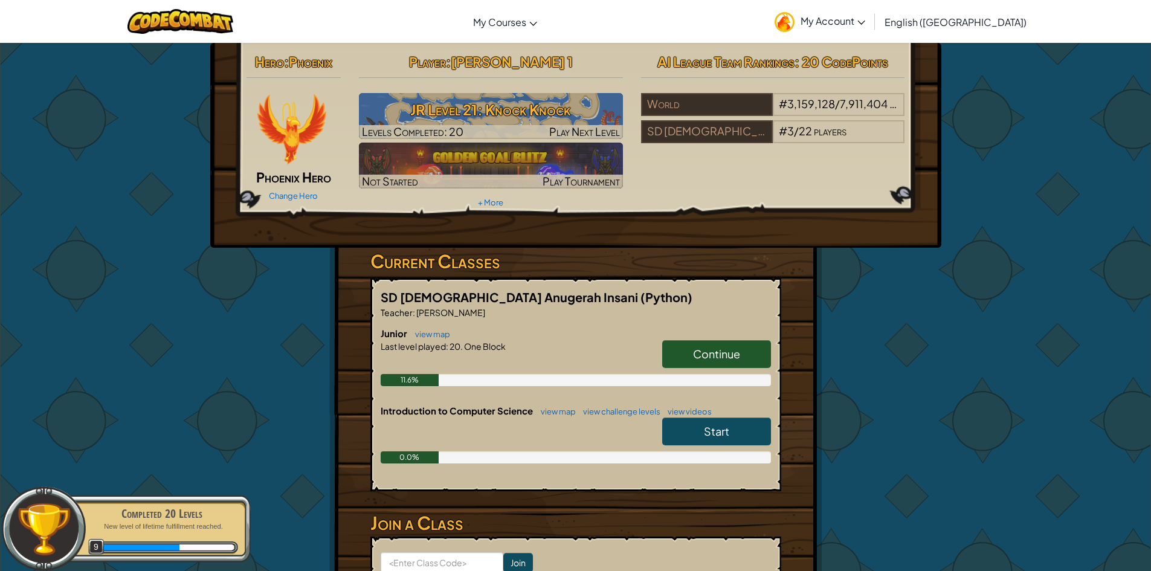
click at [723, 432] on span "Start" at bounding box center [716, 431] width 25 height 14
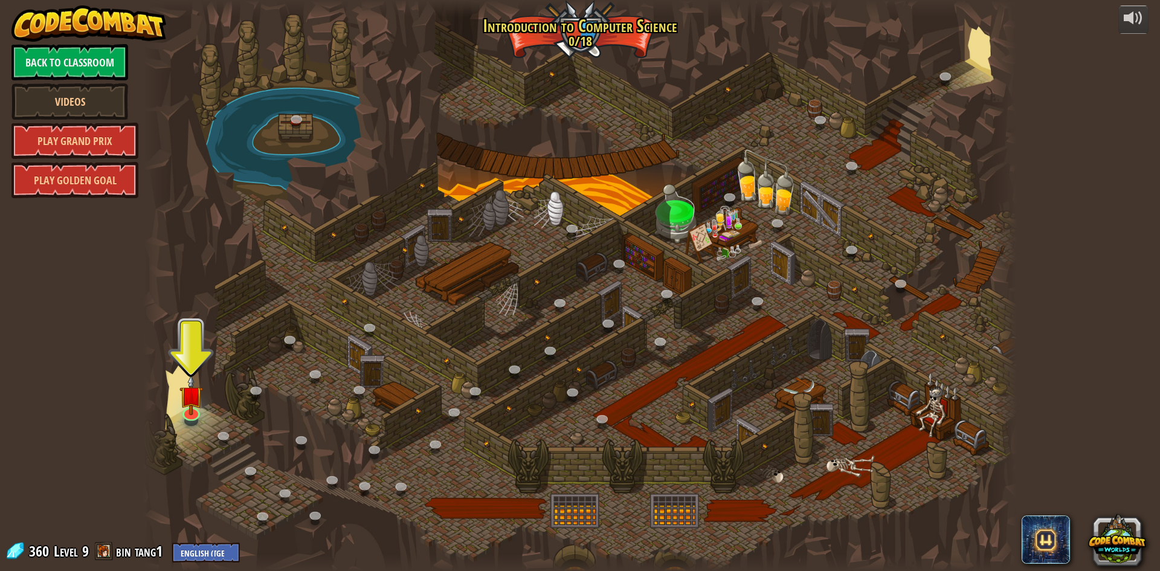
click at [203, 398] on div at bounding box center [580, 285] width 874 height 571
click at [199, 402] on img at bounding box center [191, 385] width 24 height 54
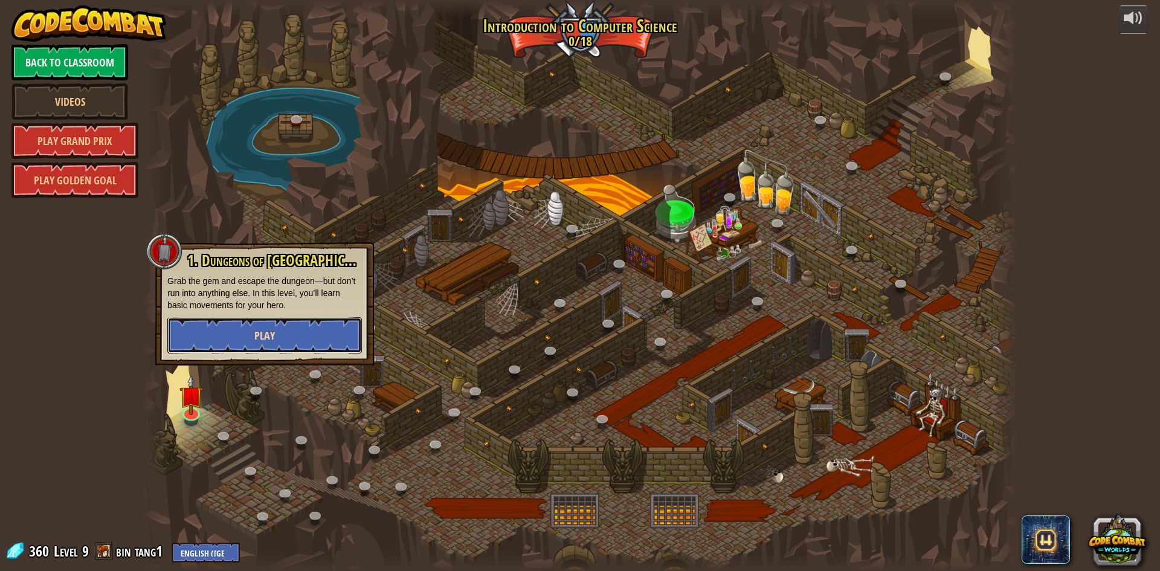
click at [205, 346] on button "Play" at bounding box center [264, 335] width 195 height 36
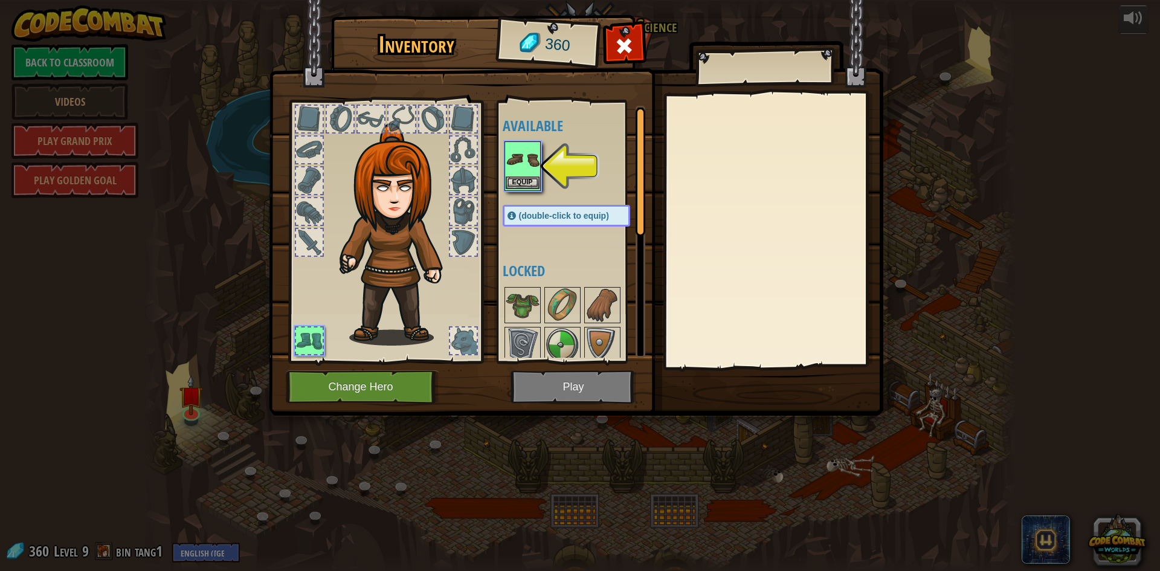
click at [520, 173] on img at bounding box center [523, 160] width 34 height 34
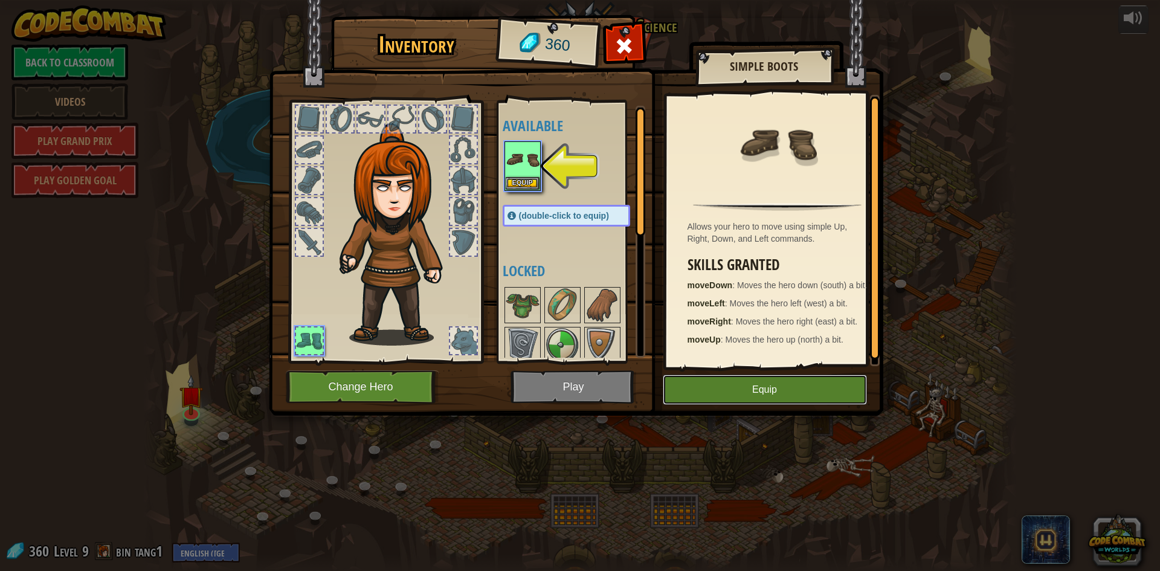
click at [765, 392] on button "Equip" at bounding box center [765, 390] width 204 height 30
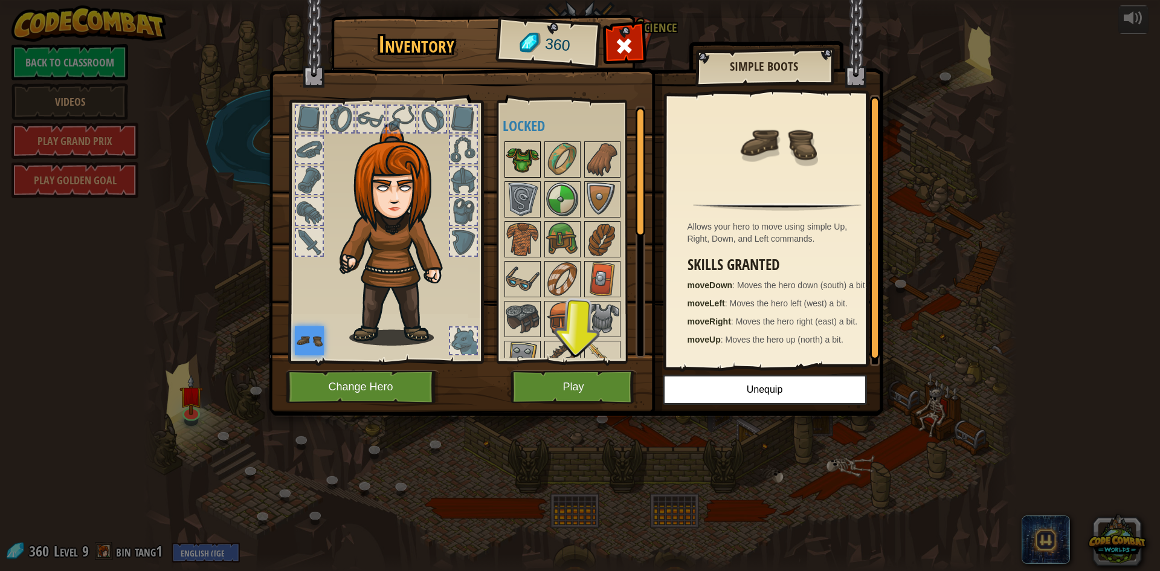
click at [528, 161] on img at bounding box center [523, 160] width 34 height 34
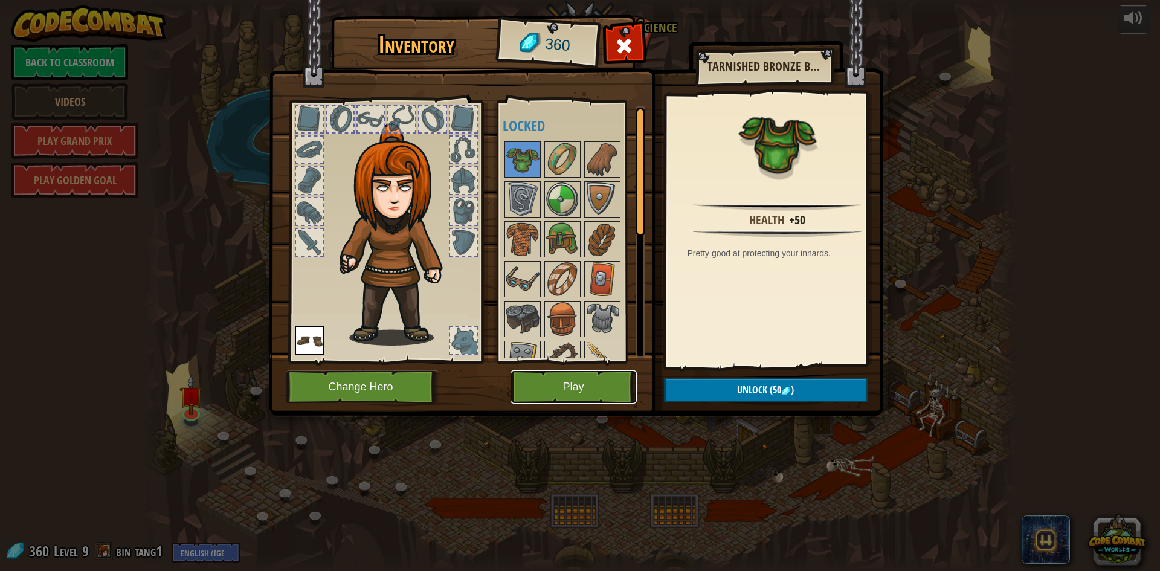
click at [554, 382] on button "Play" at bounding box center [574, 386] width 126 height 33
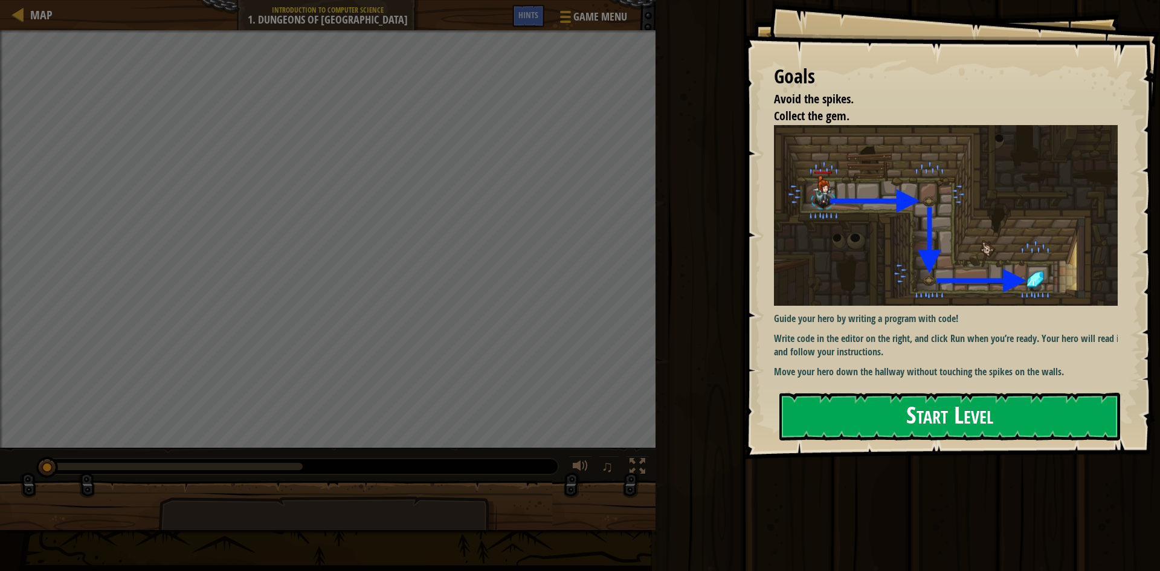
click at [873, 415] on button "Start Level" at bounding box center [950, 417] width 341 height 48
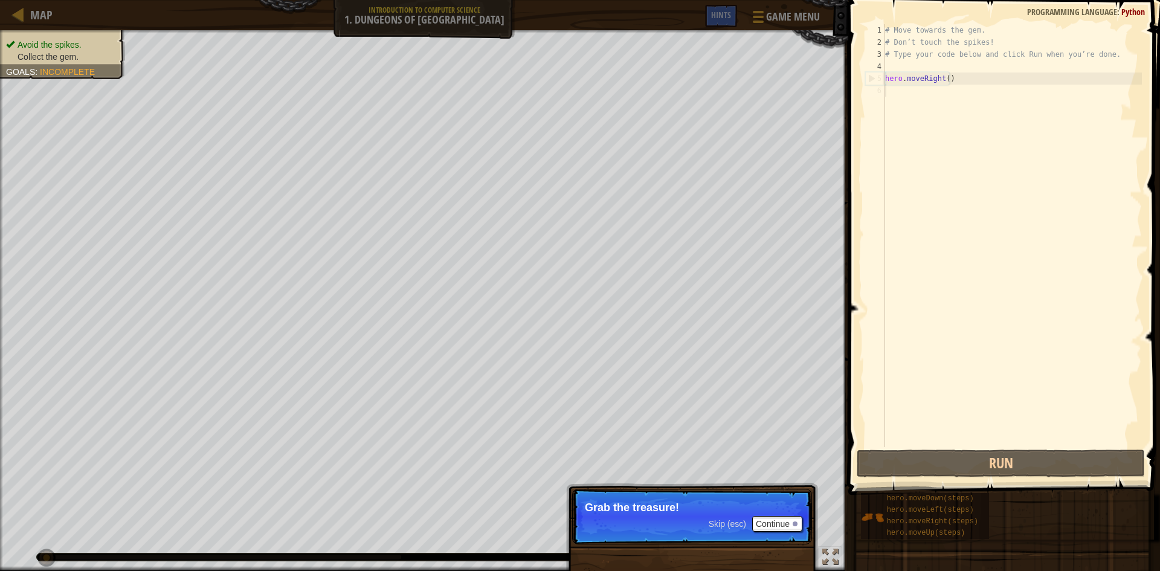
click at [771, 503] on p "Grab the treasure!" at bounding box center [692, 508] width 215 height 12
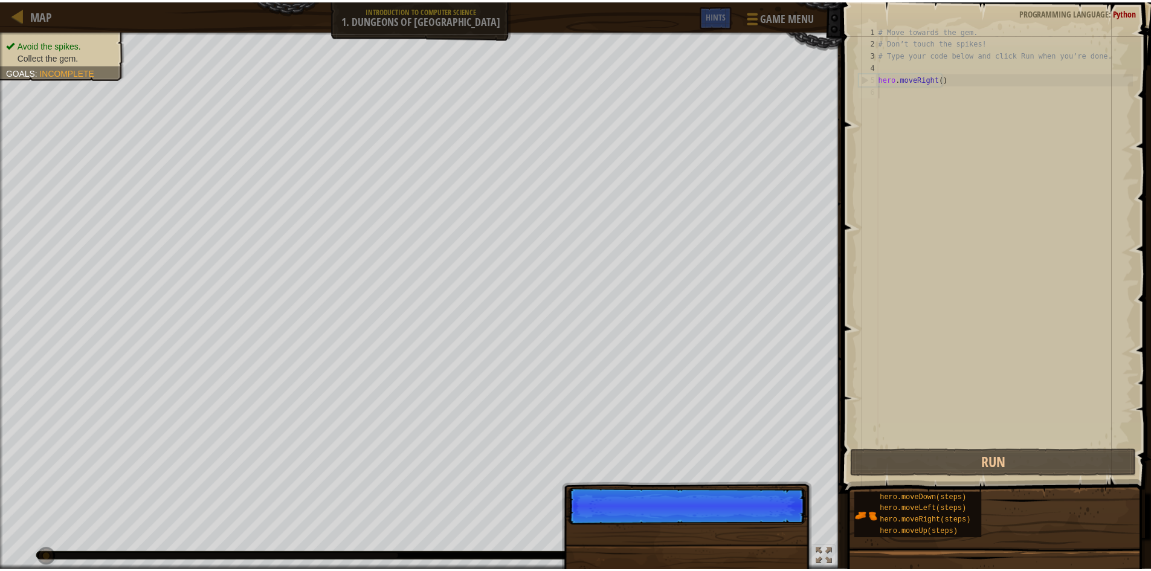
scroll to position [5, 0]
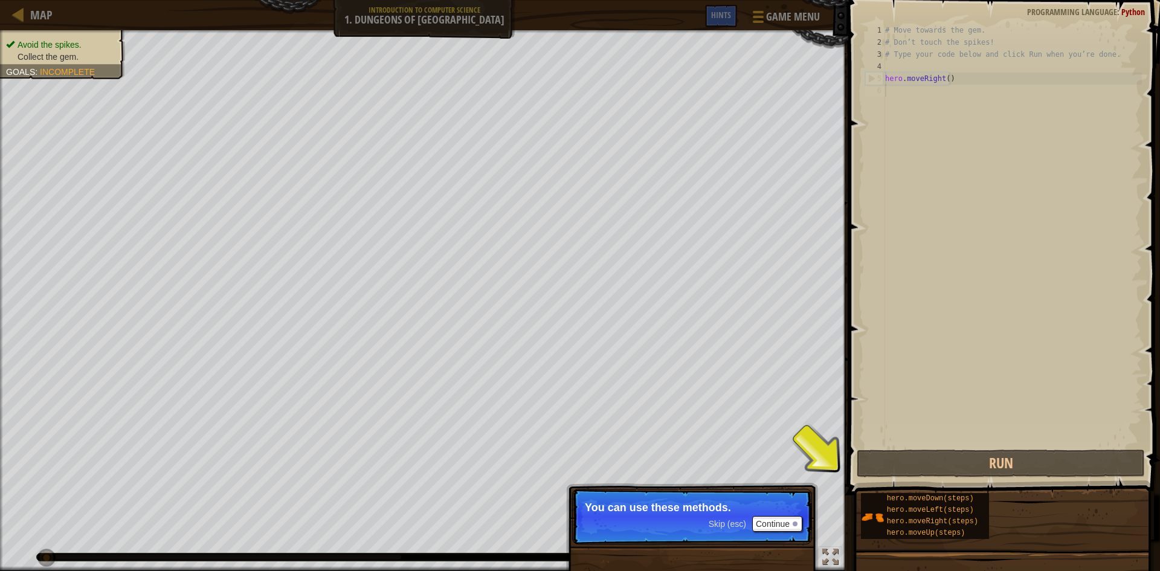
drag, startPoint x: 769, startPoint y: 494, endPoint x: 818, endPoint y: 519, distance: 55.4
click at [770, 493] on p "Skip (esc) Continue You can use these methods." at bounding box center [692, 517] width 240 height 56
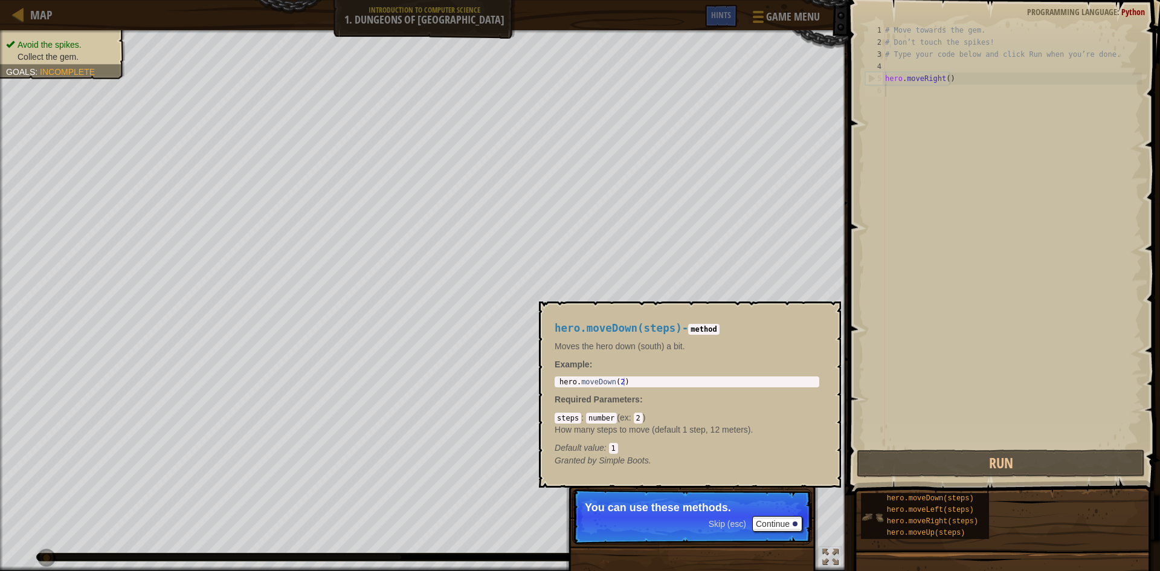
click at [867, 510] on img at bounding box center [872, 517] width 23 height 23
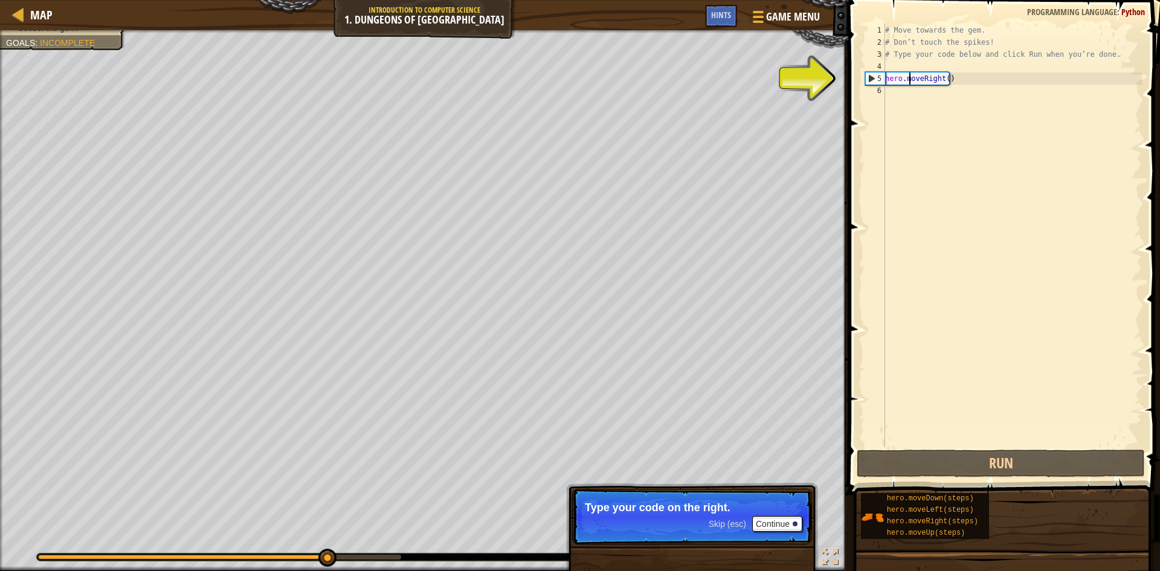
click at [910, 84] on div "# Move towards the gem. # Don’t touch the spikes! # Type your code below and cl…" at bounding box center [1012, 247] width 259 height 447
type textarea "hero.moveRight()"
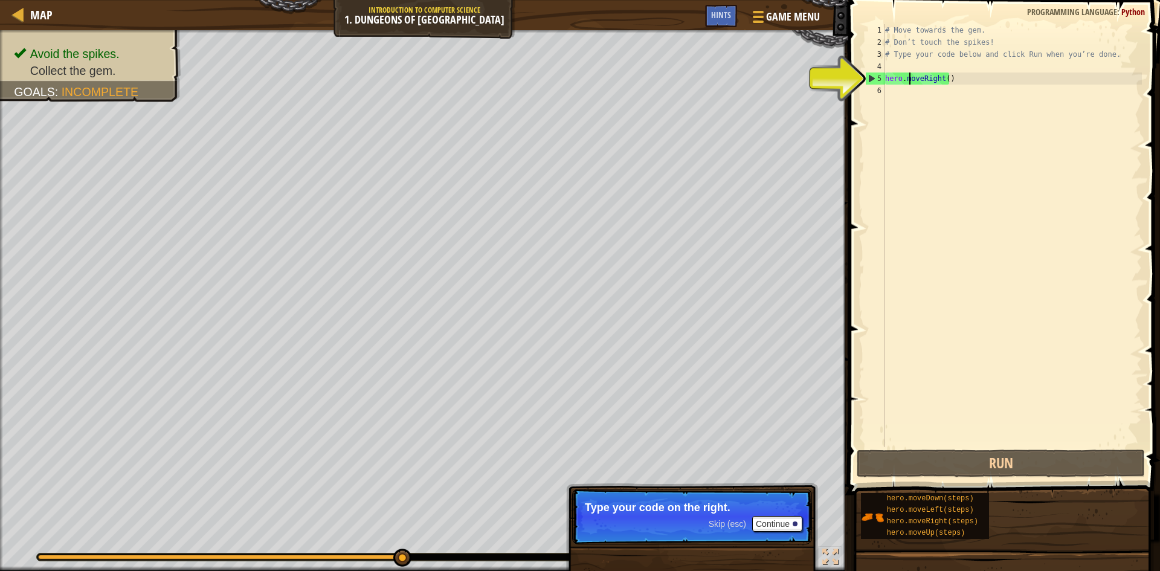
click at [967, 88] on div "# Move towards the gem. # Don’t touch the spikes! # Type your code below and cl…" at bounding box center [1012, 247] width 259 height 447
click at [946, 55] on div "# Move towards the gem. # Don’t touch the spikes! # Type your code below and cl…" at bounding box center [1012, 247] width 259 height 447
type textarea "# Type your code below and click Run when you’re done."
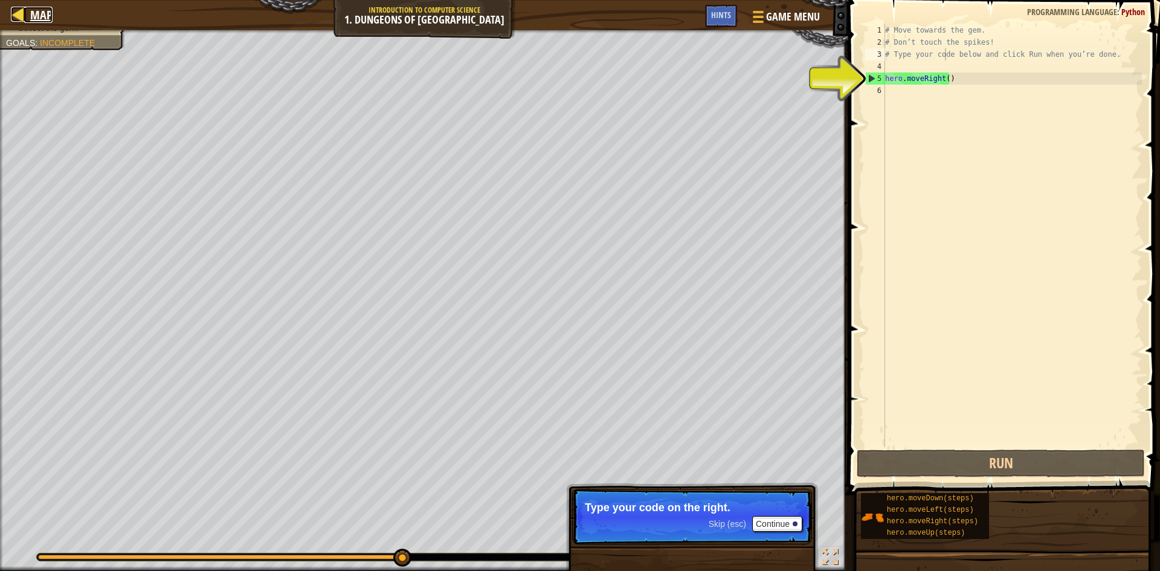
click at [15, 12] on div at bounding box center [18, 14] width 15 height 15
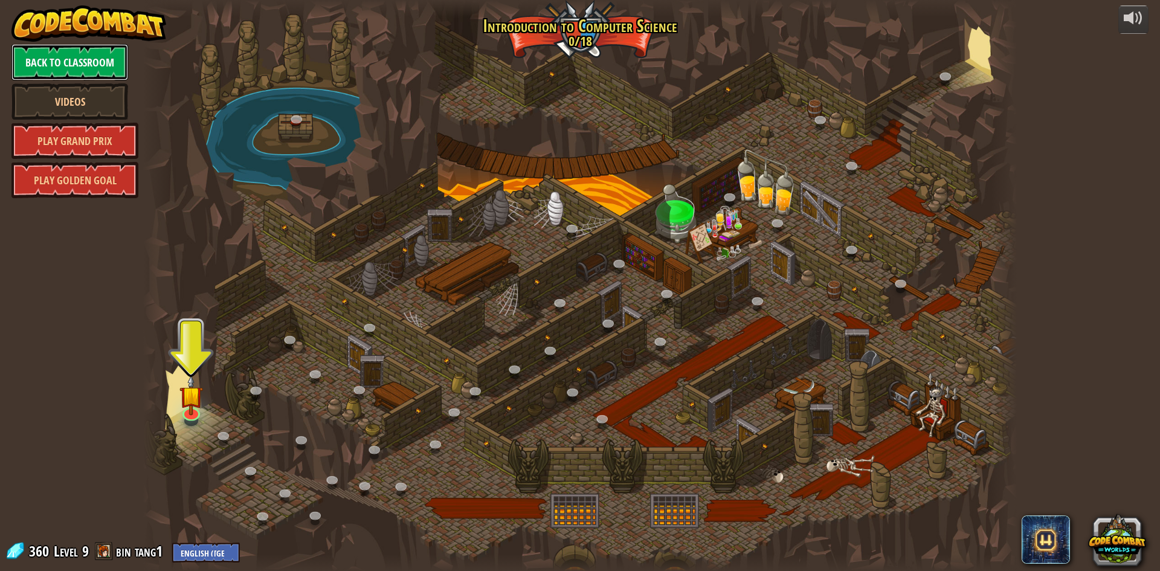
click at [62, 64] on link "Back to Classroom" at bounding box center [69, 62] width 117 height 36
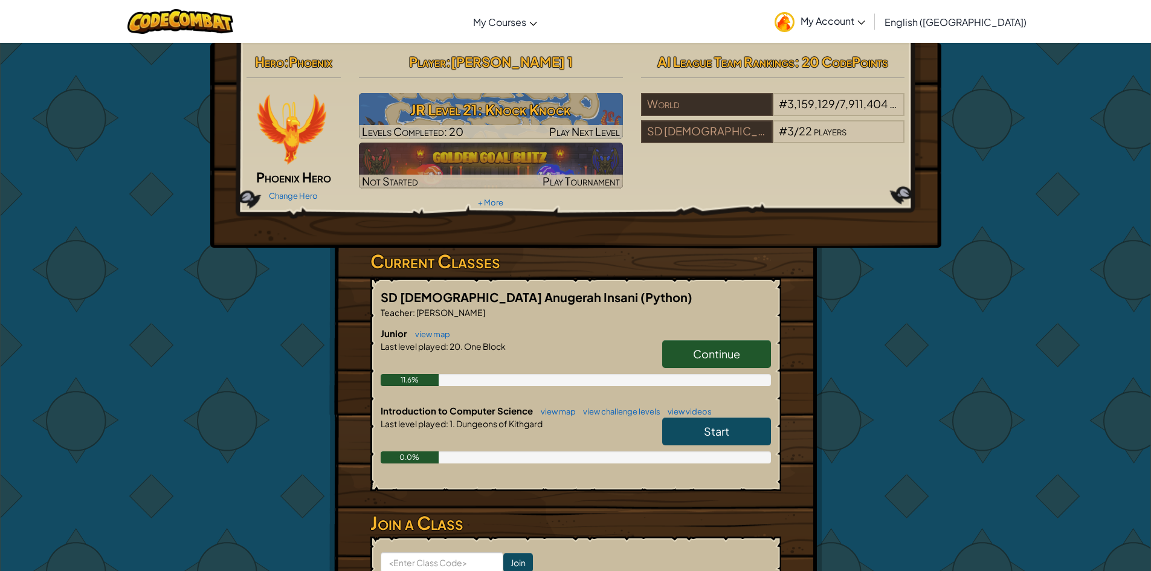
click at [729, 358] on span "Continue" at bounding box center [716, 354] width 47 height 14
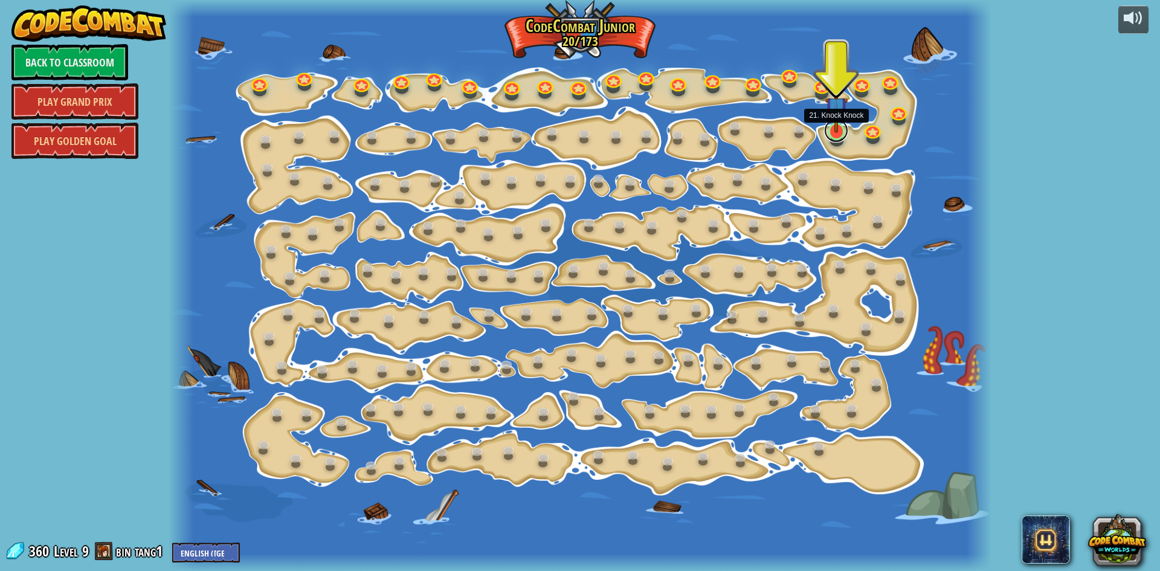
click at [836, 138] on link at bounding box center [836, 130] width 24 height 24
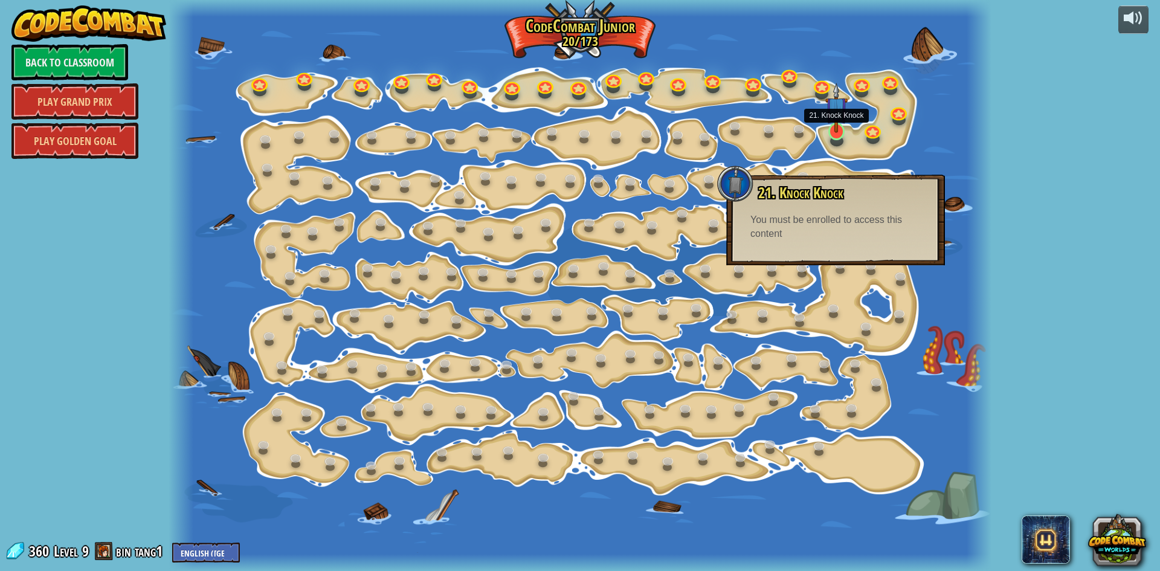
click at [840, 125] on img at bounding box center [837, 108] width 22 height 50
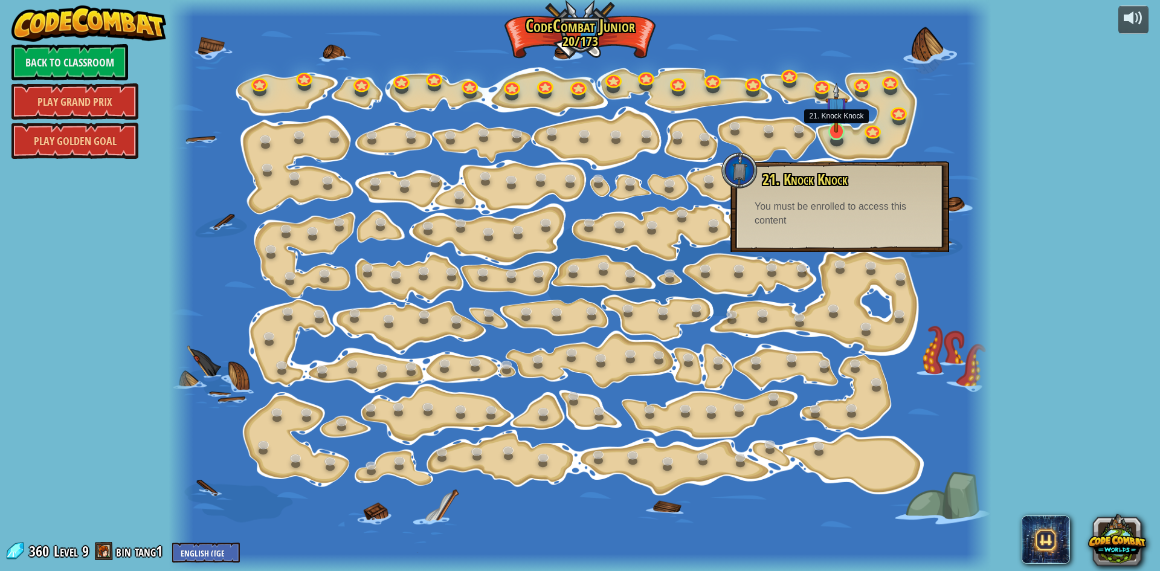
click at [831, 130] on img at bounding box center [837, 108] width 22 height 50
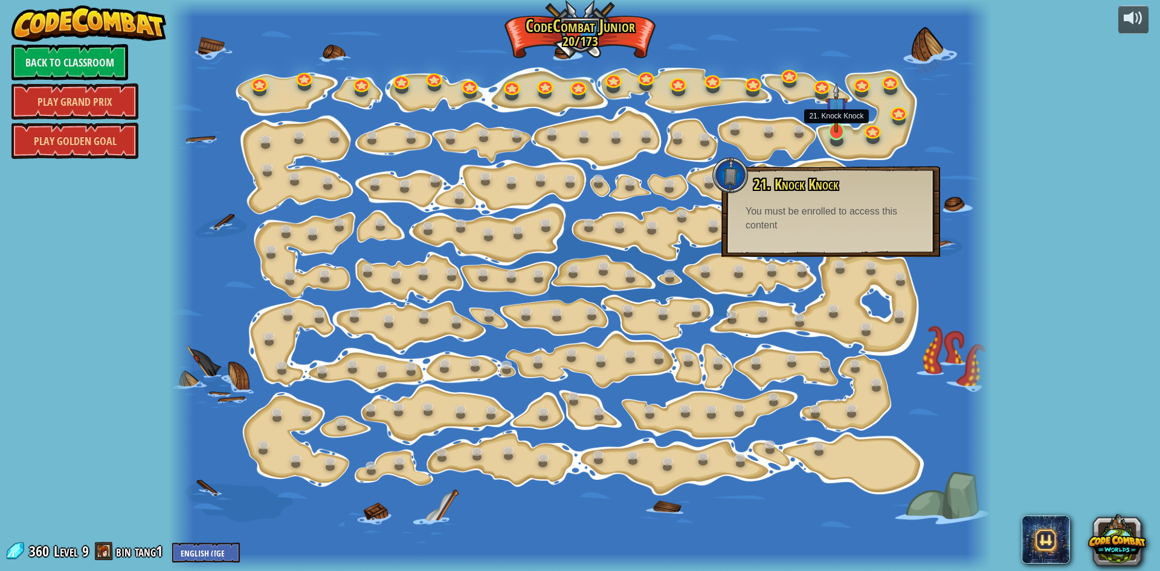
click at [837, 121] on img at bounding box center [837, 108] width 22 height 50
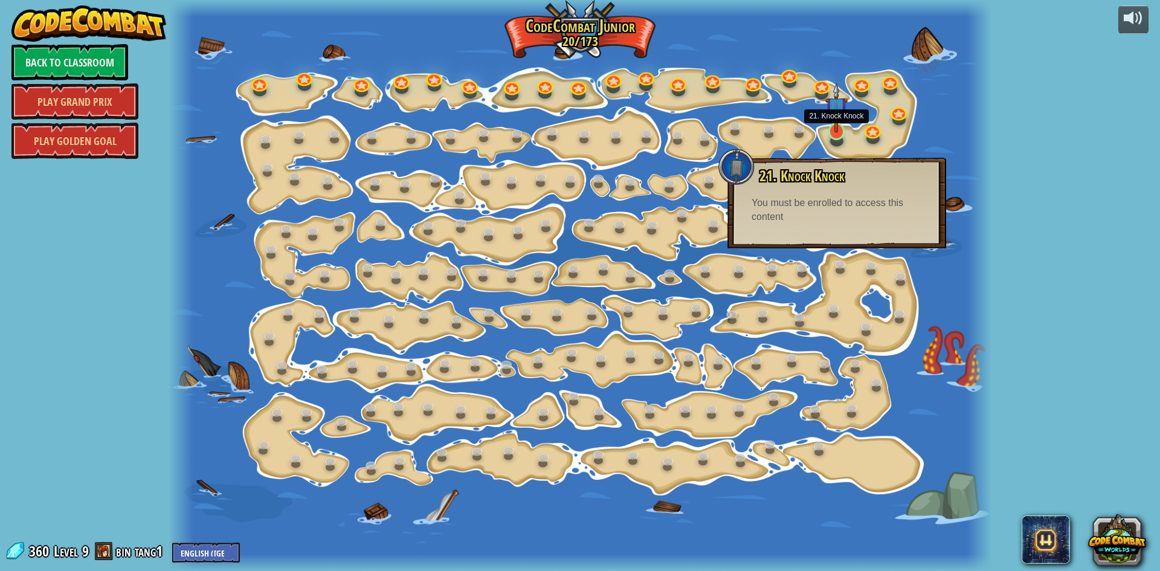
click at [837, 121] on img at bounding box center [837, 108] width 22 height 50
click at [838, 122] on img at bounding box center [837, 108] width 22 height 50
drag, startPoint x: 838, startPoint y: 122, endPoint x: 846, endPoint y: 126, distance: 9.2
click at [836, 123] on img at bounding box center [837, 108] width 22 height 50
click at [850, 133] on div at bounding box center [580, 285] width 823 height 571
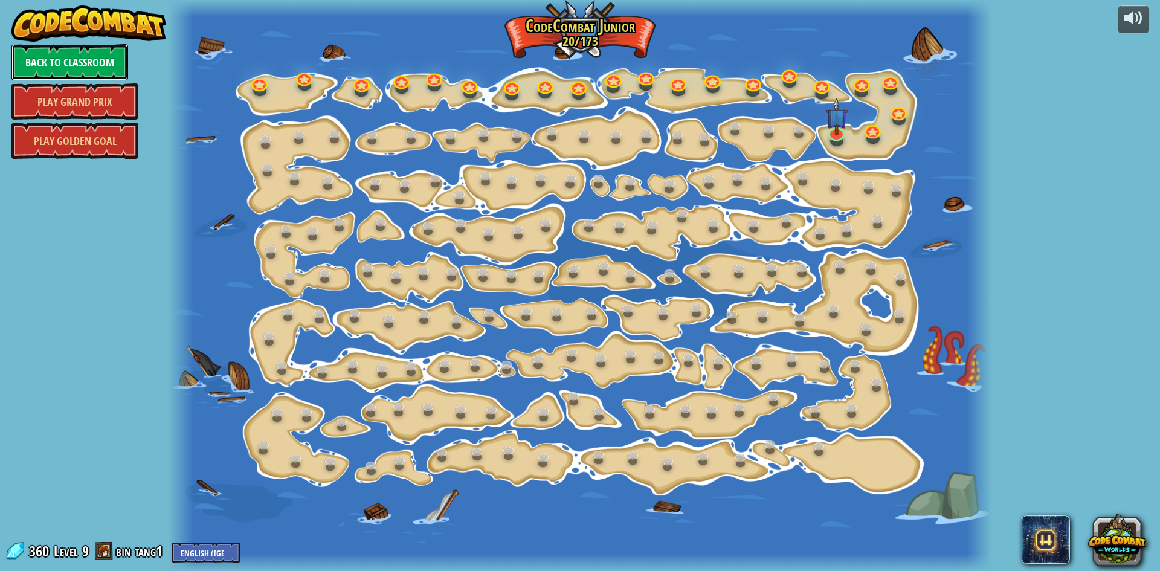
click at [111, 54] on link "Back to Classroom" at bounding box center [69, 62] width 117 height 36
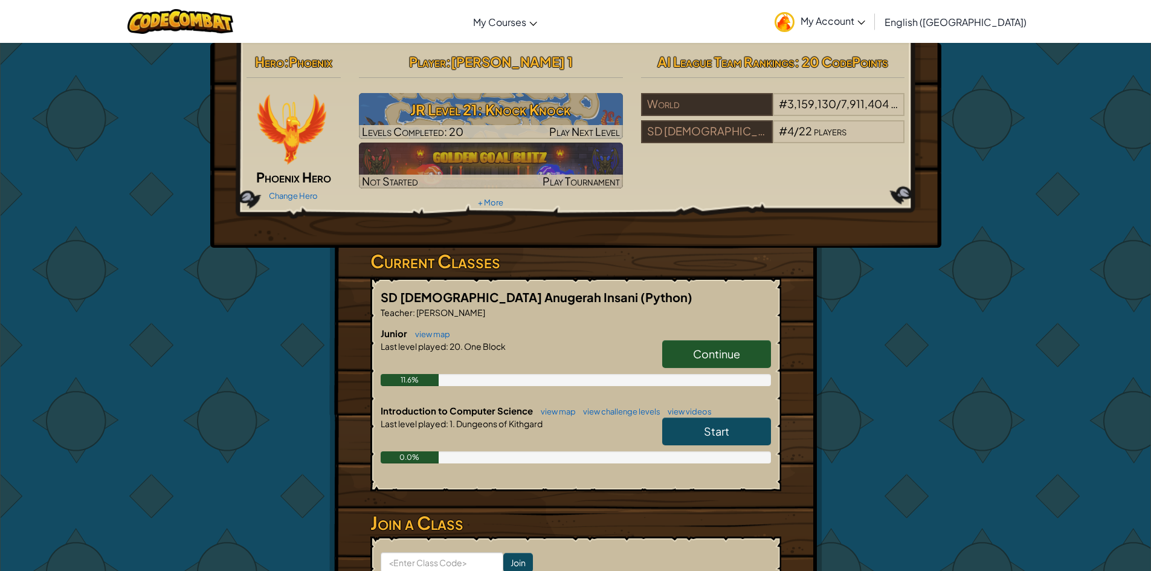
click at [712, 358] on span "Continue" at bounding box center [716, 354] width 47 height 14
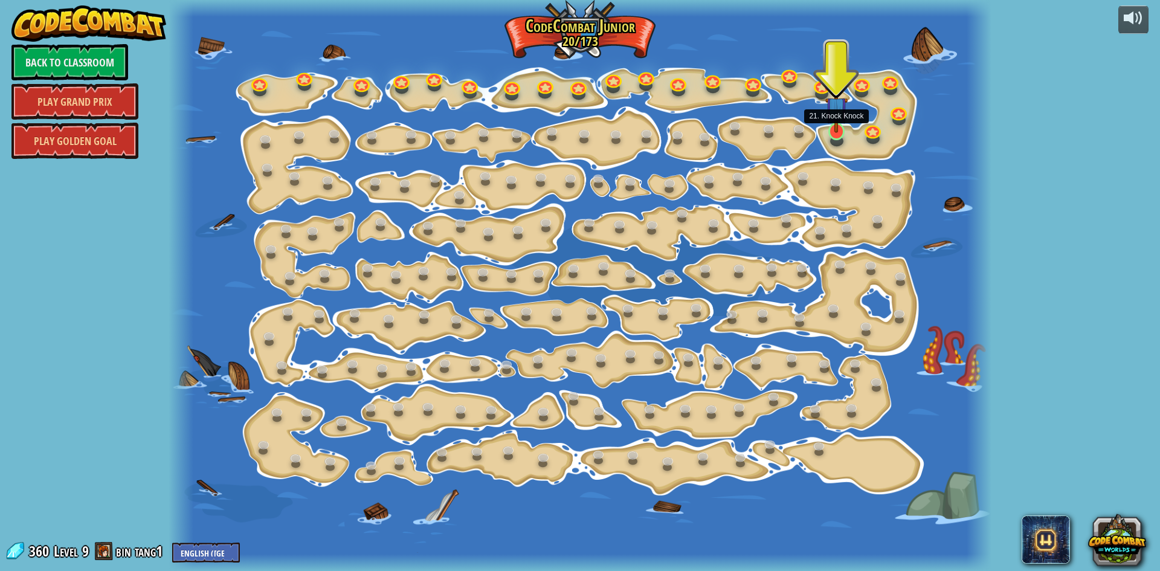
click at [833, 125] on img at bounding box center [837, 108] width 22 height 50
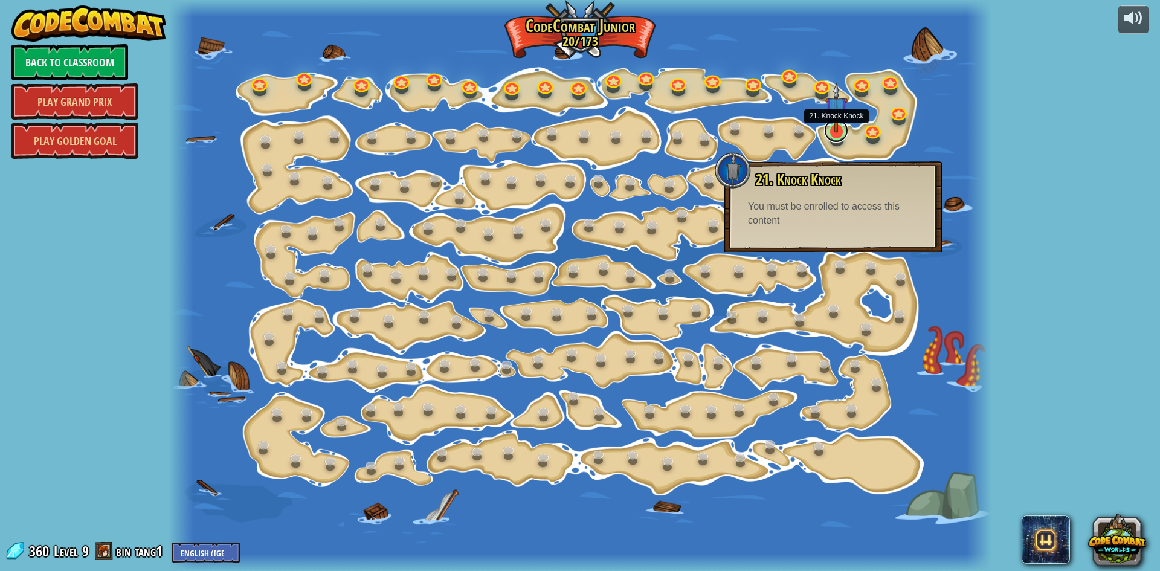
click at [829, 136] on link at bounding box center [836, 130] width 24 height 24
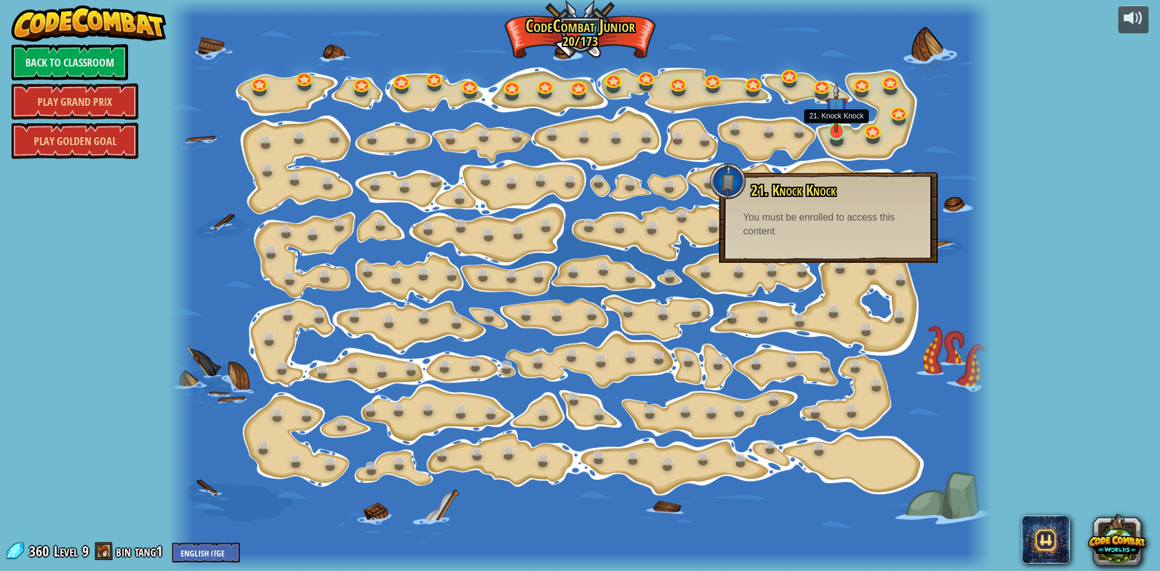
drag, startPoint x: 836, startPoint y: 108, endPoint x: 858, endPoint y: 146, distance: 43.0
click at [836, 109] on img at bounding box center [837, 108] width 22 height 50
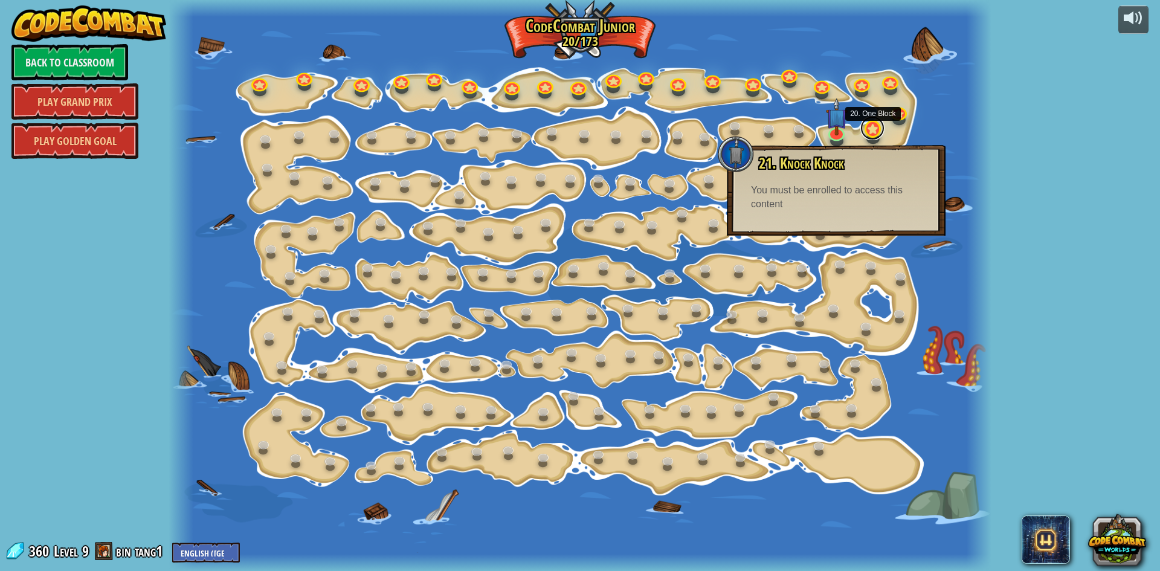
click at [861, 131] on link at bounding box center [873, 128] width 24 height 24
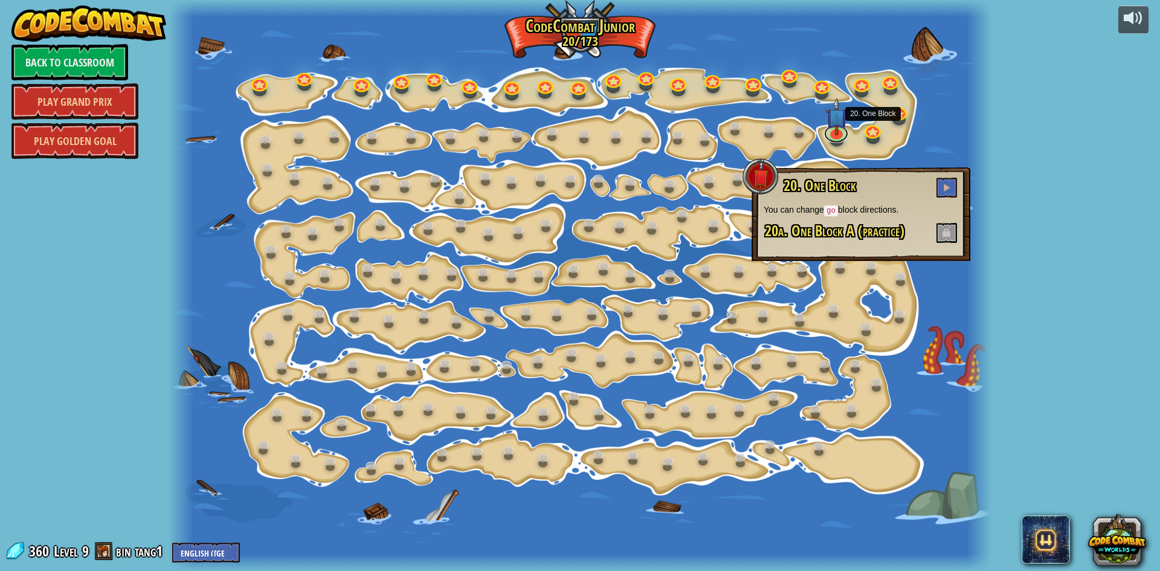
click at [832, 142] on link at bounding box center [836, 134] width 24 height 18
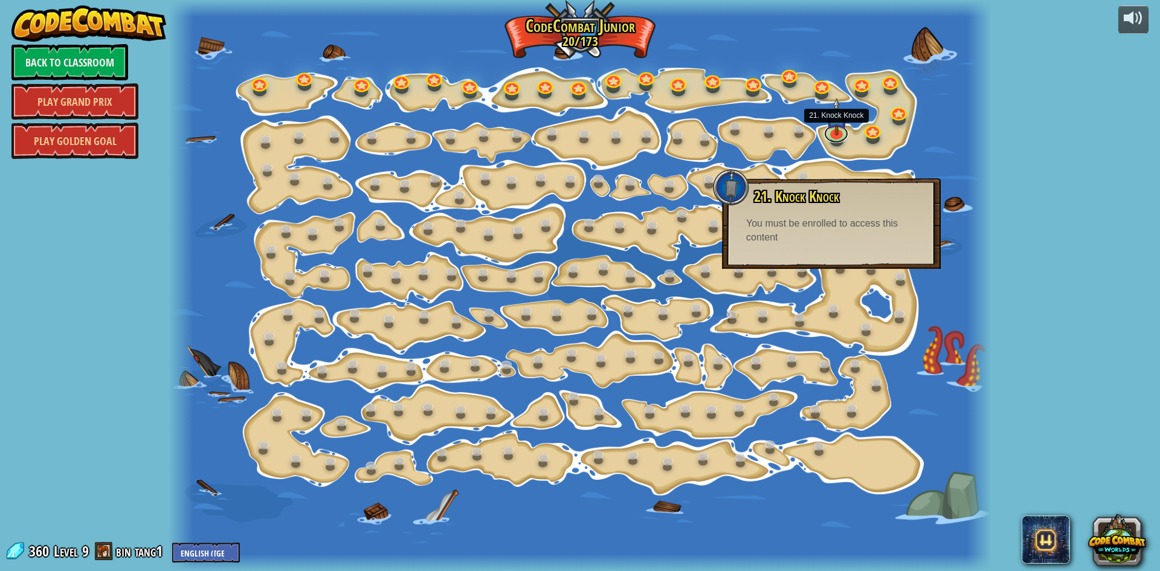
click at [832, 142] on link at bounding box center [836, 134] width 24 height 18
click at [839, 129] on img at bounding box center [837, 108] width 22 height 50
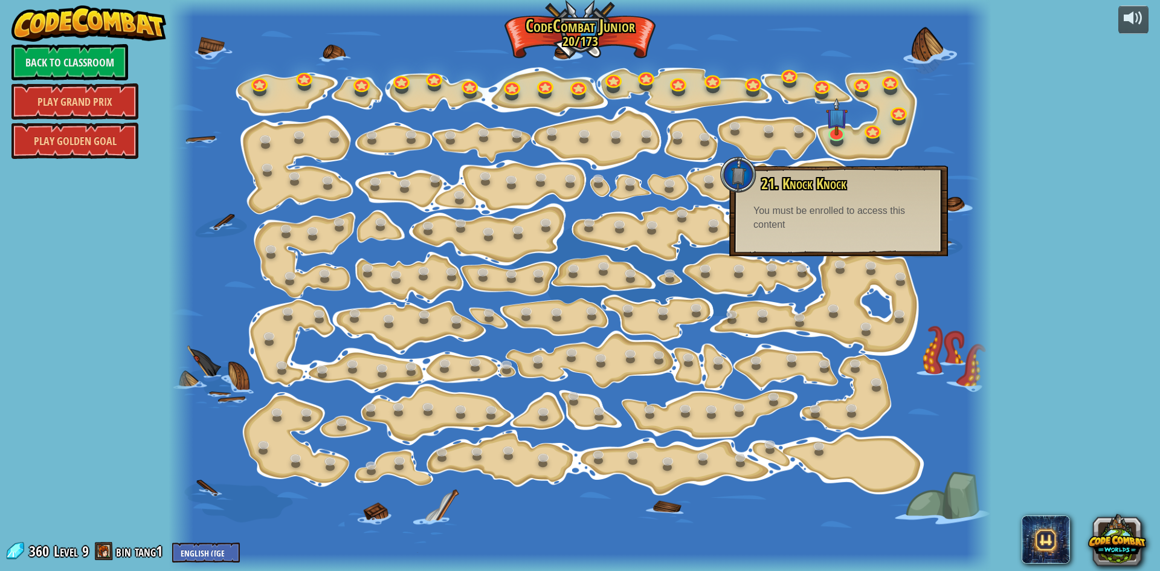
click at [836, 142] on div "15. Step Change Change step arguments. 15a. Step Change A (practice) 11. Go Sma…" at bounding box center [580, 285] width 823 height 571
click at [97, 62] on link "Back to Classroom" at bounding box center [69, 62] width 117 height 36
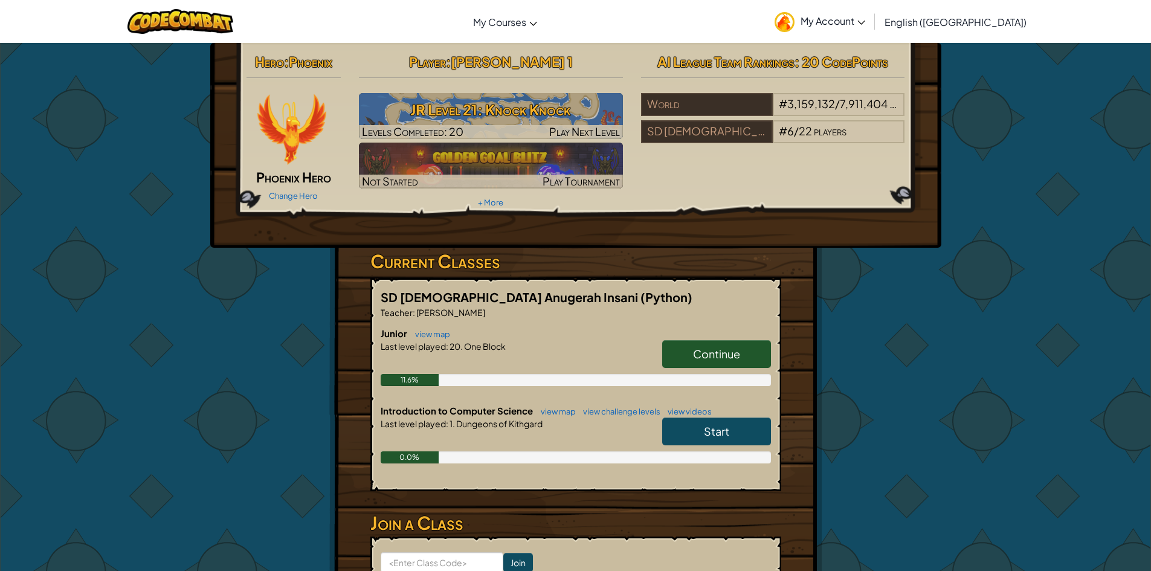
click at [703, 351] on span "Continue" at bounding box center [716, 354] width 47 height 14
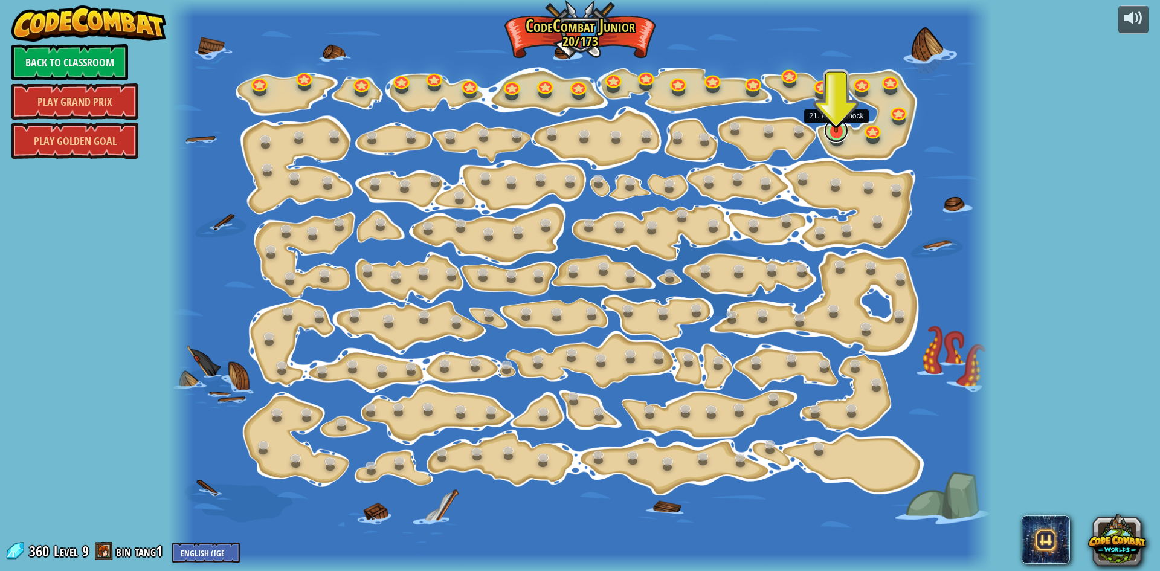
click at [837, 135] on link at bounding box center [836, 130] width 24 height 24
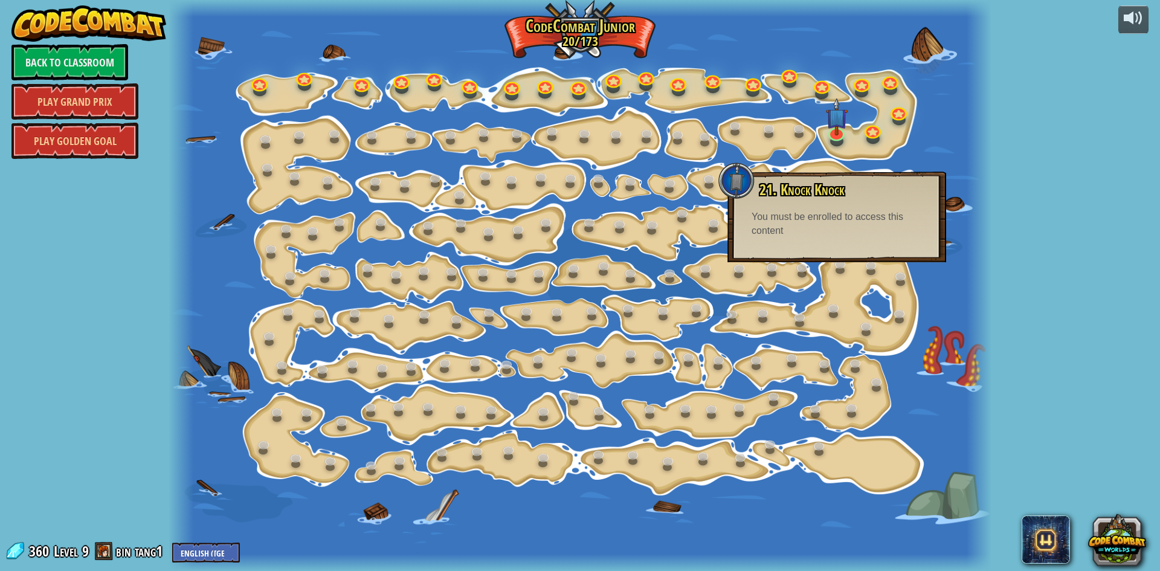
click at [845, 214] on div "You must be enrolled to access this content" at bounding box center [837, 224] width 170 height 28
drag, startPoint x: 753, startPoint y: 120, endPoint x: 766, endPoint y: 102, distance: 22.5
click at [763, 103] on div at bounding box center [580, 285] width 823 height 571
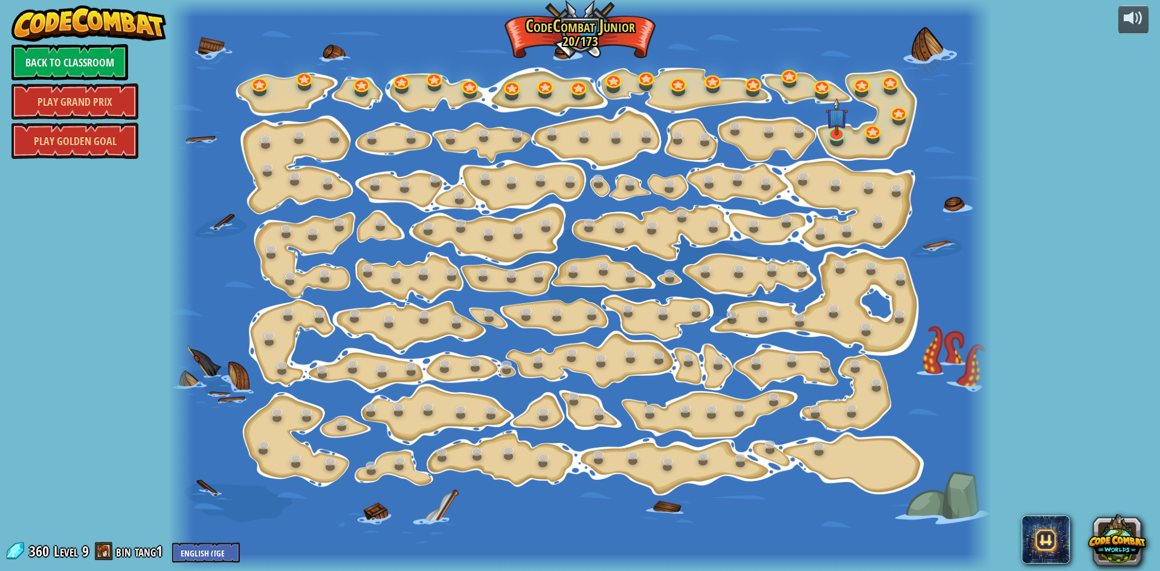
click at [823, 128] on div at bounding box center [580, 285] width 823 height 571
click at [831, 143] on div at bounding box center [836, 141] width 13 height 10
click at [832, 139] on div "15. Step Change Change step arguments. 15a. Step Change A (practice) 11. Go Sma…" at bounding box center [580, 285] width 823 height 571
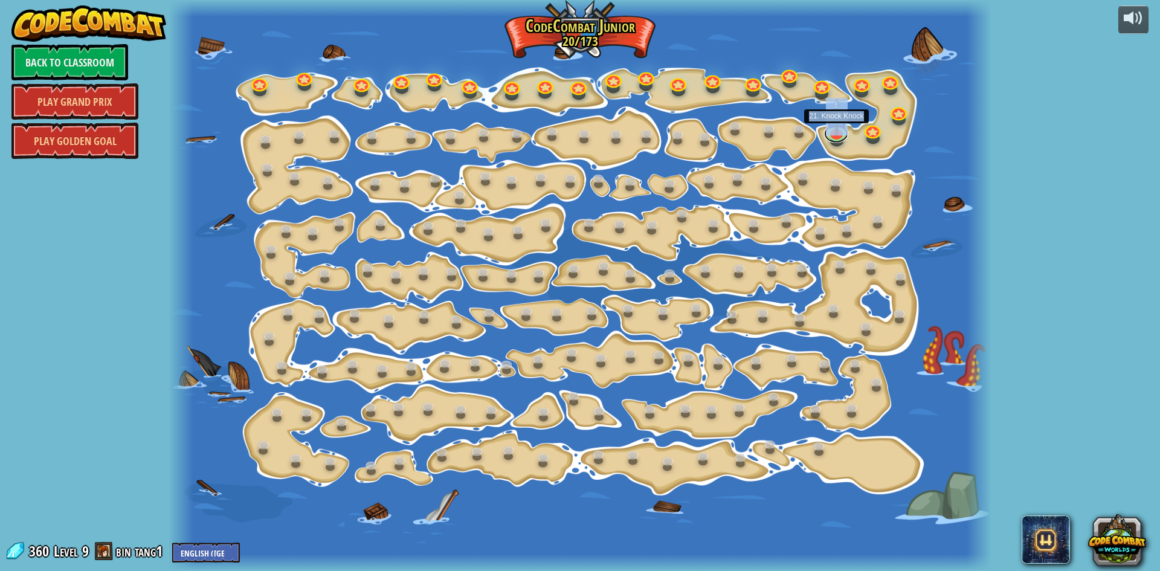
drag, startPoint x: 837, startPoint y: 137, endPoint x: 840, endPoint y: 157, distance: 20.8
click at [838, 137] on link at bounding box center [836, 134] width 24 height 18
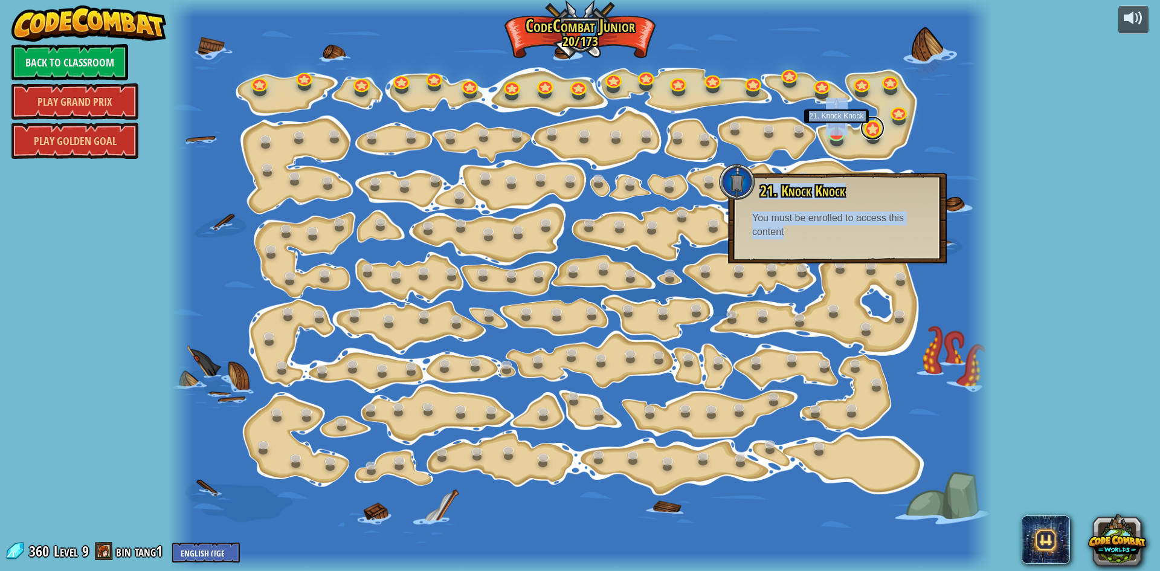
click at [875, 136] on link at bounding box center [873, 128] width 24 height 24
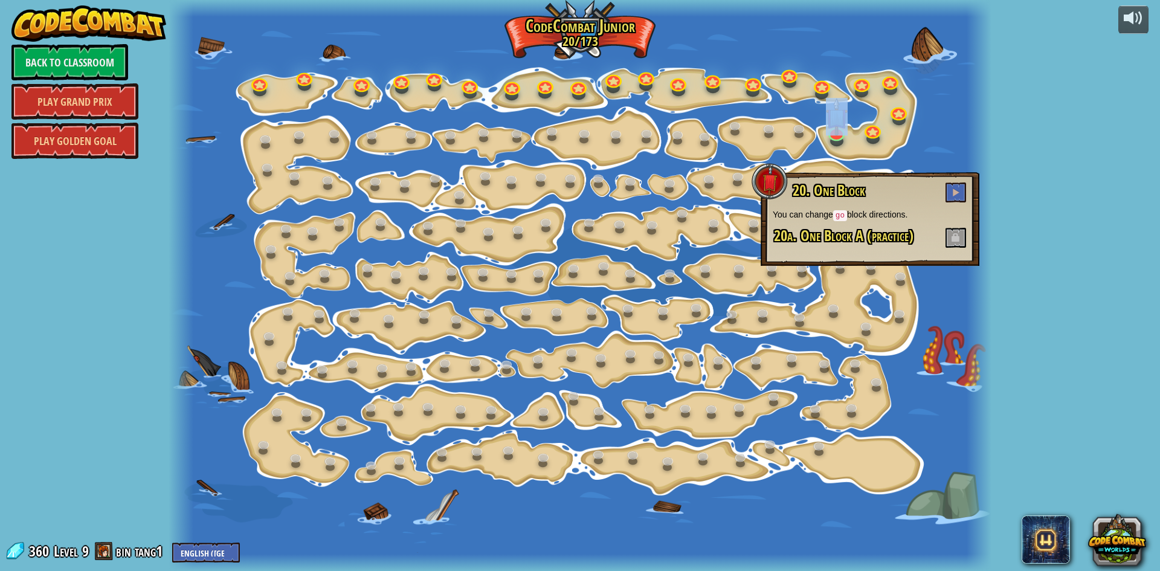
drag, startPoint x: 966, startPoint y: 143, endPoint x: 926, endPoint y: 121, distance: 45.4
click at [926, 121] on div at bounding box center [580, 285] width 823 height 571
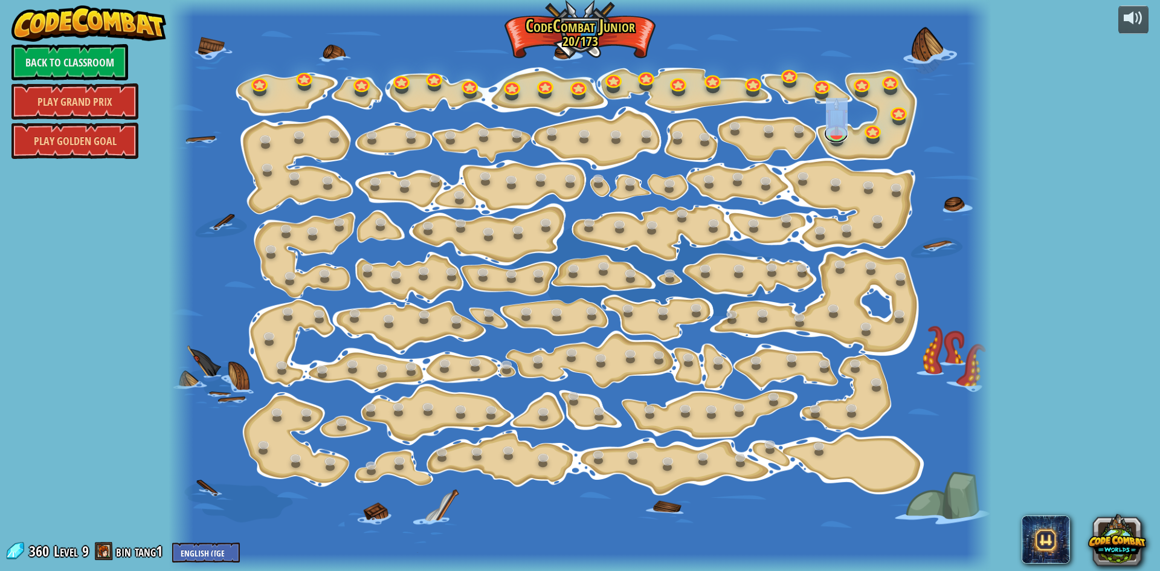
click at [832, 144] on div "15. Step Change Change step arguments. 15a. Step Change A (practice) 11. Go Sma…" at bounding box center [580, 285] width 823 height 571
click at [836, 134] on div at bounding box center [837, 132] width 16 height 18
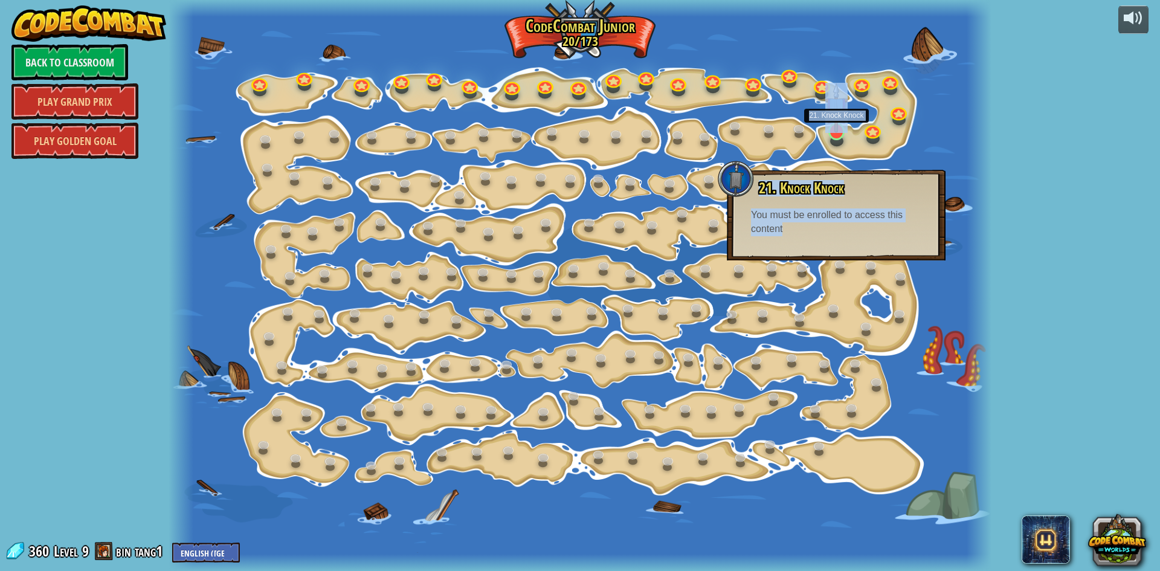
click at [836, 132] on img at bounding box center [837, 108] width 22 height 50
click at [833, 147] on div at bounding box center [580, 285] width 823 height 571
click at [830, 139] on link at bounding box center [836, 130] width 24 height 24
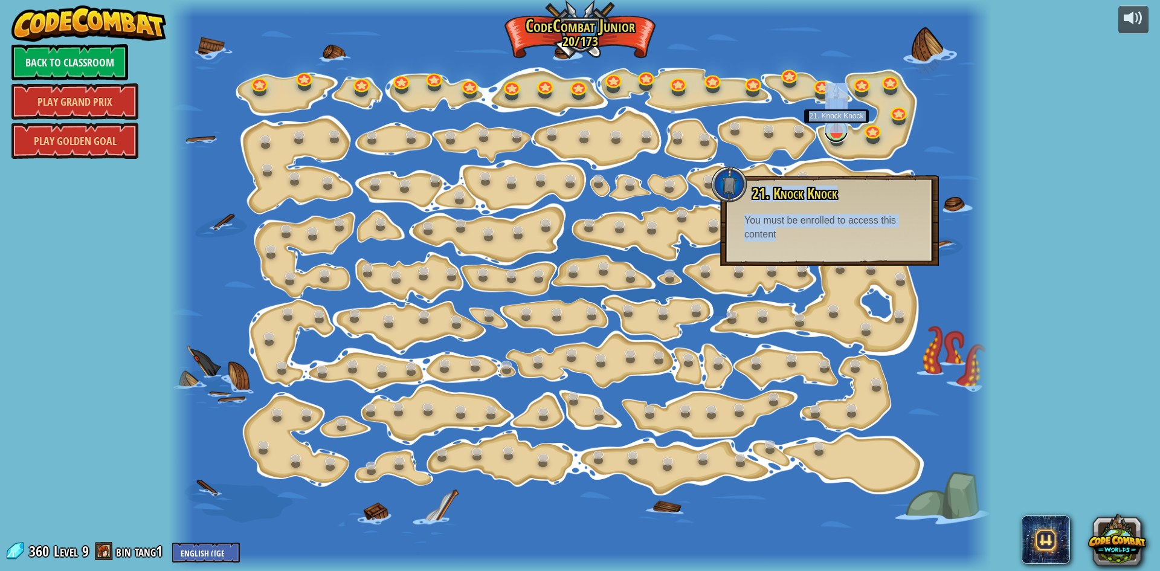
click at [830, 139] on div "15. Step Change Change step arguments. 15a. Step Change A (practice) 11. Go Sma…" at bounding box center [580, 285] width 823 height 571
click at [62, 54] on link "Back to Classroom" at bounding box center [69, 62] width 117 height 36
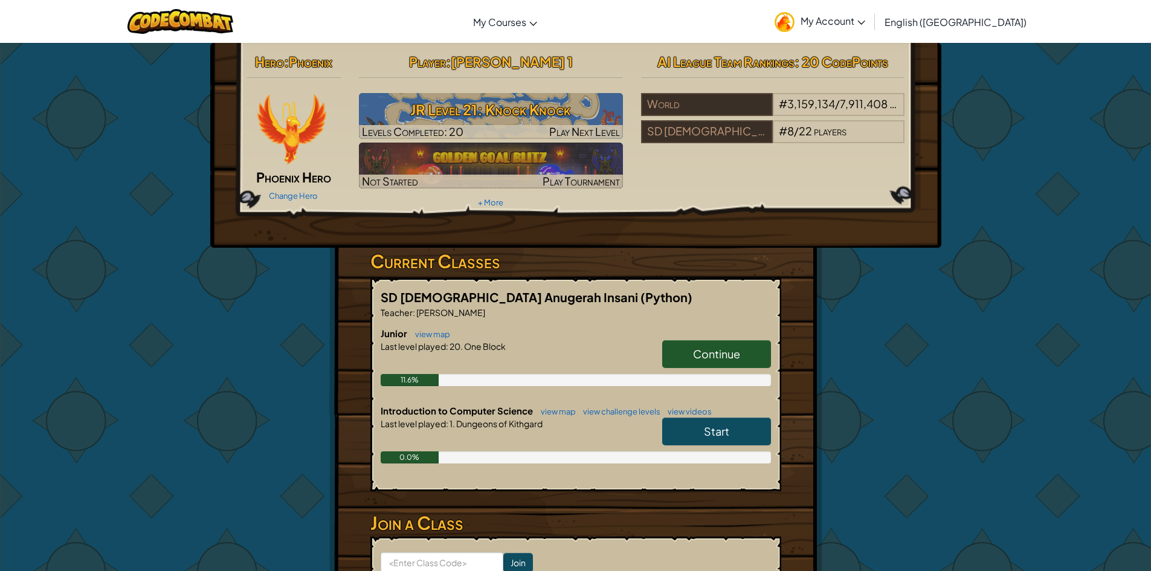
click at [673, 341] on link "Continue" at bounding box center [716, 354] width 109 height 28
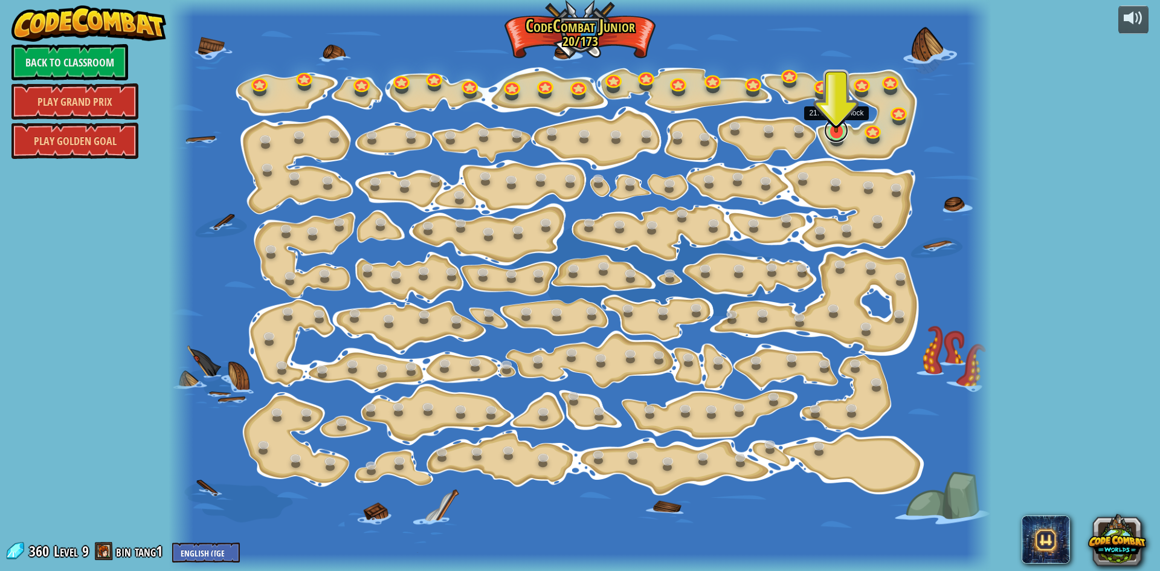
click at [838, 134] on link at bounding box center [836, 130] width 24 height 24
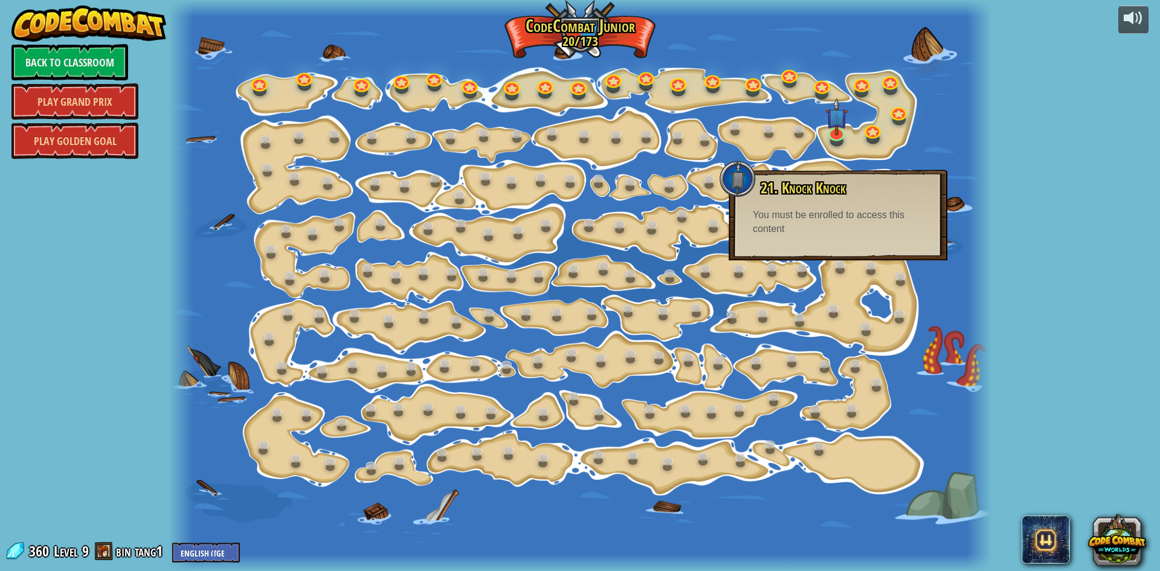
click at [845, 234] on div "You must be enrolled to access this content" at bounding box center [838, 223] width 170 height 28
drag, startPoint x: 257, startPoint y: 597, endPoint x: 268, endPoint y: 583, distance: 18.1
click at [268, 0] on html "powered by Back to Classroom Play Grand Prix Play Golden Goal 15. Step Change C…" at bounding box center [580, 0] width 1160 height 0
drag, startPoint x: 73, startPoint y: 429, endPoint x: 0, endPoint y: 361, distance: 99.6
click at [0, 368] on div "powered by Back to Classroom Play Grand Prix Play Golden Goal 15. Step Change C…" at bounding box center [580, 285] width 1160 height 571
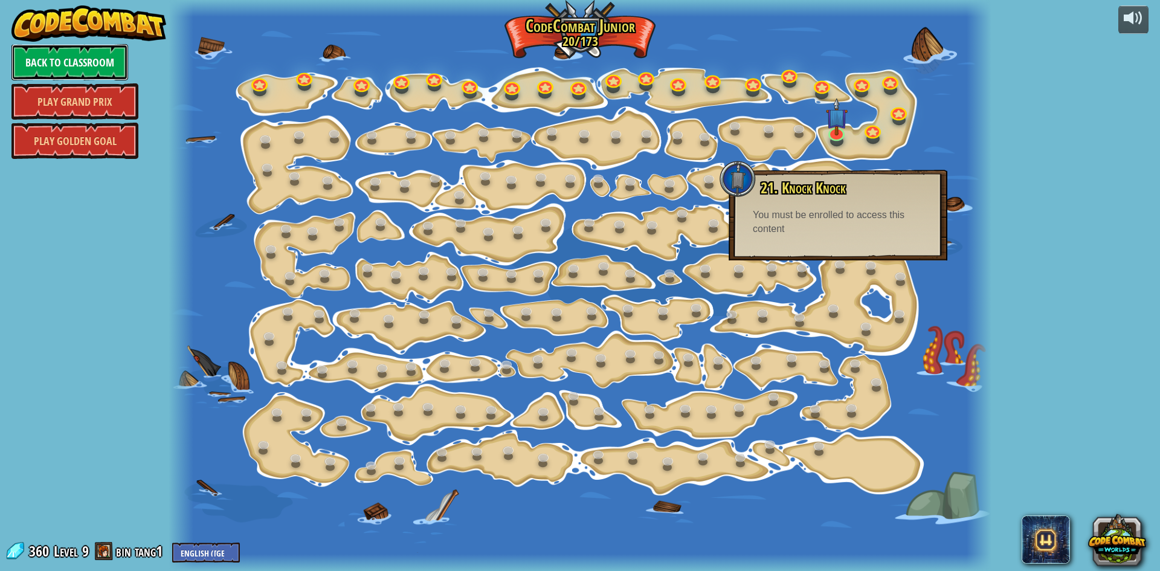
click at [59, 55] on link "Back to Classroom" at bounding box center [69, 62] width 117 height 36
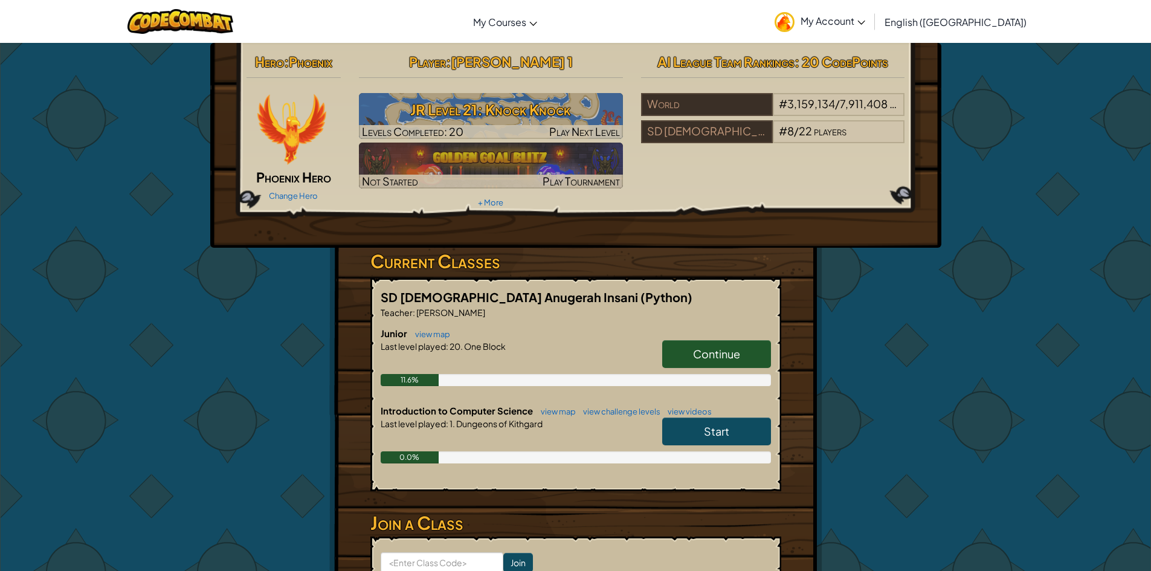
click at [716, 358] on span "Continue" at bounding box center [716, 354] width 47 height 14
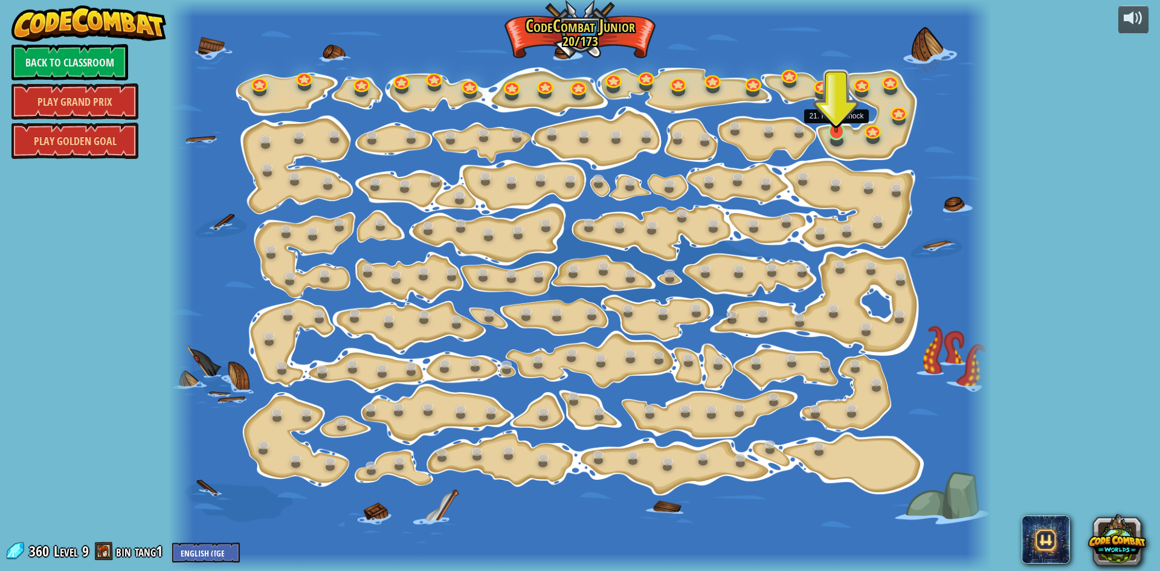
drag, startPoint x: 839, startPoint y: 128, endPoint x: 843, endPoint y: 185, distance: 57.6
click at [839, 128] on img at bounding box center [837, 108] width 22 height 50
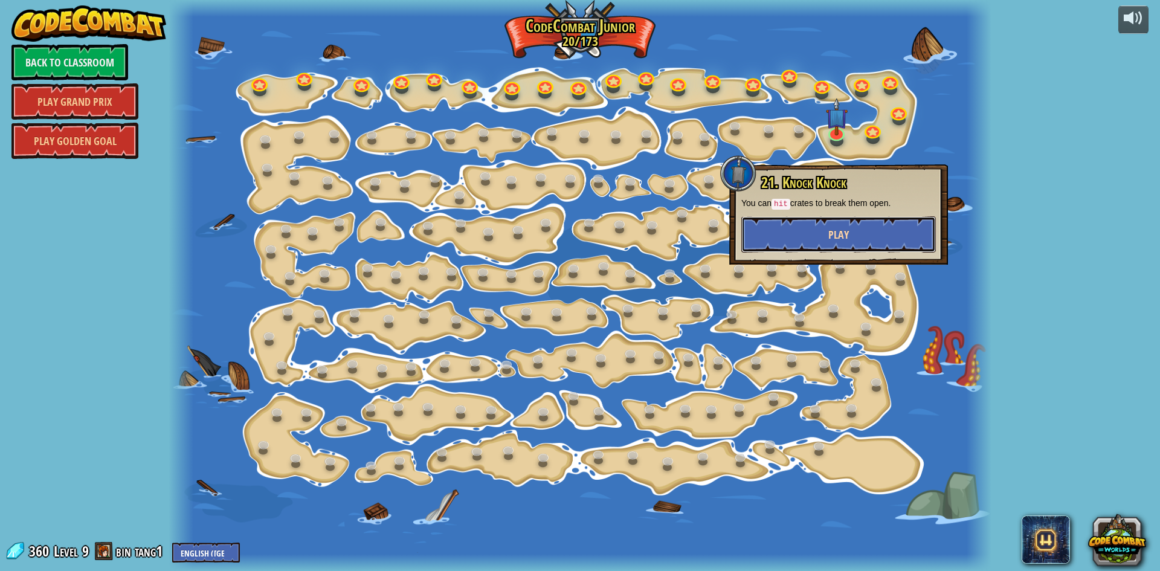
click at [849, 233] on button "Play" at bounding box center [839, 234] width 195 height 36
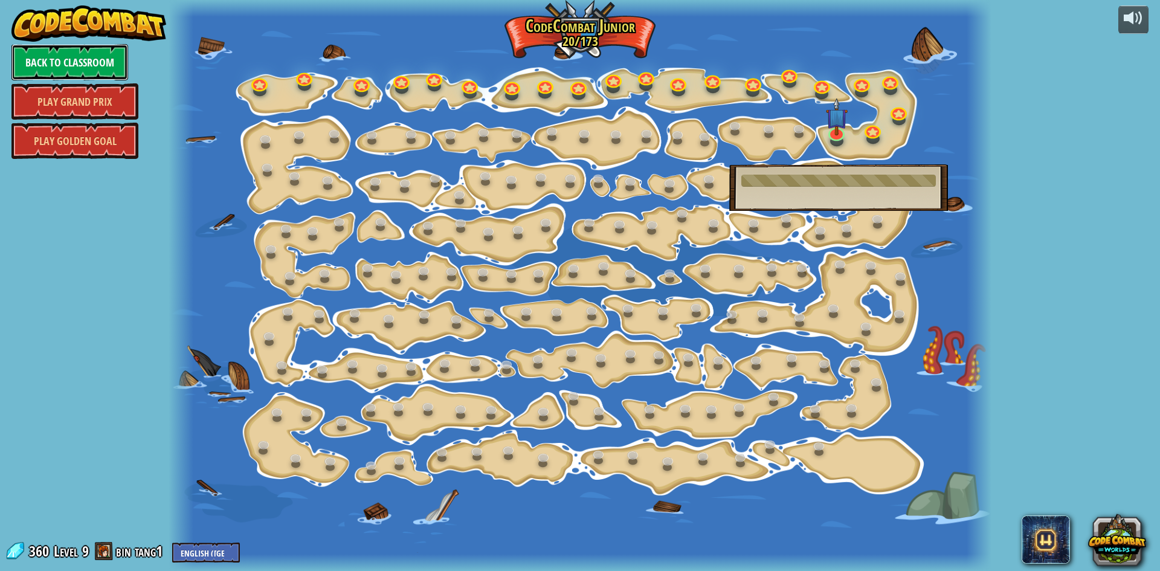
click at [61, 60] on link "Back to Classroom" at bounding box center [69, 62] width 117 height 36
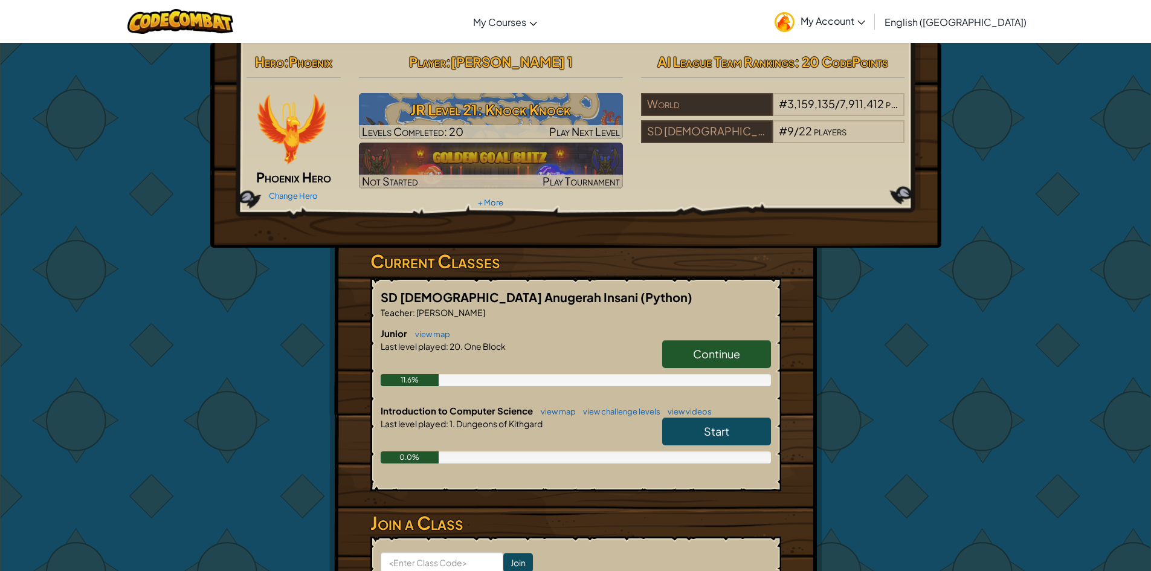
click at [687, 347] on link "Continue" at bounding box center [716, 354] width 109 height 28
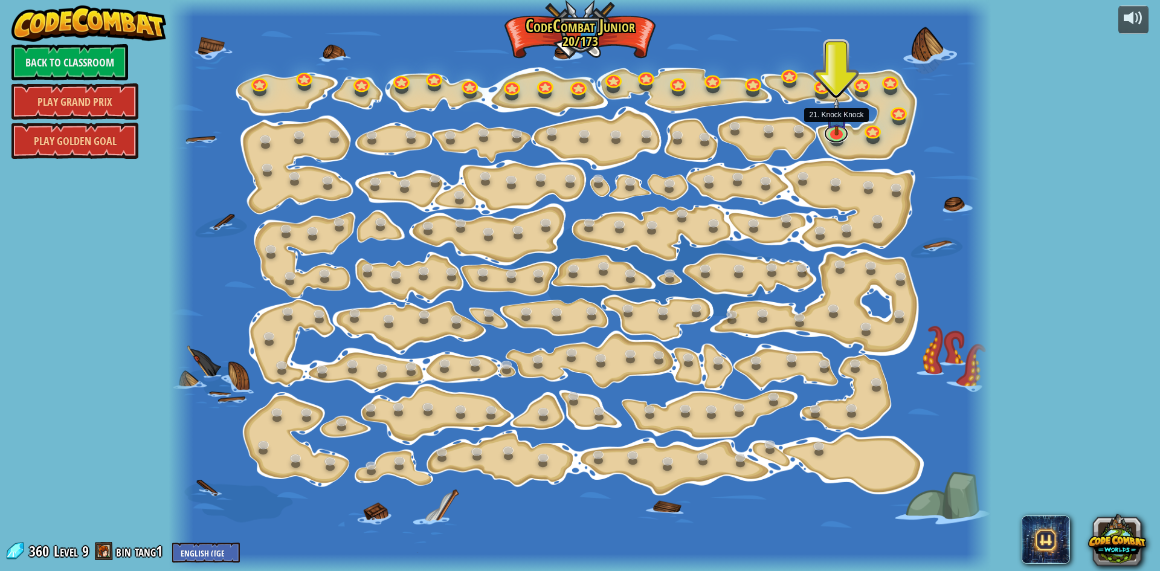
drag, startPoint x: 830, startPoint y: 141, endPoint x: 830, endPoint y: 161, distance: 20.0
click at [830, 141] on link at bounding box center [836, 134] width 24 height 18
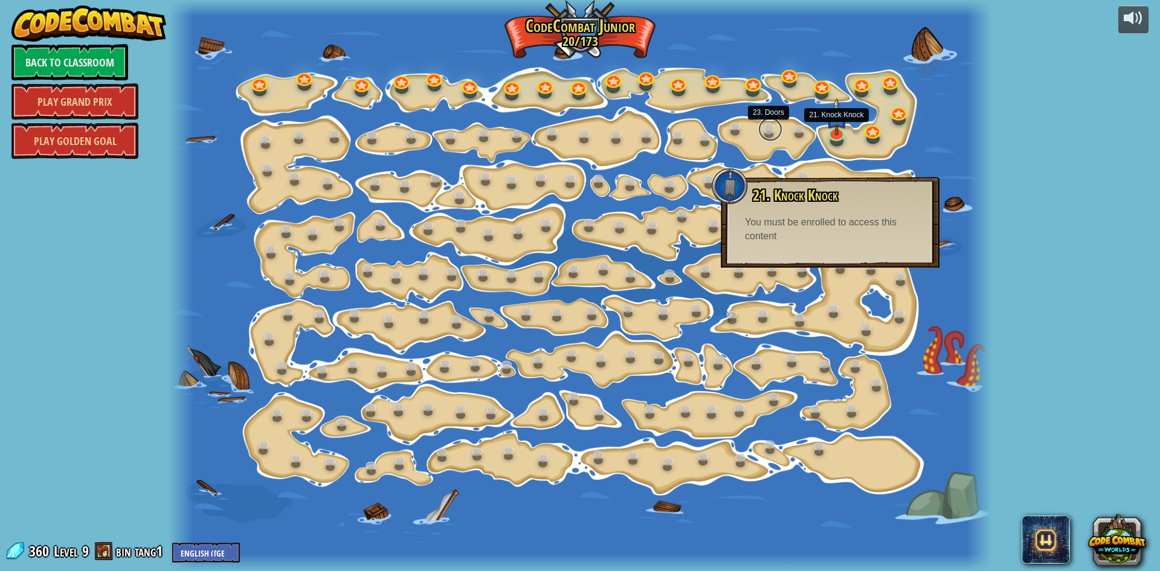
click at [769, 134] on link at bounding box center [770, 129] width 24 height 24
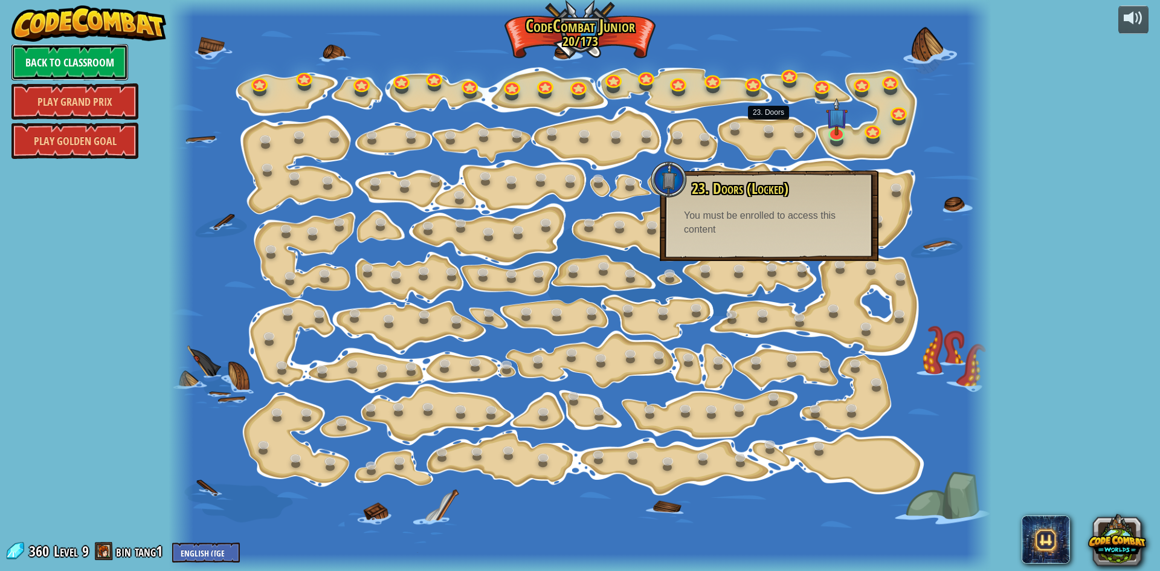
click at [100, 70] on link "Back to Classroom" at bounding box center [69, 62] width 117 height 36
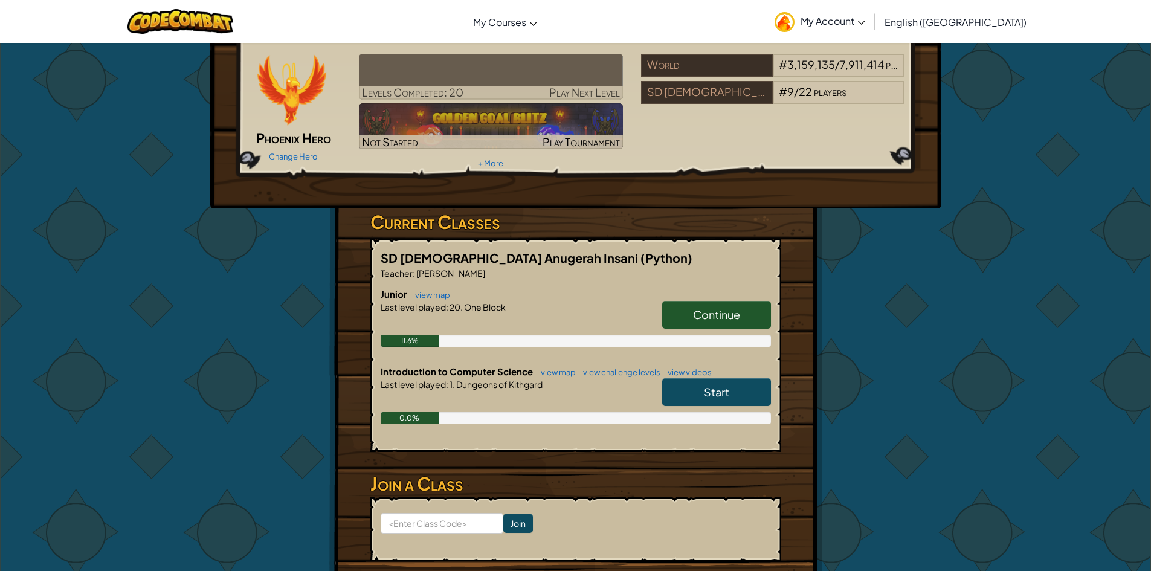
scroll to position [60, 0]
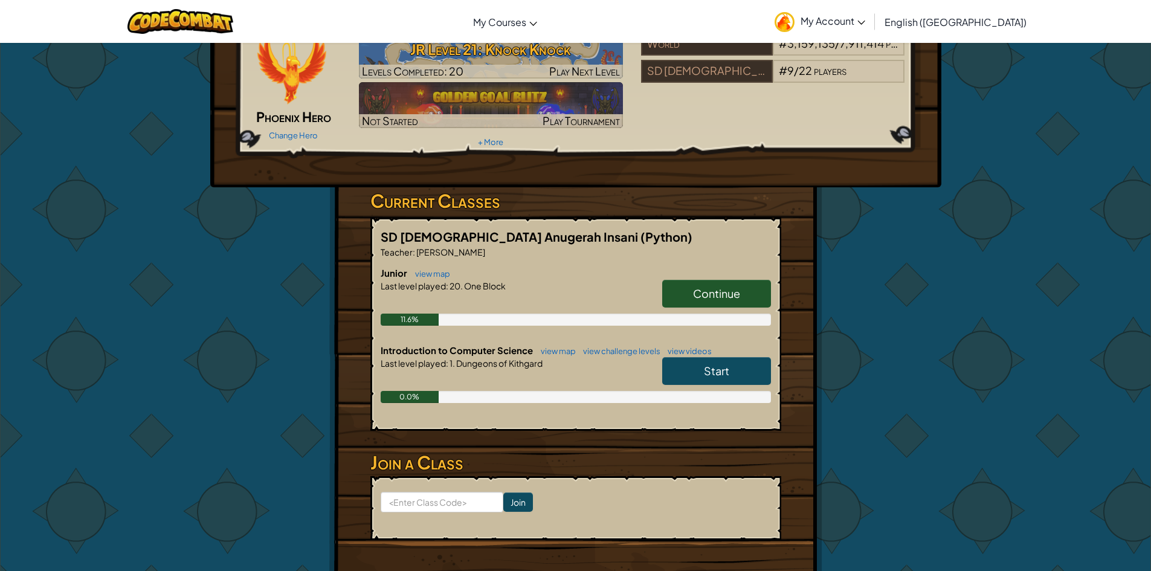
drag, startPoint x: 697, startPoint y: 380, endPoint x: 688, endPoint y: 378, distance: 9.2
click at [688, 378] on link "Start" at bounding box center [716, 371] width 109 height 28
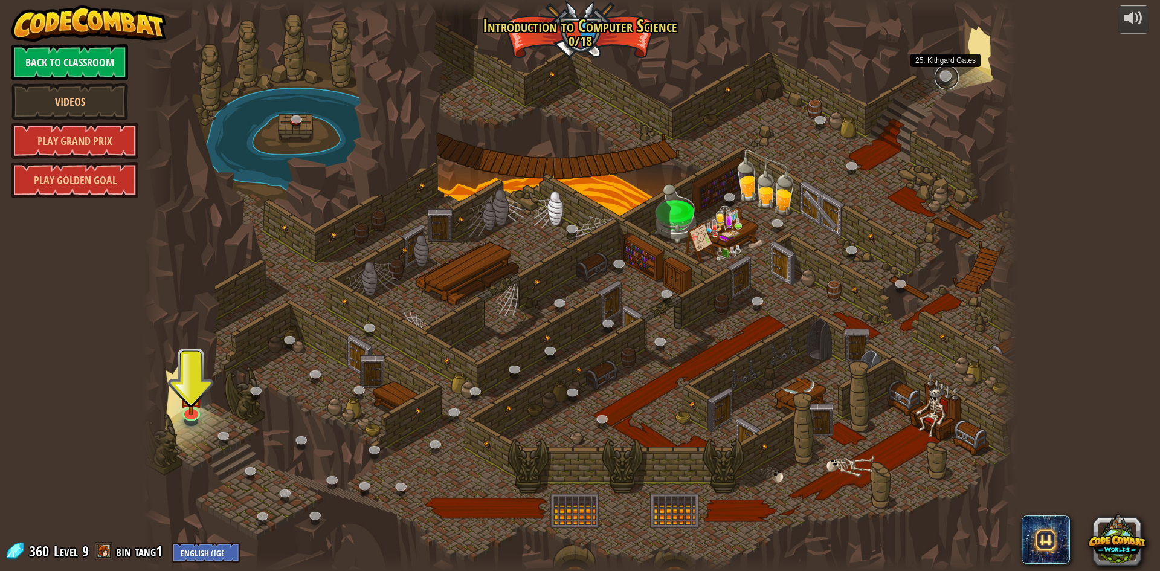
click at [951, 79] on link at bounding box center [947, 77] width 24 height 24
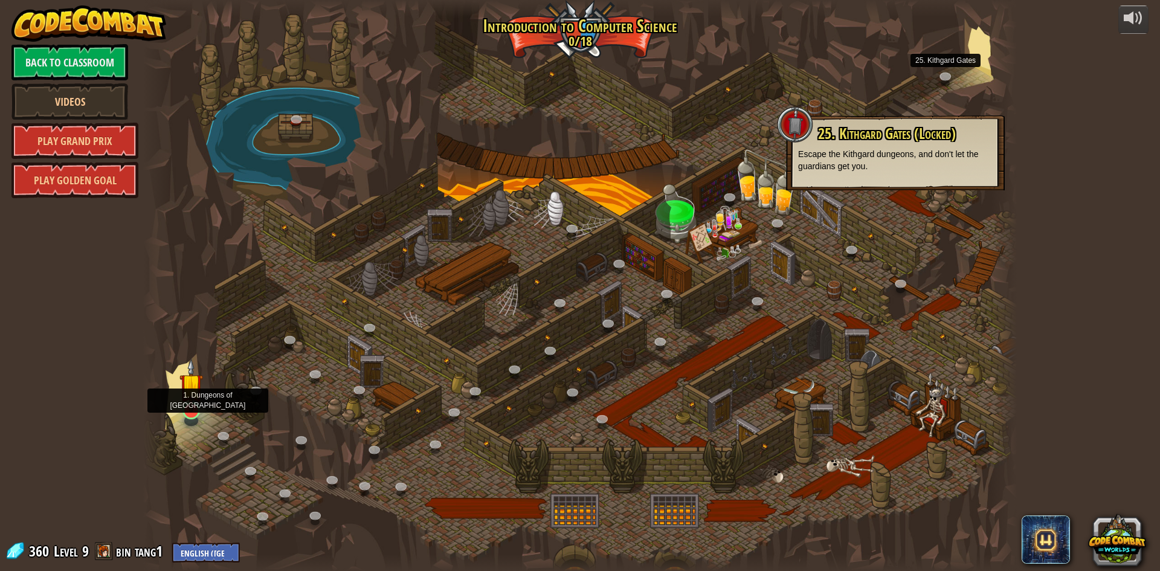
click at [193, 402] on img at bounding box center [191, 385] width 24 height 54
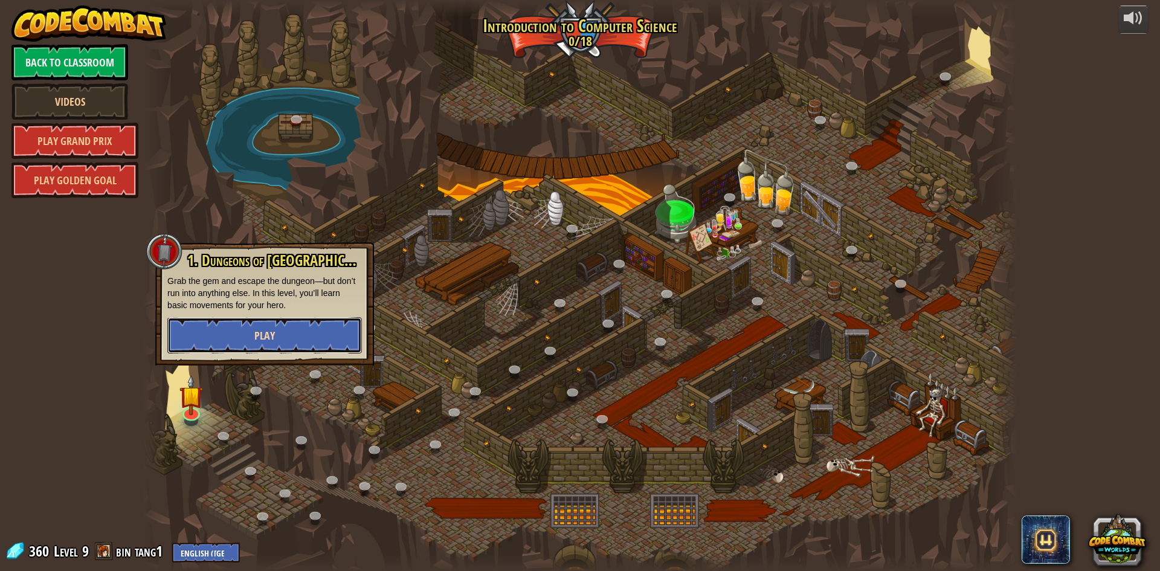
click at [260, 341] on span "Play" at bounding box center [264, 335] width 21 height 15
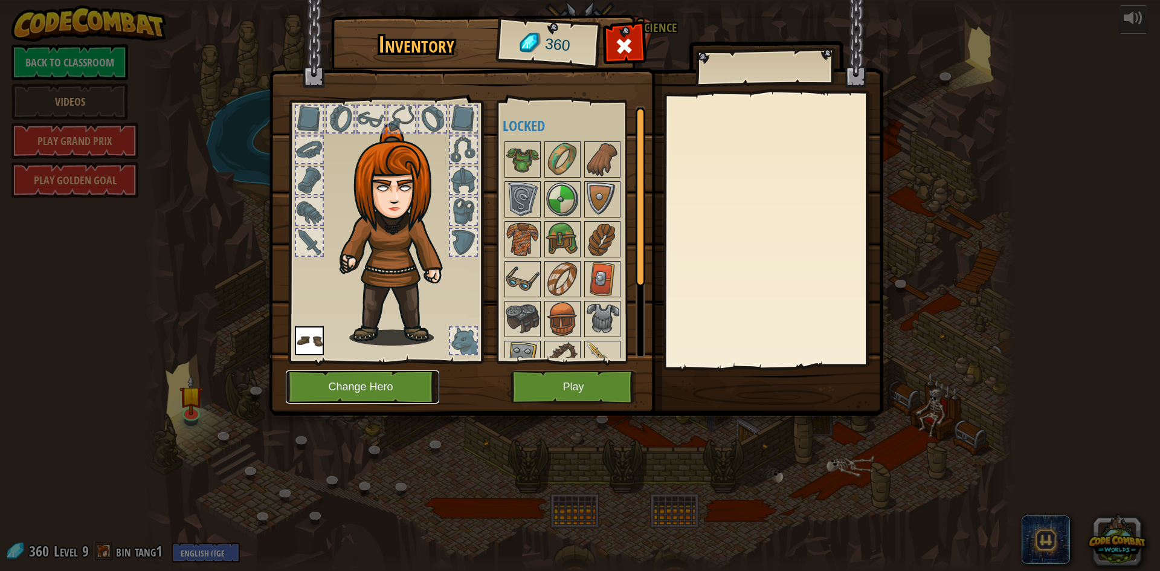
click at [390, 389] on button "Change Hero" at bounding box center [363, 386] width 154 height 33
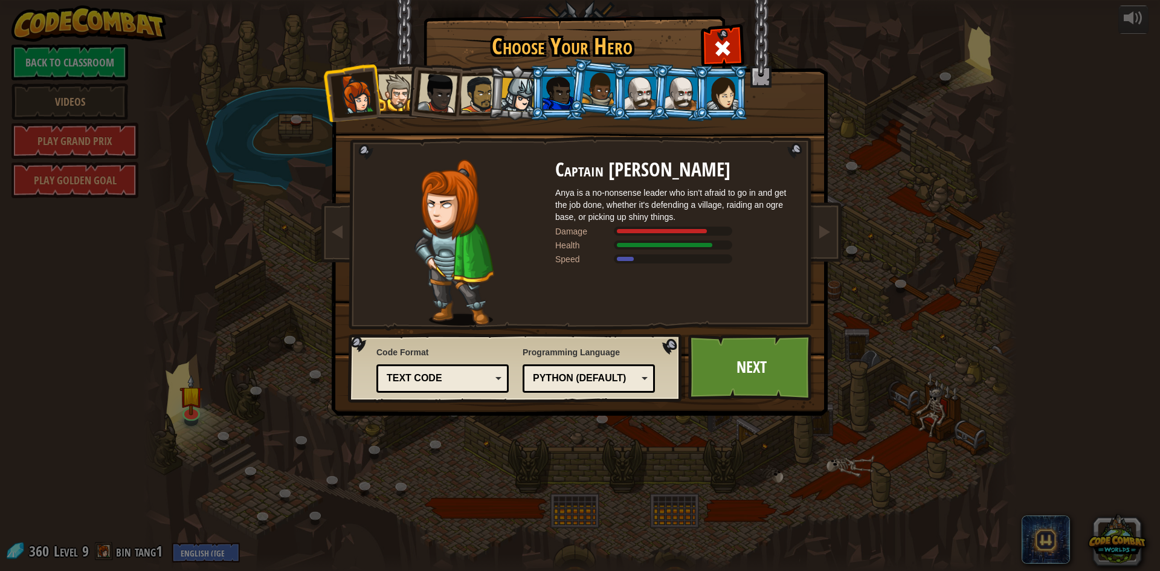
click at [720, 92] on div at bounding box center [722, 93] width 31 height 33
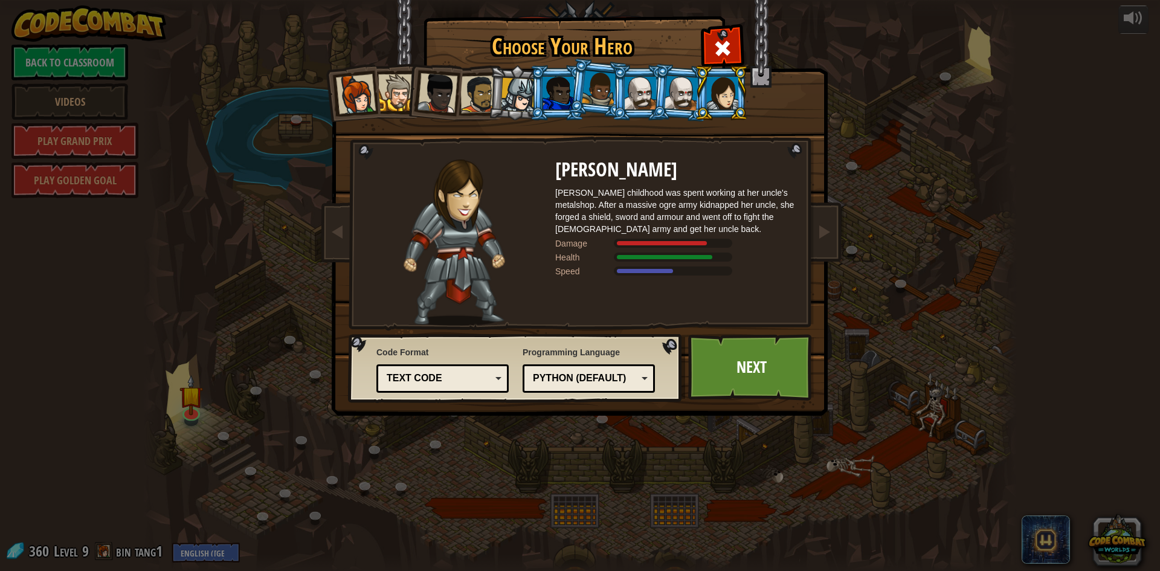
click at [593, 96] on div at bounding box center [599, 89] width 34 height 36
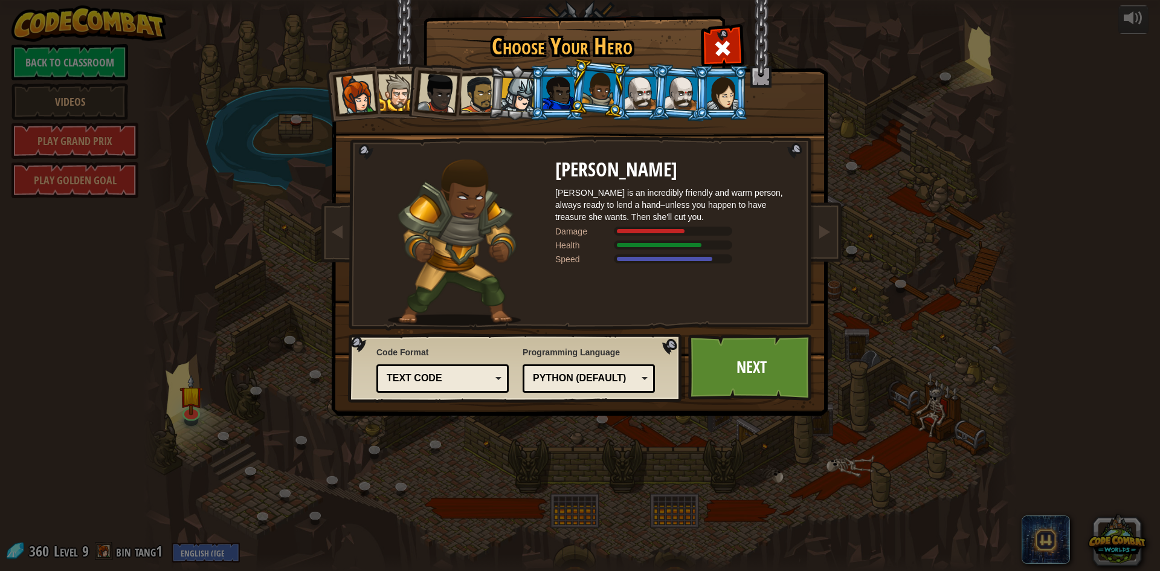
drag, startPoint x: 504, startPoint y: 97, endPoint x: 497, endPoint y: 116, distance: 20.1
click at [502, 100] on div at bounding box center [518, 95] width 34 height 34
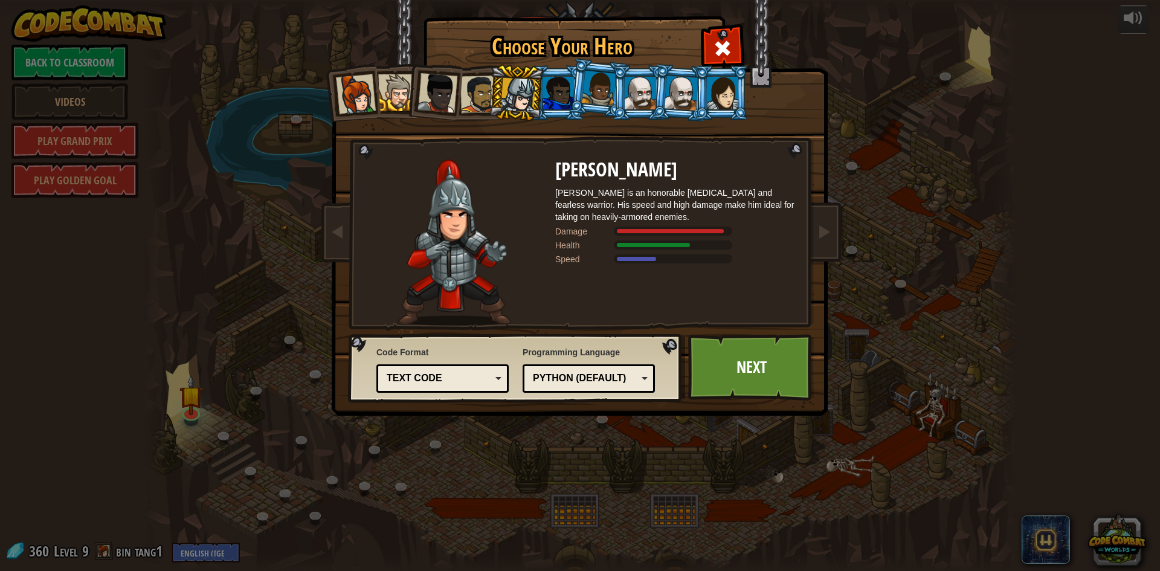
click at [561, 99] on div at bounding box center [558, 93] width 31 height 33
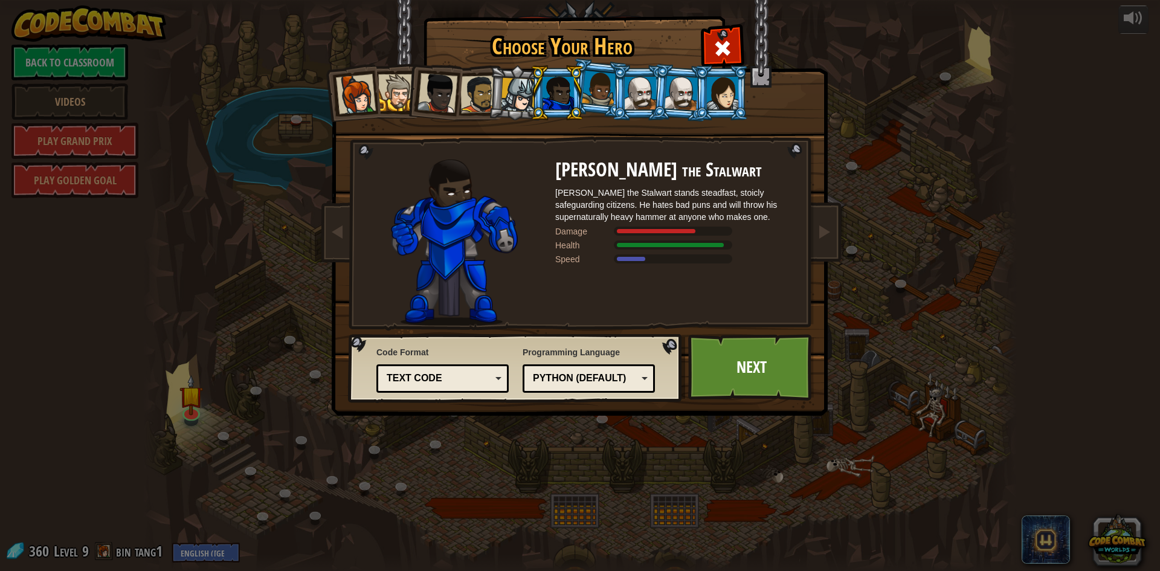
click at [599, 93] on div at bounding box center [599, 89] width 34 height 36
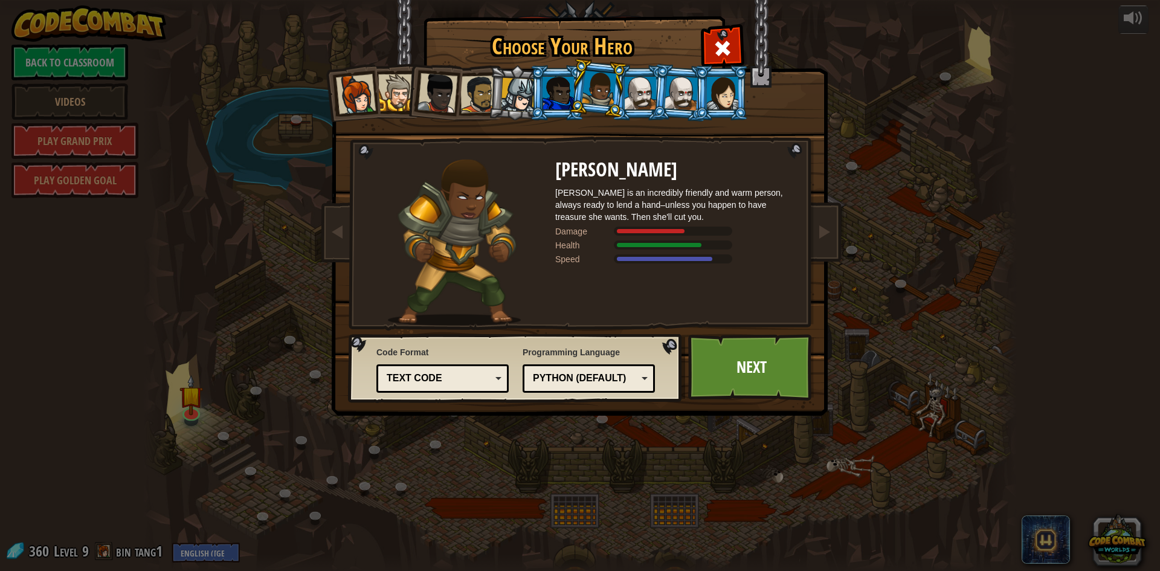
click at [648, 102] on div at bounding box center [640, 93] width 31 height 33
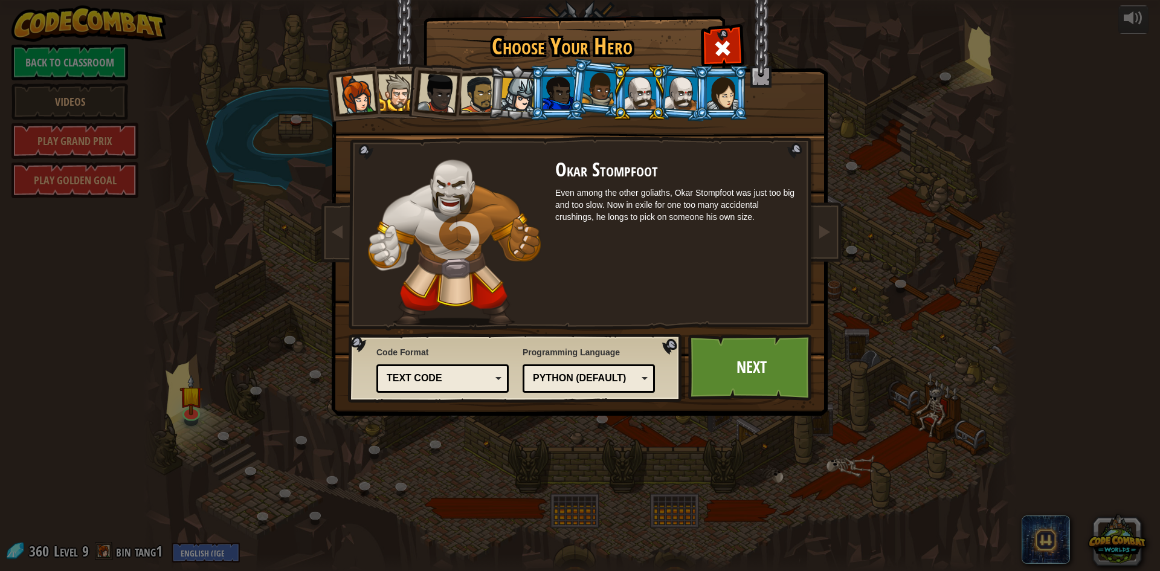
click at [679, 107] on div at bounding box center [682, 93] width 34 height 34
click at [728, 96] on div at bounding box center [722, 93] width 31 height 33
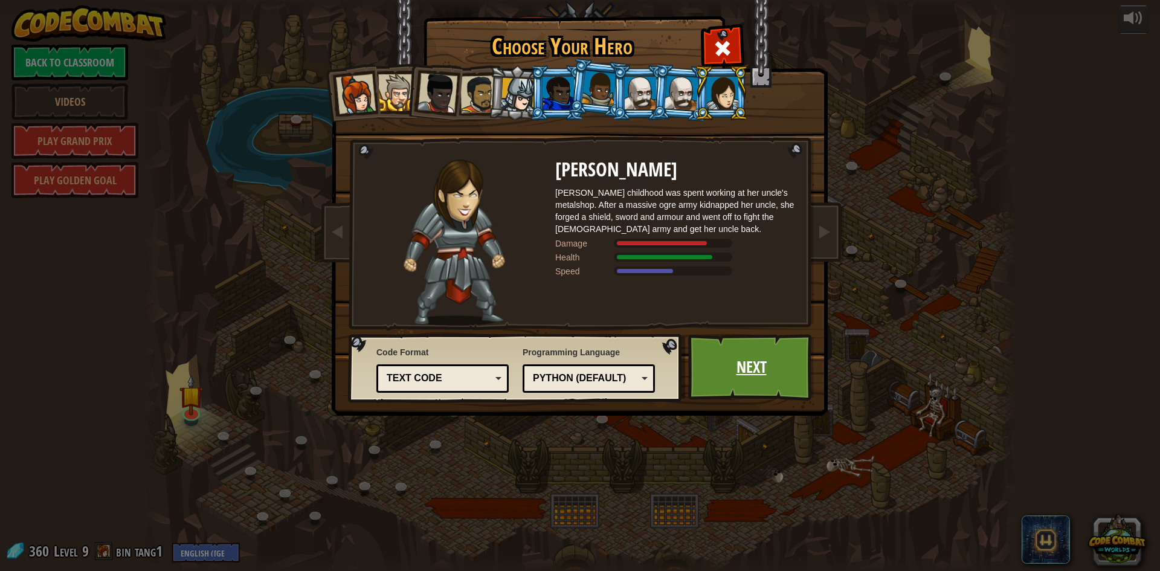
click at [716, 374] on link "Next" at bounding box center [751, 367] width 126 height 66
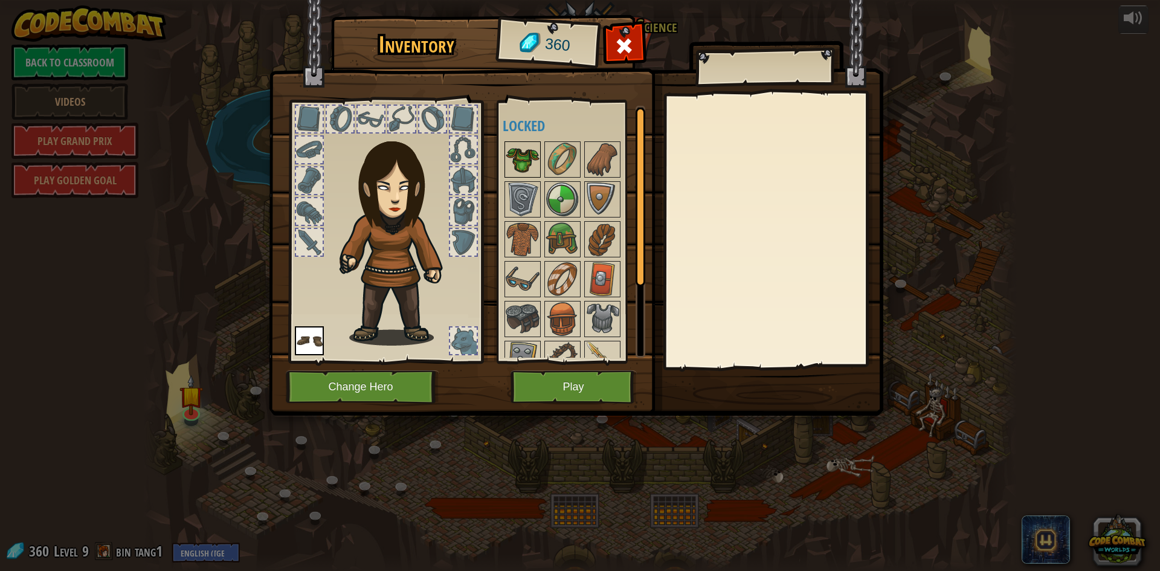
click at [525, 157] on img at bounding box center [523, 160] width 34 height 34
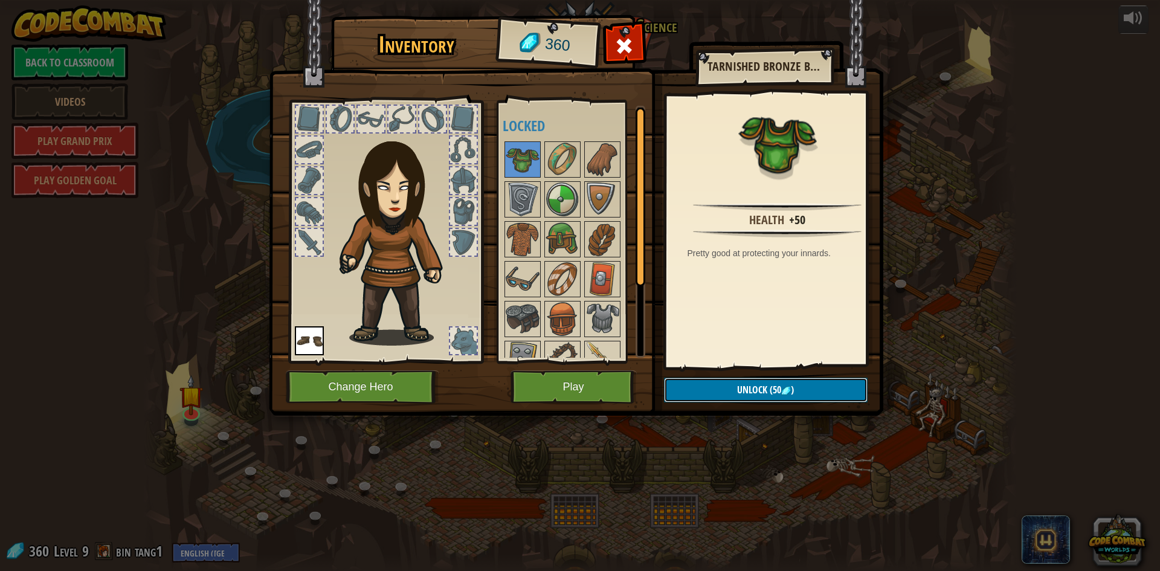
drag, startPoint x: 726, startPoint y: 386, endPoint x: 723, endPoint y: 378, distance: 8.4
click at [726, 385] on button "Unlock (50 )" at bounding box center [766, 390] width 204 height 25
click at [711, 399] on button "Confirm" at bounding box center [766, 390] width 204 height 25
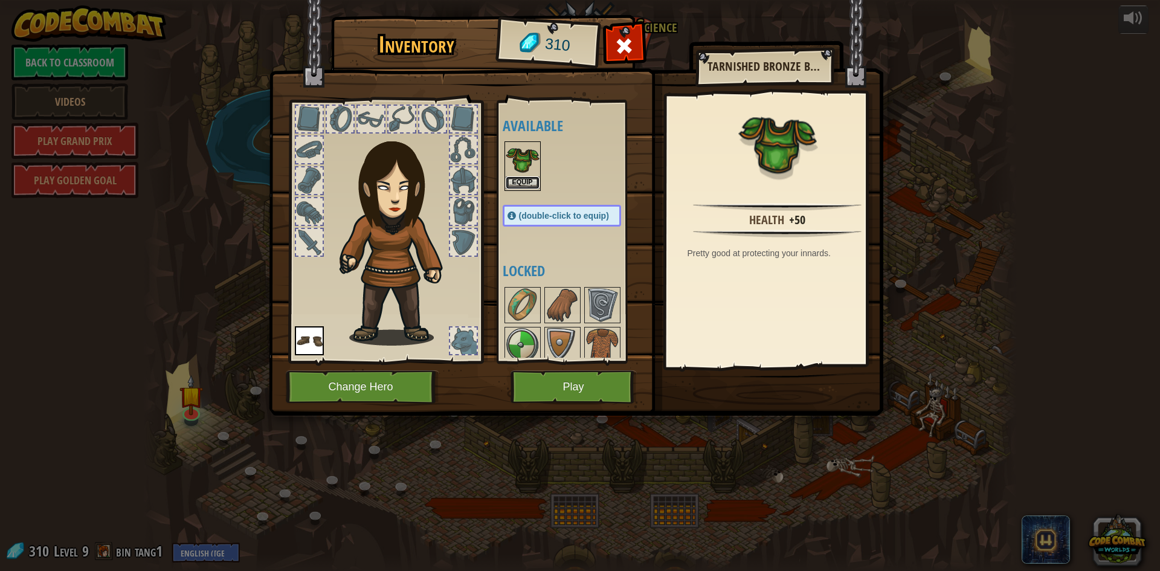
click at [518, 184] on button "Equip" at bounding box center [523, 182] width 34 height 13
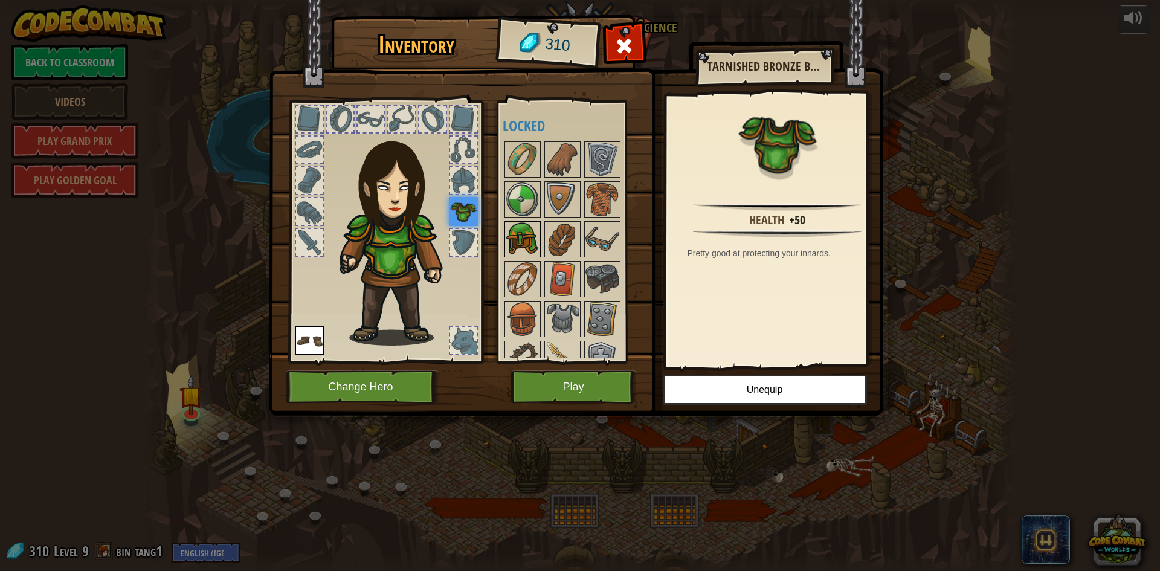
click at [512, 233] on img at bounding box center [523, 239] width 34 height 34
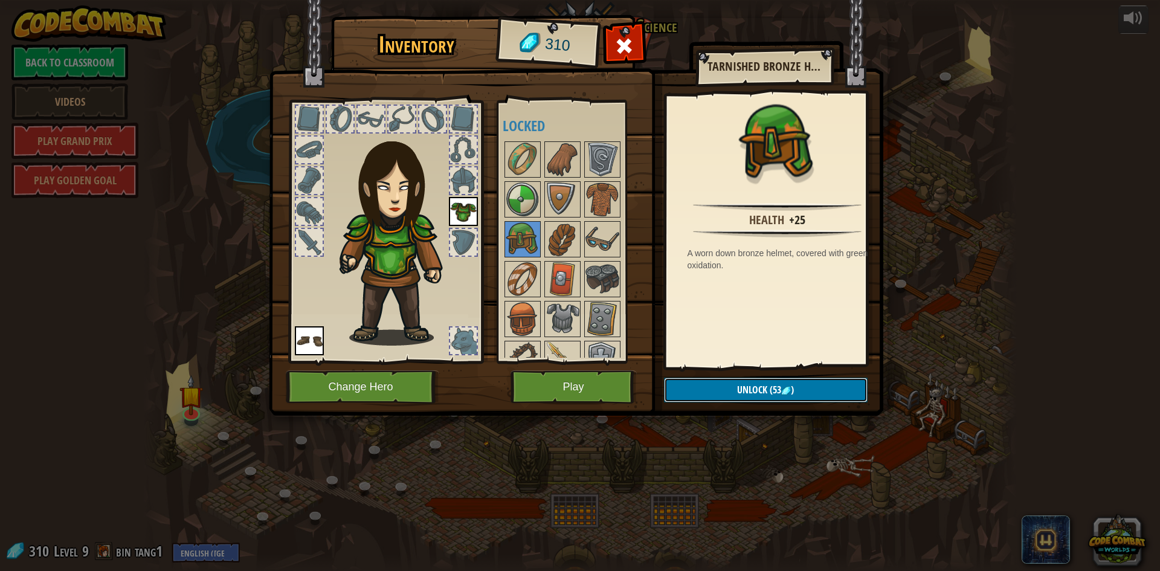
click at [715, 382] on button "Unlock (53 )" at bounding box center [766, 390] width 204 height 25
click at [716, 383] on button "Confirm" at bounding box center [766, 390] width 204 height 25
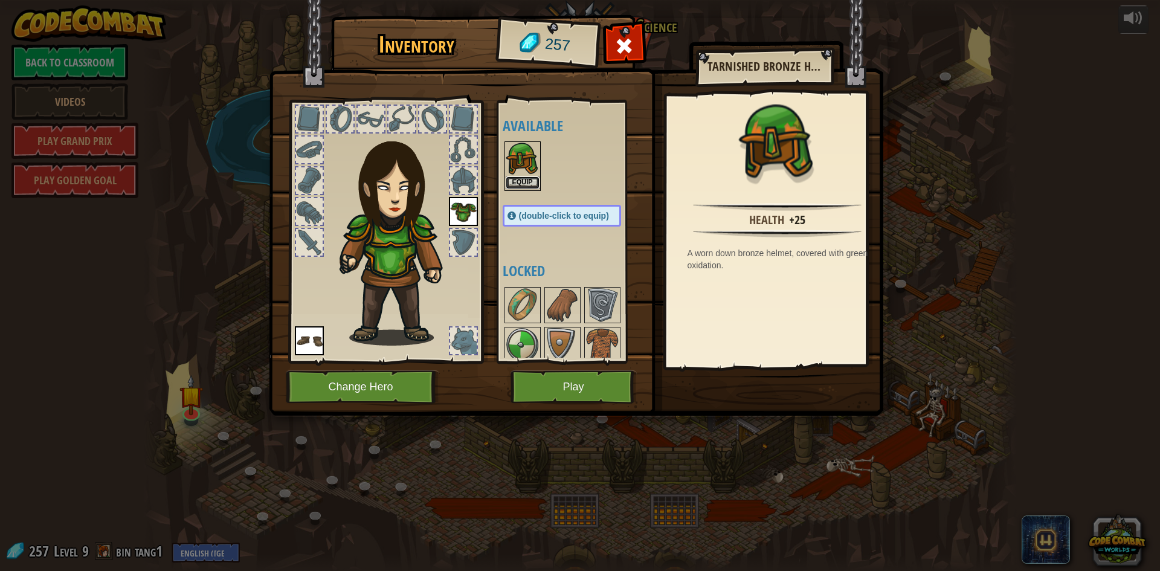
click at [522, 176] on button "Equip" at bounding box center [523, 182] width 34 height 13
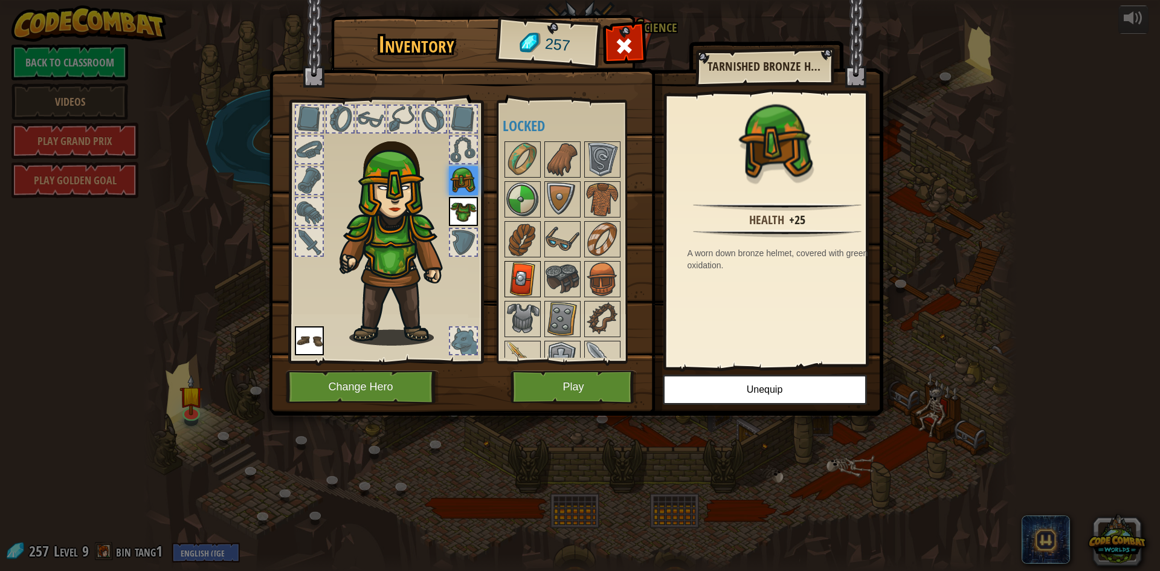
scroll to position [60, 0]
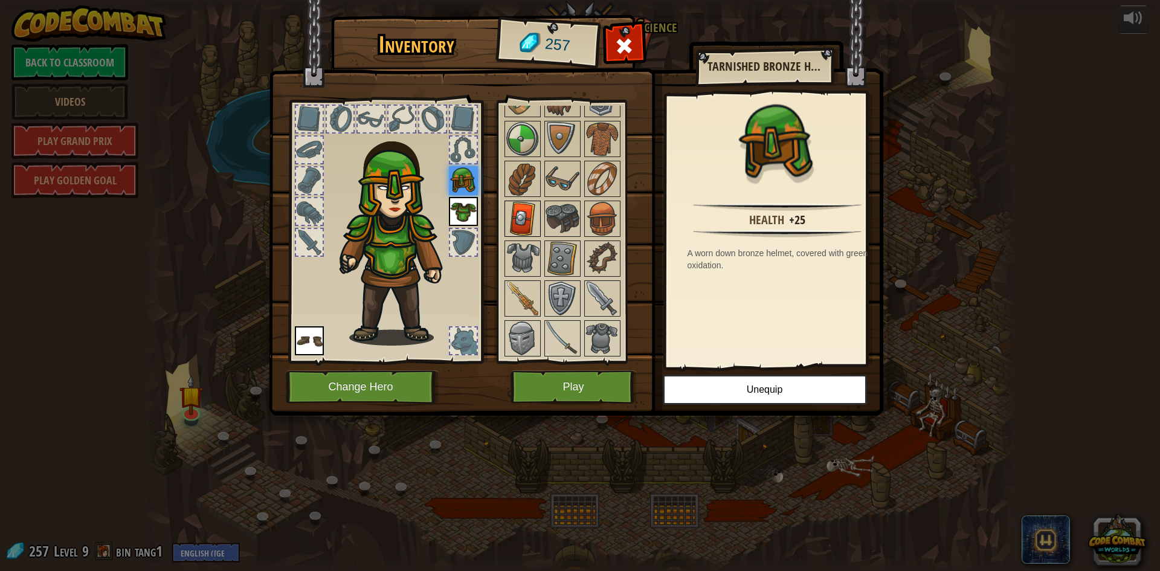
click at [522, 217] on img at bounding box center [523, 219] width 34 height 34
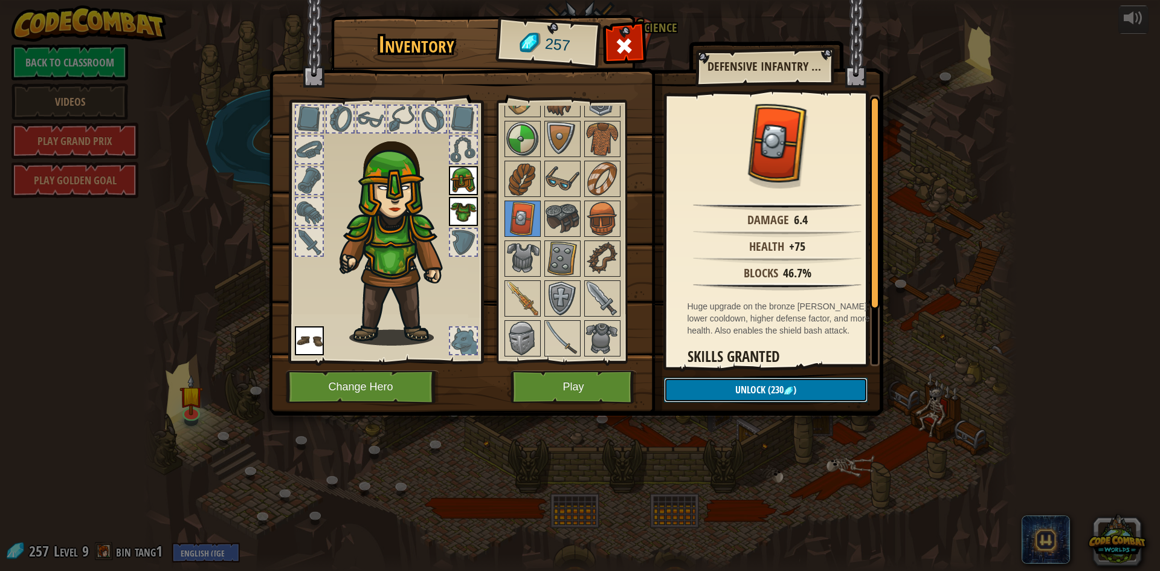
click at [725, 386] on button "Unlock (230 )" at bounding box center [766, 390] width 204 height 25
click at [741, 387] on button "Confirm" at bounding box center [766, 390] width 204 height 25
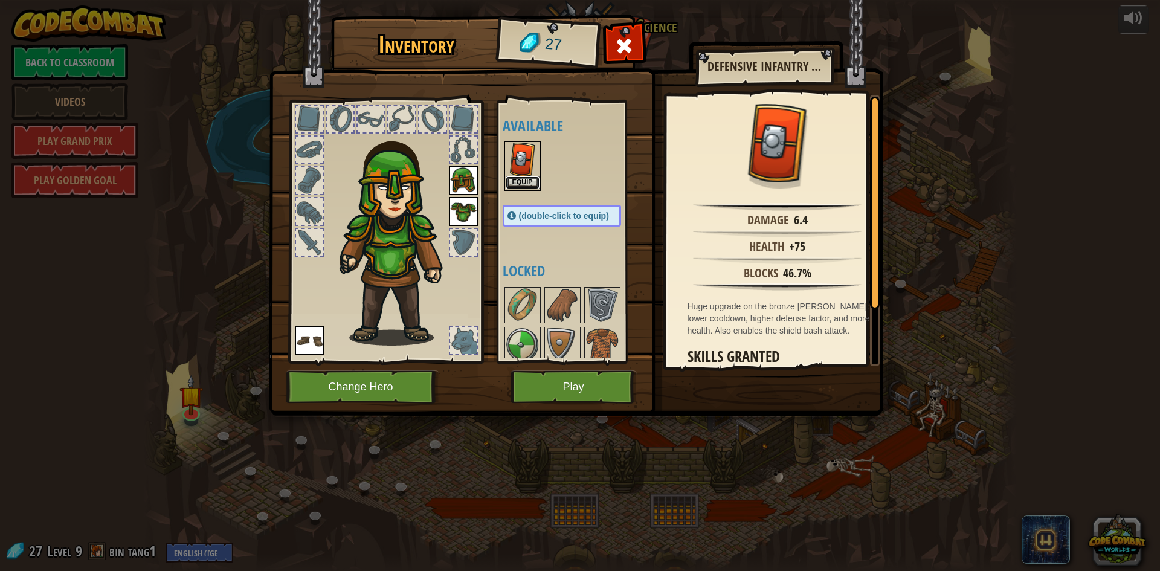
click at [520, 181] on button "Equip" at bounding box center [523, 182] width 34 height 13
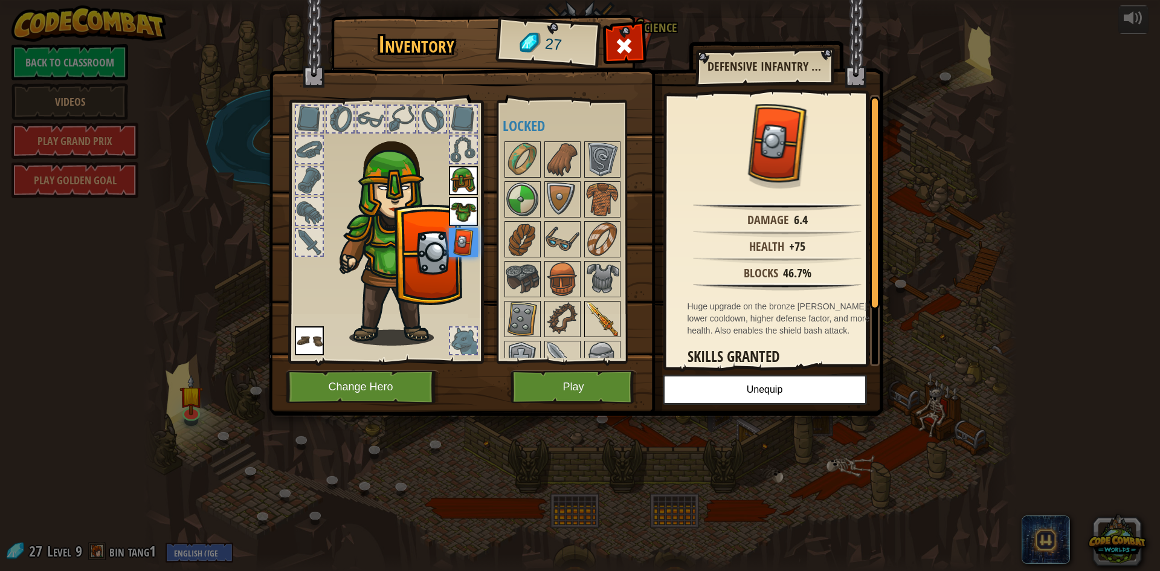
click at [615, 319] on img at bounding box center [603, 319] width 34 height 34
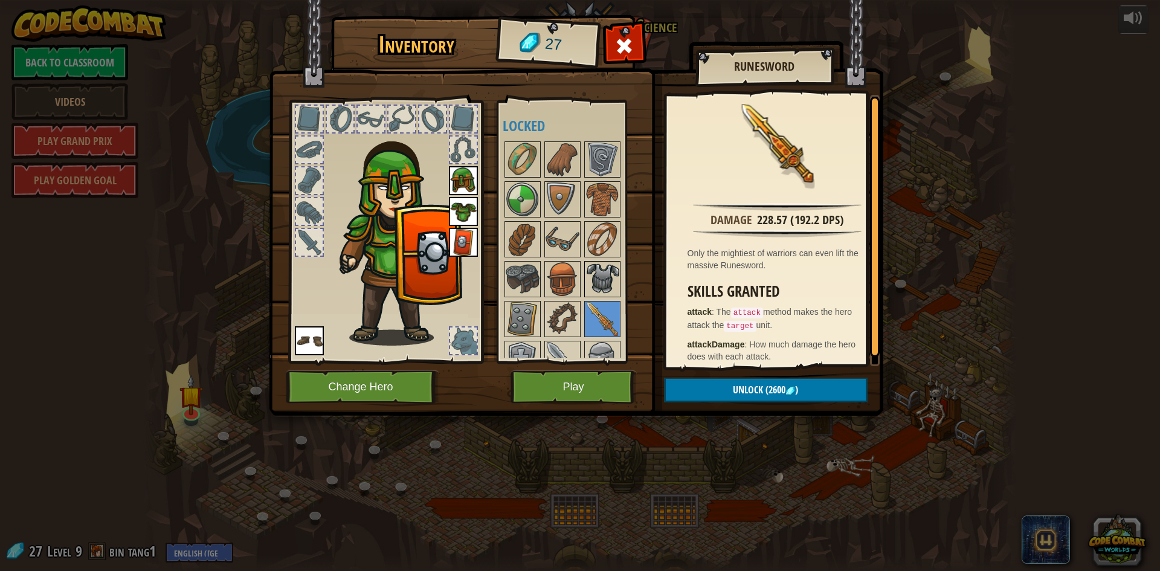
click at [601, 278] on img at bounding box center [603, 279] width 34 height 34
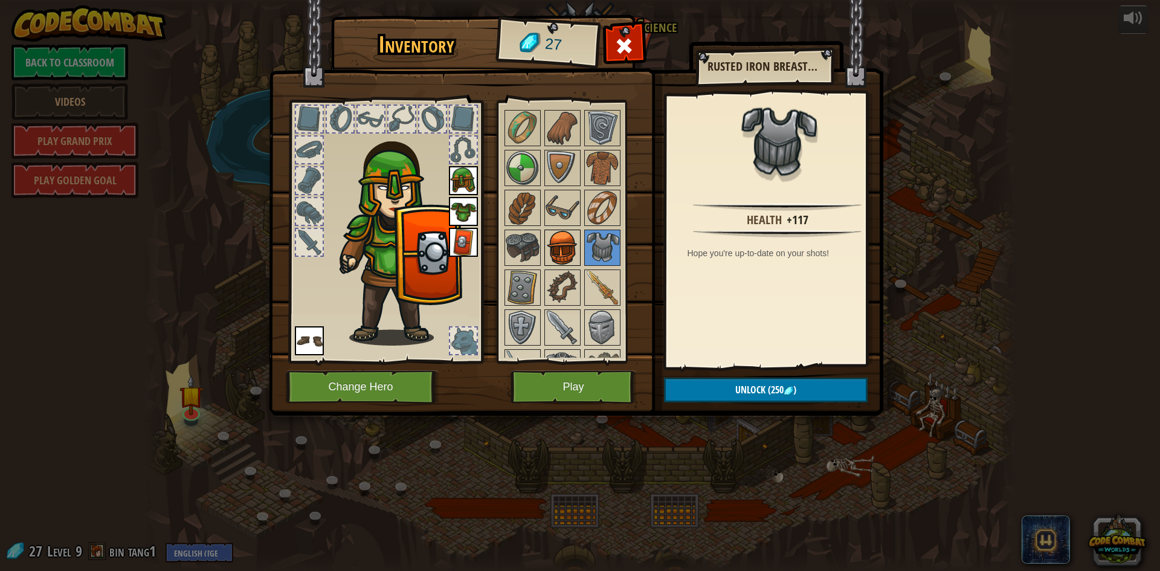
scroll to position [61, 0]
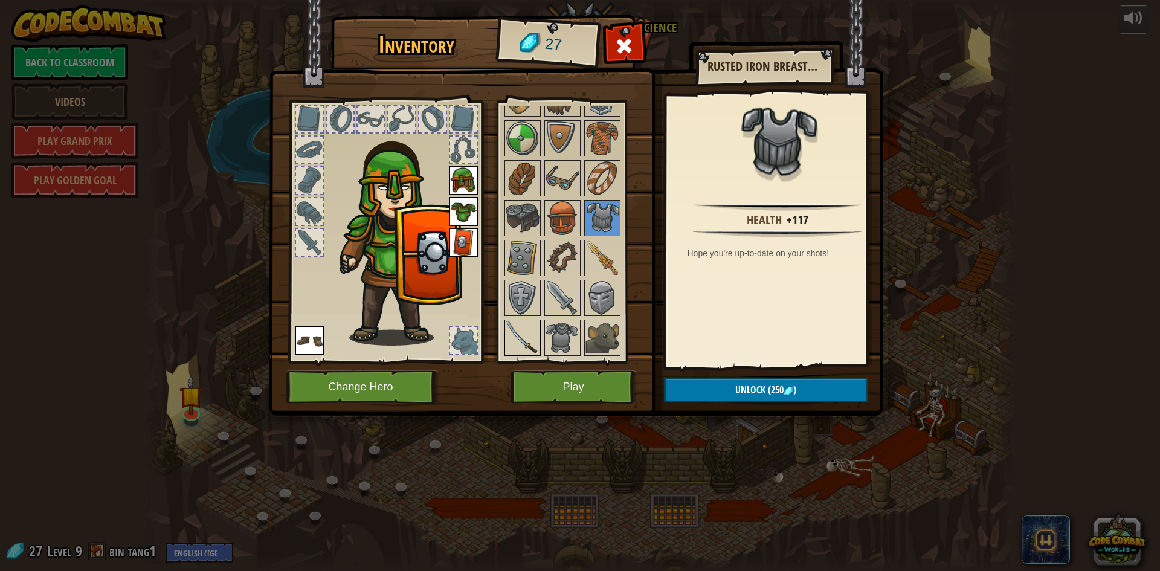
click at [512, 331] on img at bounding box center [523, 338] width 34 height 34
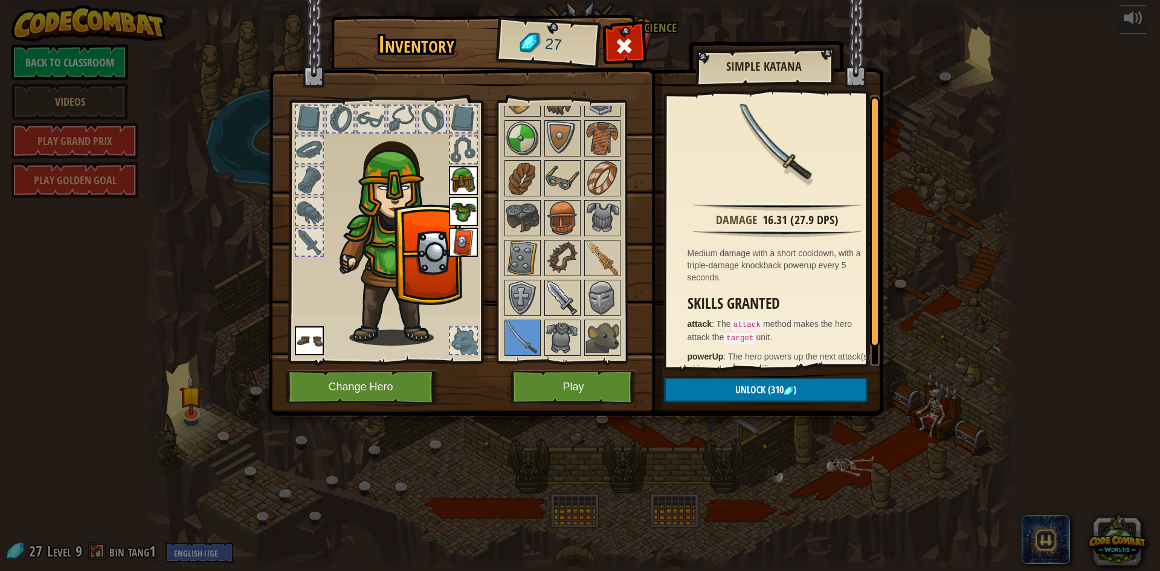
click at [567, 293] on img at bounding box center [563, 298] width 34 height 34
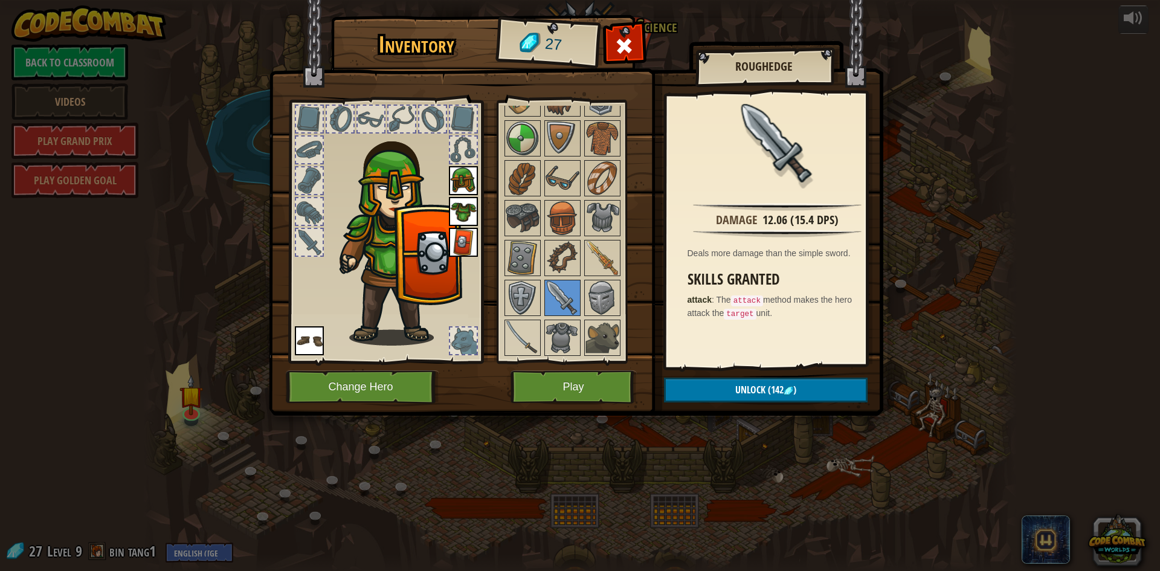
click at [464, 233] on img at bounding box center [463, 242] width 29 height 29
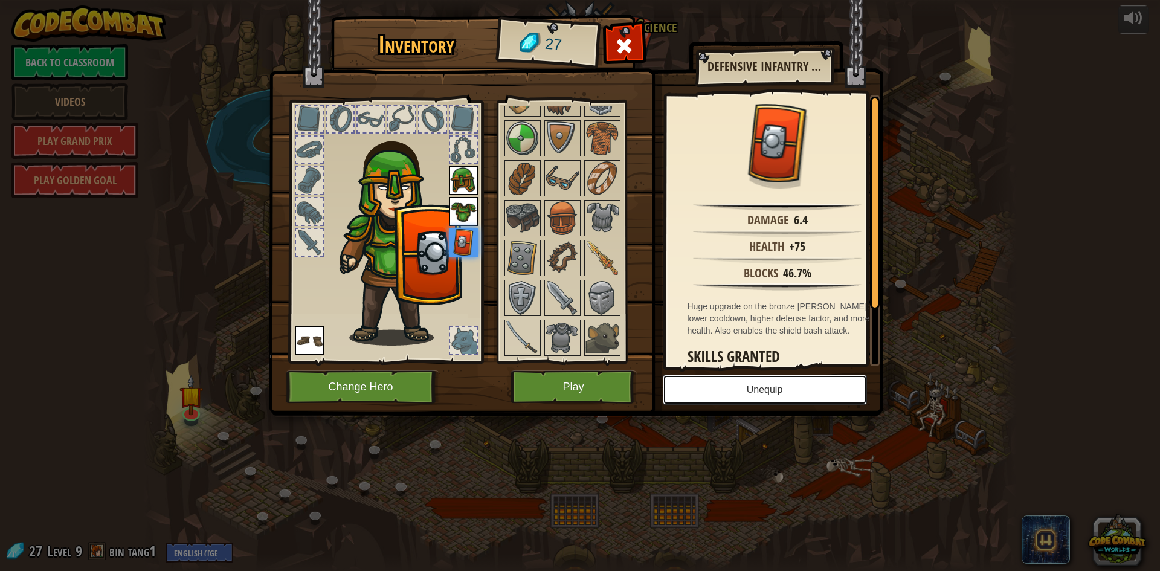
click at [734, 384] on button "Unequip" at bounding box center [765, 390] width 204 height 30
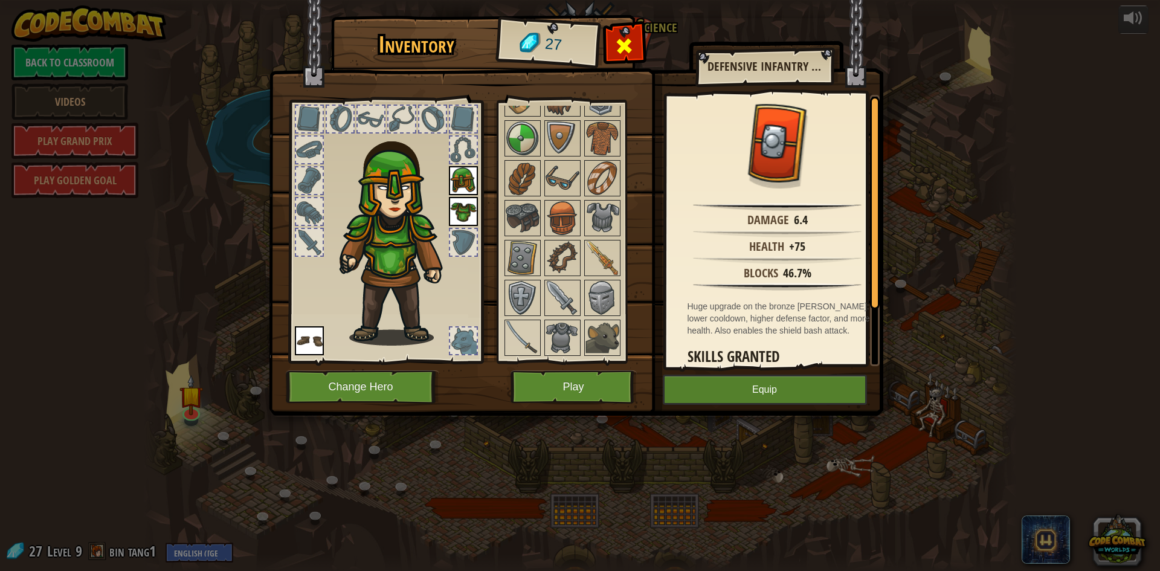
click at [633, 53] on span at bounding box center [624, 45] width 19 height 19
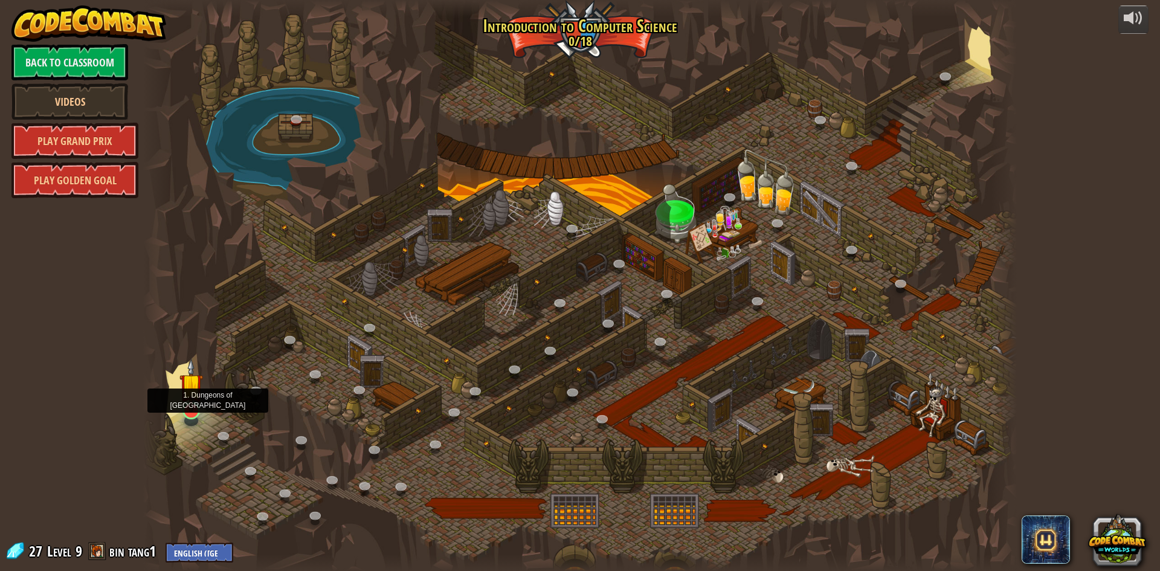
click at [201, 397] on img at bounding box center [191, 385] width 24 height 54
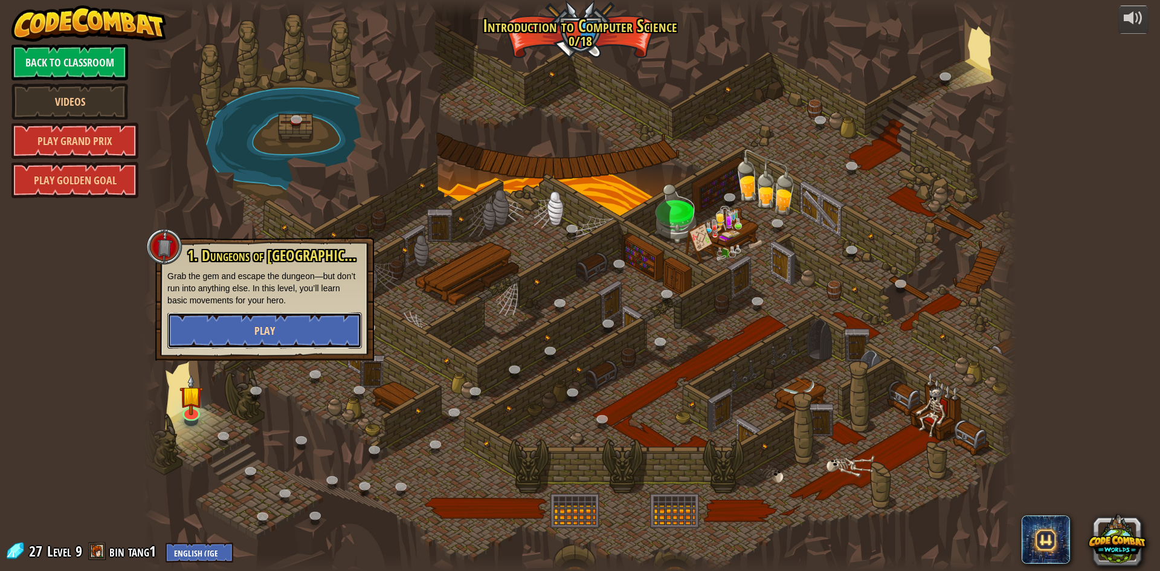
click at [248, 325] on button "Play" at bounding box center [264, 330] width 195 height 36
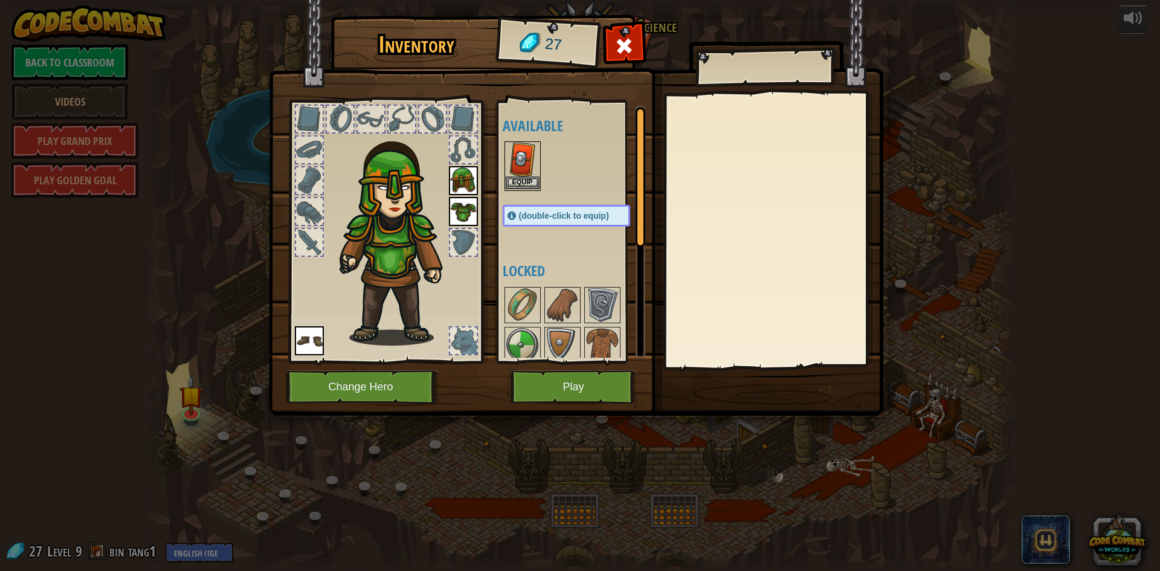
click at [531, 176] on img at bounding box center [523, 160] width 34 height 34
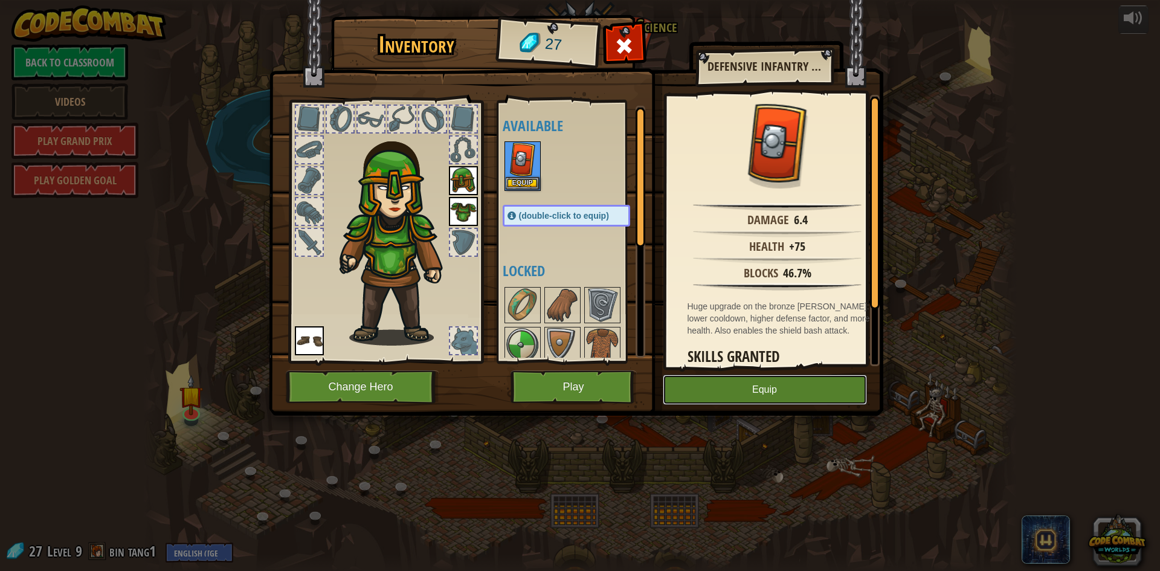
click at [697, 389] on button "Equip" at bounding box center [765, 390] width 204 height 30
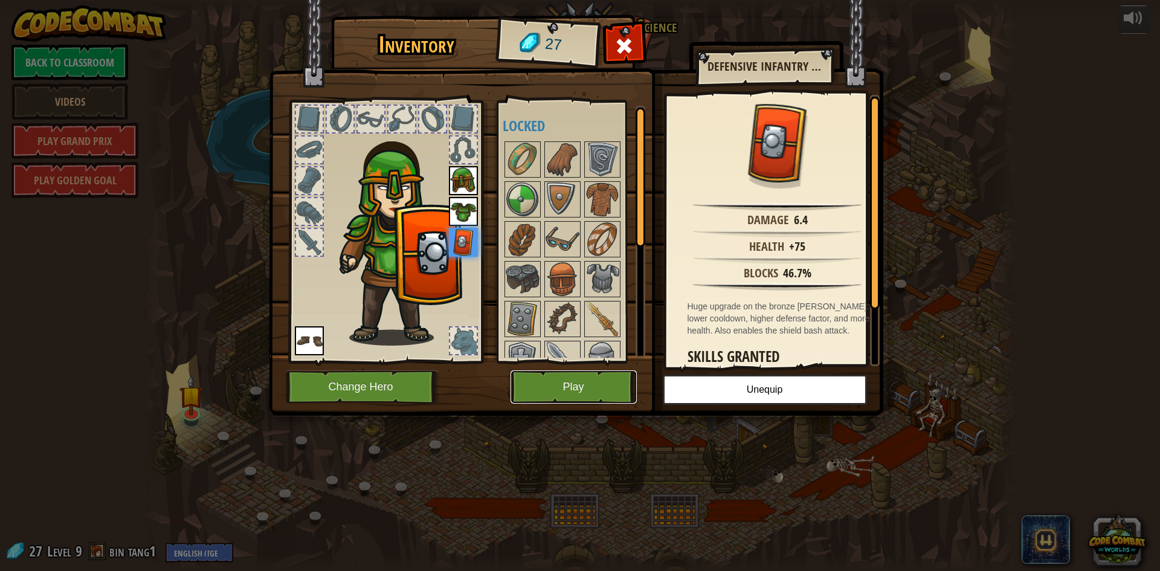
click at [570, 384] on button "Play" at bounding box center [574, 386] width 126 height 33
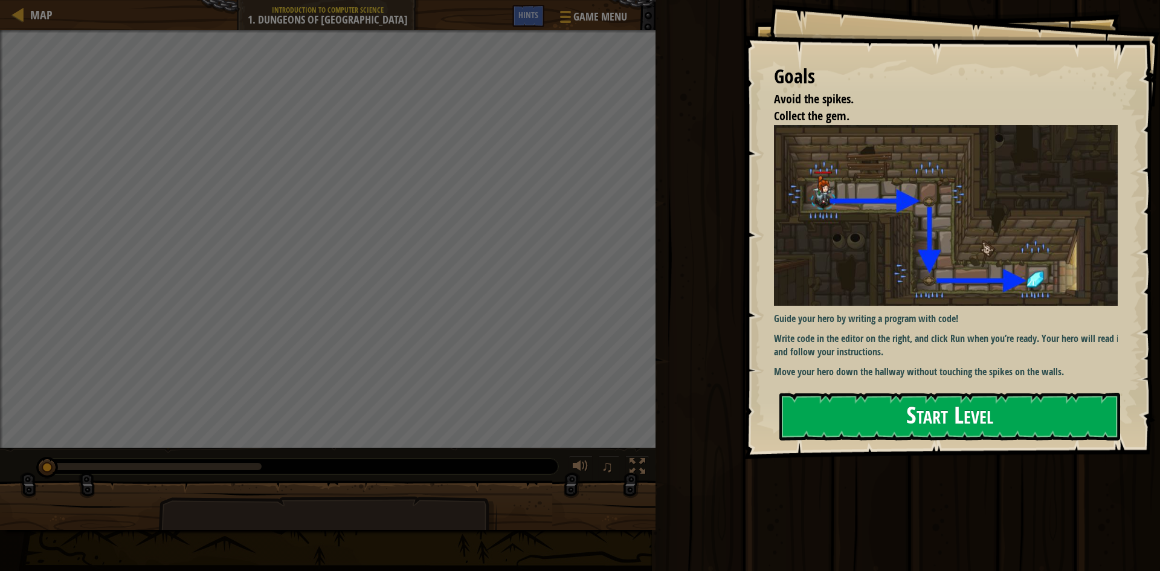
click at [963, 411] on button "Start Level" at bounding box center [950, 417] width 341 height 48
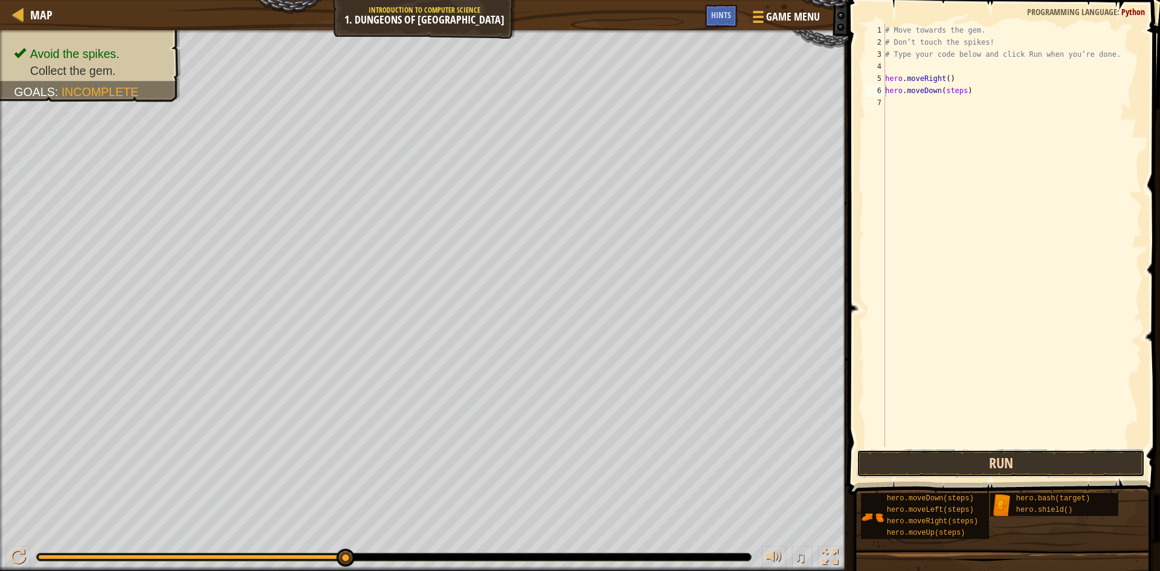
click at [974, 464] on button "Run" at bounding box center [1001, 464] width 288 height 28
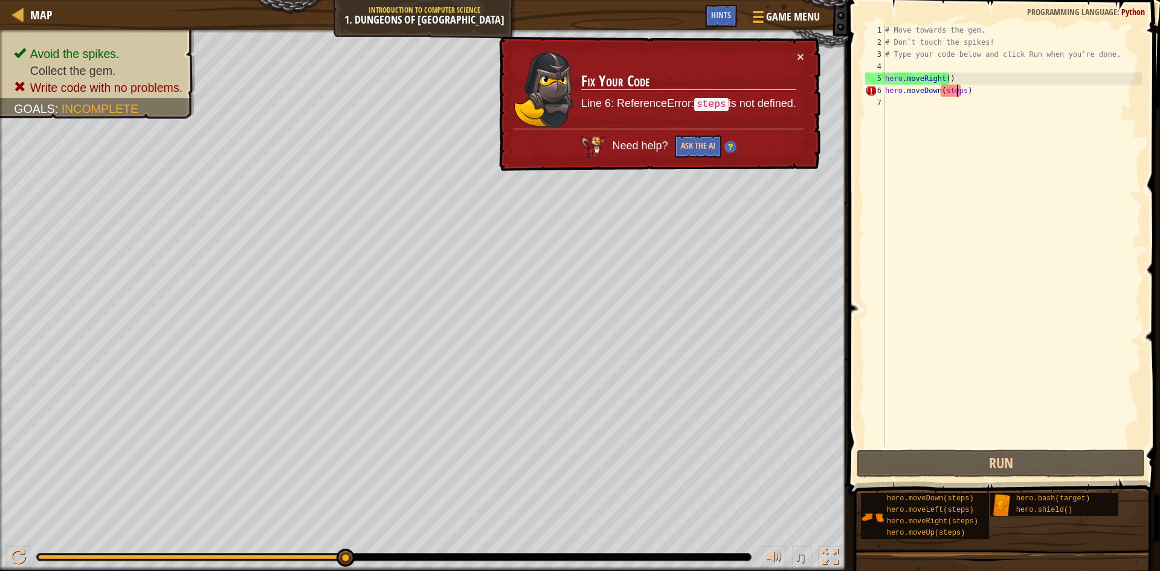
click at [957, 91] on div "# Move towards the gem. # Don’t touch the spikes! # Type your code below and cl…" at bounding box center [1012, 247] width 259 height 447
click at [961, 89] on div "# Move towards the gem. # Don’t touch the spikes! # Type your code below and cl…" at bounding box center [1012, 247] width 259 height 447
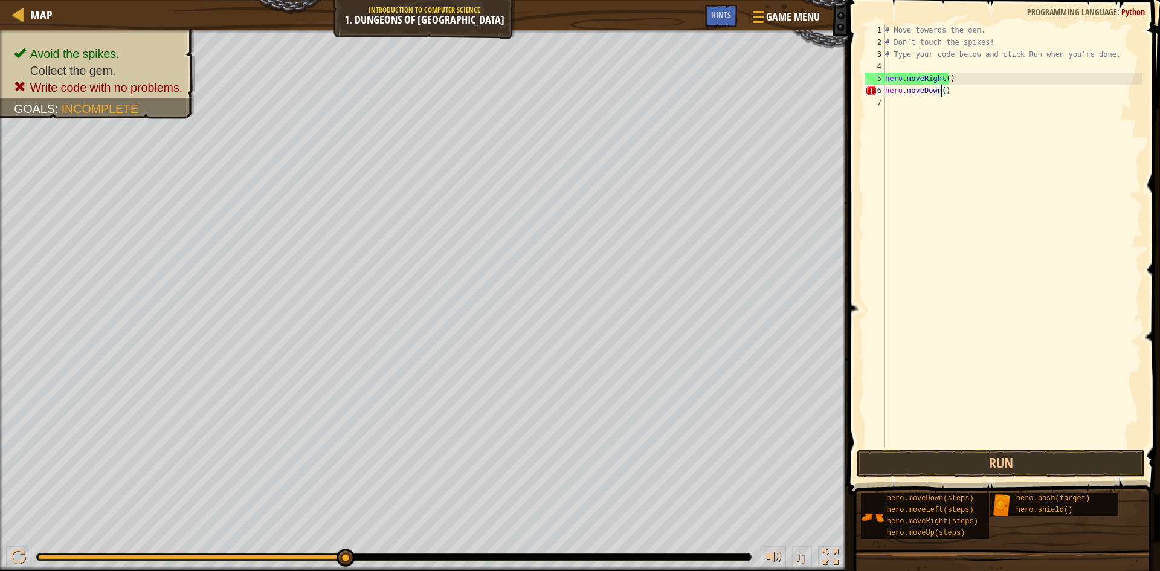
scroll to position [5, 4]
click at [996, 462] on button "Run" at bounding box center [1001, 464] width 288 height 28
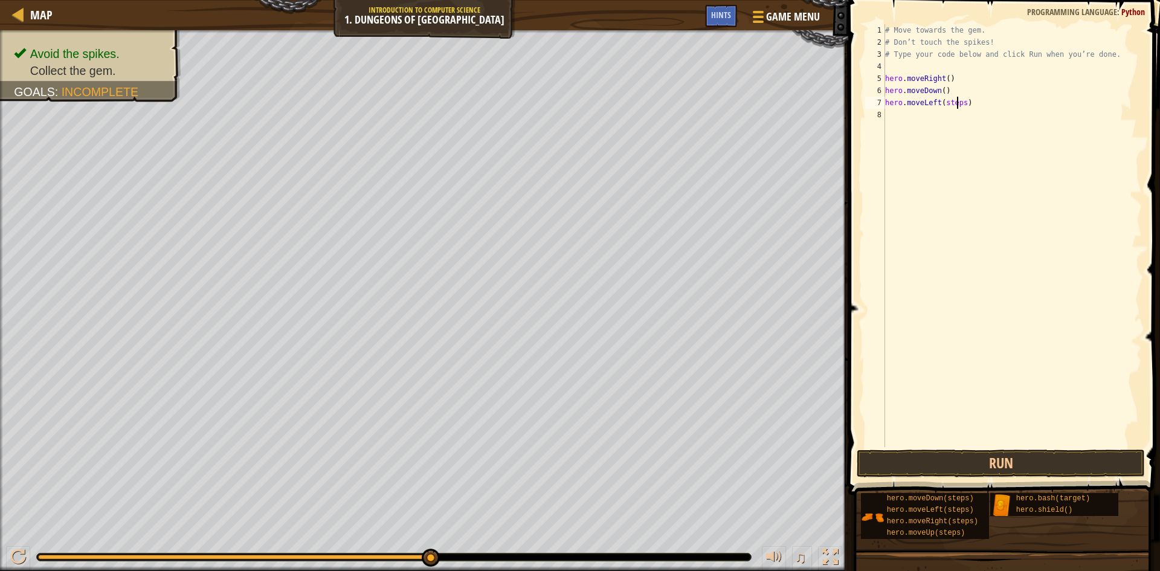
click at [958, 101] on div "# Move towards the gem. # Don’t touch the spikes! # Type your code below and cl…" at bounding box center [1012, 247] width 259 height 447
click at [962, 103] on div "# Move towards the gem. # Don’t touch the spikes! # Type your code below and cl…" at bounding box center [1012, 247] width 259 height 447
click at [1026, 464] on button "Run" at bounding box center [1001, 464] width 288 height 28
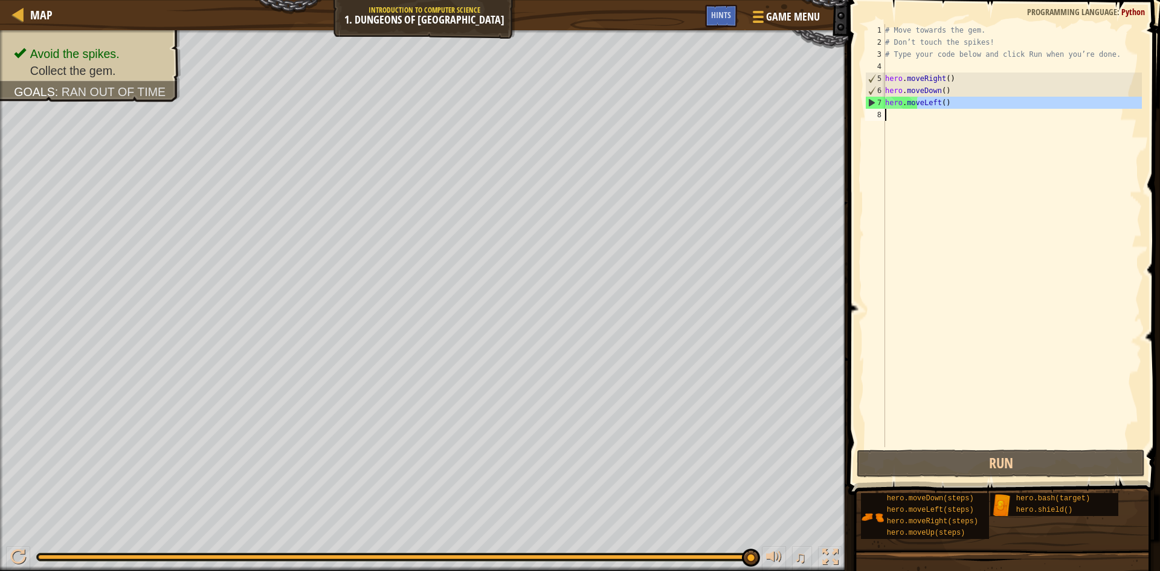
drag, startPoint x: 919, startPoint y: 101, endPoint x: 968, endPoint y: 152, distance: 71.4
click at [974, 163] on div "# Move towards the gem. # Don’t touch the spikes! # Type your code below and cl…" at bounding box center [1012, 247] width 259 height 447
click at [935, 97] on div "# Move towards the gem. # Don’t touch the spikes! # Type your code below and cl…" at bounding box center [1012, 235] width 259 height 423
click at [937, 102] on div "# Move towards the gem. # Don’t touch the spikes! # Type your code below and cl…" at bounding box center [1012, 247] width 259 height 447
click at [932, 102] on div "# Move towards the gem. # Don’t touch the spikes! # Type your code below and cl…" at bounding box center [1012, 247] width 259 height 447
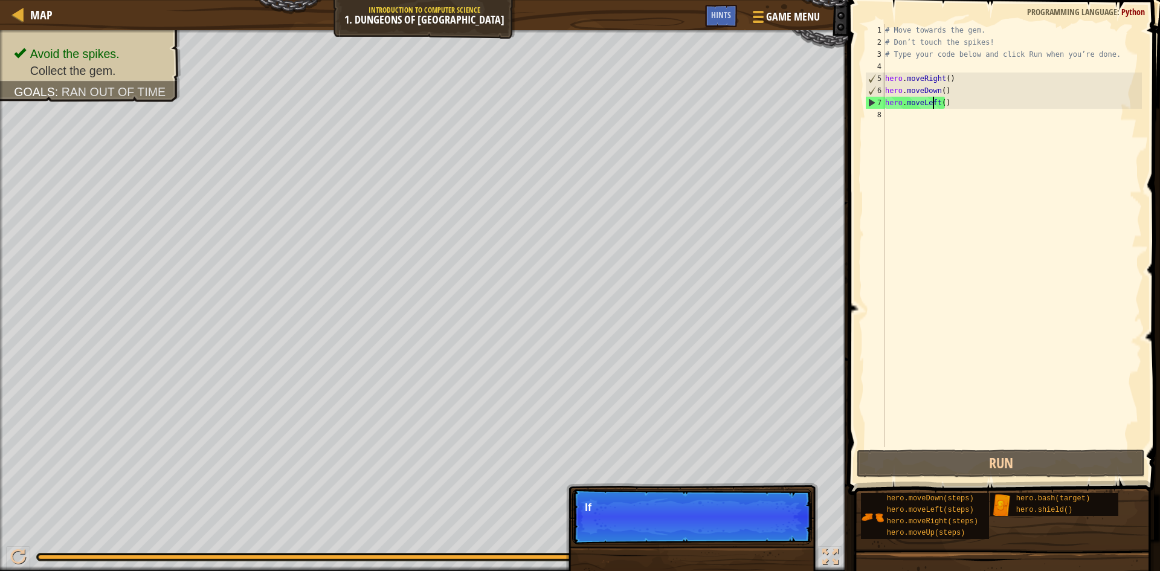
click at [934, 102] on div "# Move towards the gem. # Don’t touch the spikes! # Type your code below and cl…" at bounding box center [1012, 247] width 259 height 447
click at [936, 102] on div "# Move towards the gem. # Don’t touch the spikes! # Type your code below and cl…" at bounding box center [1012, 247] width 259 height 447
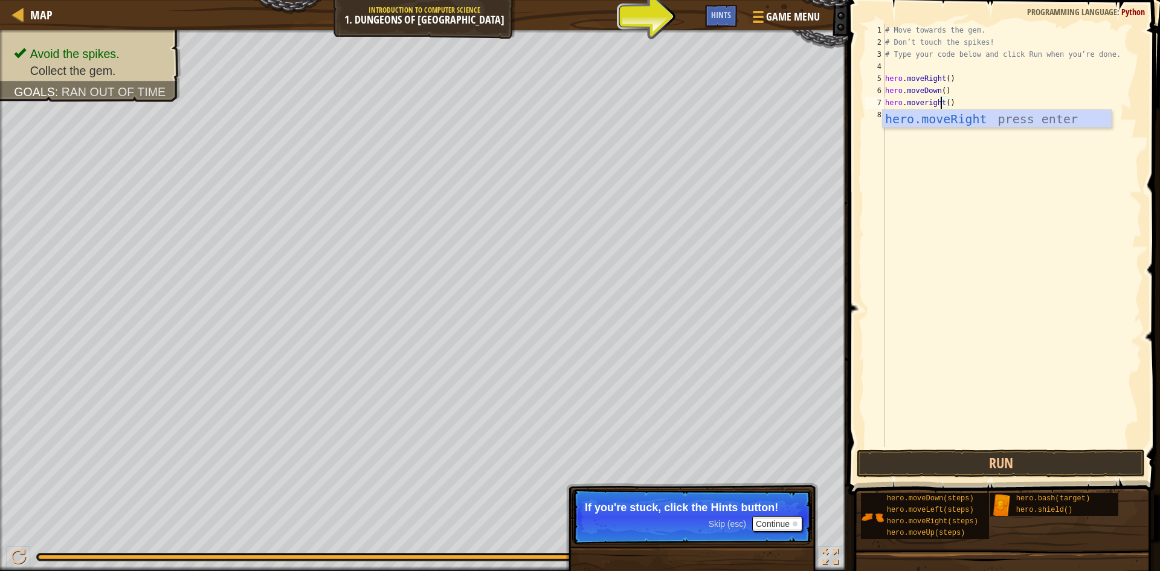
scroll to position [5, 5]
click at [789, 518] on button "Continue" at bounding box center [777, 524] width 50 height 16
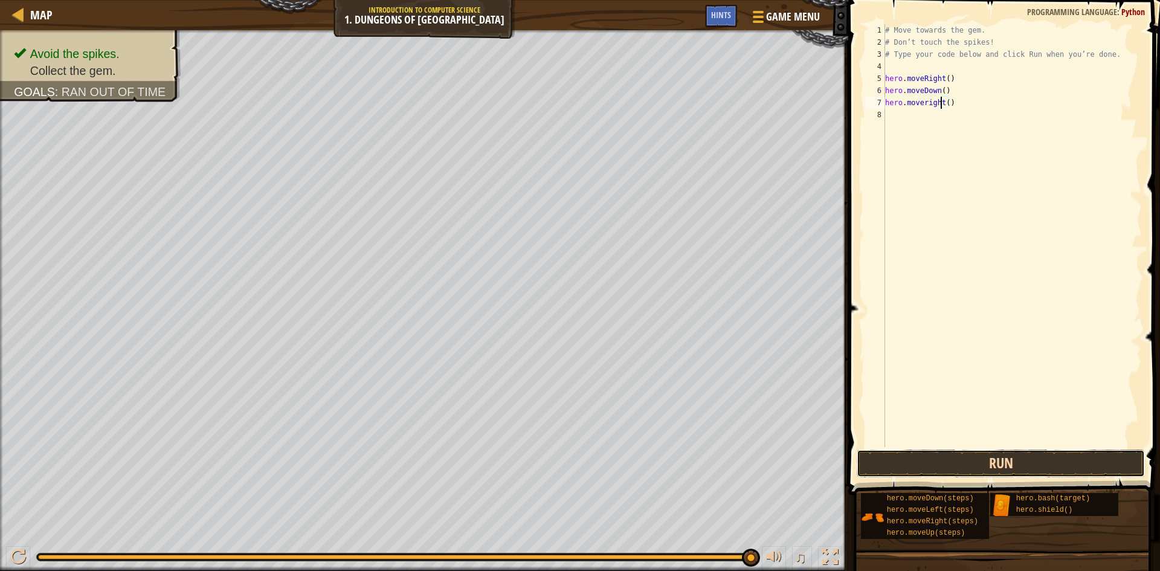
click at [925, 476] on button "Run" at bounding box center [1001, 464] width 288 height 28
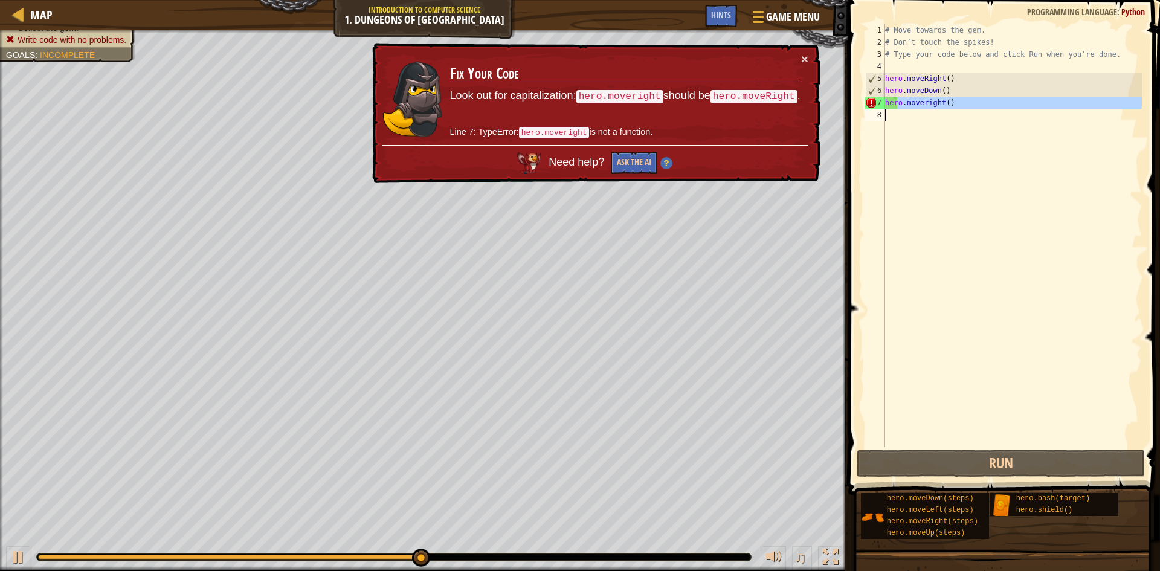
drag, startPoint x: 899, startPoint y: 103, endPoint x: 943, endPoint y: 110, distance: 44.6
click at [943, 110] on div "# Move towards the gem. # Don’t touch the spikes! # Type your code below and cl…" at bounding box center [1012, 247] width 259 height 447
type textarea "hero.moveright()"
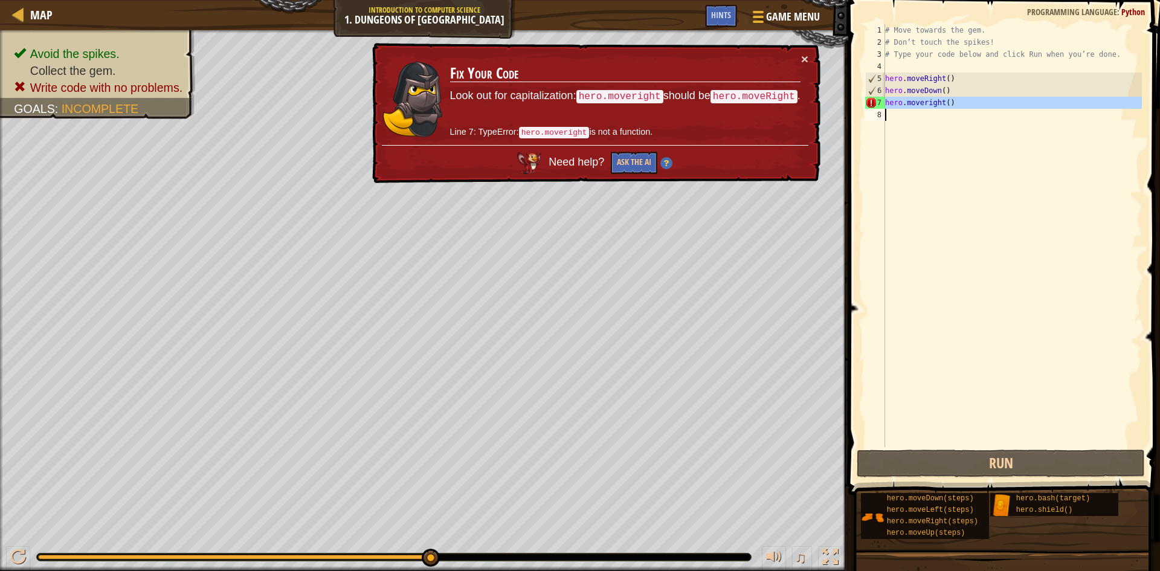
drag, startPoint x: 879, startPoint y: 99, endPoint x: 891, endPoint y: 241, distance: 143.1
click at [887, 259] on div "hero.moveright() 1 2 3 4 5 6 7 8 # Move towards the gem. # Don’t touch the spik…" at bounding box center [1002, 235] width 279 height 423
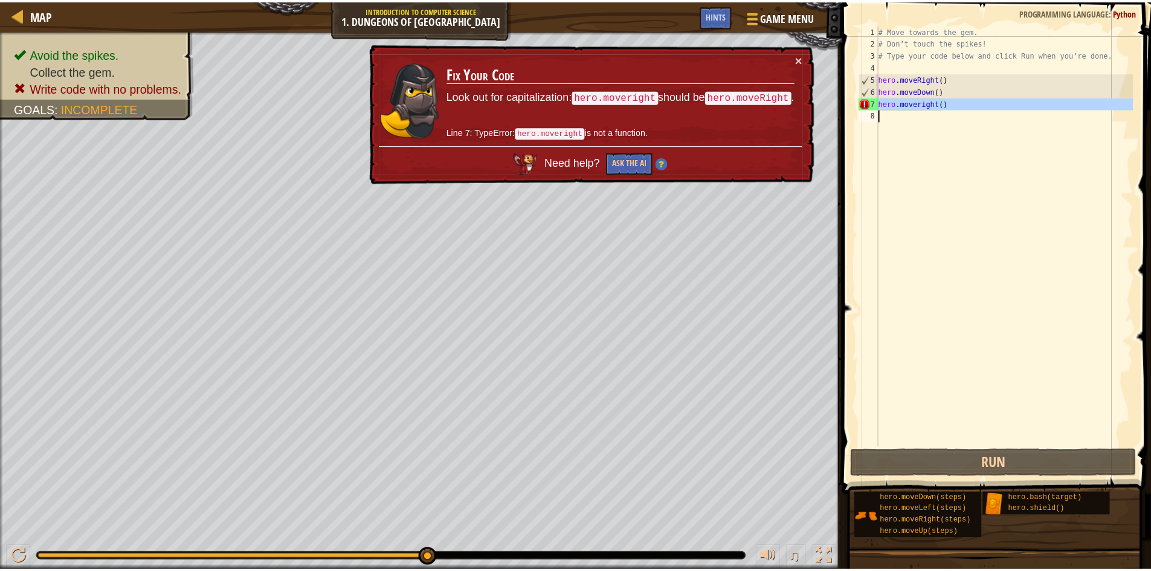
scroll to position [5, 0]
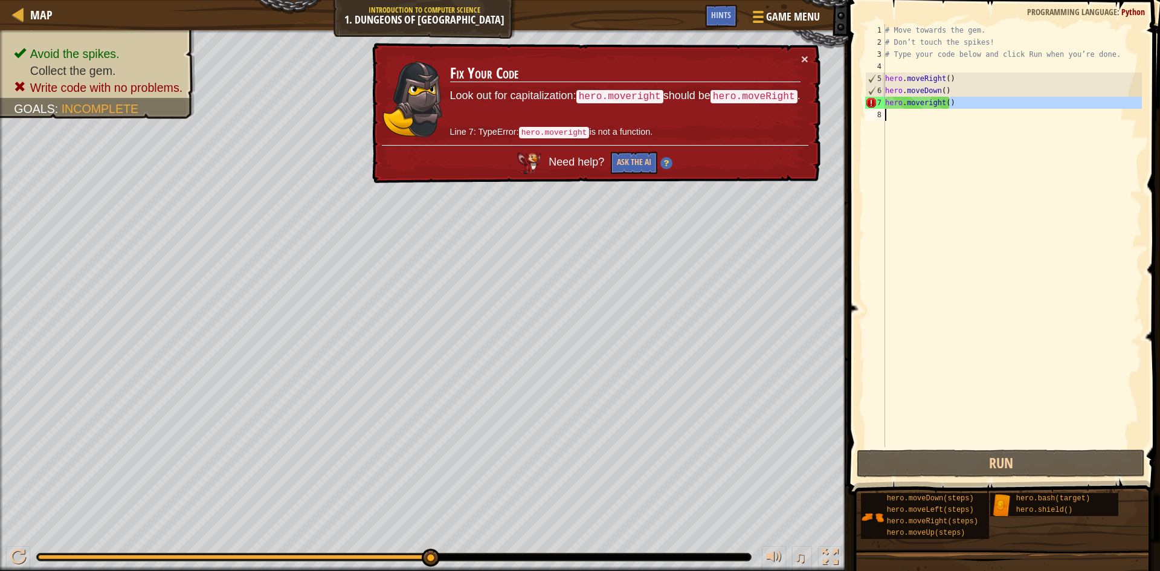
drag, startPoint x: 976, startPoint y: 118, endPoint x: 976, endPoint y: 147, distance: 29.0
click at [976, 147] on div "# Move towards the gem. # Don’t touch the spikes! # Type your code below and cl…" at bounding box center [1012, 247] width 259 height 447
type textarea "hero.moveright()"
drag, startPoint x: 869, startPoint y: 100, endPoint x: 881, endPoint y: 161, distance: 61.6
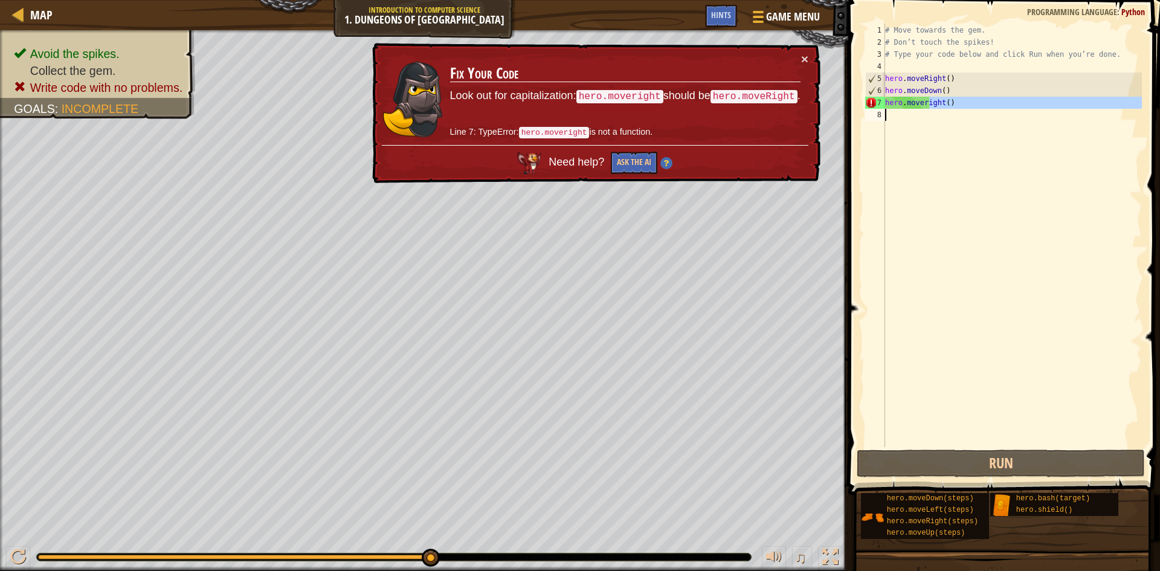
drag, startPoint x: 931, startPoint y: 101, endPoint x: 940, endPoint y: 115, distance: 17.1
click at [928, 147] on div "# Move towards the gem. # Don’t touch the spikes! # Type your code below and cl…" at bounding box center [1012, 247] width 259 height 447
type textarea "hero.moveright()"
click at [954, 146] on div "# Move towards the gem. # Don’t touch the spikes! # Type your code below and cl…" at bounding box center [1012, 247] width 259 height 447
type textarea "hero.moveright()"
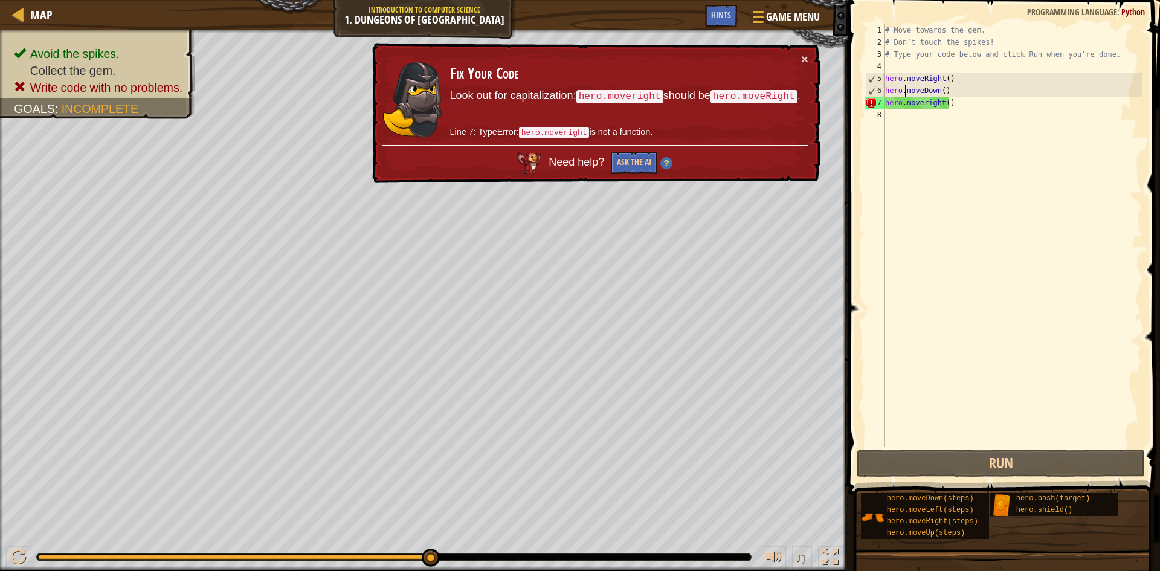
drag, startPoint x: 903, startPoint y: 114, endPoint x: 846, endPoint y: 451, distance: 341.4
click at [845, 540] on div "Map Introduction to Computer Science 1. Dungeons of Kithgard Game Menu Done Hin…" at bounding box center [580, 285] width 1160 height 571
type textarea "hero.moveright()"
click at [863, 522] on img at bounding box center [872, 517] width 23 height 23
click at [841, 531] on div "Avoid the spikes. Collect the gem. Write code with no problems. Goals : Incompl…" at bounding box center [580, 300] width 1160 height 541
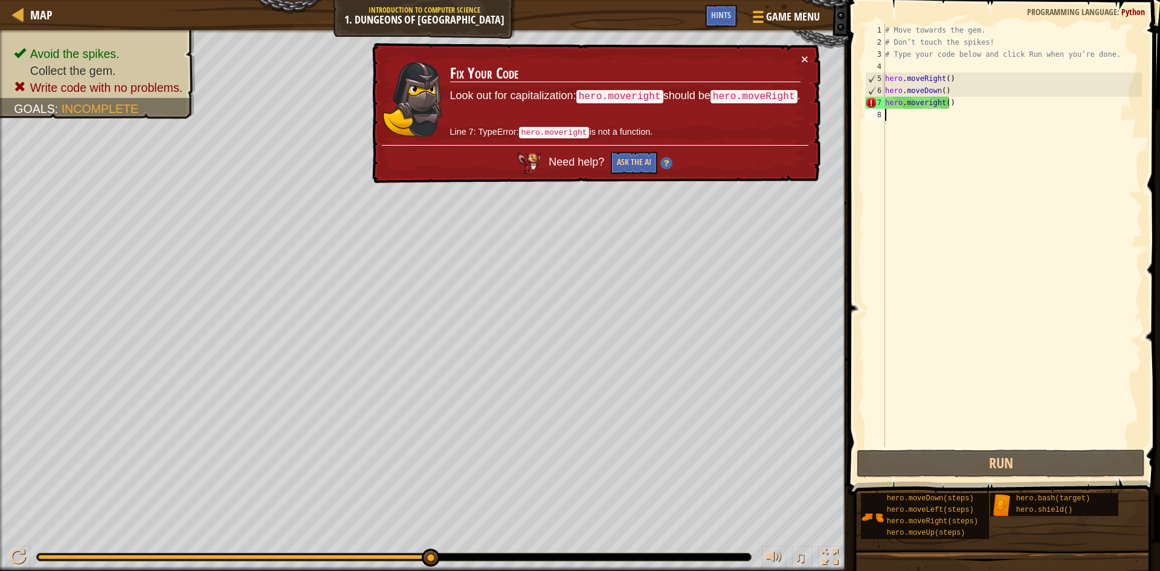
click at [886, 398] on div "1 2 3 4 5 6 7 8 # Move towards the gem. # Don’t touch the spikes! # Type your c…" at bounding box center [1002, 235] width 279 height 423
click at [762, 283] on div "Map Introduction to Computer Science 1. Dungeons of Kithgard Game Menu Done Hin…" at bounding box center [580, 285] width 1160 height 571
